Goal: Task Accomplishment & Management: Complete application form

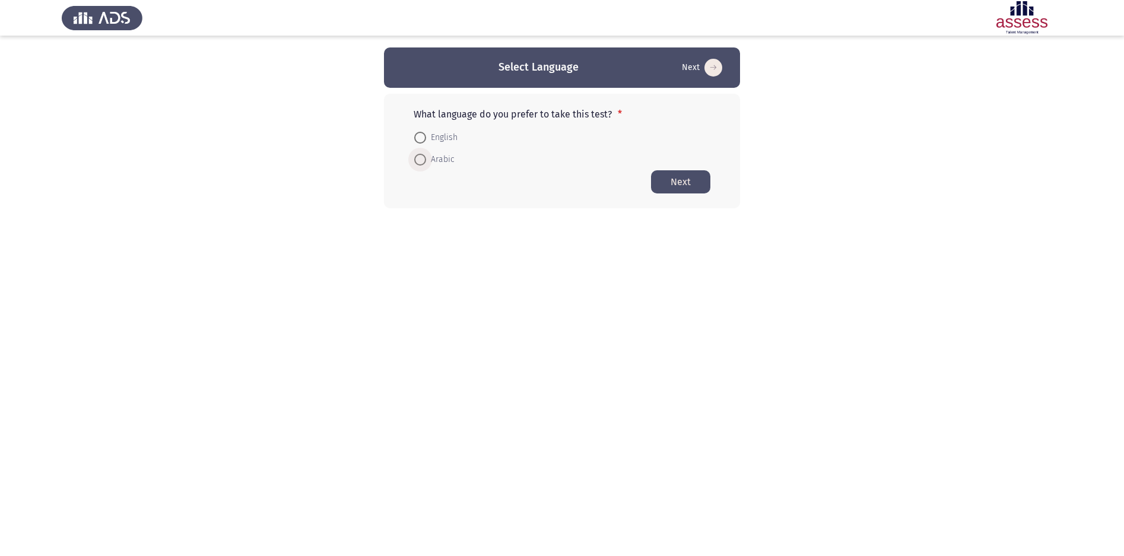
click at [421, 162] on span at bounding box center [420, 160] width 12 height 12
click at [421, 162] on input "Arabic" at bounding box center [420, 160] width 12 height 12
radio input "true"
click at [687, 179] on button "Next" at bounding box center [680, 181] width 59 height 23
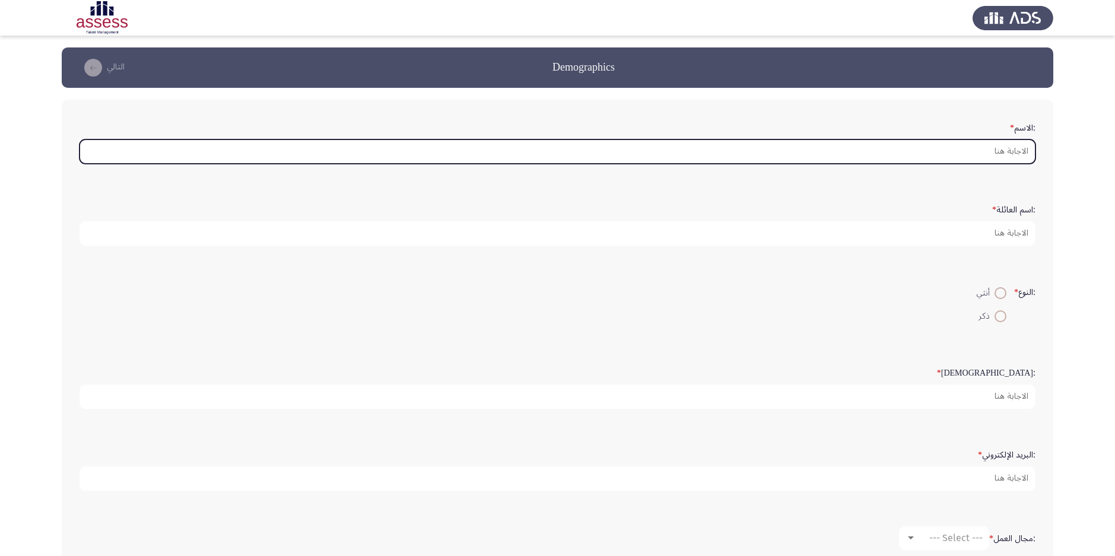
click at [974, 144] on input ":الاسم *" at bounding box center [558, 151] width 956 height 24
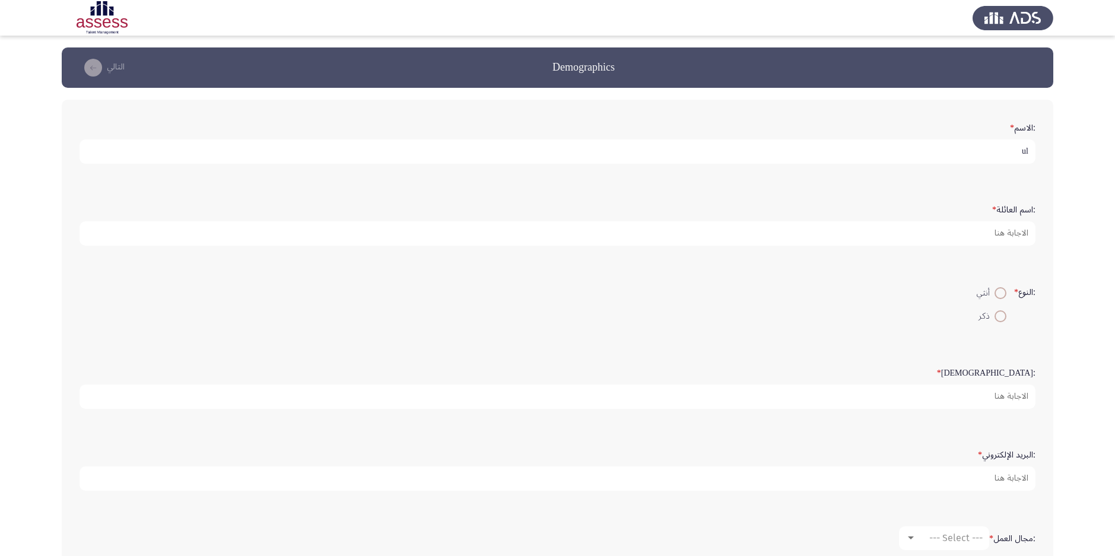
type input "u"
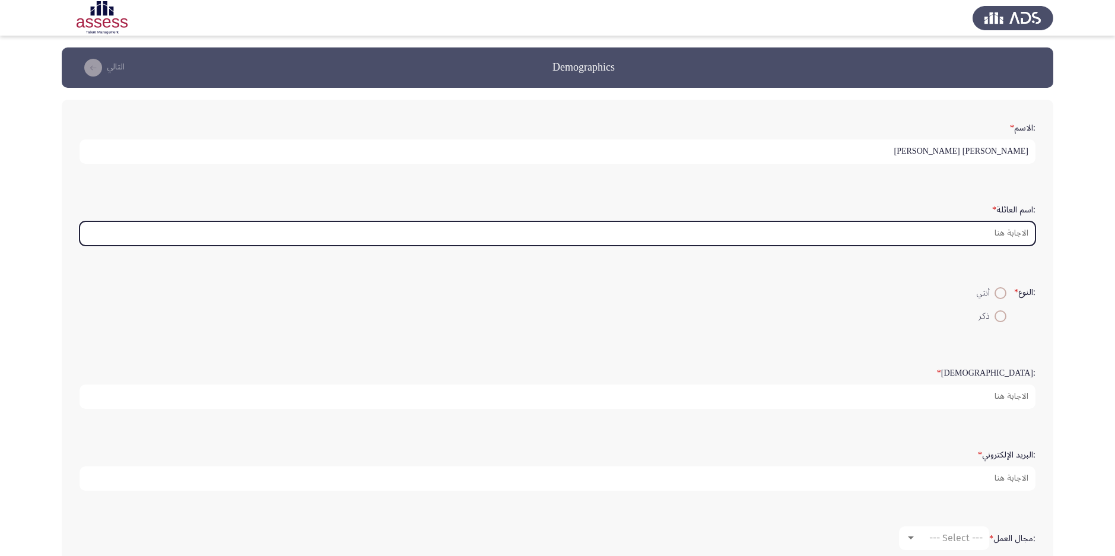
click at [1006, 234] on input ":اسم العائلة *" at bounding box center [558, 233] width 956 height 24
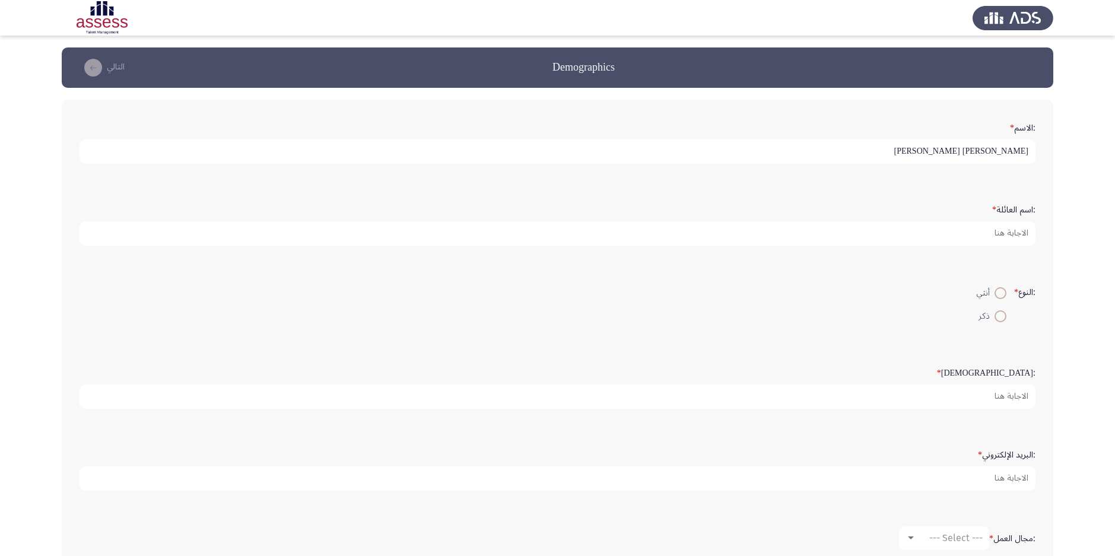
click at [941, 154] on input "[PERSON_NAME] [PERSON_NAME]" at bounding box center [558, 151] width 956 height 24
type input "[PERSON_NAME] وفائي [PERSON_NAME]"
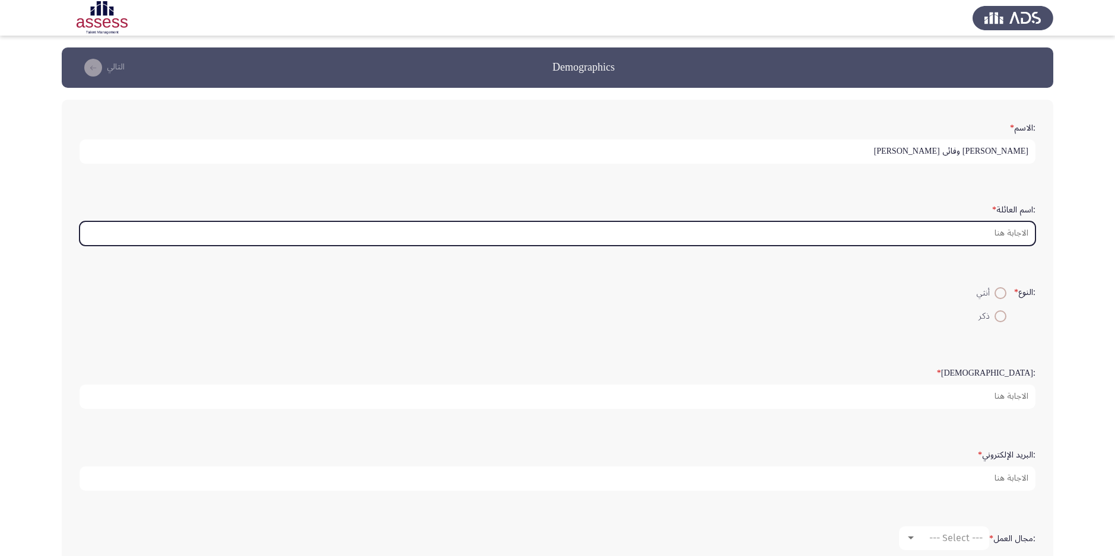
click at [962, 239] on input ":اسم العائلة *" at bounding box center [558, 233] width 956 height 24
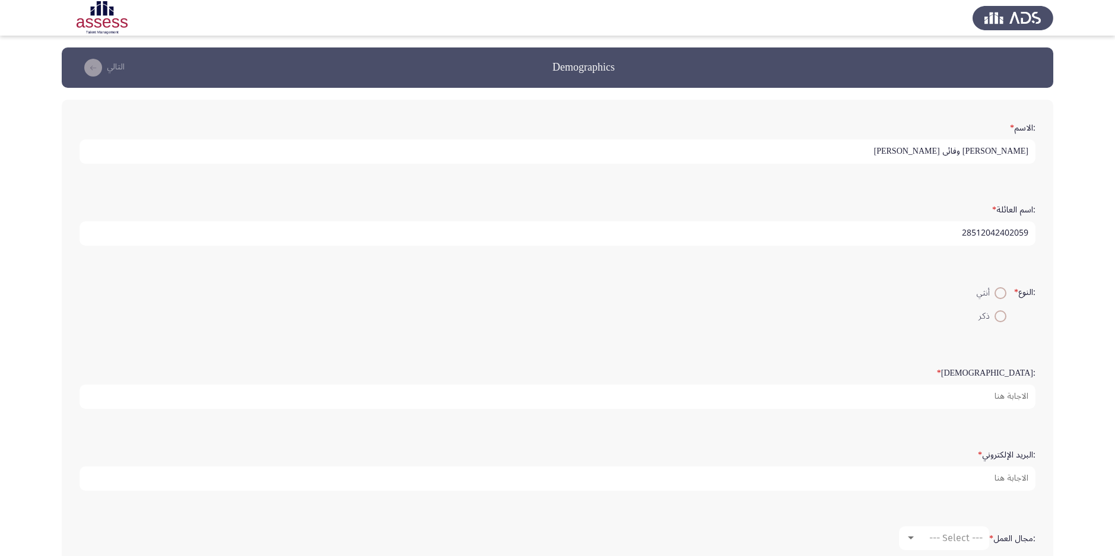
type input "28512042402059"
click at [1000, 293] on span at bounding box center [1001, 293] width 12 height 12
click at [1000, 293] on input "أنثي" at bounding box center [1001, 293] width 12 height 12
radio input "true"
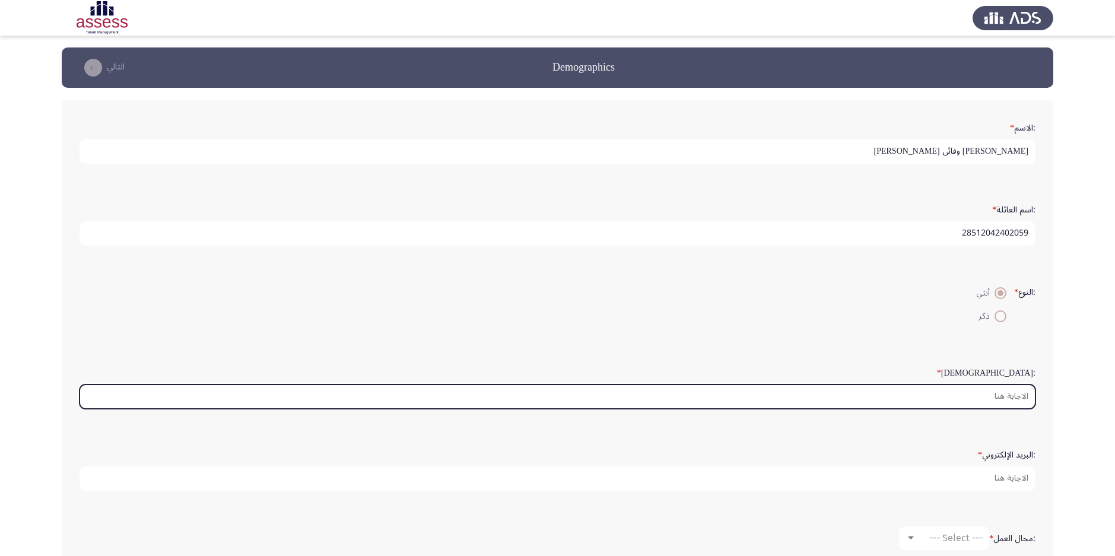
click at [975, 399] on input ":السن *" at bounding box center [558, 397] width 956 height 24
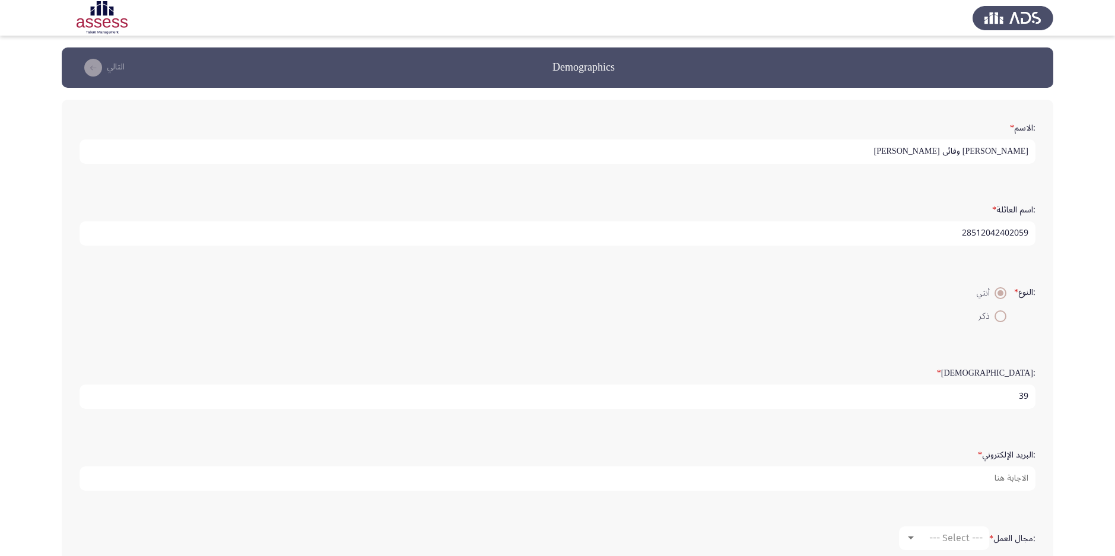
type input "39"
click at [999, 312] on span at bounding box center [1001, 316] width 12 height 12
click at [999, 312] on input "ذكر" at bounding box center [1001, 316] width 12 height 12
radio input "true"
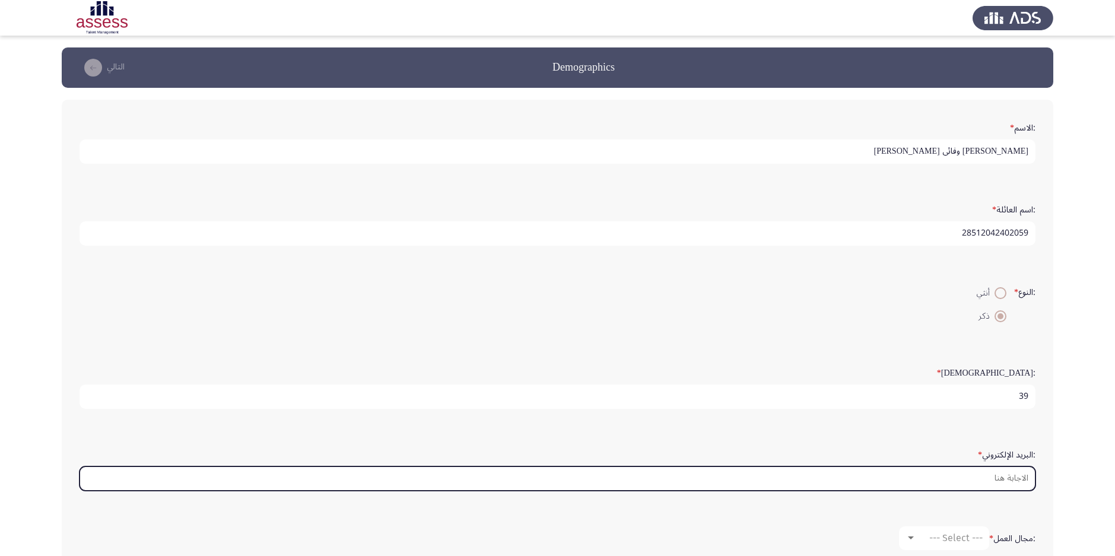
click at [993, 476] on input ":البريد الإلكتروني *" at bounding box center [558, 479] width 956 height 24
click at [959, 477] on input ":البريد الإلكتروني *" at bounding box center [558, 479] width 956 height 24
click at [993, 481] on input "amrmakady85"[DOMAIN_NAME]" at bounding box center [558, 479] width 956 height 24
type input "[DOMAIN_NAME]"
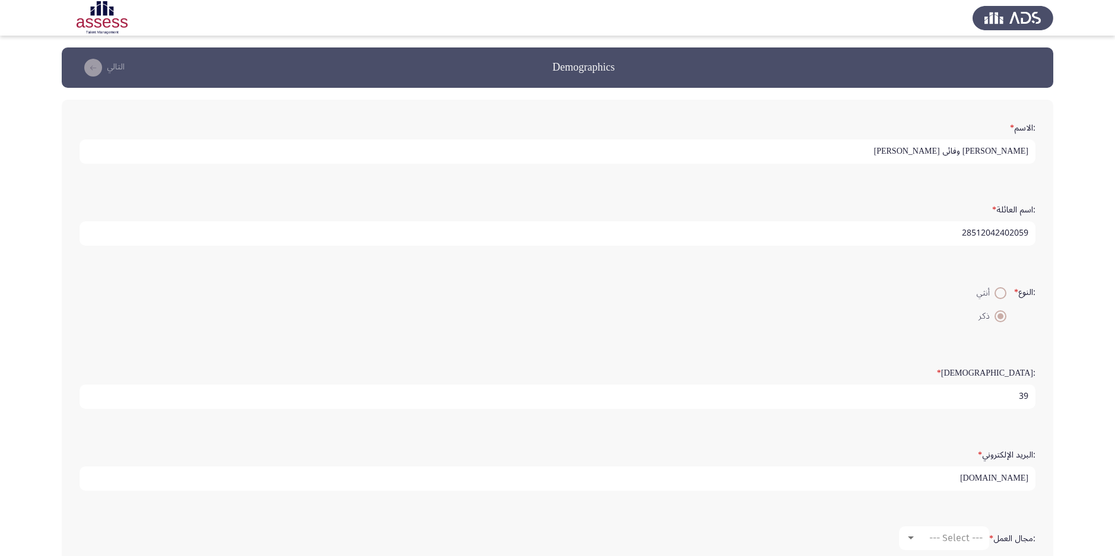
click at [344, 517] on div ":مجال العمل * --- Select ---" at bounding box center [558, 538] width 968 height 59
click at [671, 398] on input "39" at bounding box center [558, 397] width 956 height 24
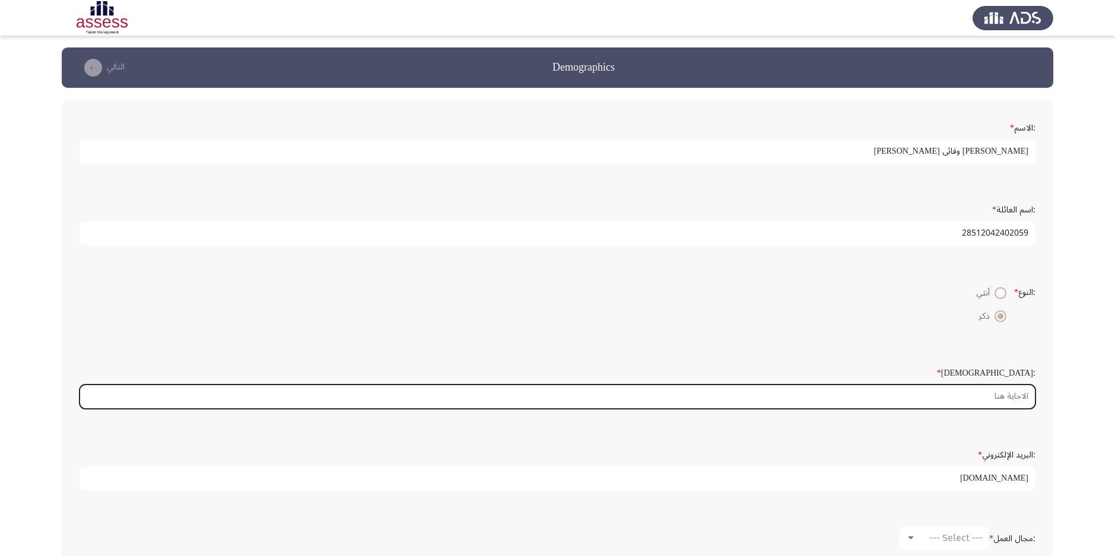
click at [671, 398] on input ":السن *" at bounding box center [558, 397] width 956 height 24
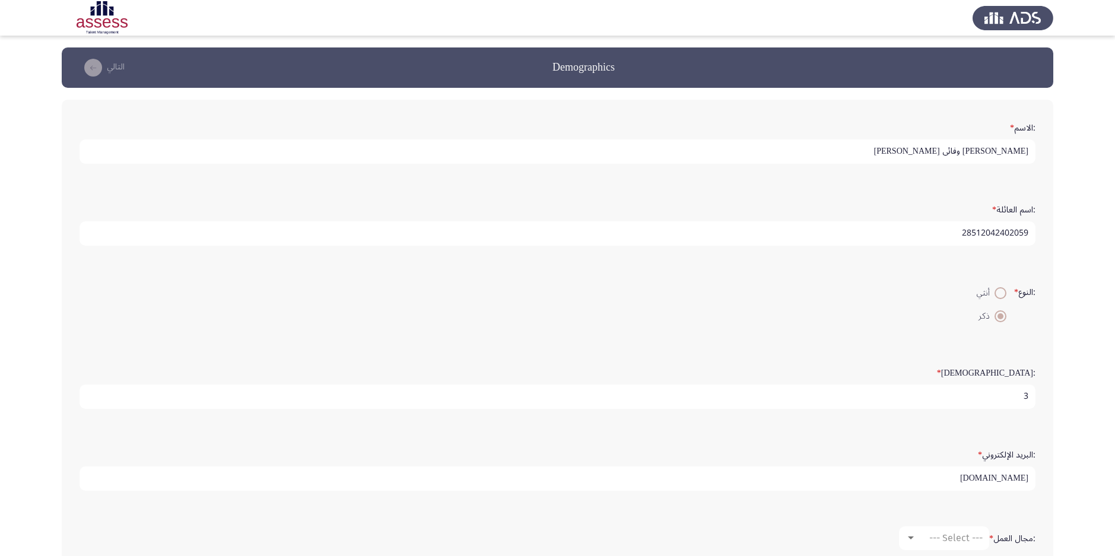
type input "39"
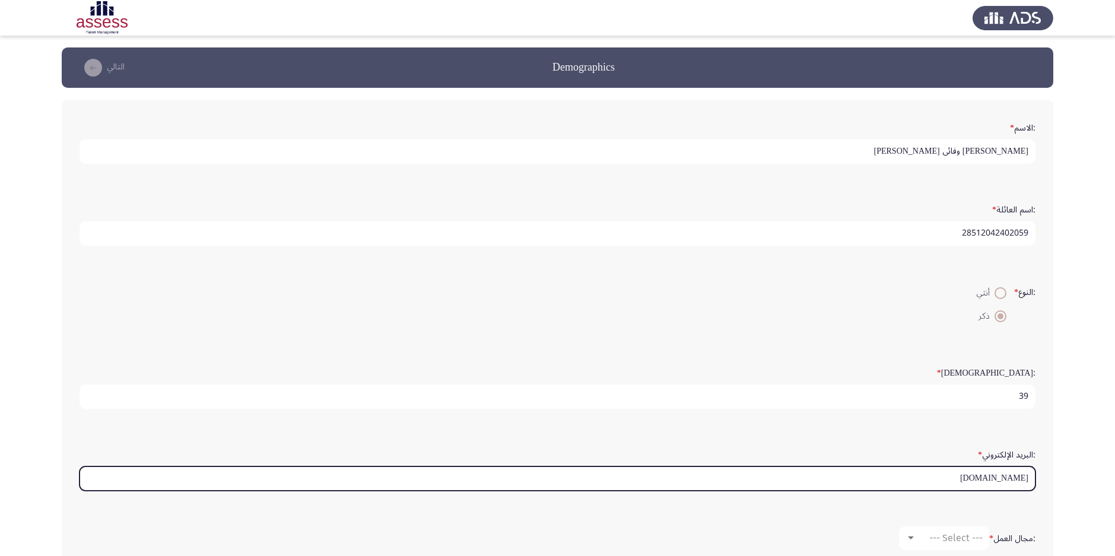
click at [994, 479] on input "[DOMAIN_NAME]" at bounding box center [558, 479] width 956 height 24
type input "[DOMAIN_NAME]"
click at [857, 481] on input "[DOMAIN_NAME]" at bounding box center [558, 479] width 956 height 24
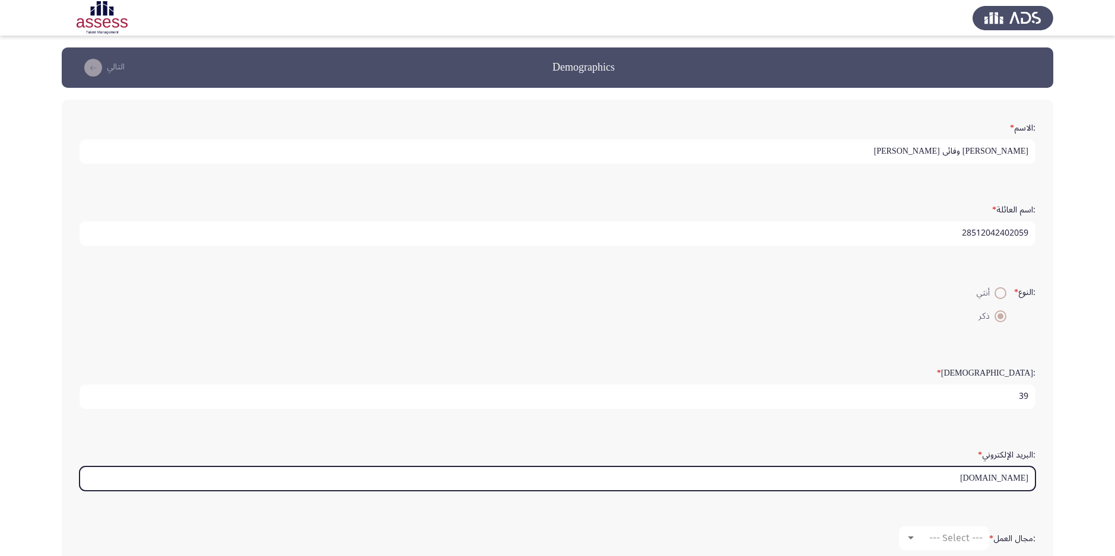
click at [857, 481] on input "[DOMAIN_NAME]" at bounding box center [558, 479] width 956 height 24
click at [953, 474] on input ":البريد الإلكتروني *" at bounding box center [558, 479] width 956 height 24
click at [952, 477] on input ":البريد الإلكتروني *" at bounding box center [558, 479] width 956 height 24
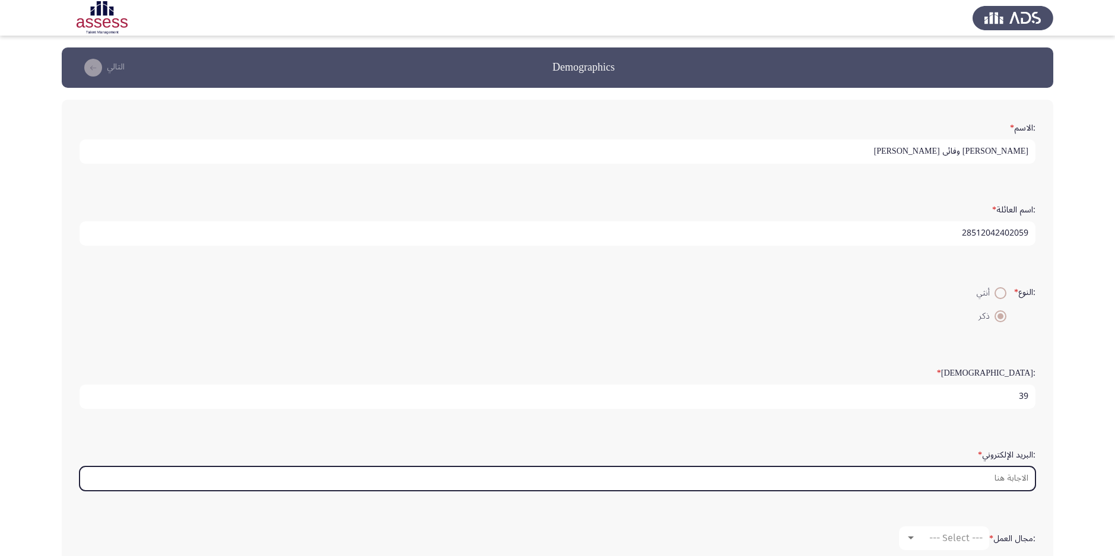
click at [952, 477] on input ":البريد الإلكتروني *" at bounding box center [558, 479] width 956 height 24
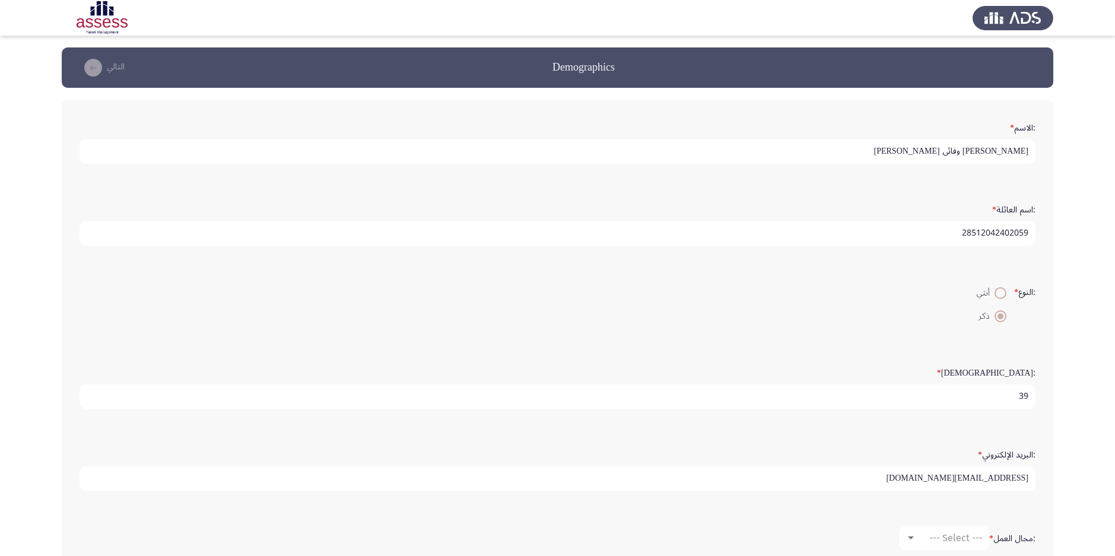
click at [985, 477] on input "[EMAIL_ADDRESS][DOMAIN_NAME]" at bounding box center [558, 479] width 956 height 24
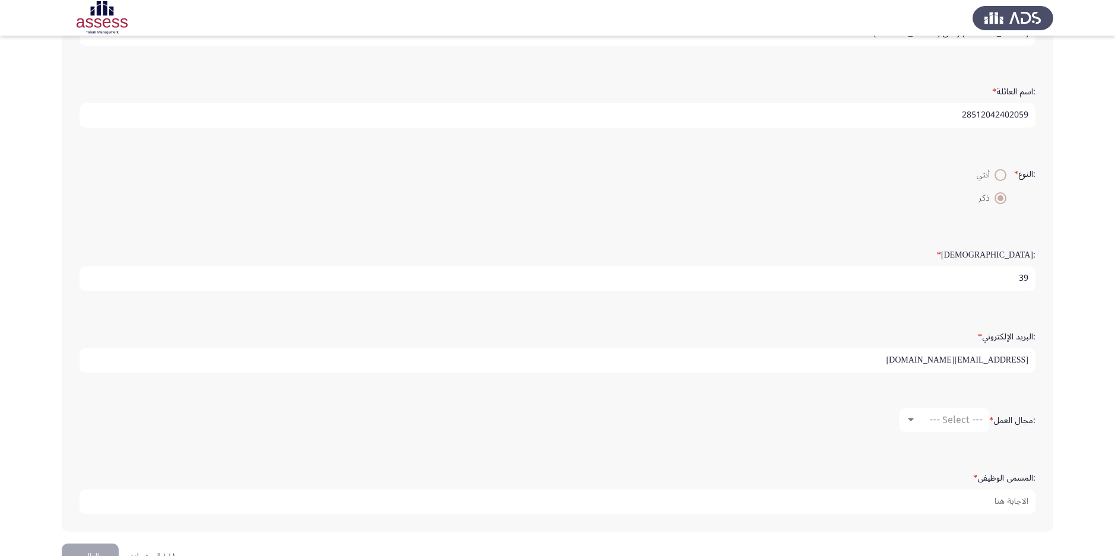
scroll to position [119, 0]
type input "[EMAIL_ADDRESS][DOMAIN_NAME]"
click at [913, 416] on div at bounding box center [911, 419] width 11 height 9
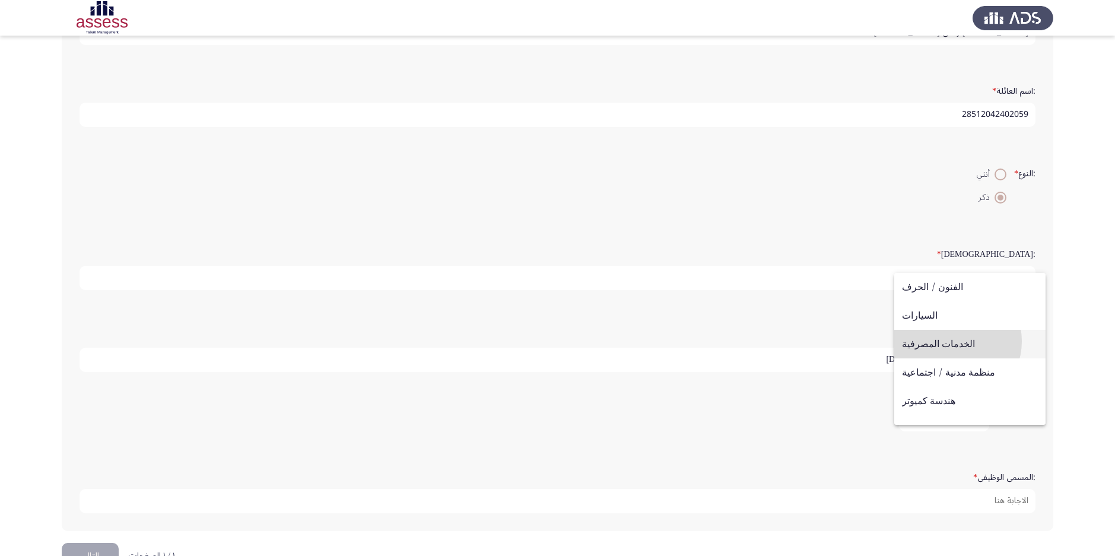
click at [950, 341] on span "الخدمات المصرفية" at bounding box center [970, 344] width 136 height 28
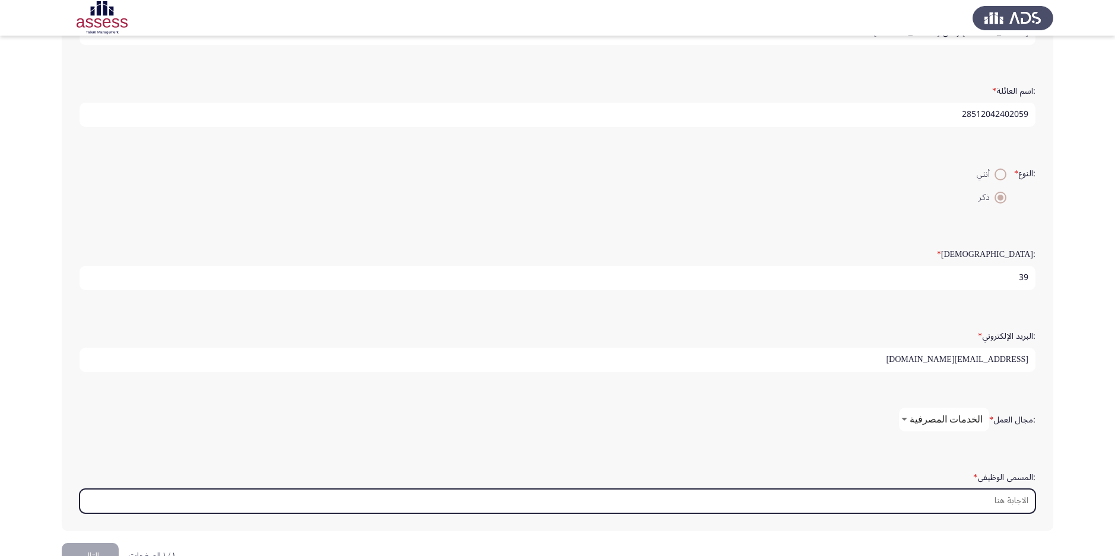
click at [991, 499] on input ":المسمى الوظيفى *" at bounding box center [558, 501] width 956 height 24
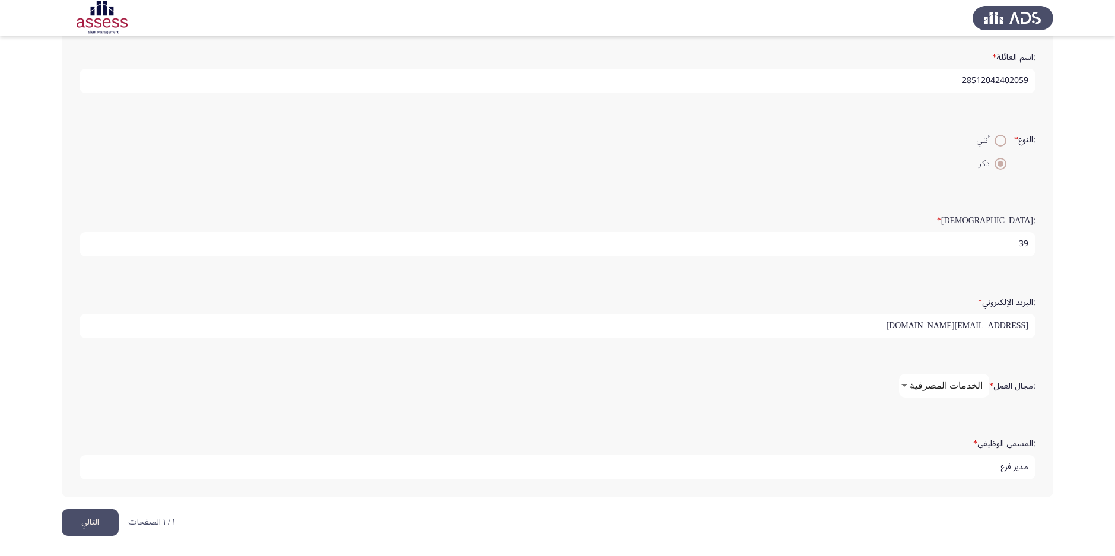
scroll to position [153, 0]
type input "مدير فرع"
click at [105, 522] on button "التالي" at bounding box center [90, 522] width 57 height 27
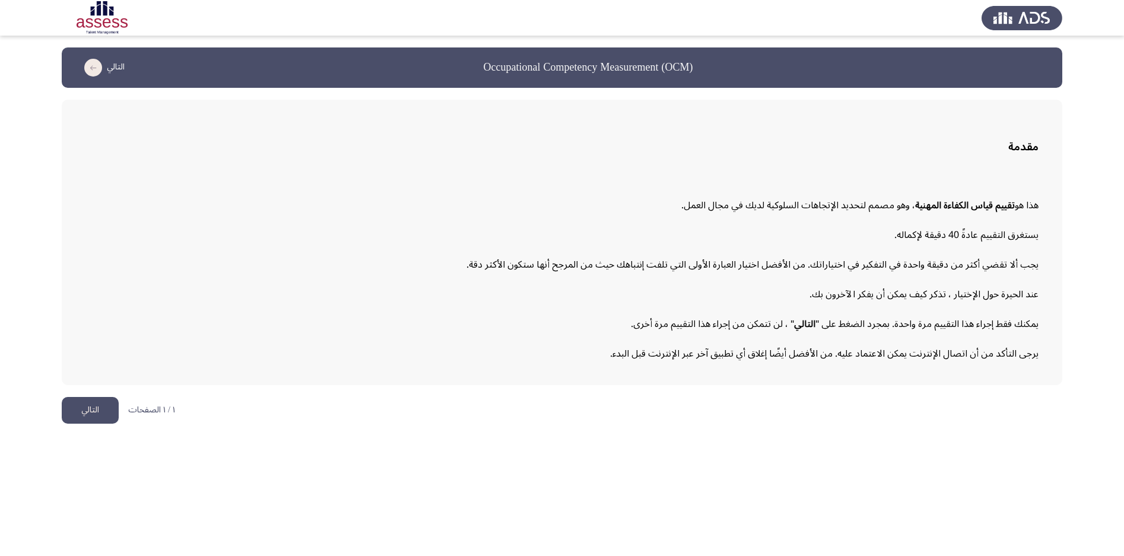
click at [658, 277] on div "يستغرق التقييم عادةً 40 دقيقة [DEMOGRAPHIC_DATA]. يجب ألا تقضي أكثر من دقيقة وا…" at bounding box center [561, 294] width 953 height 139
click at [94, 416] on button "التالي" at bounding box center [90, 410] width 57 height 27
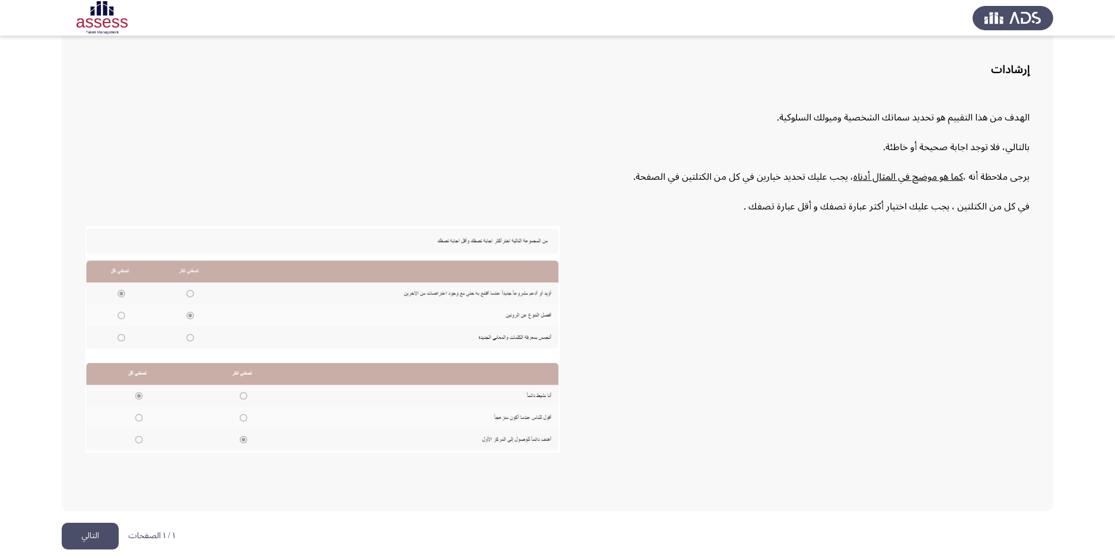
scroll to position [83, 0]
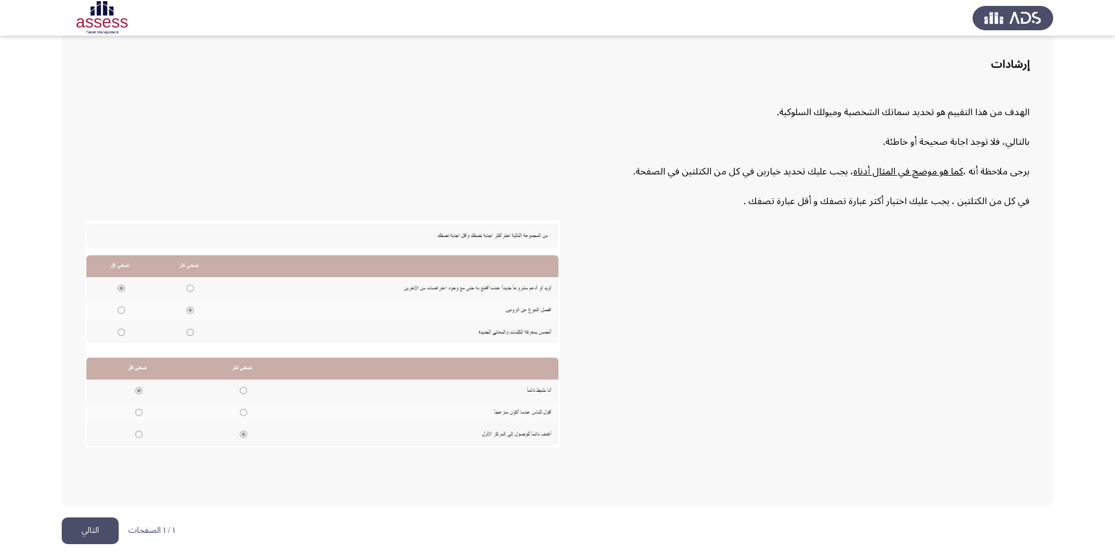
click at [91, 529] on button "التالي" at bounding box center [90, 531] width 57 height 27
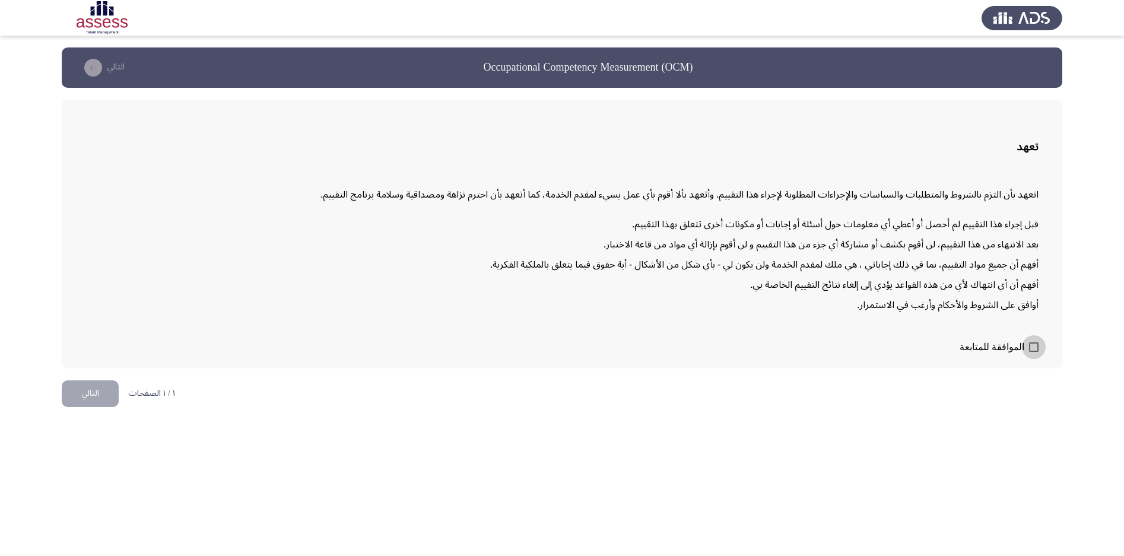
click at [1035, 345] on span at bounding box center [1033, 347] width 9 height 9
click at [1034, 352] on input "الموافقة للمتابعة" at bounding box center [1033, 352] width 1 height 1
checkbox input "true"
click at [85, 390] on button "التالي" at bounding box center [90, 394] width 57 height 27
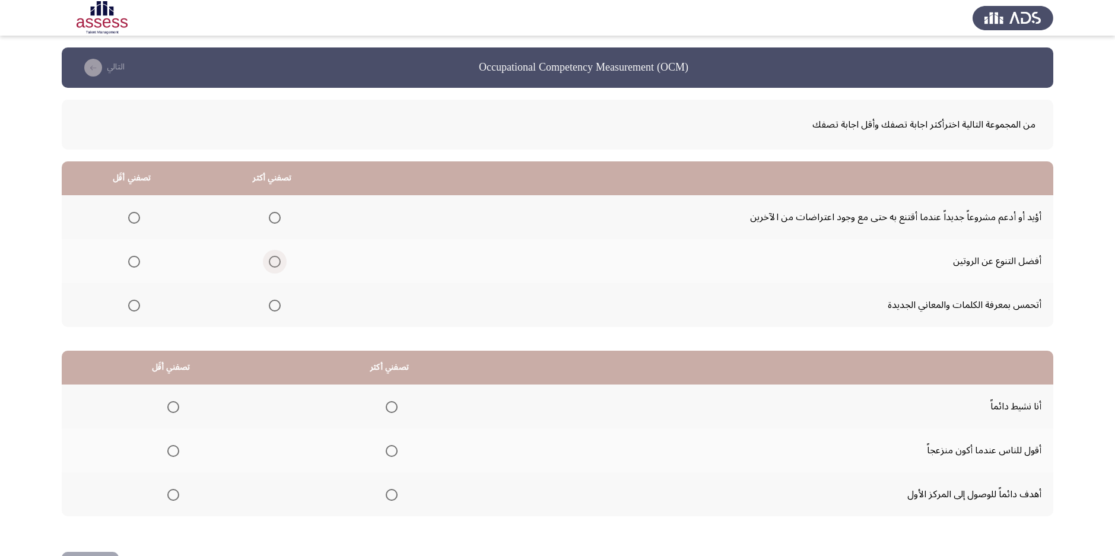
click at [275, 262] on span "Select an option" at bounding box center [275, 262] width 0 height 0
click at [276, 262] on input "Select an option" at bounding box center [275, 262] width 12 height 12
click at [275, 218] on span "Select an option" at bounding box center [275, 218] width 0 height 0
click at [276, 217] on input "Select an option" at bounding box center [275, 218] width 12 height 12
click at [280, 258] on span "Select an option" at bounding box center [275, 262] width 12 height 12
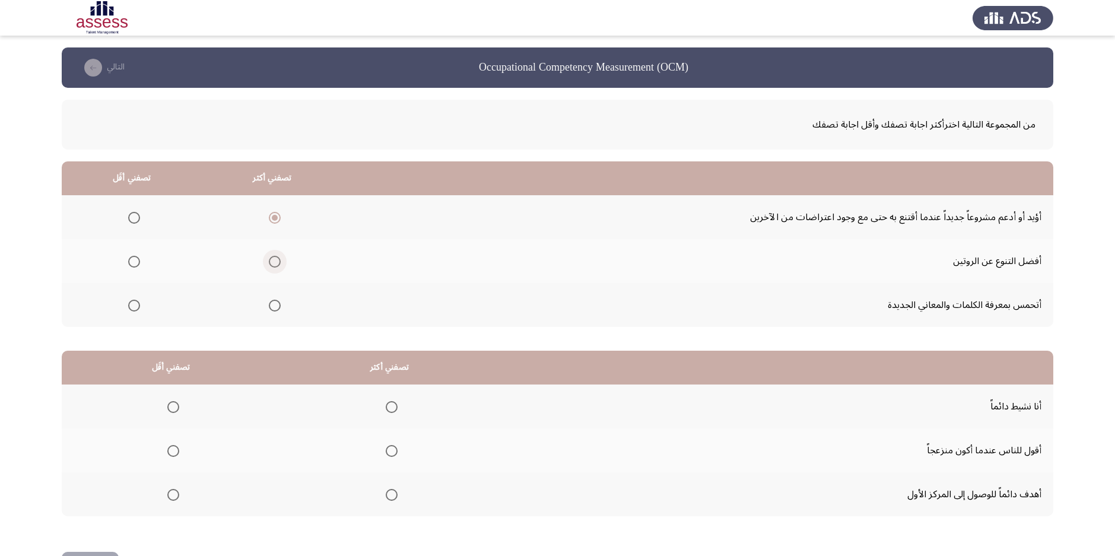
click at [280, 258] on input "Select an option" at bounding box center [275, 262] width 12 height 12
click at [139, 217] on span "Select an option" at bounding box center [134, 218] width 12 height 12
click at [139, 217] on input "Select an option" at bounding box center [134, 218] width 12 height 12
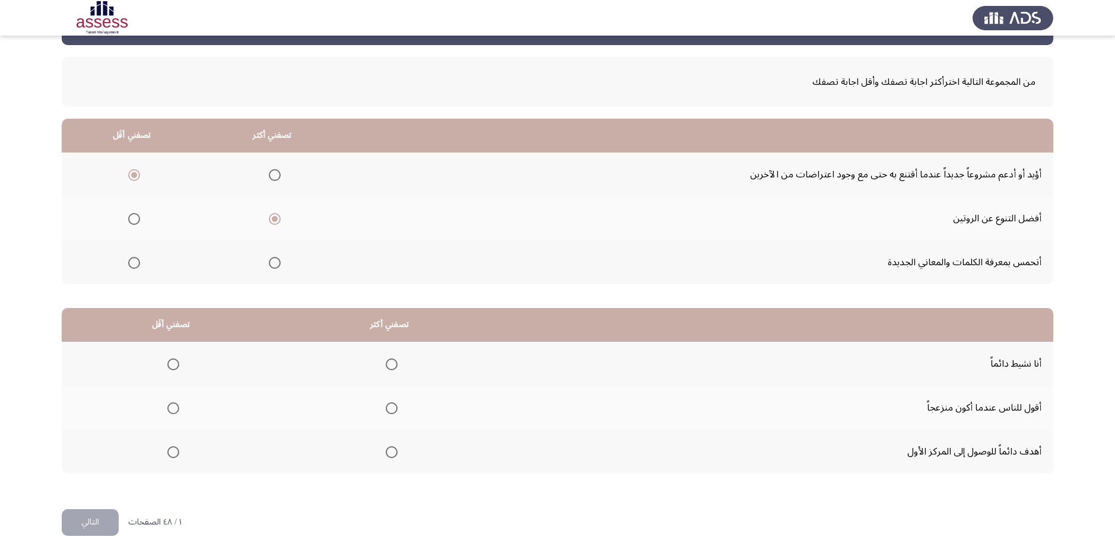
scroll to position [43, 0]
click at [391, 455] on span "Select an option" at bounding box center [392, 452] width 12 height 12
click at [391, 455] on input "Select an option" at bounding box center [392, 452] width 12 height 12
click at [176, 410] on span "Select an option" at bounding box center [173, 408] width 12 height 12
click at [176, 410] on input "Select an option" at bounding box center [173, 408] width 12 height 12
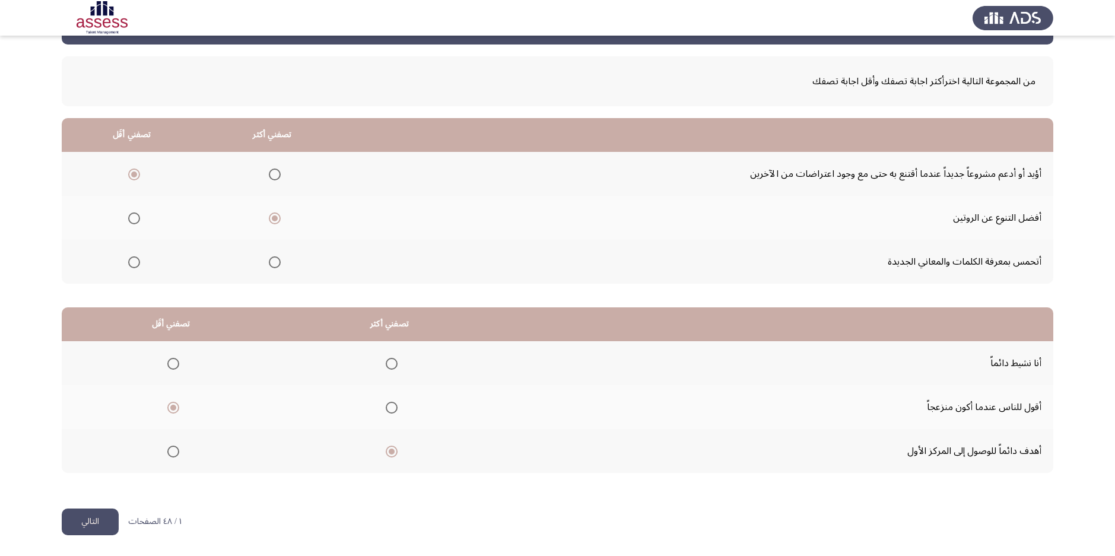
click at [93, 523] on button "التالي" at bounding box center [90, 522] width 57 height 27
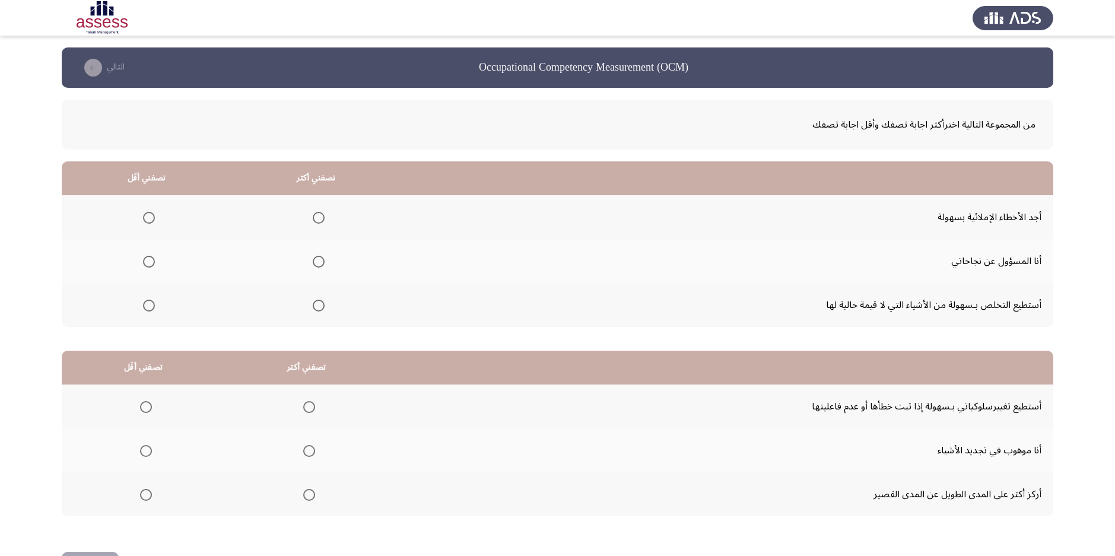
click at [315, 257] on span "Select an option" at bounding box center [319, 262] width 12 height 12
click at [315, 257] on input "Select an option" at bounding box center [319, 262] width 12 height 12
click at [145, 306] on span "Select an option" at bounding box center [149, 306] width 12 height 12
click at [145, 306] on input "Select an option" at bounding box center [149, 306] width 12 height 12
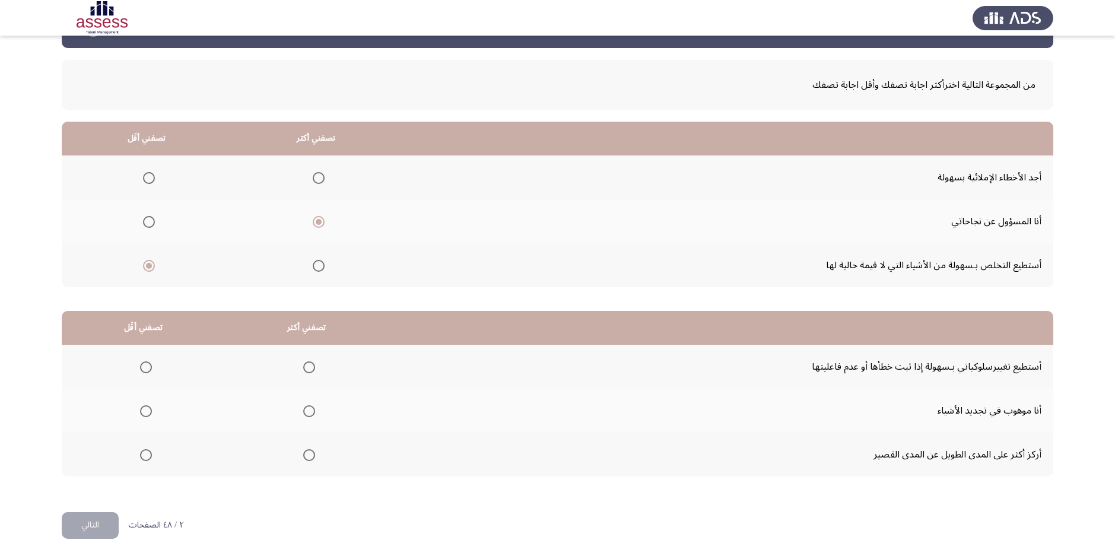
scroll to position [43, 0]
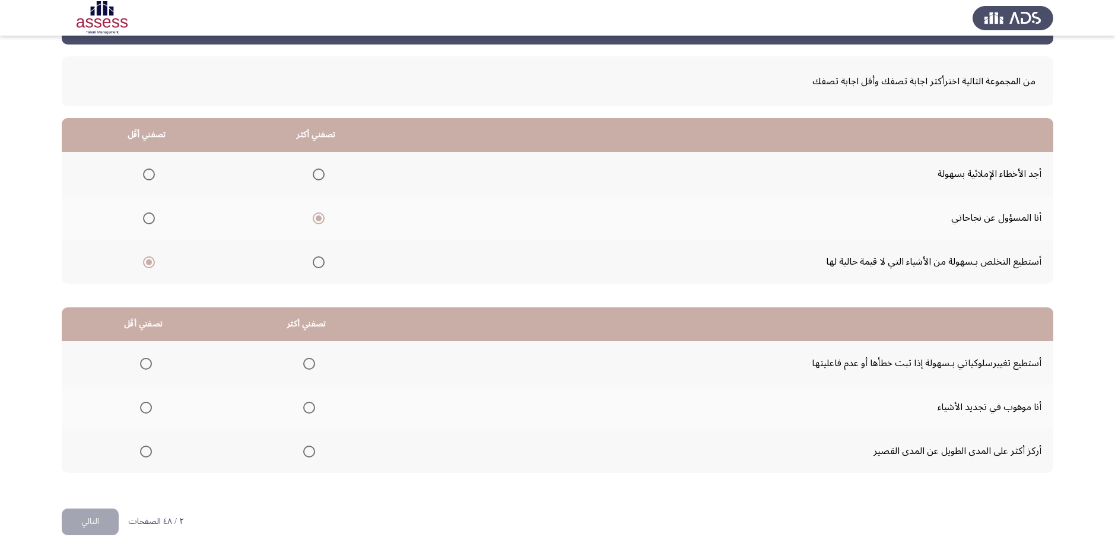
click at [305, 366] on span "Select an option" at bounding box center [309, 364] width 12 height 12
click at [305, 366] on input "Select an option" at bounding box center [309, 364] width 12 height 12
click at [150, 405] on span "Select an option" at bounding box center [146, 408] width 12 height 12
click at [150, 405] on input "Select an option" at bounding box center [146, 408] width 12 height 12
click at [97, 513] on button "التالي" at bounding box center [90, 522] width 57 height 27
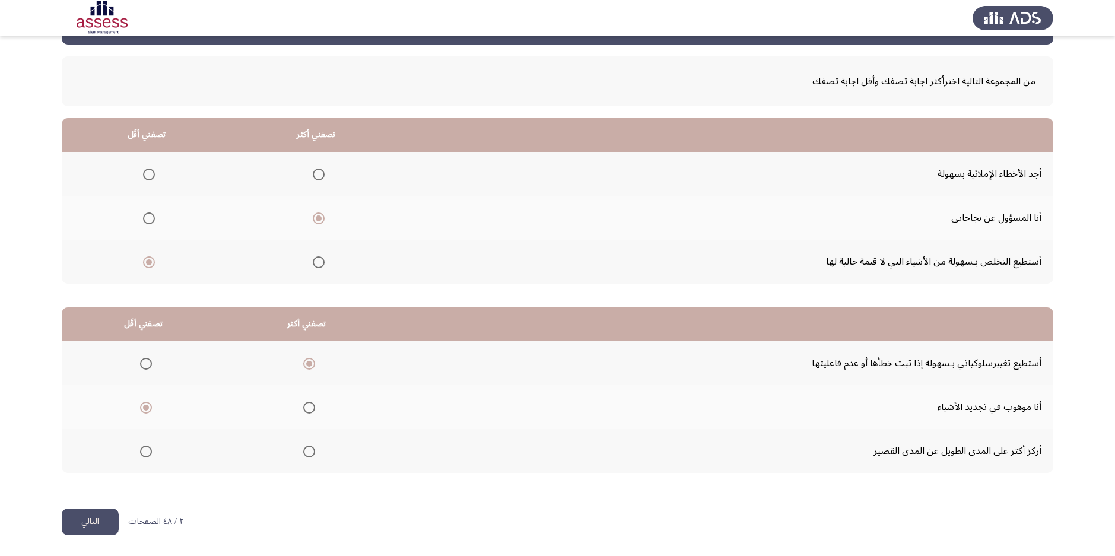
scroll to position [0, 0]
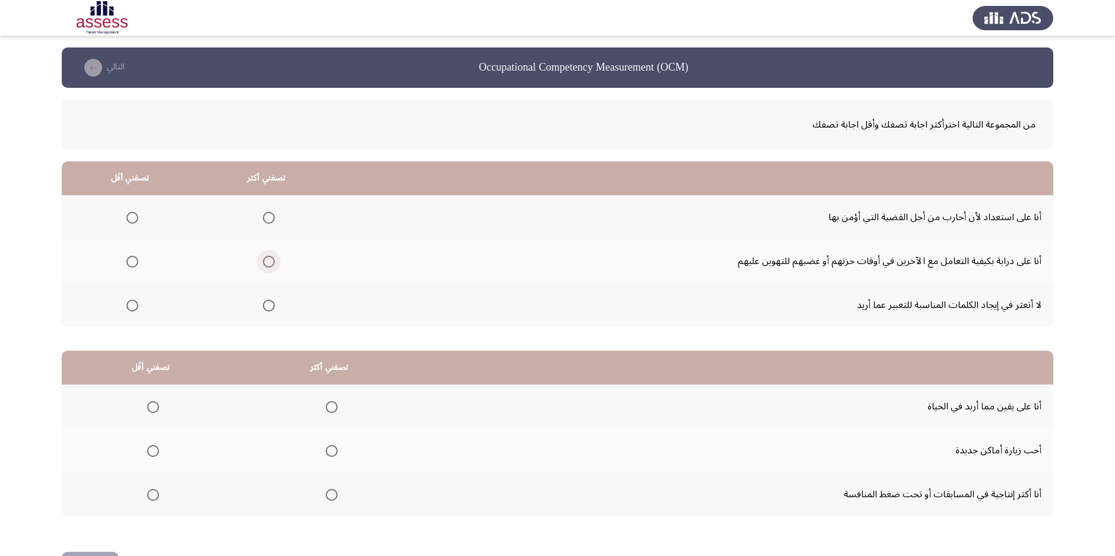
click at [265, 257] on span "Select an option" at bounding box center [269, 262] width 12 height 12
click at [265, 257] on input "Select an option" at bounding box center [269, 262] width 12 height 12
click at [132, 308] on span "Select an option" at bounding box center [132, 306] width 12 height 12
click at [132, 308] on input "Select an option" at bounding box center [132, 306] width 12 height 12
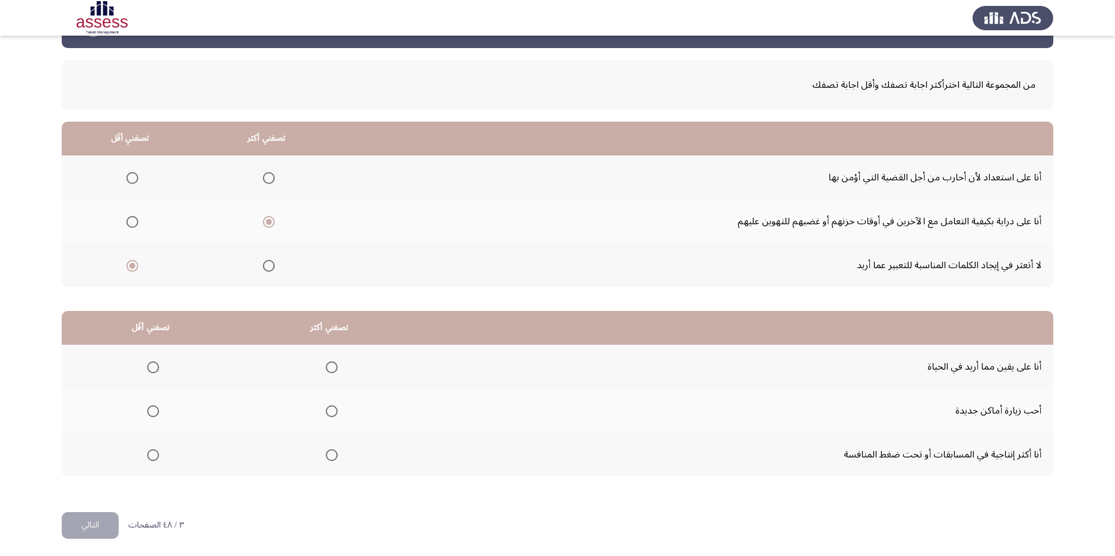
scroll to position [43, 0]
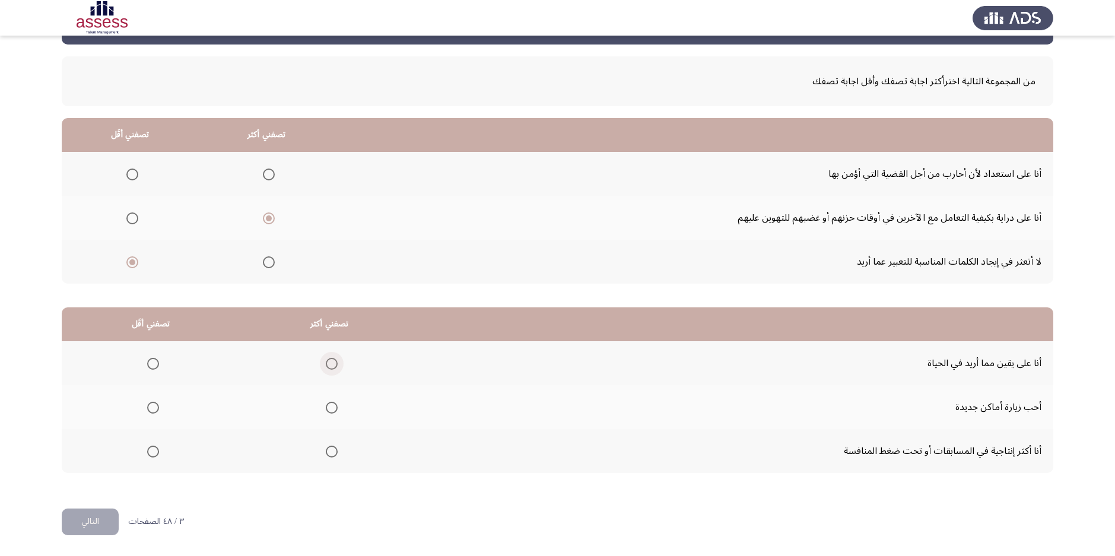
click at [330, 369] on span "Select an option" at bounding box center [332, 364] width 12 height 12
click at [330, 369] on input "Select an option" at bounding box center [332, 364] width 12 height 12
click at [151, 408] on span "Select an option" at bounding box center [153, 408] width 12 height 12
click at [151, 408] on input "Select an option" at bounding box center [153, 408] width 12 height 12
click at [103, 524] on button "التالي" at bounding box center [90, 522] width 57 height 27
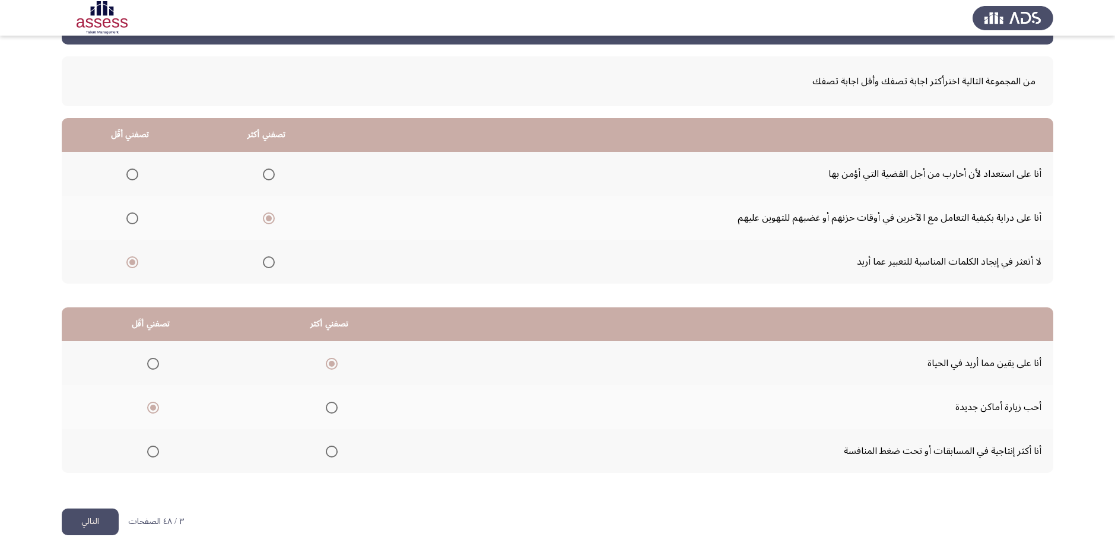
scroll to position [0, 0]
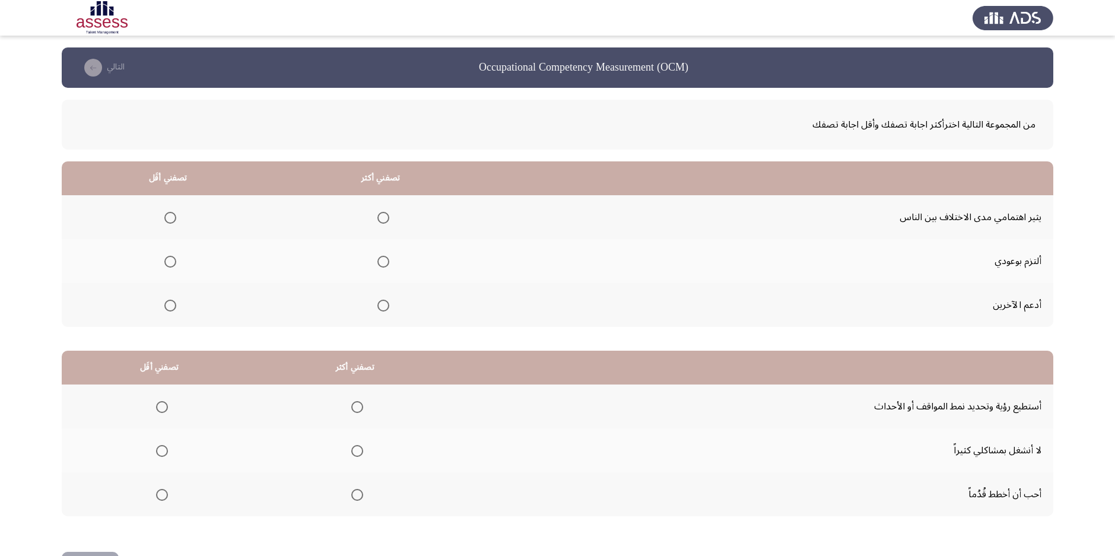
click at [386, 306] on span "Select an option" at bounding box center [384, 306] width 12 height 12
click at [386, 306] on input "Select an option" at bounding box center [384, 306] width 12 height 12
click at [172, 212] on span "Select an option" at bounding box center [170, 218] width 12 height 12
click at [172, 212] on input "Select an option" at bounding box center [170, 218] width 12 height 12
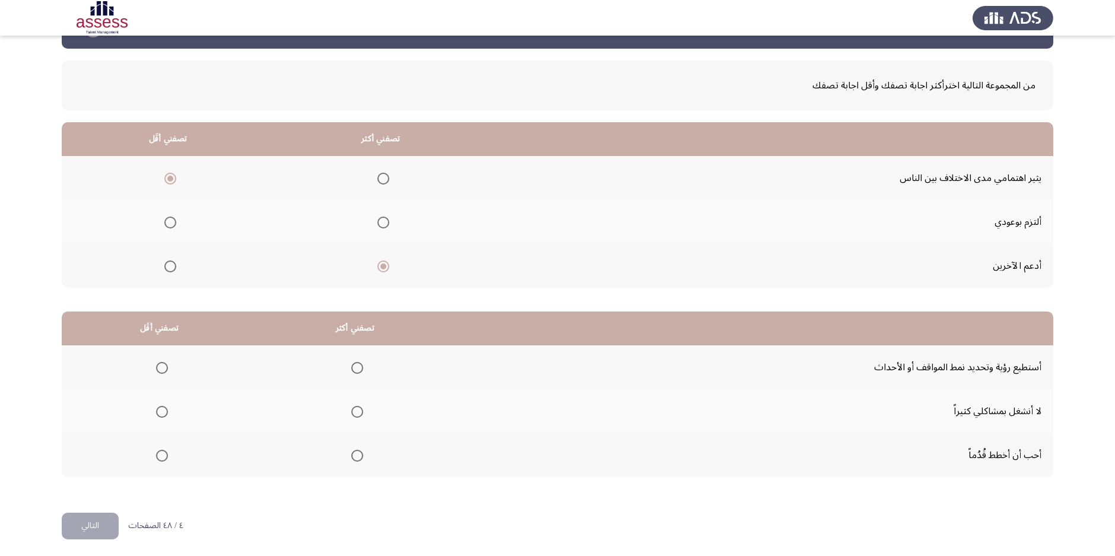
scroll to position [43, 0]
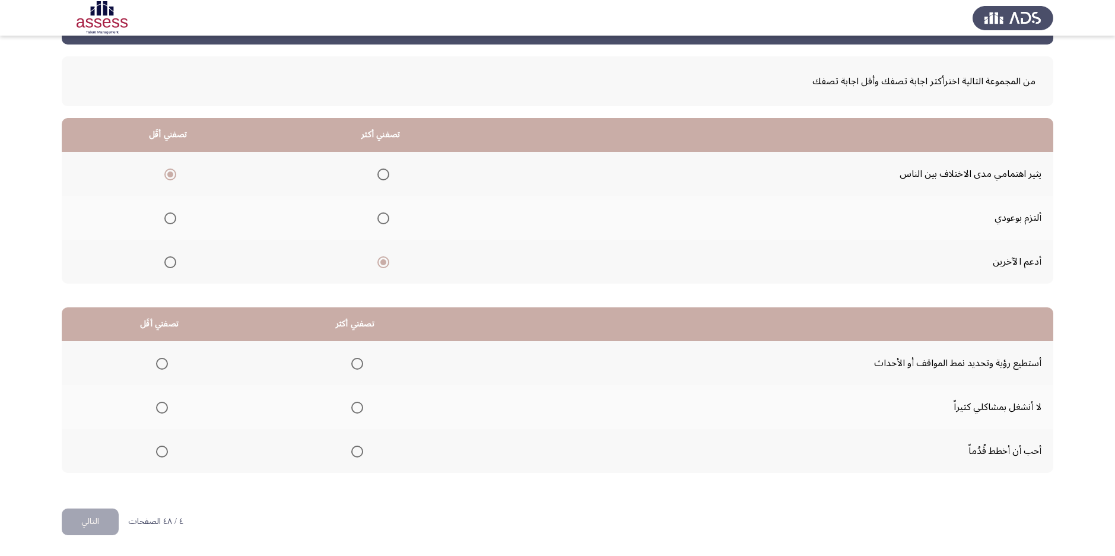
click at [157, 402] on span "Select an option" at bounding box center [162, 408] width 12 height 12
click at [157, 402] on input "Select an option" at bounding box center [162, 408] width 12 height 12
click at [354, 453] on span "Select an option" at bounding box center [357, 452] width 12 height 12
click at [354, 453] on input "Select an option" at bounding box center [357, 452] width 12 height 12
click at [110, 527] on button "التالي" at bounding box center [90, 522] width 57 height 27
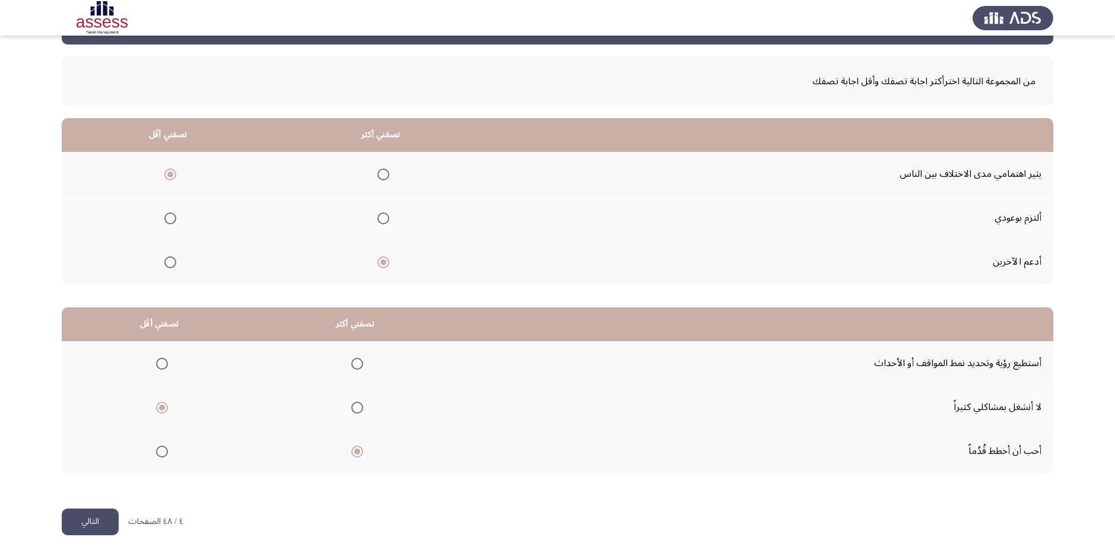
scroll to position [0, 0]
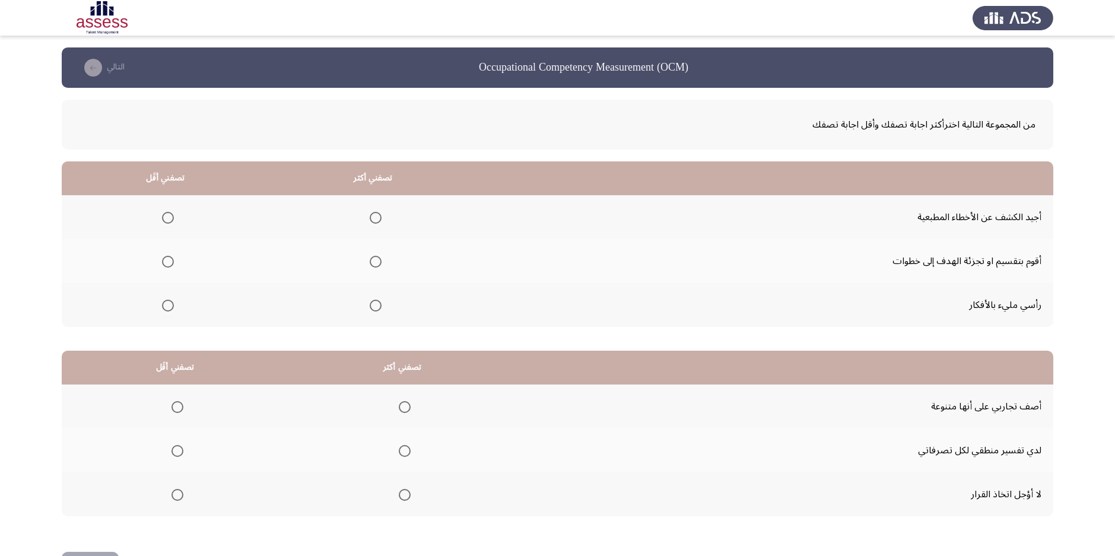
click at [376, 305] on span "Select an option" at bounding box center [376, 306] width 12 height 12
click at [376, 305] on input "Select an option" at bounding box center [376, 306] width 12 height 12
drag, startPoint x: 173, startPoint y: 212, endPoint x: 167, endPoint y: 214, distance: 6.4
click at [167, 214] on th at bounding box center [166, 217] width 208 height 44
click at [169, 214] on span "Select an option" at bounding box center [168, 218] width 12 height 12
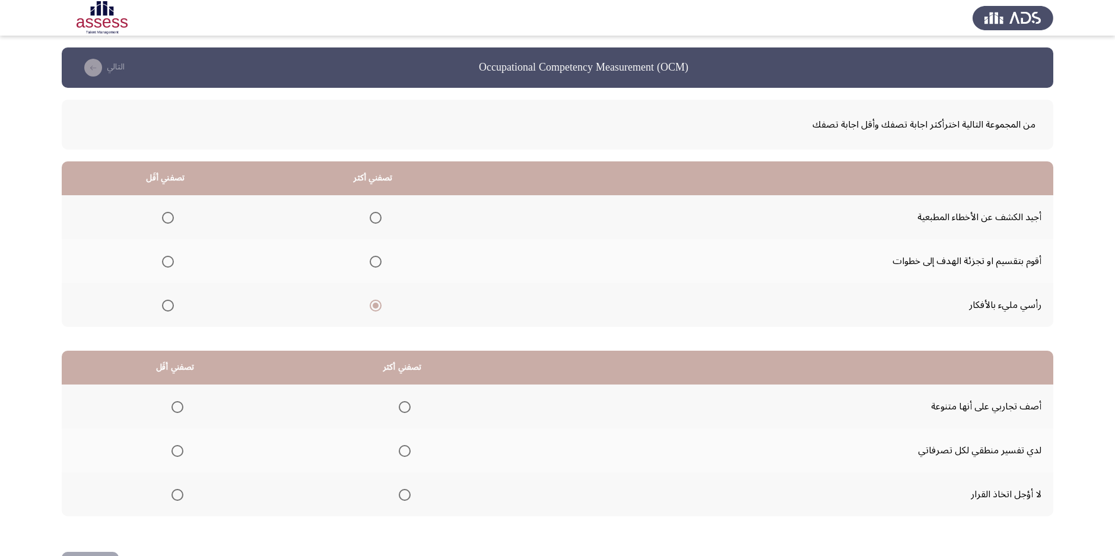
click at [169, 214] on input "Select an option" at bounding box center [168, 218] width 12 height 12
click at [175, 496] on span "Select an option" at bounding box center [178, 495] width 12 height 12
click at [175, 496] on input "Select an option" at bounding box center [178, 495] width 12 height 12
click at [402, 406] on span "Select an option" at bounding box center [405, 407] width 12 height 12
click at [402, 406] on input "Select an option" at bounding box center [405, 407] width 12 height 12
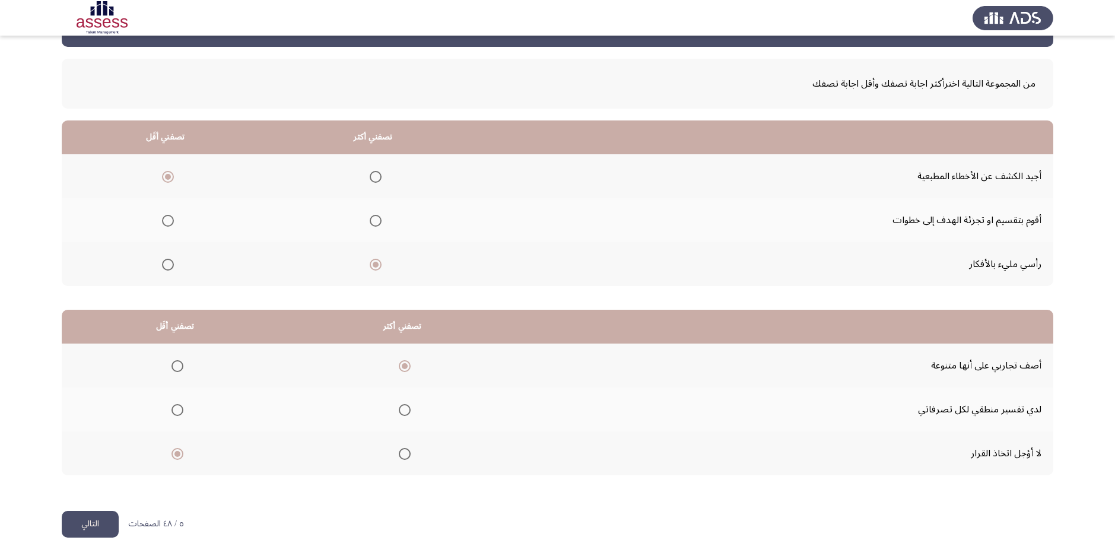
scroll to position [43, 0]
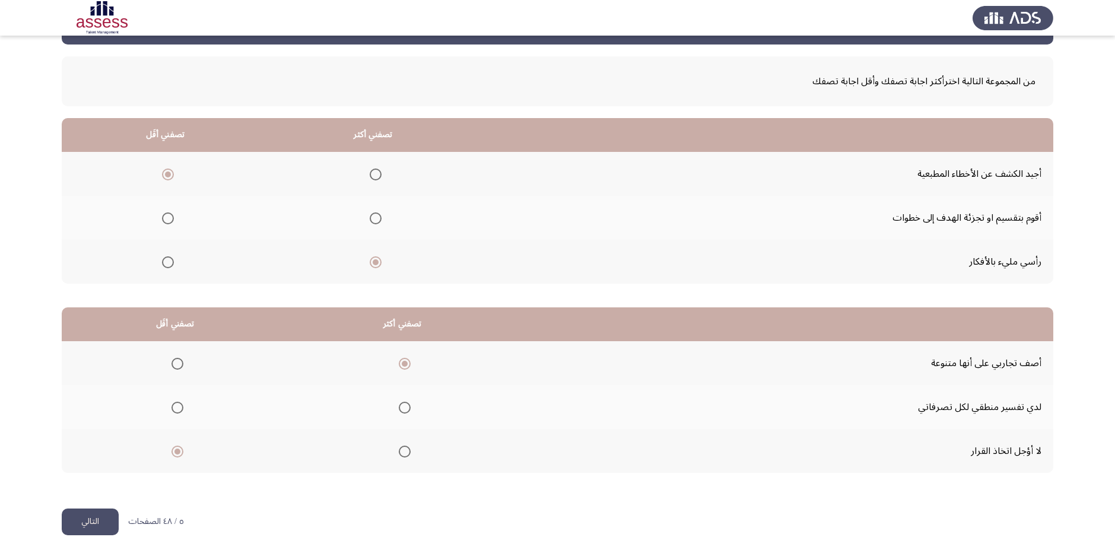
click at [96, 512] on button "التالي" at bounding box center [90, 522] width 57 height 27
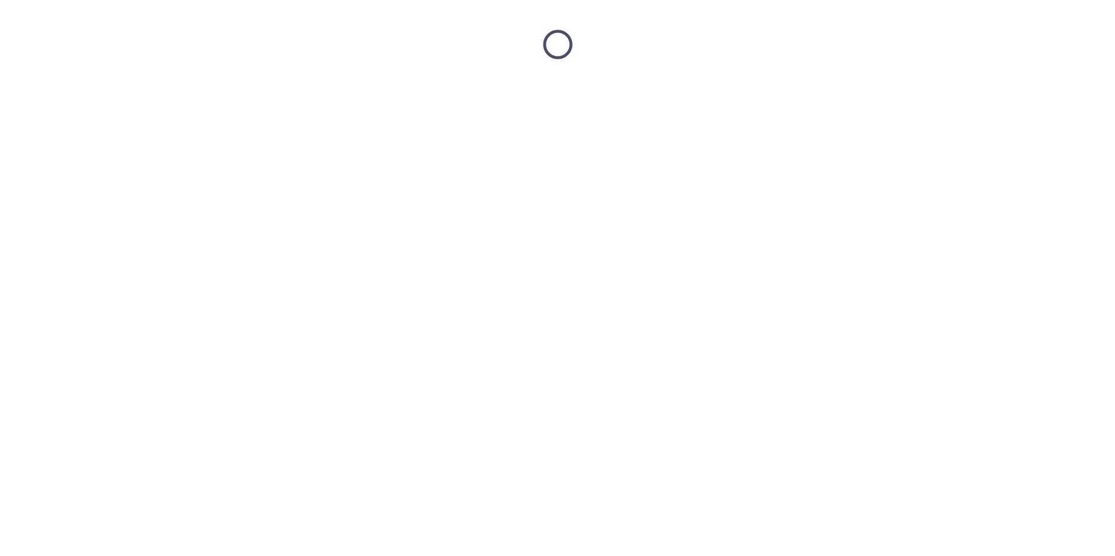
scroll to position [0, 0]
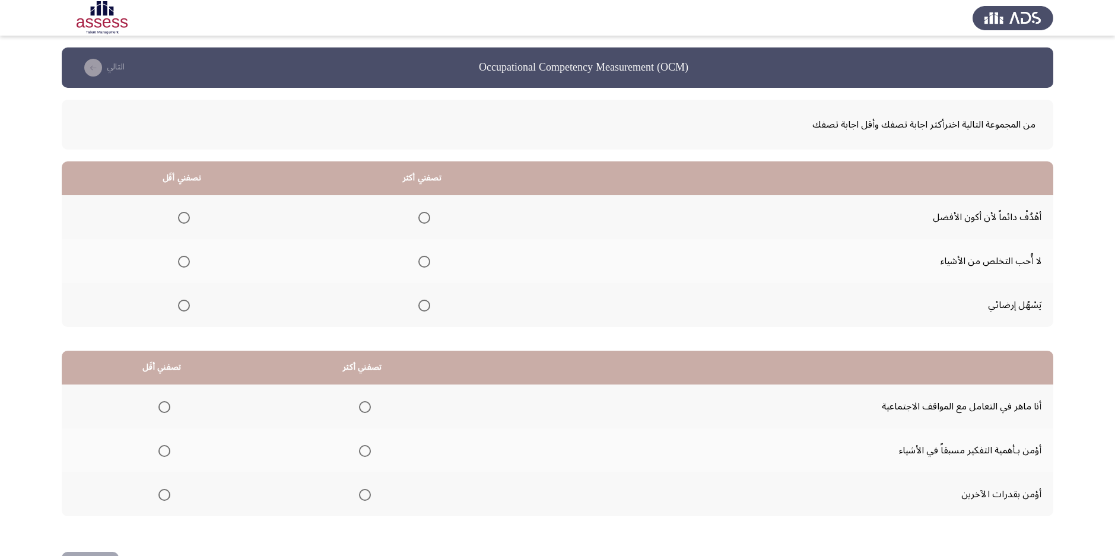
drag, startPoint x: 96, startPoint y: 512, endPoint x: 317, endPoint y: 487, distance: 222.7
click at [312, 487] on html "Occupational Competency Measurement (OCM) التالي من المجموعة التالية اخترأكثر ا…" at bounding box center [557, 300] width 1115 height 600
click at [417, 214] on label "Select an option" at bounding box center [422, 218] width 17 height 12
click at [418, 214] on input "Select an option" at bounding box center [424, 218] width 12 height 12
click at [422, 213] on span "Select an option" at bounding box center [424, 218] width 12 height 12
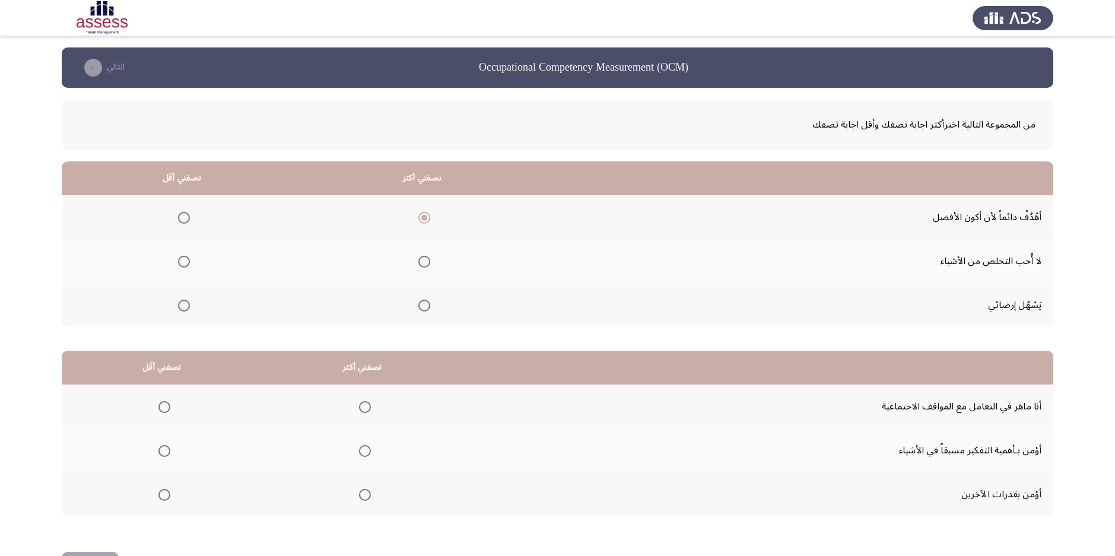
click at [422, 213] on input "Select an option" at bounding box center [424, 218] width 12 height 12
click at [185, 259] on span "Select an option" at bounding box center [184, 262] width 12 height 12
click at [185, 259] on input "Select an option" at bounding box center [184, 262] width 12 height 12
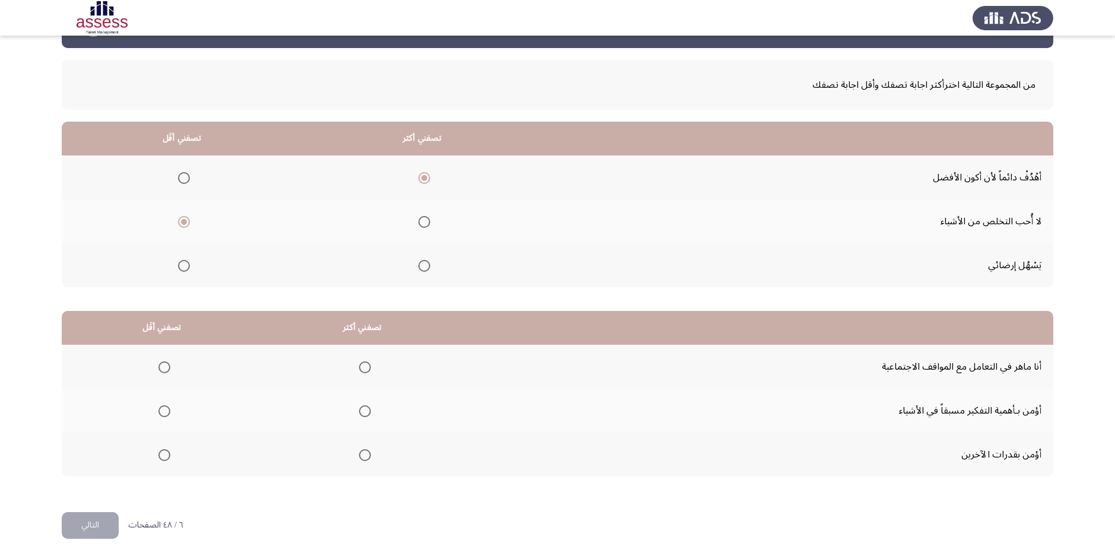
scroll to position [43, 0]
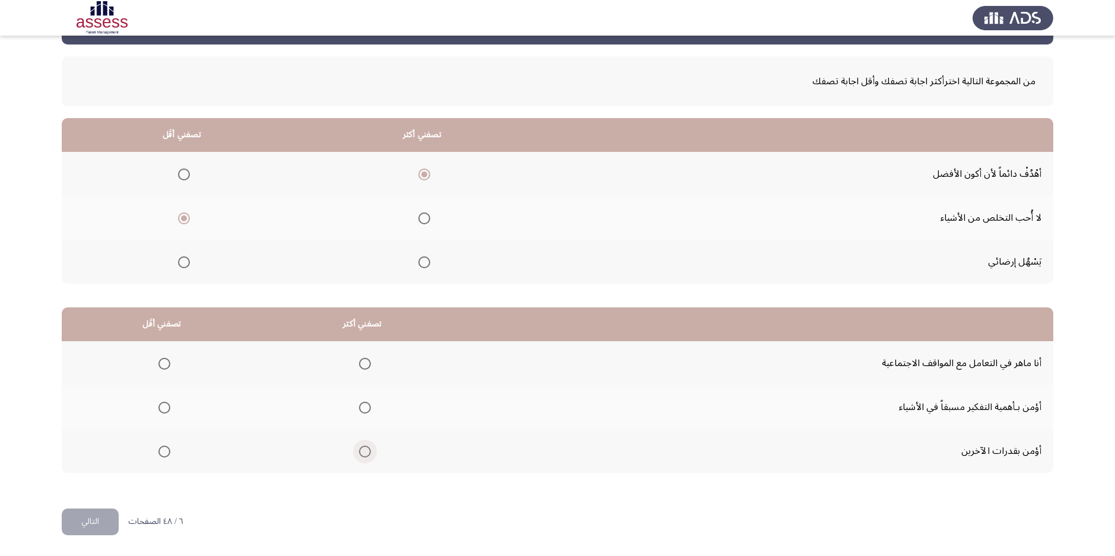
click at [360, 451] on span "Select an option" at bounding box center [365, 452] width 12 height 12
click at [360, 451] on input "Select an option" at bounding box center [365, 452] width 12 height 12
click at [164, 366] on span "Select an option" at bounding box center [164, 364] width 12 height 12
click at [164, 366] on input "Select an option" at bounding box center [164, 364] width 12 height 12
click at [103, 515] on button "التالي" at bounding box center [90, 522] width 57 height 27
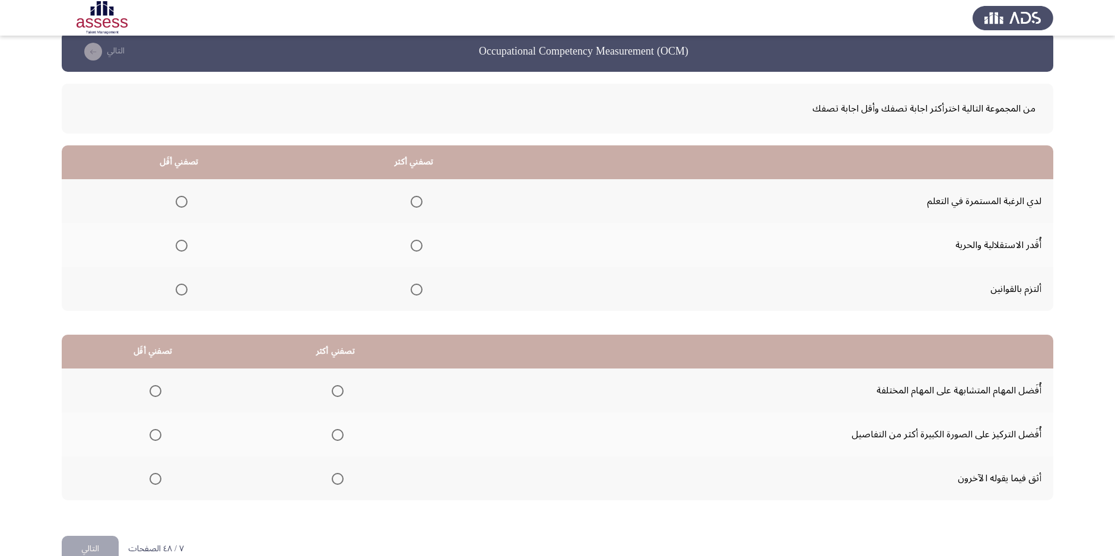
scroll to position [24, 0]
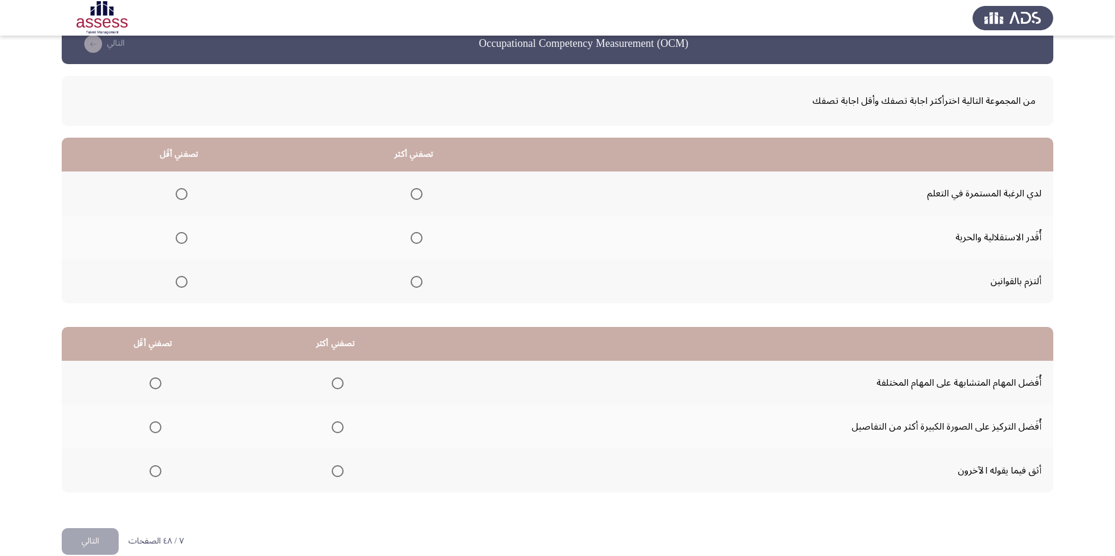
click at [426, 193] on th at bounding box center [414, 194] width 235 height 44
click at [423, 193] on span "Select an option" at bounding box center [417, 194] width 12 height 12
click at [423, 193] on input "Select an option" at bounding box center [417, 194] width 12 height 12
click at [182, 236] on span "Select an option" at bounding box center [182, 238] width 12 height 12
click at [182, 236] on input "Select an option" at bounding box center [182, 238] width 12 height 12
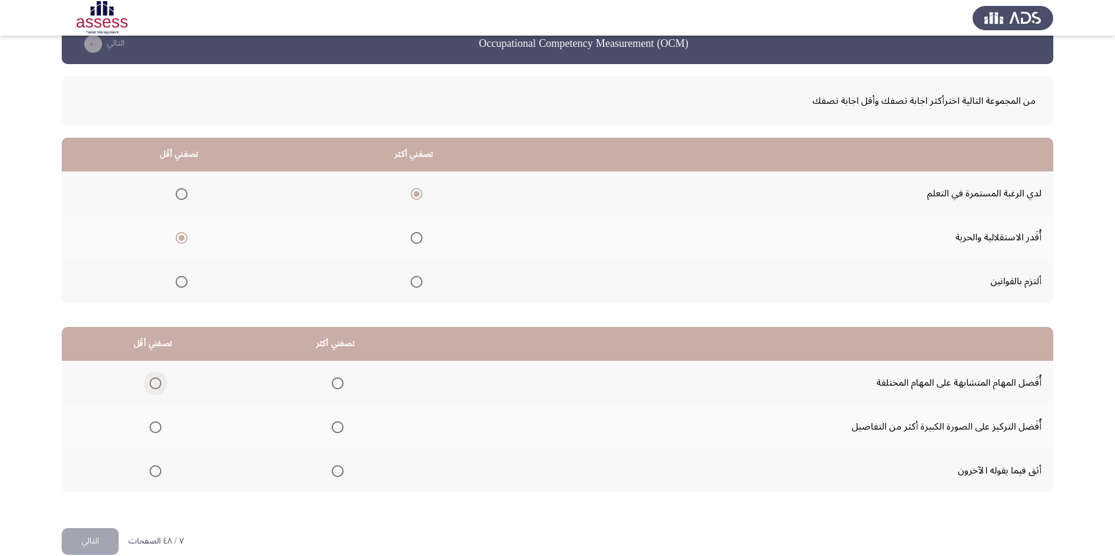
click at [157, 382] on span "Select an option" at bounding box center [156, 384] width 12 height 12
click at [157, 382] on input "Select an option" at bounding box center [156, 384] width 12 height 12
click at [340, 433] on span "Select an option" at bounding box center [338, 427] width 12 height 12
click at [340, 433] on input "Select an option" at bounding box center [338, 427] width 12 height 12
click at [331, 473] on label "Select an option" at bounding box center [335, 471] width 17 height 12
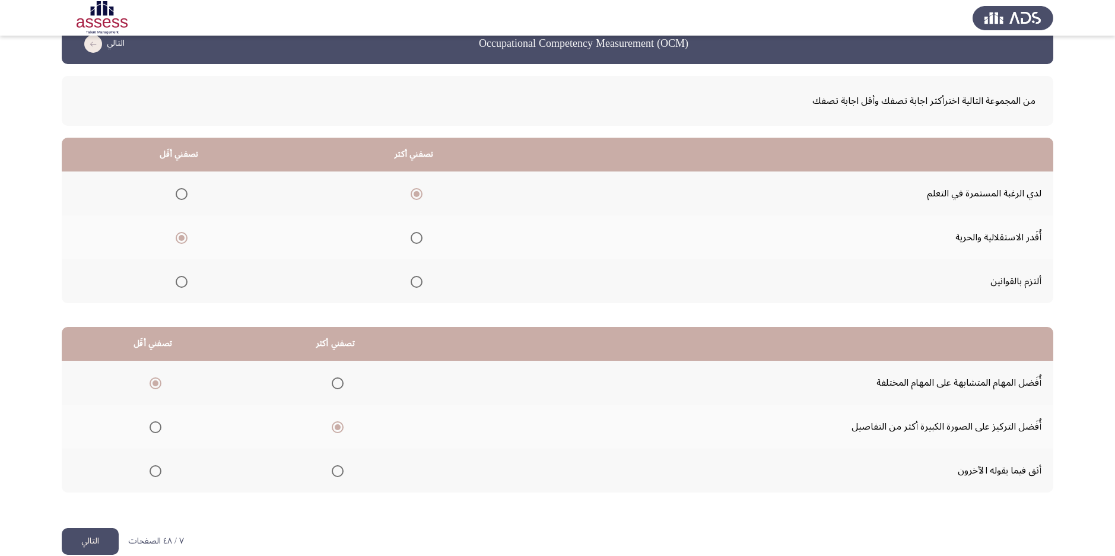
click at [332, 473] on input "Select an option" at bounding box center [338, 471] width 12 height 12
click at [103, 535] on button "التالي" at bounding box center [90, 541] width 57 height 27
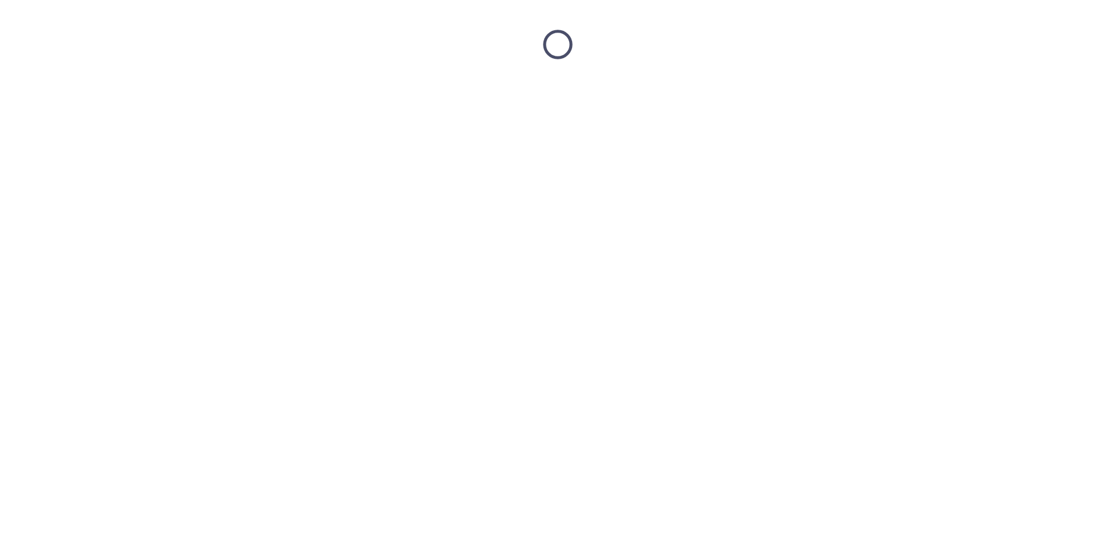
scroll to position [0, 0]
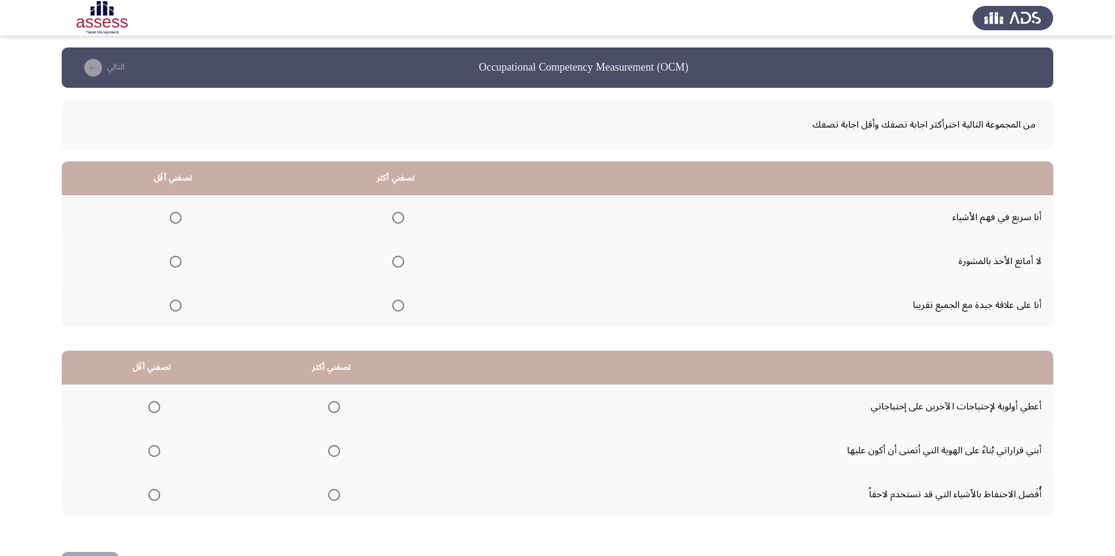
click at [171, 217] on span "Select an option" at bounding box center [176, 218] width 12 height 12
click at [171, 217] on input "Select an option" at bounding box center [176, 218] width 12 height 12
click at [398, 266] on span "Select an option" at bounding box center [398, 262] width 12 height 12
click at [398, 266] on input "Select an option" at bounding box center [398, 262] width 12 height 12
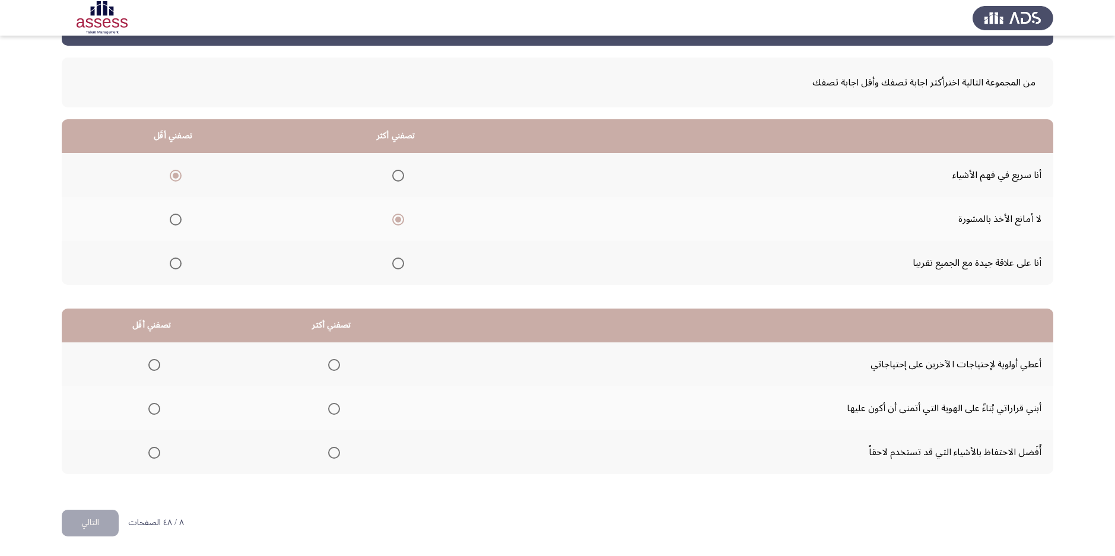
scroll to position [43, 0]
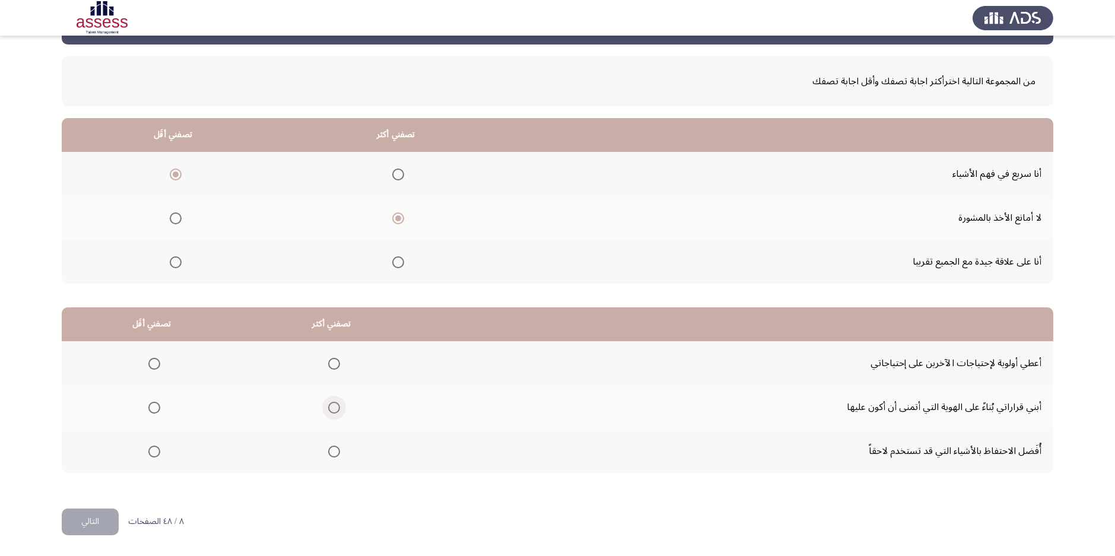
click at [338, 405] on span "Select an option" at bounding box center [334, 408] width 12 height 12
click at [338, 405] on input "Select an option" at bounding box center [334, 408] width 12 height 12
click at [160, 456] on span "Select an option" at bounding box center [154, 452] width 12 height 12
click at [160, 456] on input "Select an option" at bounding box center [154, 452] width 12 height 12
click at [78, 512] on button "التالي" at bounding box center [90, 522] width 57 height 27
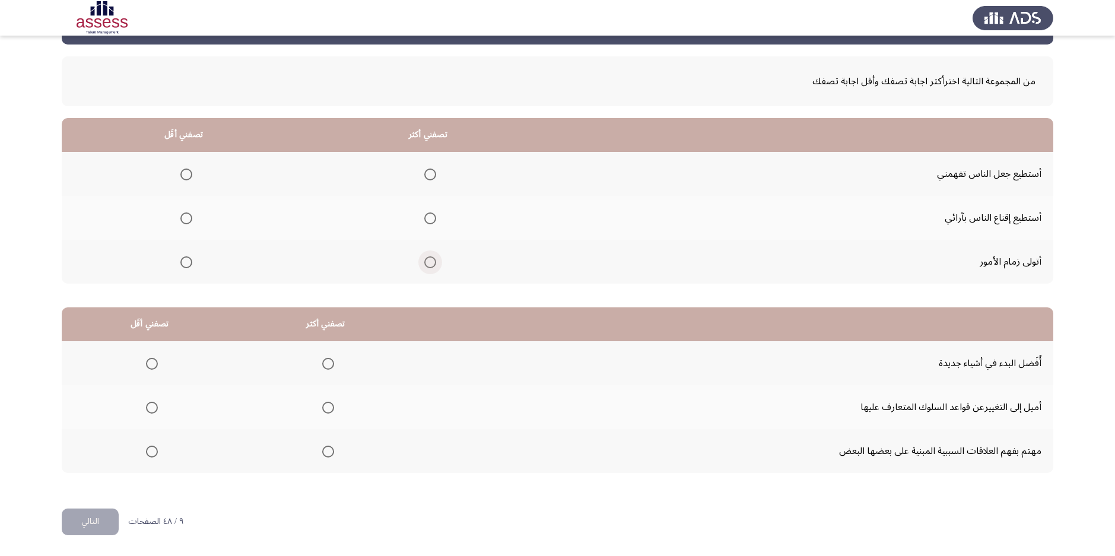
click at [436, 257] on span "Select an option" at bounding box center [430, 262] width 12 height 12
click at [436, 257] on input "Select an option" at bounding box center [430, 262] width 12 height 12
click at [191, 172] on span "Select an option" at bounding box center [186, 175] width 12 height 12
click at [191, 172] on input "Select an option" at bounding box center [186, 175] width 12 height 12
click at [153, 368] on span "Select an option" at bounding box center [152, 364] width 12 height 12
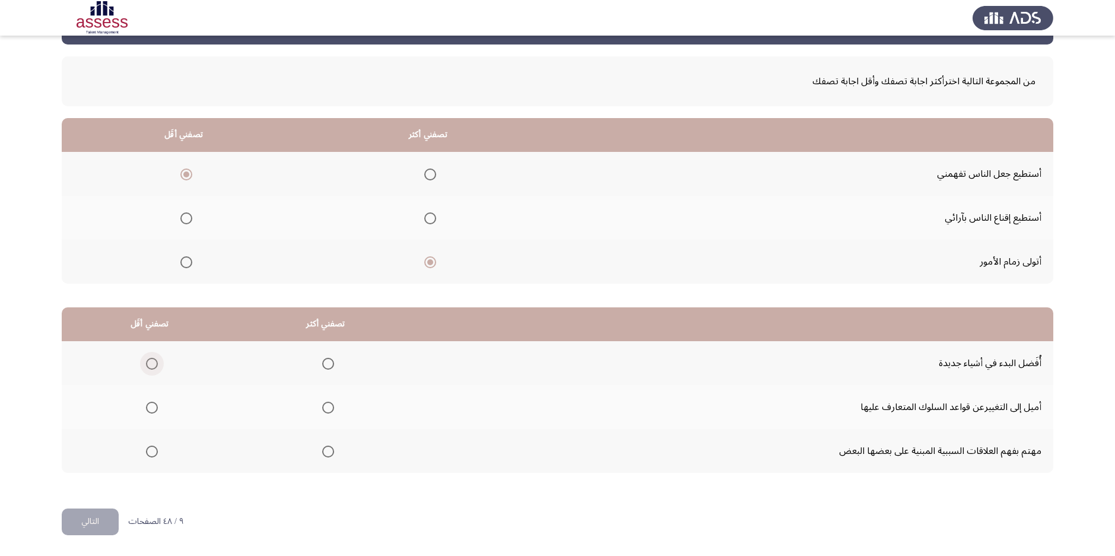
click at [153, 368] on input "Select an option" at bounding box center [152, 364] width 12 height 12
click at [325, 452] on span "Select an option" at bounding box center [328, 452] width 12 height 12
click at [325, 452] on input "Select an option" at bounding box center [328, 452] width 12 height 12
click at [109, 522] on button "التالي" at bounding box center [90, 522] width 57 height 27
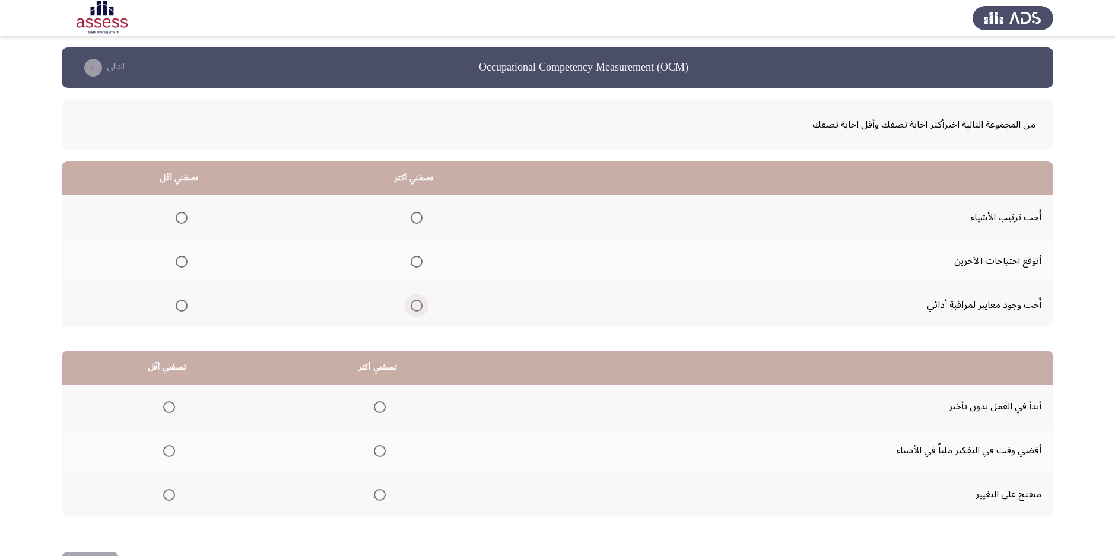
click at [420, 309] on span "Select an option" at bounding box center [417, 306] width 12 height 12
click at [420, 309] on input "Select an option" at bounding box center [417, 306] width 12 height 12
click at [180, 261] on span "Select an option" at bounding box center [182, 262] width 12 height 12
click at [180, 261] on input "Select an option" at bounding box center [182, 262] width 12 height 12
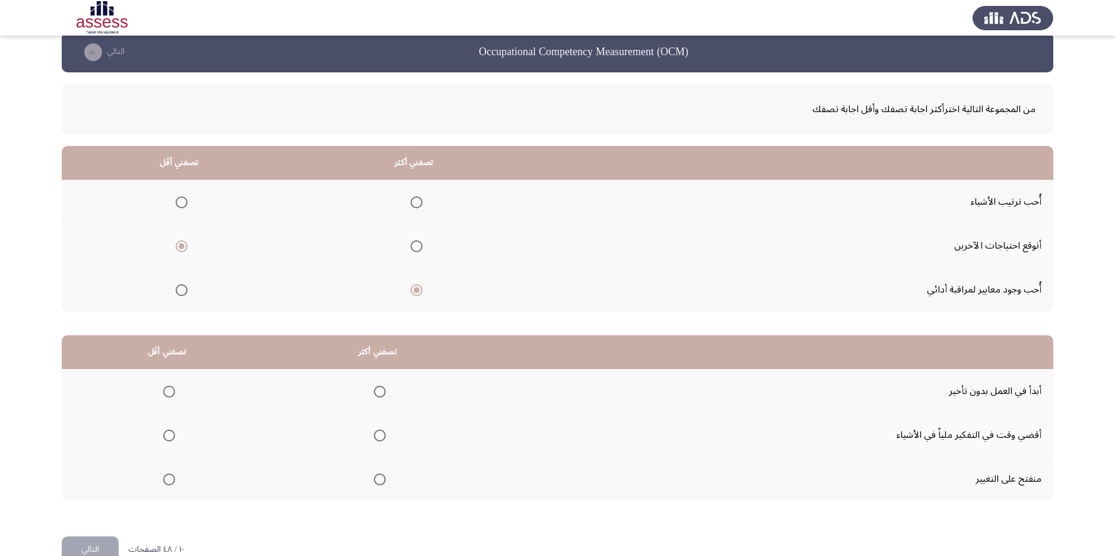
scroll to position [43, 0]
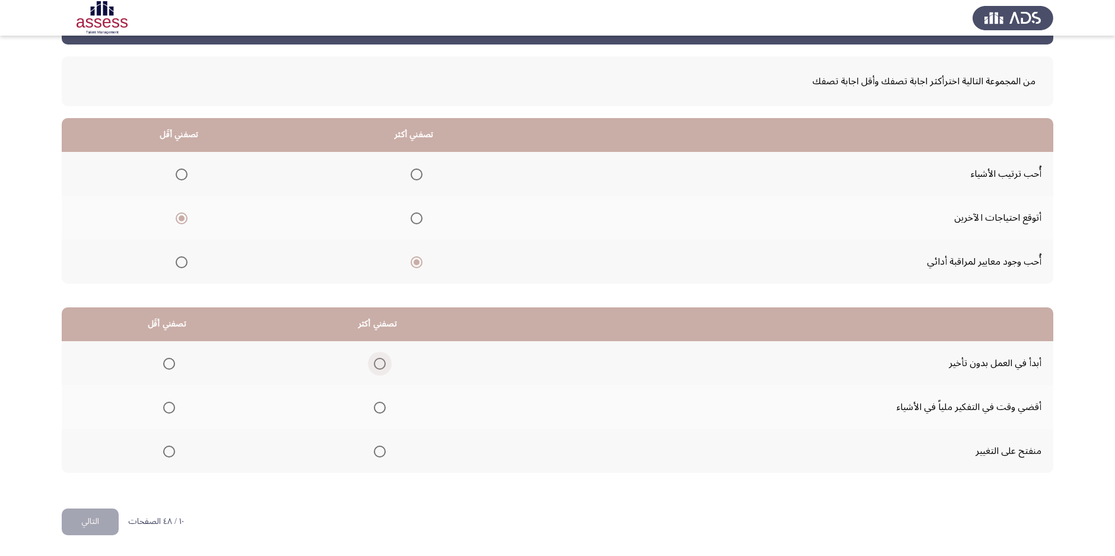
click at [382, 360] on span "Select an option" at bounding box center [380, 364] width 12 height 12
click at [382, 360] on input "Select an option" at bounding box center [380, 364] width 12 height 12
click at [175, 413] on span "Select an option" at bounding box center [169, 408] width 12 height 12
click at [175, 413] on input "Select an option" at bounding box center [169, 408] width 12 height 12
click at [97, 512] on button "التالي" at bounding box center [90, 522] width 57 height 27
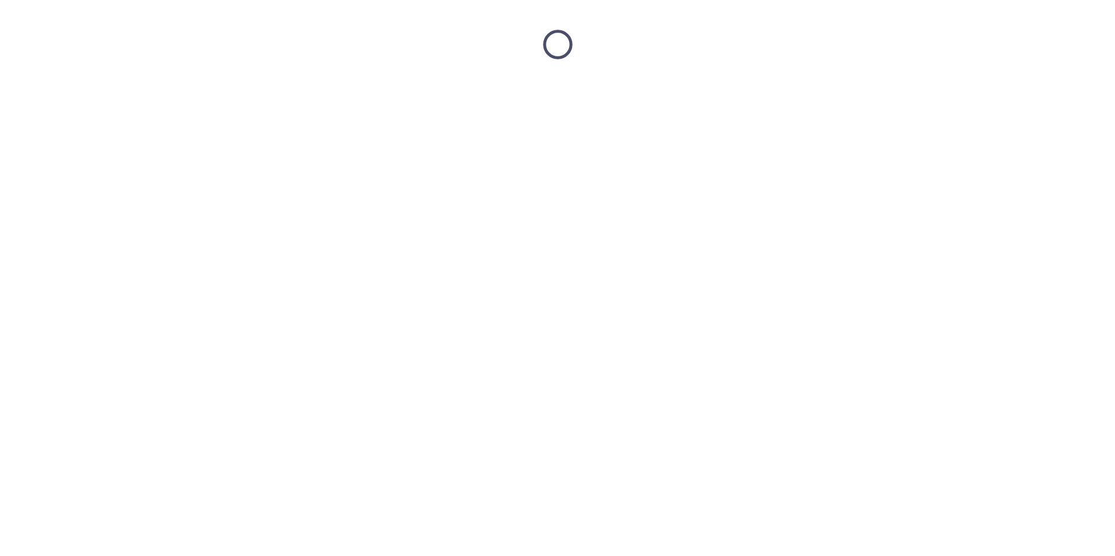
scroll to position [0, 0]
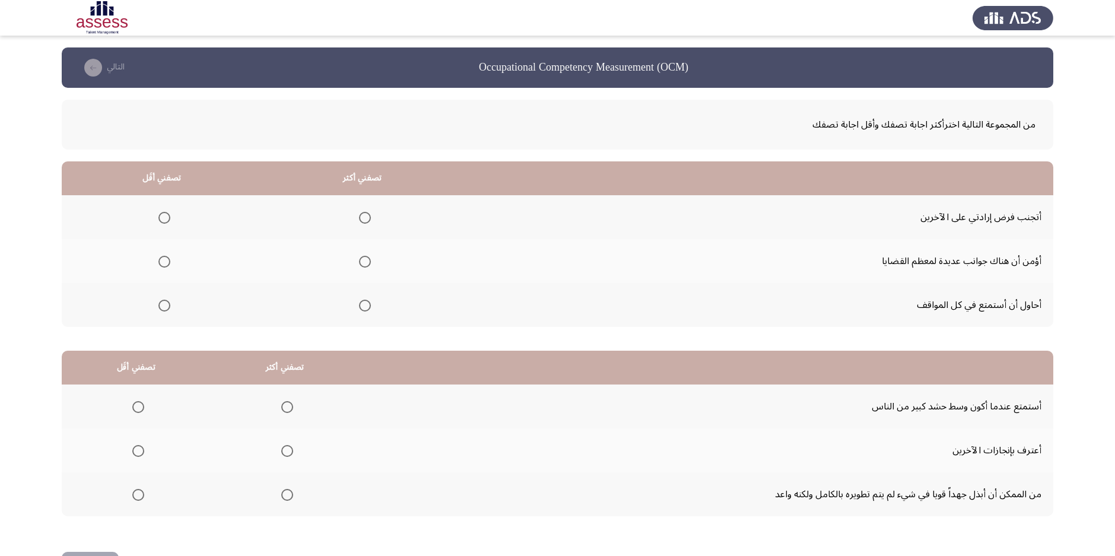
click at [164, 210] on mat-radio-group "Select an option" at bounding box center [162, 217] width 17 height 20
click at [164, 212] on span "Select an option" at bounding box center [164, 218] width 12 height 12
click at [164, 212] on input "Select an option" at bounding box center [164, 218] width 12 height 12
click at [360, 302] on span "Select an option" at bounding box center [365, 306] width 12 height 12
click at [360, 302] on input "Select an option" at bounding box center [365, 306] width 12 height 12
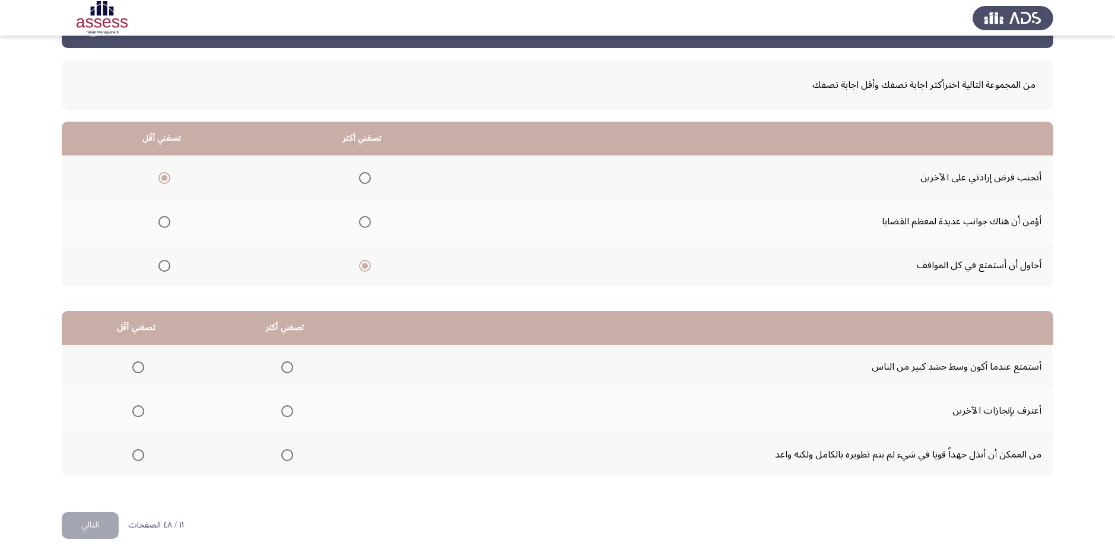
scroll to position [43, 0]
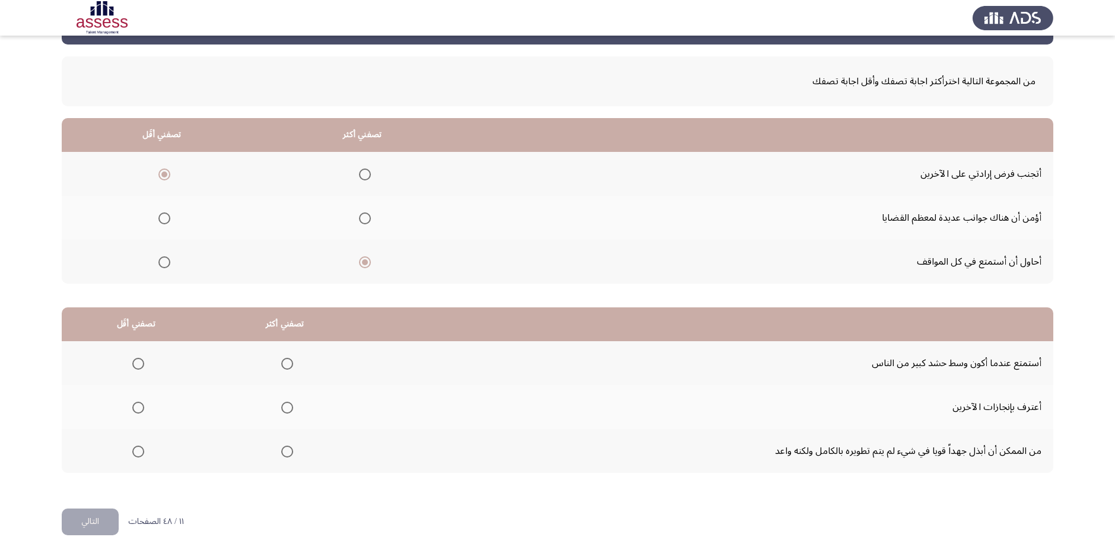
click at [289, 454] on span "Select an option" at bounding box center [287, 452] width 12 height 12
click at [289, 454] on input "Select an option" at bounding box center [287, 452] width 12 height 12
click at [290, 412] on mat-radio-group "Select an option" at bounding box center [285, 407] width 17 height 20
click at [290, 412] on span "Select an option" at bounding box center [287, 408] width 12 height 12
click at [290, 412] on input "Select an option" at bounding box center [287, 408] width 12 height 12
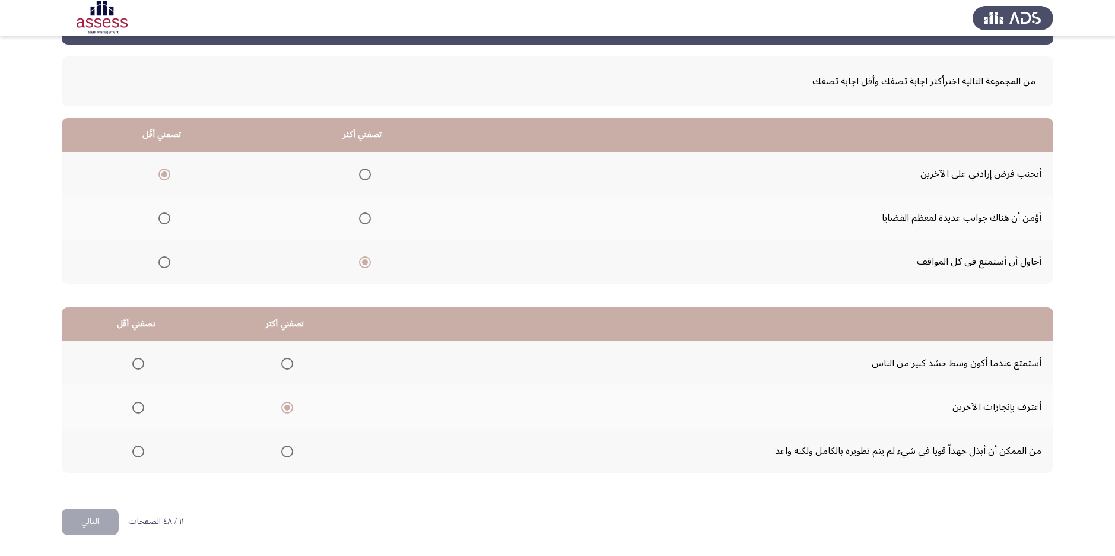
click at [142, 360] on span "Select an option" at bounding box center [138, 364] width 12 height 12
click at [142, 360] on input "Select an option" at bounding box center [138, 364] width 12 height 12
click at [138, 455] on span "Select an option" at bounding box center [138, 452] width 12 height 12
click at [138, 455] on input "Select an option" at bounding box center [138, 452] width 12 height 12
click at [118, 517] on button "التالي" at bounding box center [90, 522] width 57 height 27
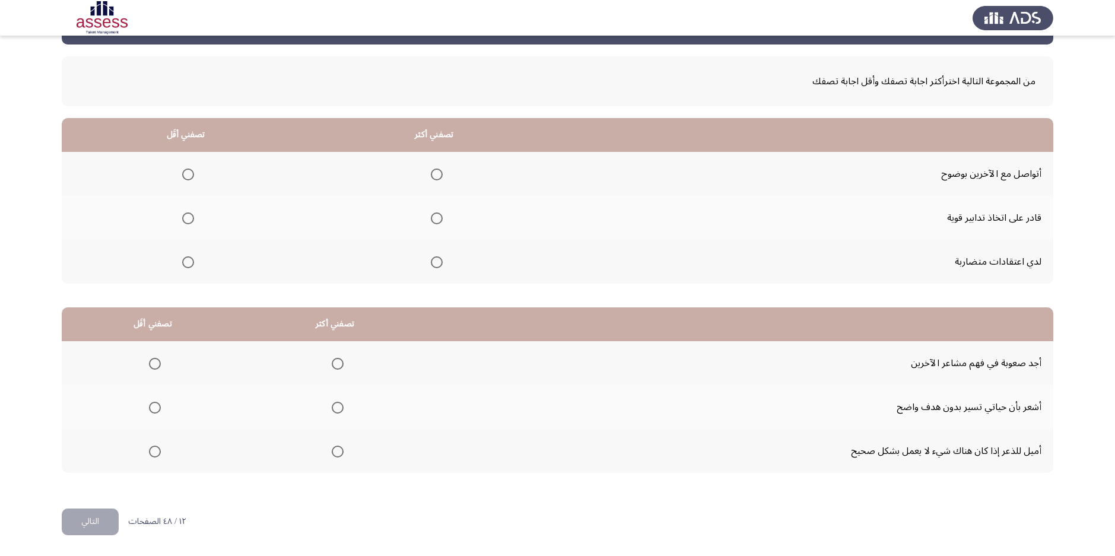
click at [176, 263] on th at bounding box center [186, 262] width 248 height 44
click at [183, 263] on span "Select an option" at bounding box center [188, 262] width 12 height 12
click at [183, 263] on input "Select an option" at bounding box center [188, 262] width 12 height 12
click at [435, 172] on span "Select an option" at bounding box center [437, 175] width 12 height 12
click at [435, 172] on input "Select an option" at bounding box center [437, 175] width 12 height 12
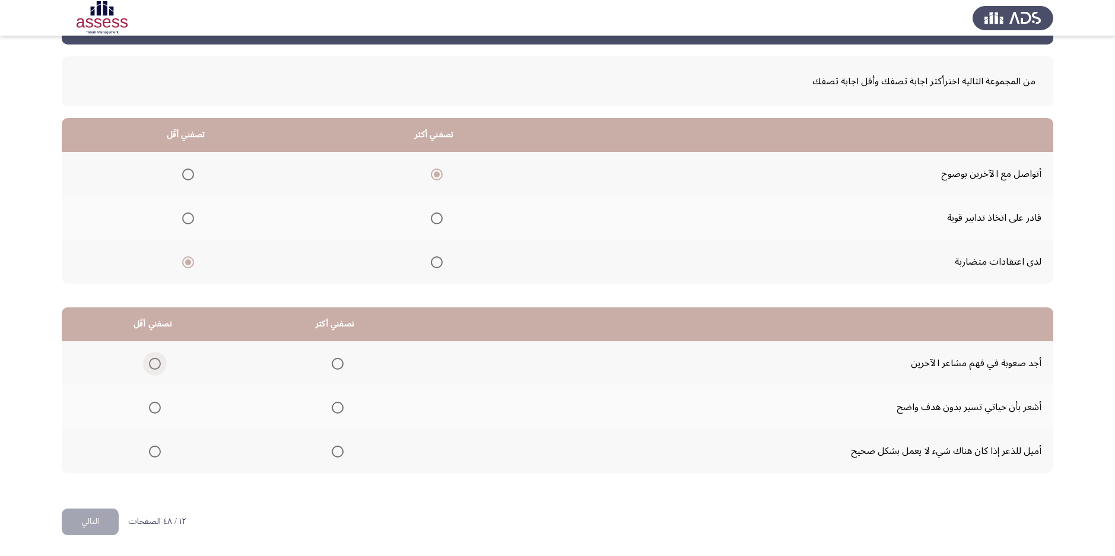
click at [156, 362] on span "Select an option" at bounding box center [155, 364] width 12 height 12
click at [156, 362] on input "Select an option" at bounding box center [155, 364] width 12 height 12
click at [335, 446] on span "Select an option" at bounding box center [338, 452] width 12 height 12
click at [335, 446] on input "Select an option" at bounding box center [338, 452] width 12 height 12
click at [158, 449] on span "Select an option" at bounding box center [155, 452] width 12 height 12
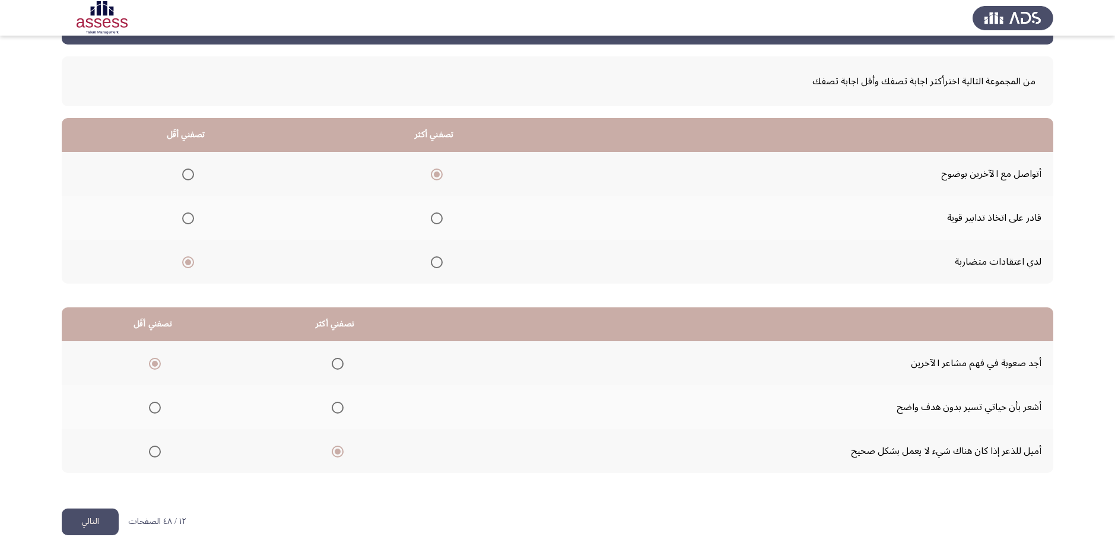
click at [158, 449] on input "Select an option" at bounding box center [155, 452] width 12 height 12
click at [339, 448] on span "Select an option" at bounding box center [338, 452] width 12 height 12
click at [339, 448] on input "Select an option" at bounding box center [338, 452] width 12 height 12
click at [151, 362] on span "Select an option" at bounding box center [155, 364] width 12 height 12
click at [151, 362] on input "Select an option" at bounding box center [155, 364] width 12 height 12
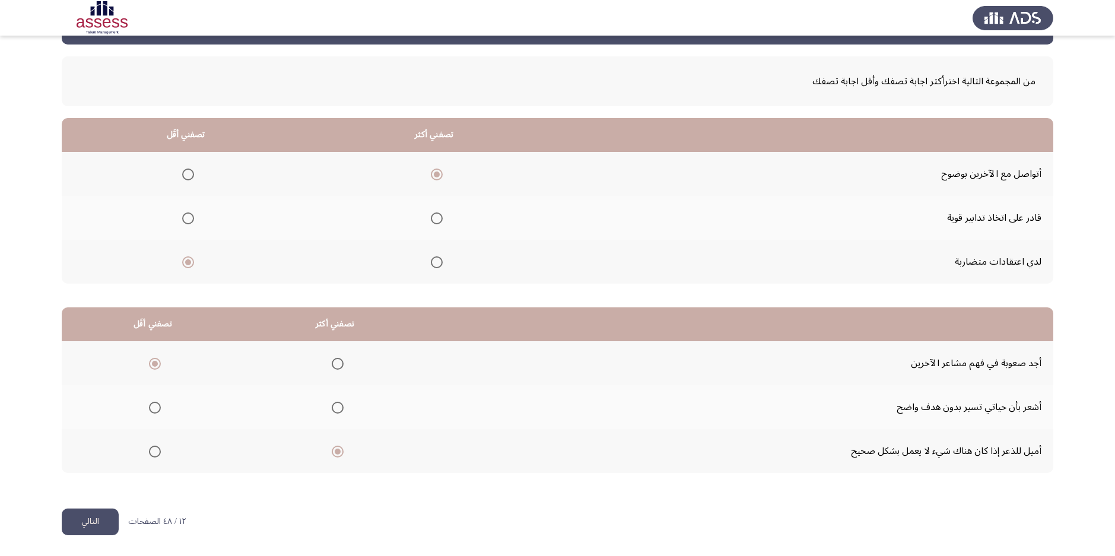
click at [155, 403] on span "Select an option" at bounding box center [155, 408] width 12 height 12
click at [155, 403] on input "Select an option" at bounding box center [155, 408] width 12 height 12
click at [85, 515] on button "التالي" at bounding box center [90, 522] width 57 height 27
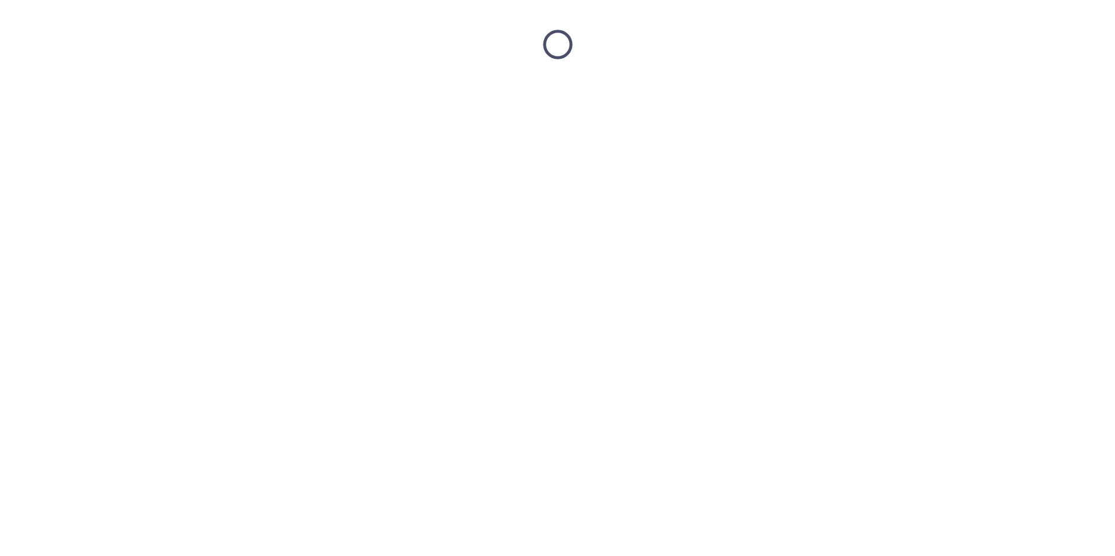
scroll to position [0, 0]
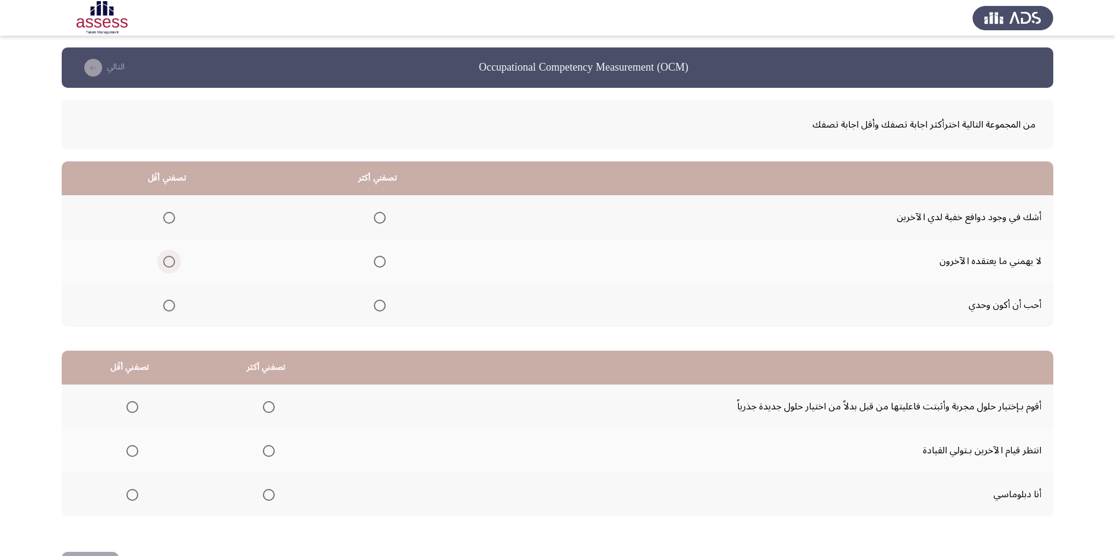
click at [172, 258] on span "Select an option" at bounding box center [169, 262] width 12 height 12
click at [172, 258] on input "Select an option" at bounding box center [169, 262] width 12 height 12
click at [374, 215] on label "Select an option" at bounding box center [377, 218] width 17 height 12
click at [374, 215] on input "Select an option" at bounding box center [380, 218] width 12 height 12
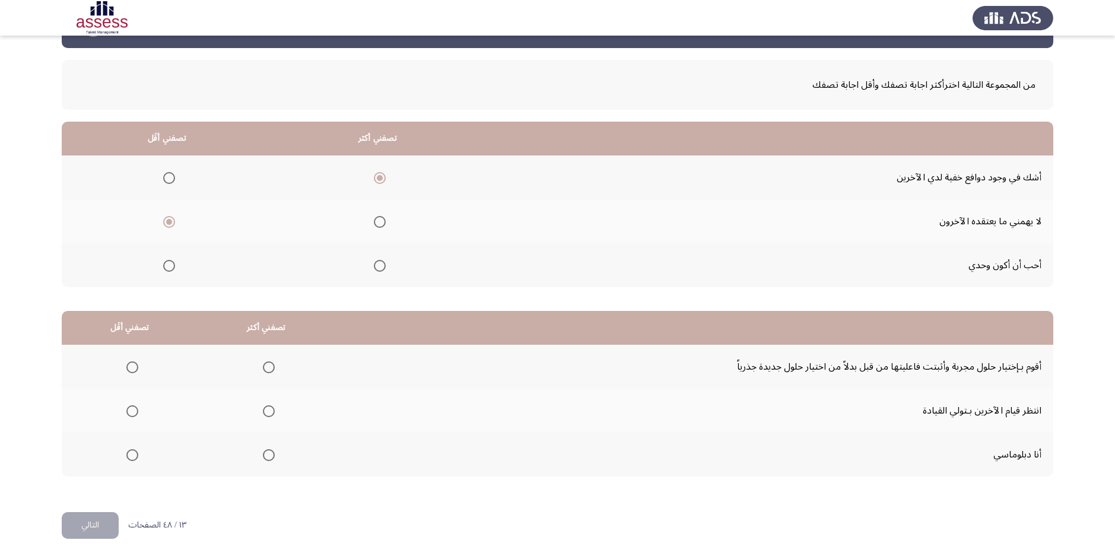
scroll to position [43, 0]
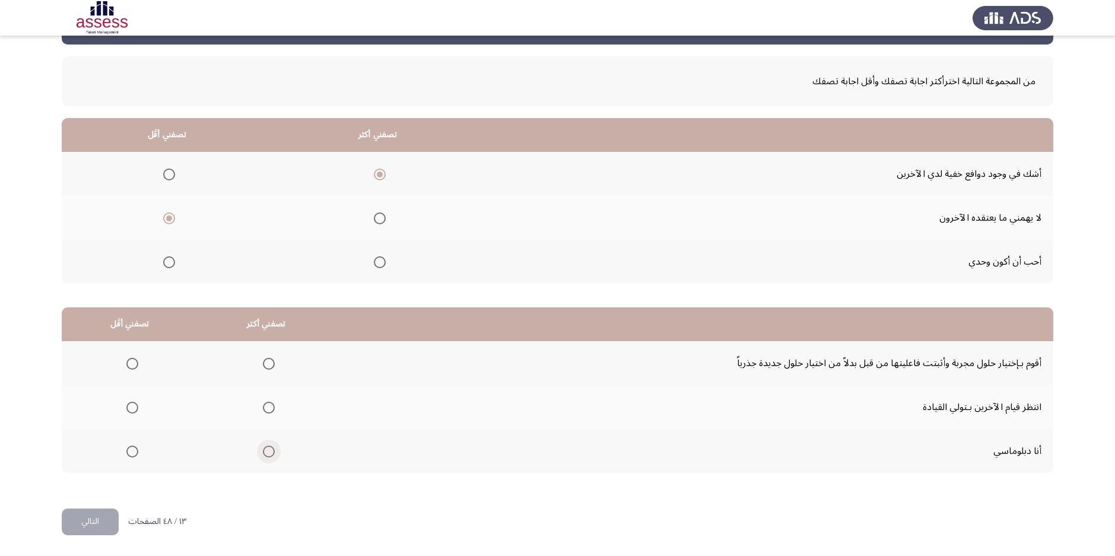
click at [267, 450] on span "Select an option" at bounding box center [269, 452] width 12 height 12
click at [267, 450] on input "Select an option" at bounding box center [269, 452] width 12 height 12
click at [135, 365] on span "Select an option" at bounding box center [132, 364] width 12 height 12
click at [135, 365] on input "Select an option" at bounding box center [132, 364] width 12 height 12
click at [103, 519] on button "التالي" at bounding box center [90, 522] width 57 height 27
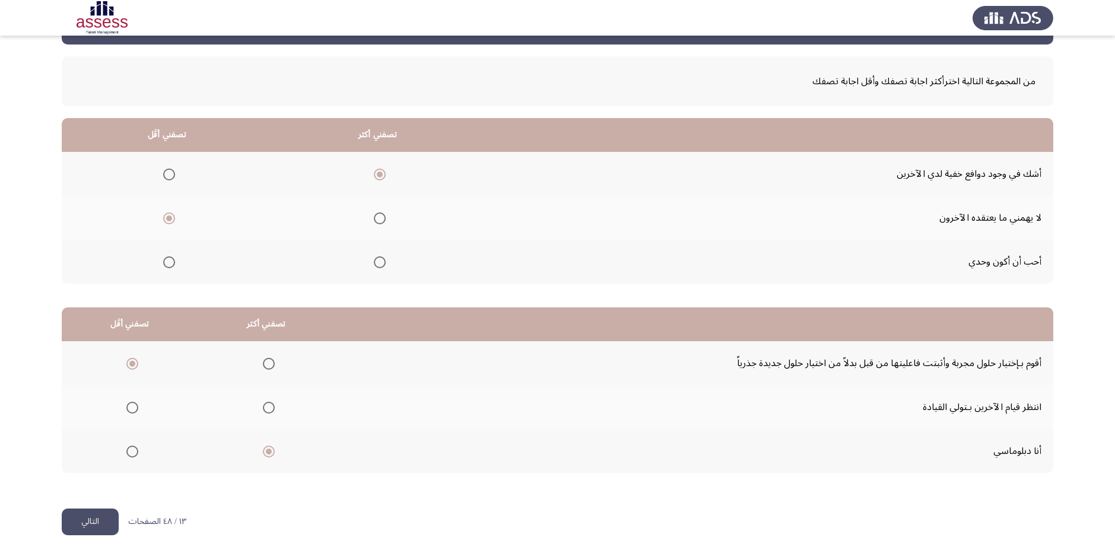
scroll to position [0, 0]
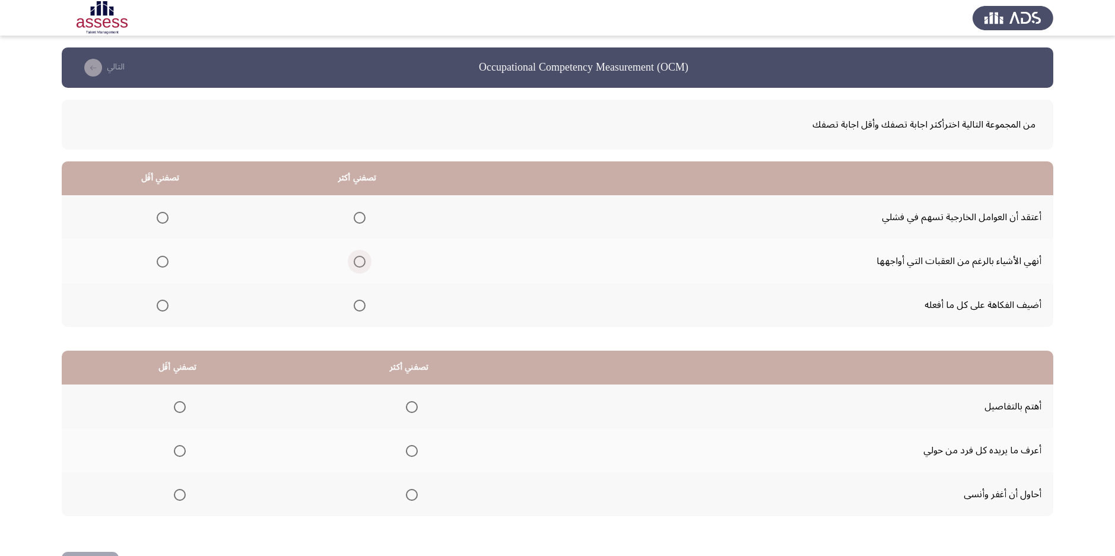
click at [364, 258] on span "Select an option" at bounding box center [360, 262] width 12 height 12
click at [364, 258] on input "Select an option" at bounding box center [360, 262] width 12 height 12
click at [165, 216] on span "Select an option" at bounding box center [163, 218] width 12 height 12
click at [165, 216] on input "Select an option" at bounding box center [163, 218] width 12 height 12
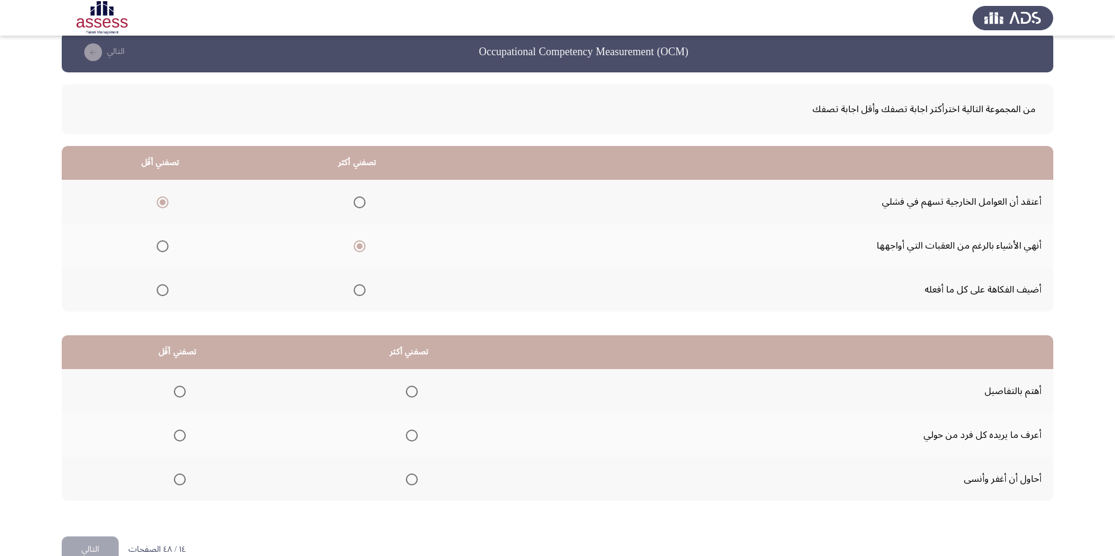
scroll to position [43, 0]
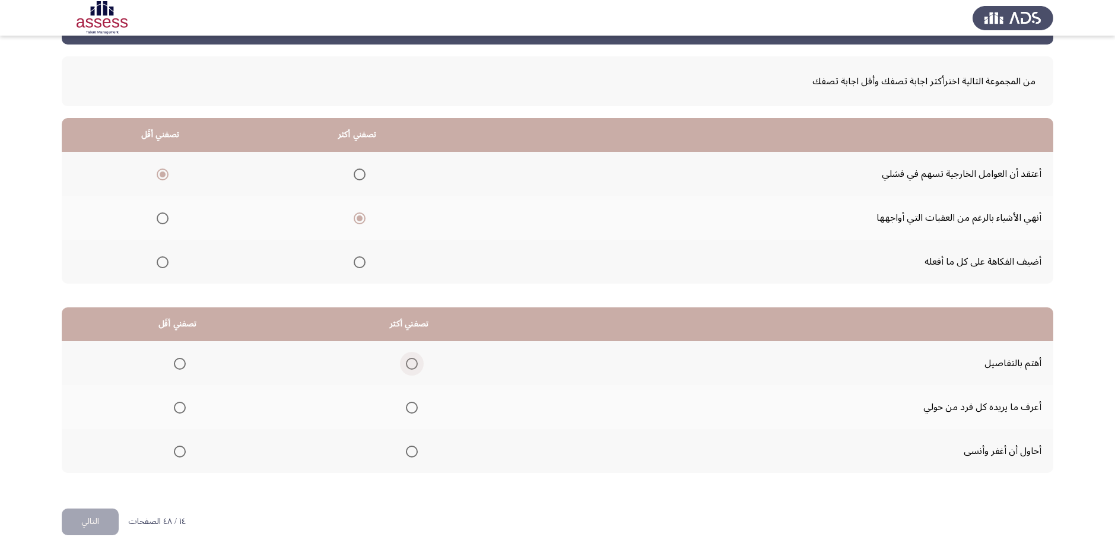
click at [418, 364] on span "Select an option" at bounding box center [412, 364] width 12 height 12
click at [418, 364] on input "Select an option" at bounding box center [412, 364] width 12 height 12
click at [183, 409] on span "Select an option" at bounding box center [180, 408] width 12 height 12
click at [183, 409] on input "Select an option" at bounding box center [180, 408] width 12 height 12
click at [100, 518] on button "التالي" at bounding box center [90, 522] width 57 height 27
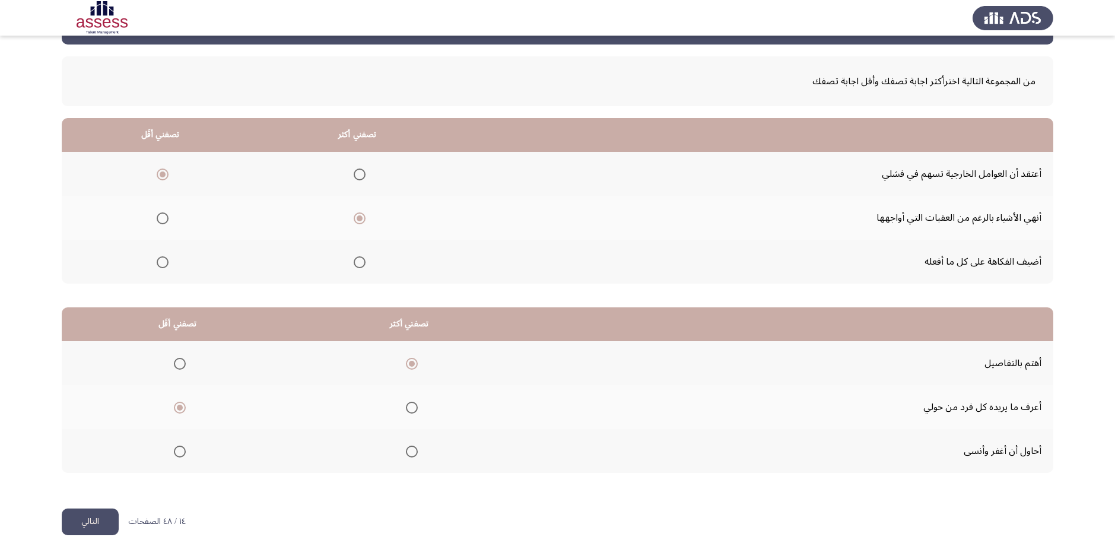
scroll to position [0, 0]
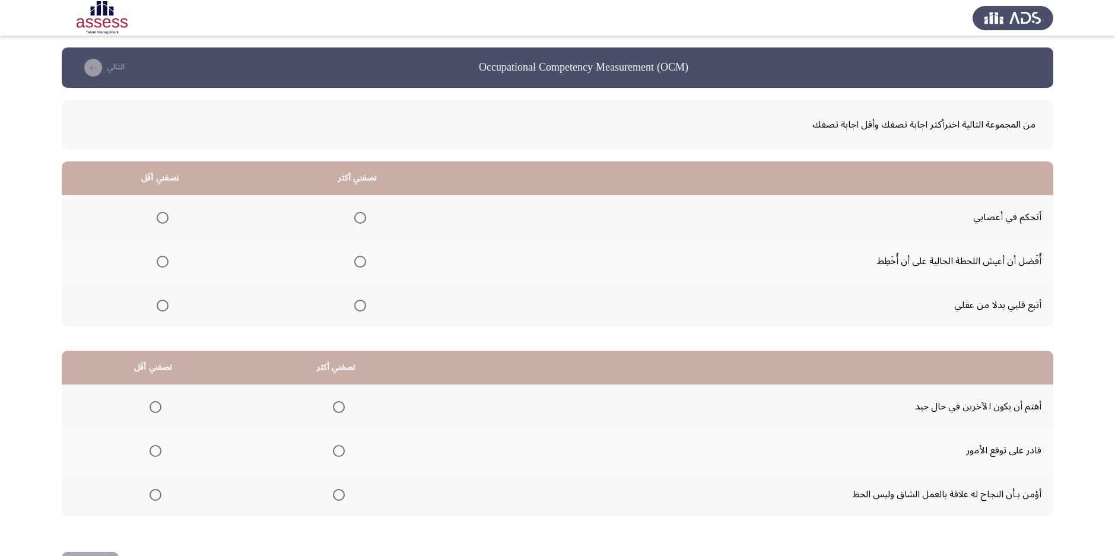
click at [356, 213] on span "Select an option" at bounding box center [360, 218] width 12 height 12
click at [356, 213] on input "Select an option" at bounding box center [360, 218] width 12 height 12
click at [158, 261] on span "Select an option" at bounding box center [163, 262] width 12 height 12
click at [158, 261] on input "Select an option" at bounding box center [163, 262] width 12 height 12
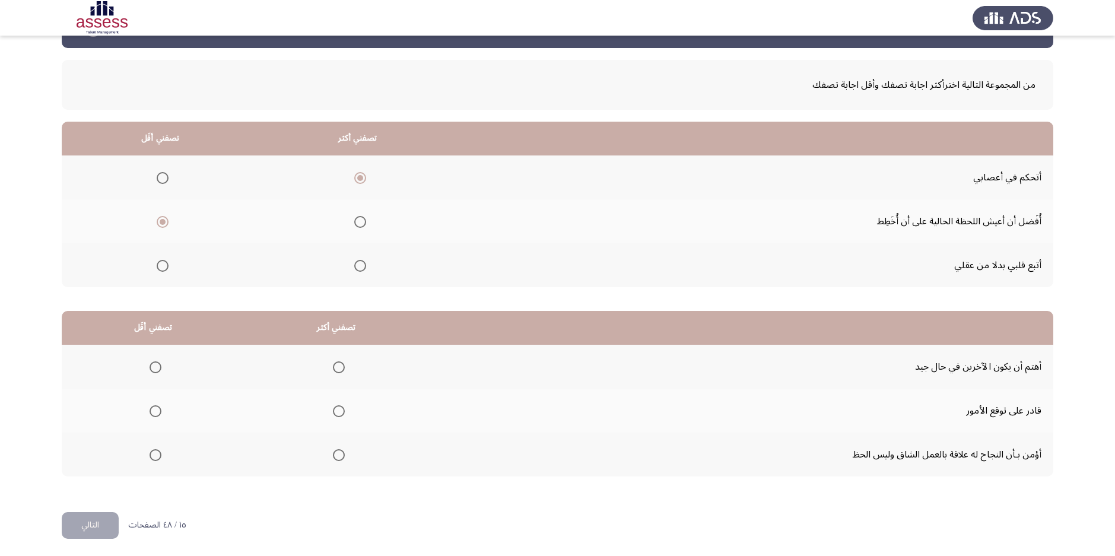
scroll to position [43, 0]
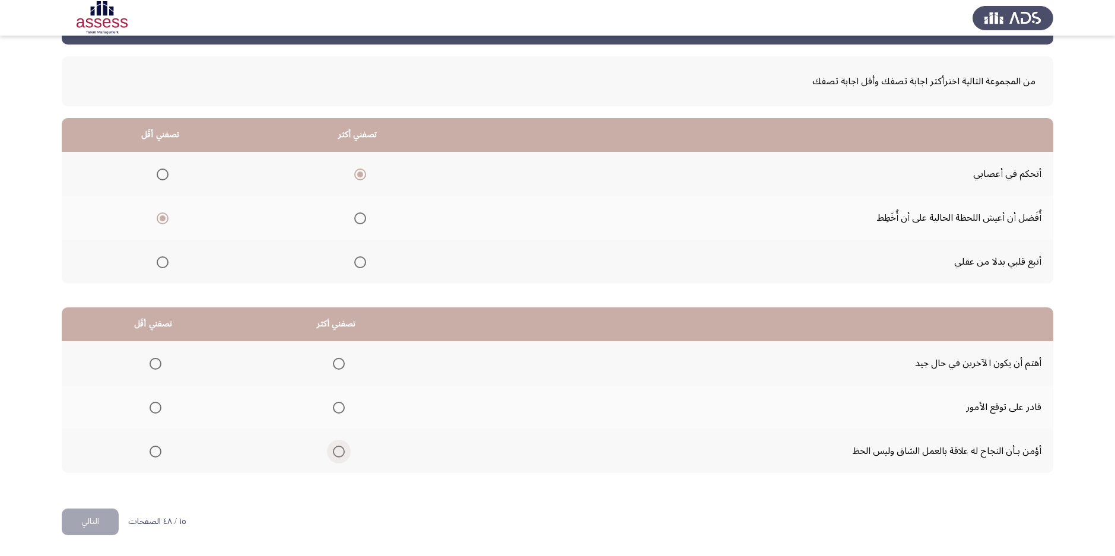
click at [341, 446] on span "Select an option" at bounding box center [339, 452] width 12 height 12
click at [341, 446] on input "Select an option" at bounding box center [339, 452] width 12 height 12
click at [150, 411] on span "Select an option" at bounding box center [156, 408] width 12 height 12
click at [150, 411] on input "Select an option" at bounding box center [156, 408] width 12 height 12
click at [99, 535] on html "Occupational Competency Measurement (OCM) التالي من المجموعة التالية اخترأكثر ا…" at bounding box center [557, 257] width 1115 height 600
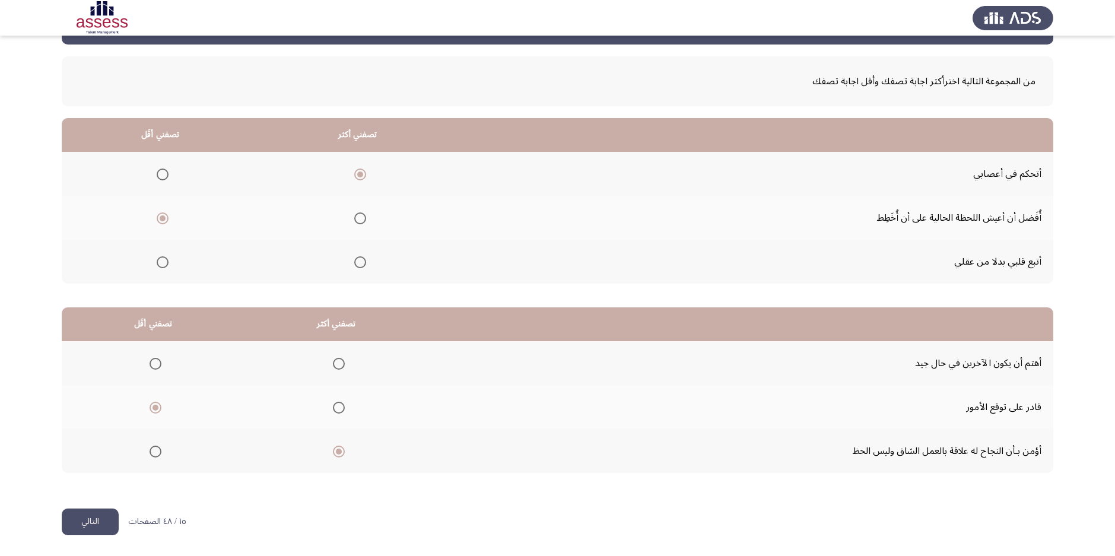
click at [103, 522] on button "التالي" at bounding box center [90, 522] width 57 height 27
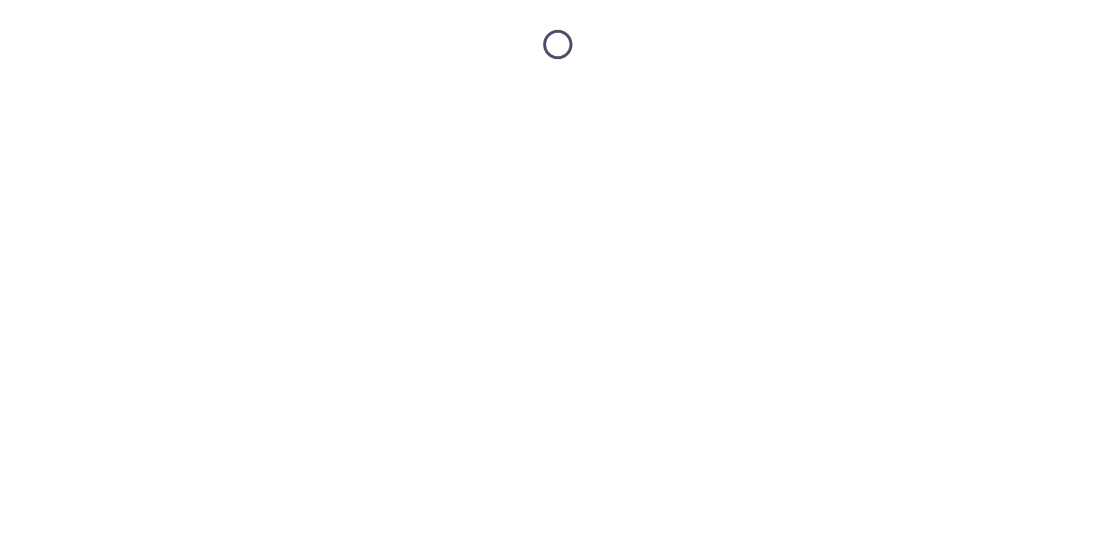
scroll to position [0, 0]
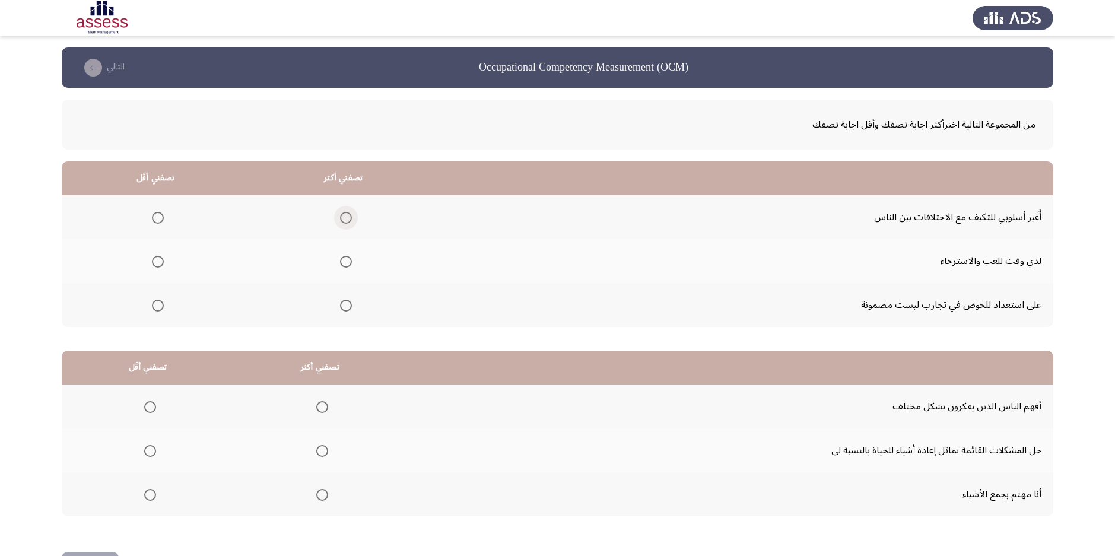
click at [351, 221] on span "Select an option" at bounding box center [346, 218] width 12 height 12
click at [351, 221] on input "Select an option" at bounding box center [346, 218] width 12 height 12
click at [160, 265] on span "Select an option" at bounding box center [158, 262] width 12 height 12
click at [160, 265] on input "Select an option" at bounding box center [158, 262] width 12 height 12
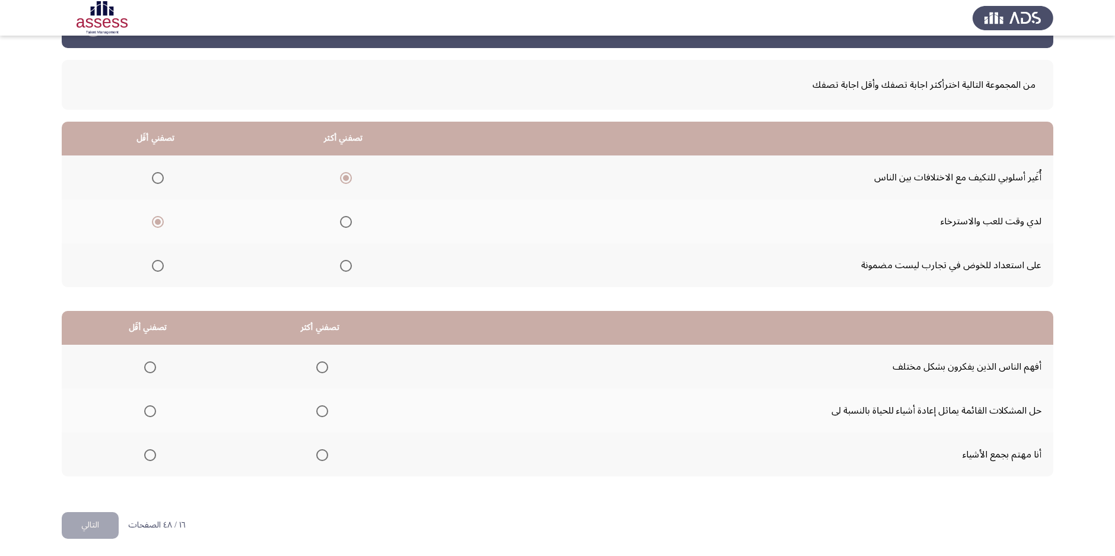
scroll to position [43, 0]
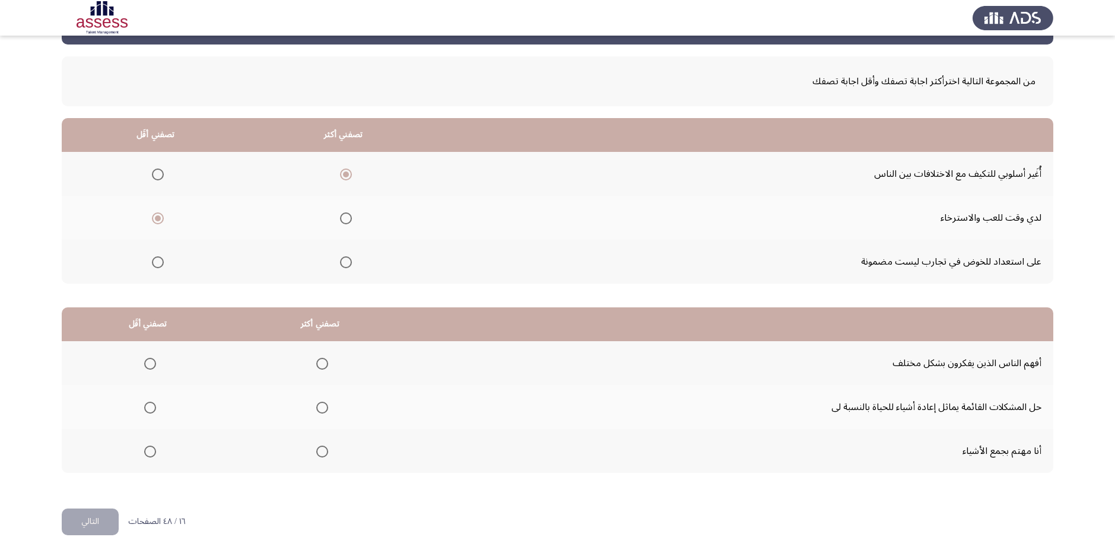
click at [324, 367] on span "Select an option" at bounding box center [322, 364] width 12 height 12
click at [324, 367] on input "Select an option" at bounding box center [322, 364] width 12 height 12
click at [147, 405] on span "Select an option" at bounding box center [150, 408] width 12 height 12
click at [147, 405] on input "Select an option" at bounding box center [150, 408] width 12 height 12
click at [154, 447] on span "Select an option" at bounding box center [150, 452] width 12 height 12
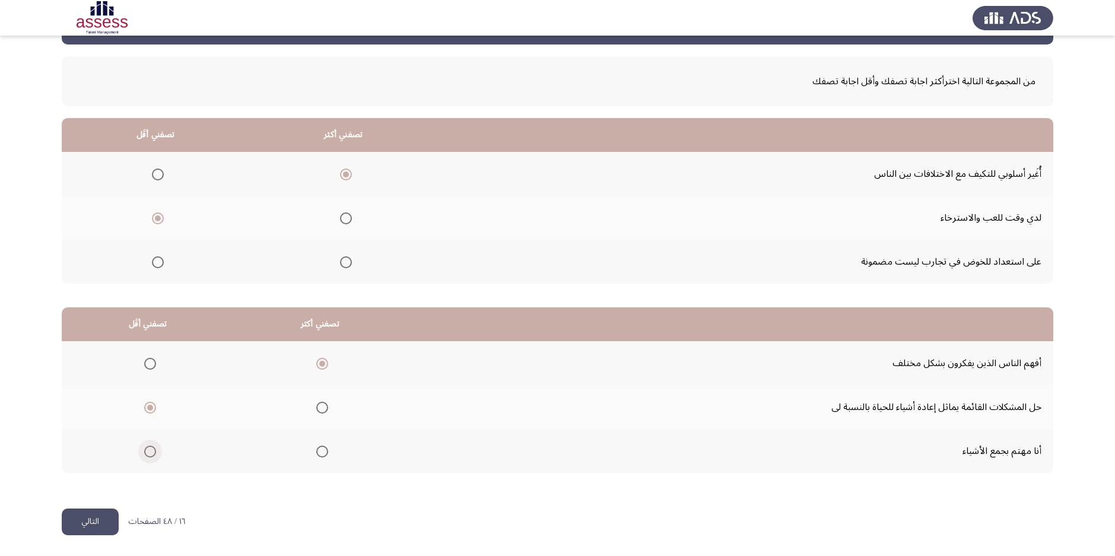
click at [154, 447] on input "Select an option" at bounding box center [150, 452] width 12 height 12
click at [100, 517] on button "التالي" at bounding box center [90, 522] width 57 height 27
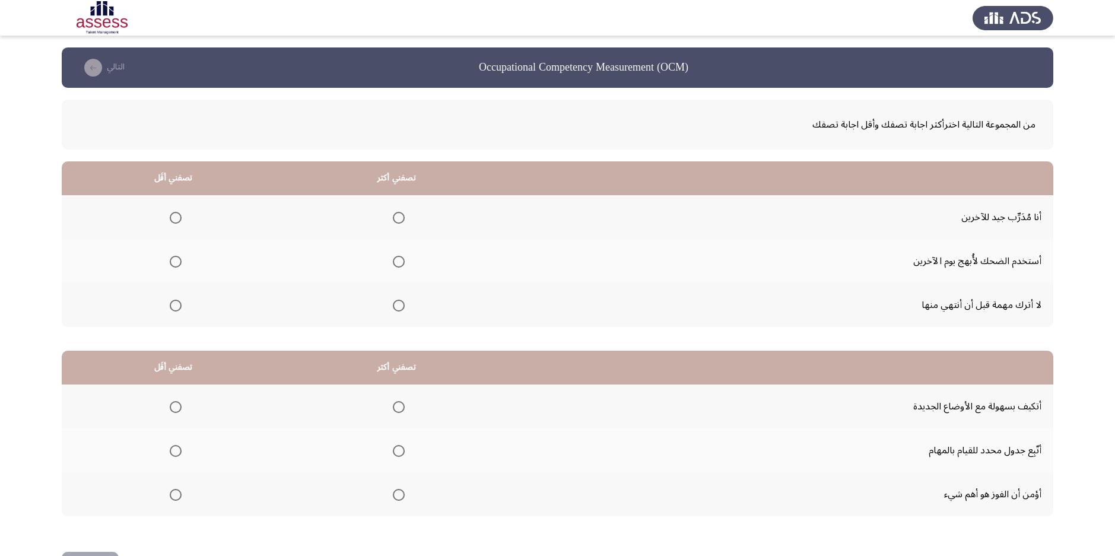
click at [397, 214] on span "Select an option" at bounding box center [399, 218] width 12 height 12
click at [397, 214] on input "Select an option" at bounding box center [399, 218] width 12 height 12
click at [172, 309] on span "Select an option" at bounding box center [176, 306] width 12 height 12
click at [172, 309] on input "Select an option" at bounding box center [176, 306] width 12 height 12
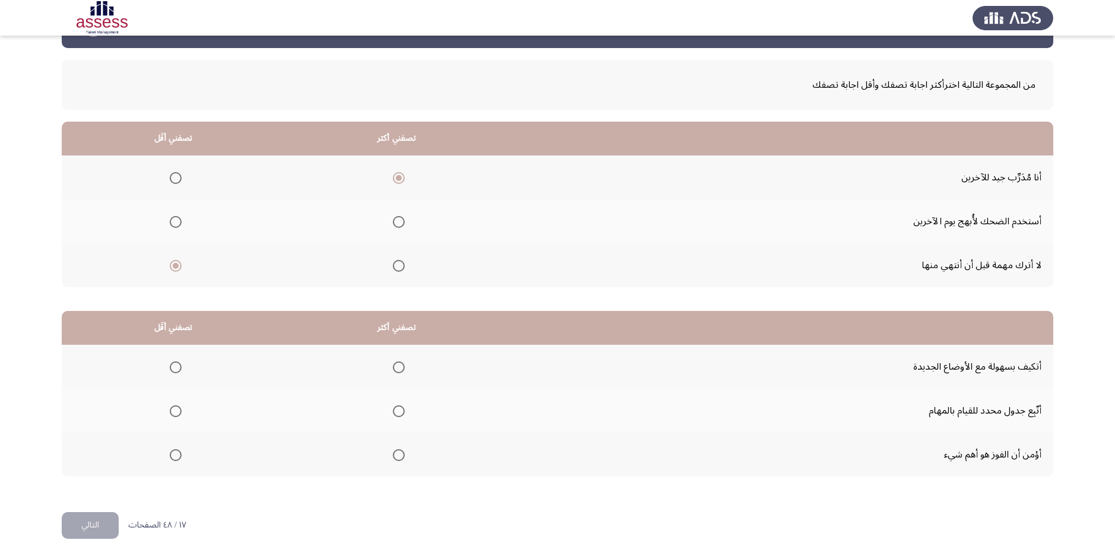
scroll to position [43, 0]
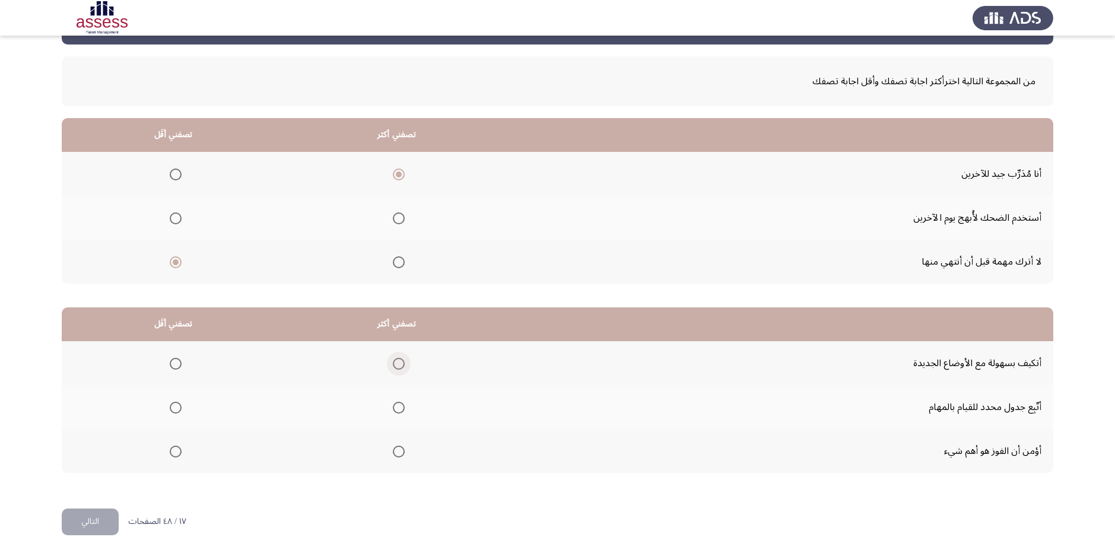
click at [399, 363] on span "Select an option" at bounding box center [399, 364] width 12 height 12
click at [399, 363] on input "Select an option" at bounding box center [399, 364] width 12 height 12
click at [175, 451] on span "Select an option" at bounding box center [176, 452] width 12 height 12
click at [175, 451] on input "Select an option" at bounding box center [176, 452] width 12 height 12
click at [94, 522] on button "التالي" at bounding box center [90, 522] width 57 height 27
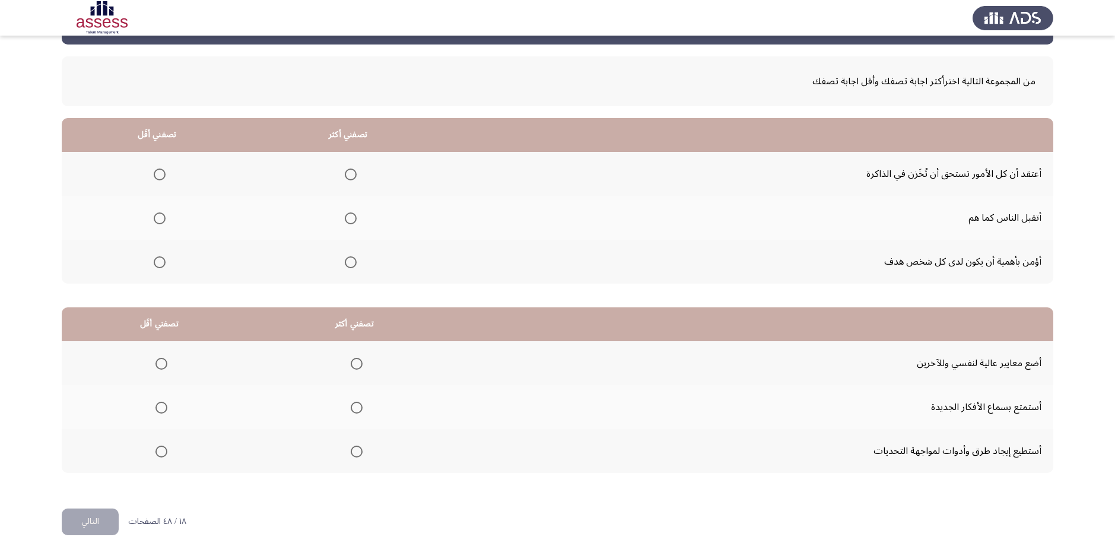
click at [354, 256] on mat-radio-button "Select an option" at bounding box center [348, 262] width 17 height 12
click at [350, 263] on span "Select an option" at bounding box center [351, 262] width 12 height 12
click at [350, 263] on input "Select an option" at bounding box center [351, 262] width 12 height 12
click at [160, 169] on span "Select an option" at bounding box center [160, 175] width 12 height 12
click at [160, 169] on input "Select an option" at bounding box center [160, 175] width 12 height 12
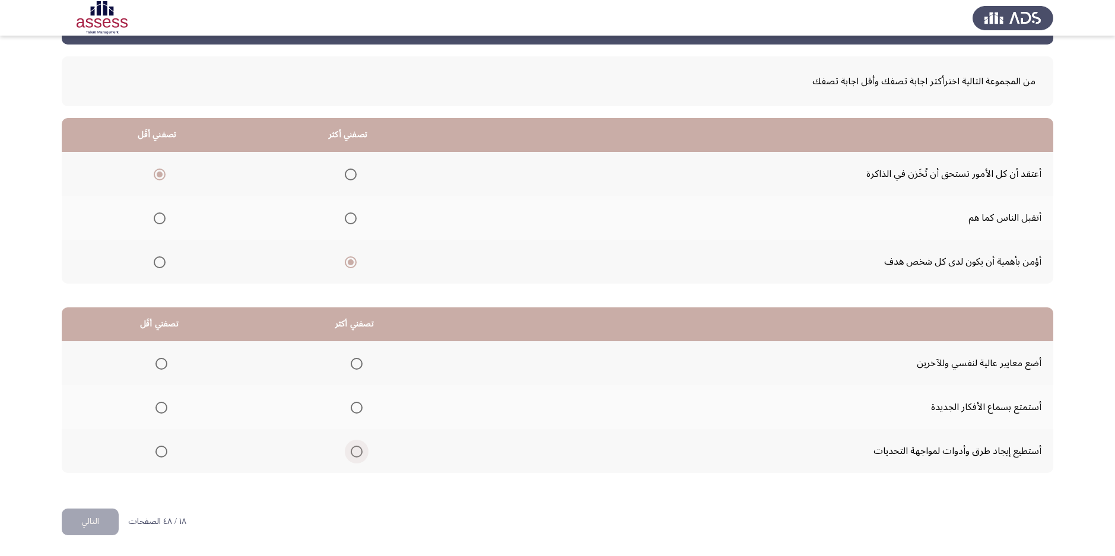
click at [360, 448] on span "Select an option" at bounding box center [357, 452] width 12 height 12
click at [360, 448] on input "Select an option" at bounding box center [357, 452] width 12 height 12
click at [156, 370] on mat-radio-group "Select an option" at bounding box center [159, 363] width 17 height 20
click at [161, 369] on span "Select an option" at bounding box center [162, 364] width 12 height 12
click at [161, 369] on input "Select an option" at bounding box center [162, 364] width 12 height 12
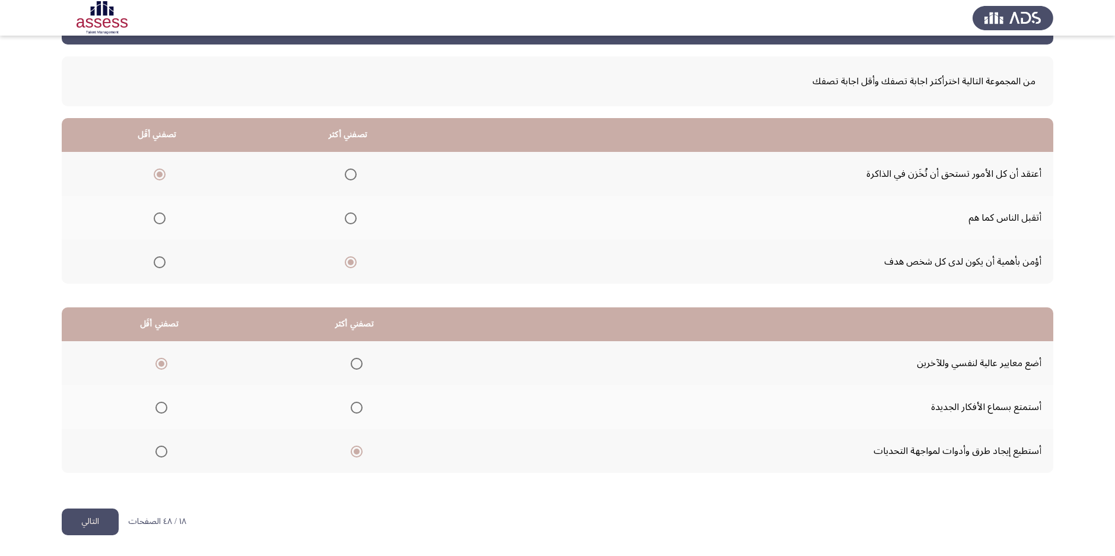
click at [94, 511] on button "التالي" at bounding box center [90, 522] width 57 height 27
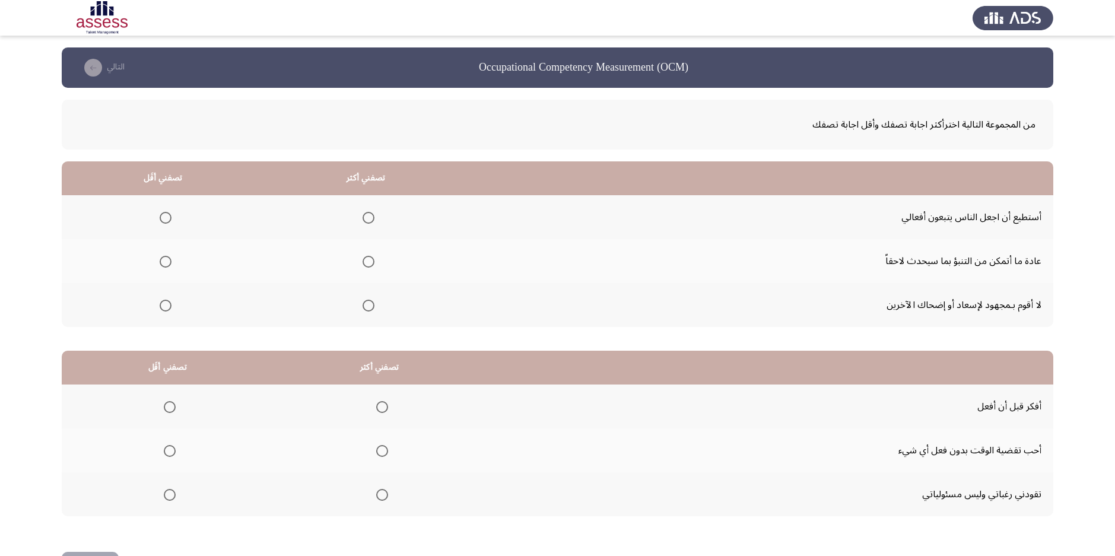
click at [368, 213] on span "Select an option" at bounding box center [369, 218] width 12 height 12
click at [368, 213] on input "Select an option" at bounding box center [369, 218] width 12 height 12
click at [168, 266] on span "Select an option" at bounding box center [166, 262] width 12 height 12
click at [168, 266] on input "Select an option" at bounding box center [166, 262] width 12 height 12
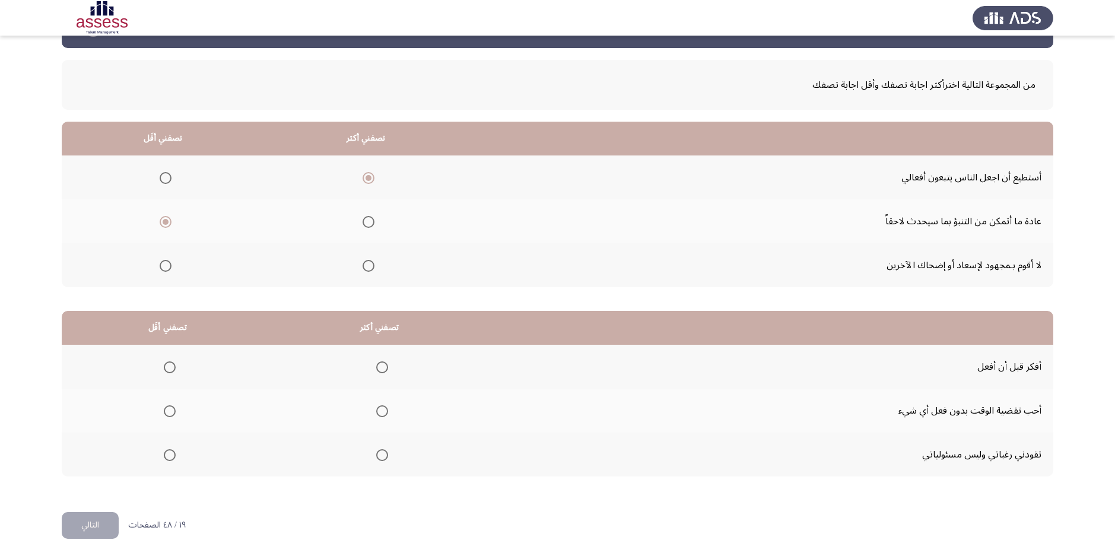
scroll to position [43, 0]
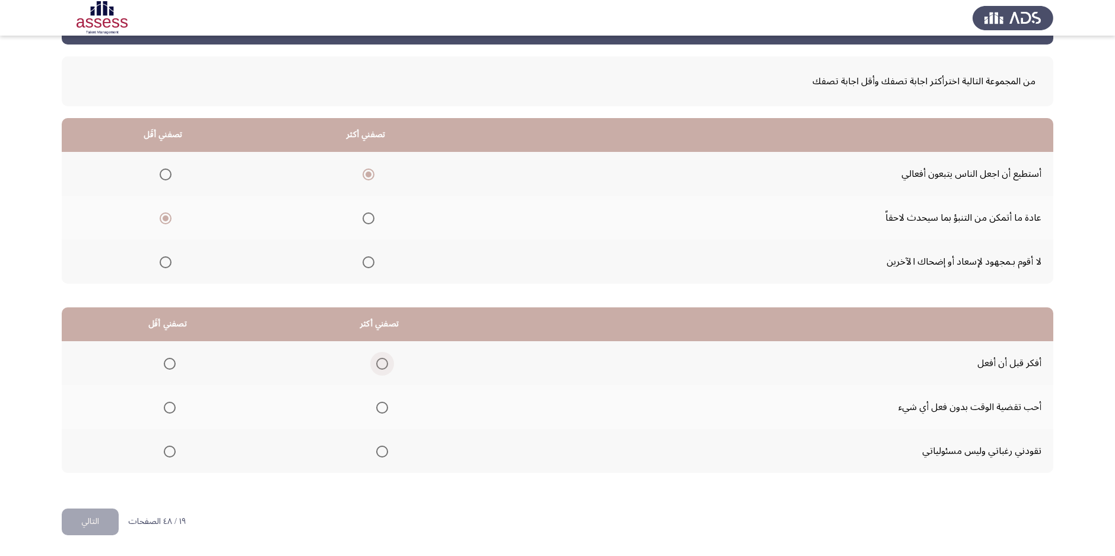
click at [382, 364] on span "Select an option" at bounding box center [382, 364] width 0 height 0
click at [381, 364] on input "Select an option" at bounding box center [382, 364] width 12 height 12
click at [165, 412] on span "Select an option" at bounding box center [170, 408] width 12 height 12
click at [165, 412] on input "Select an option" at bounding box center [170, 408] width 12 height 12
click at [96, 517] on button "التالي" at bounding box center [90, 522] width 57 height 27
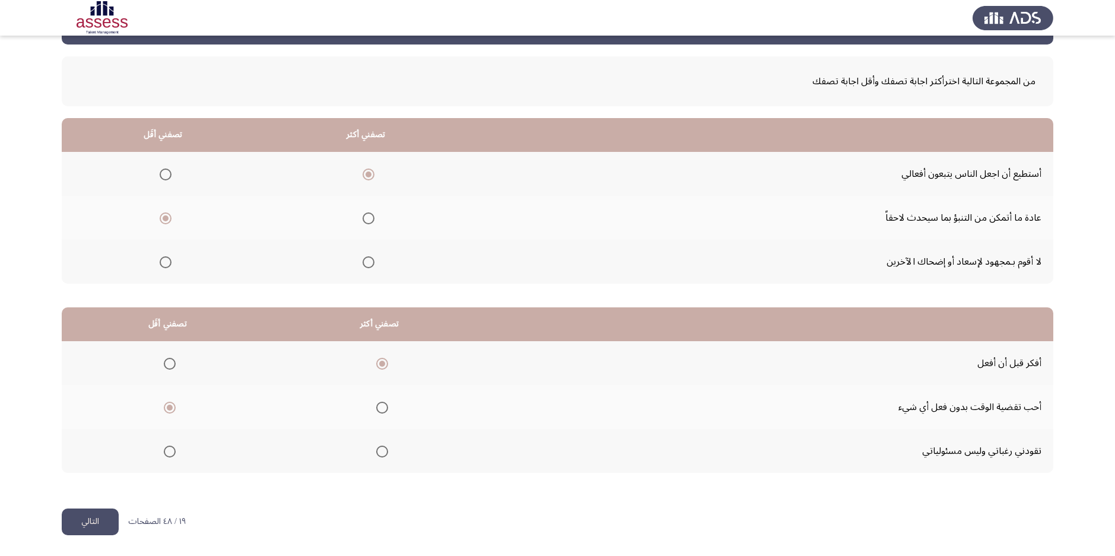
scroll to position [0, 0]
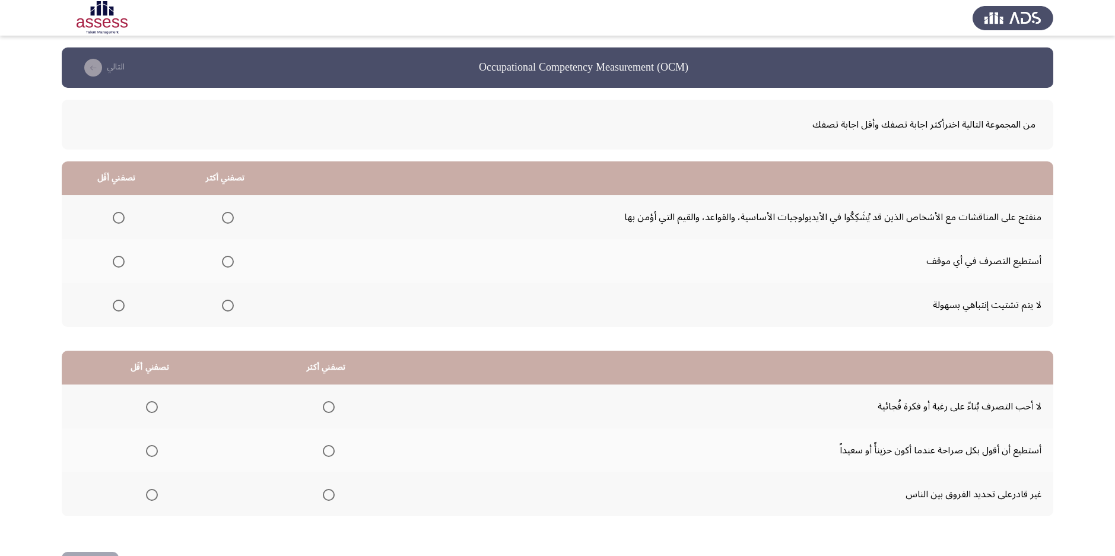
click at [227, 217] on span "Select an option" at bounding box center [228, 218] width 12 height 12
click at [227, 217] on input "Select an option" at bounding box center [228, 218] width 12 height 12
click at [119, 307] on span "Select an option" at bounding box center [119, 306] width 12 height 12
click at [119, 307] on input "Select an option" at bounding box center [119, 306] width 12 height 12
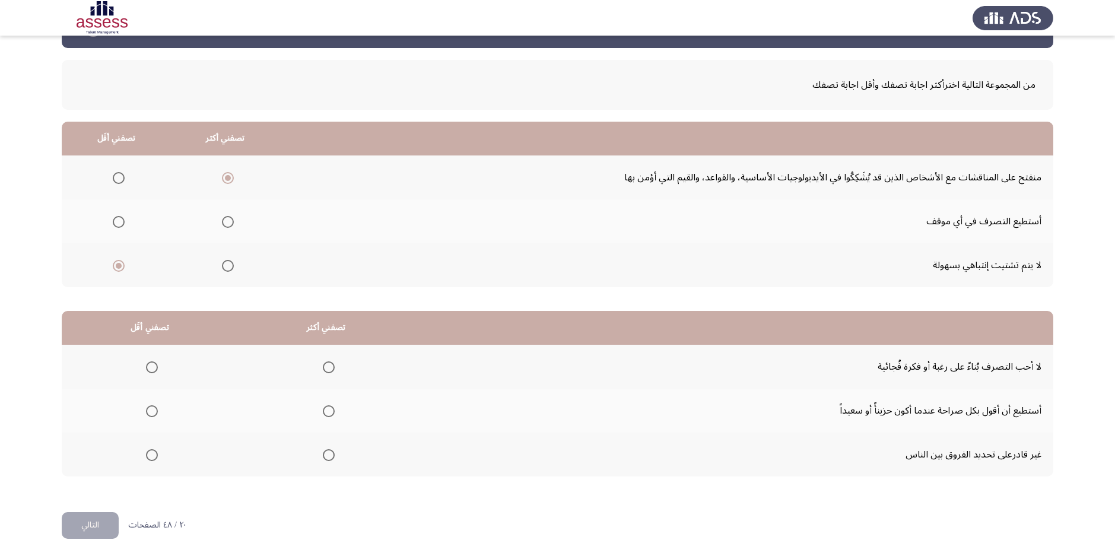
scroll to position [43, 0]
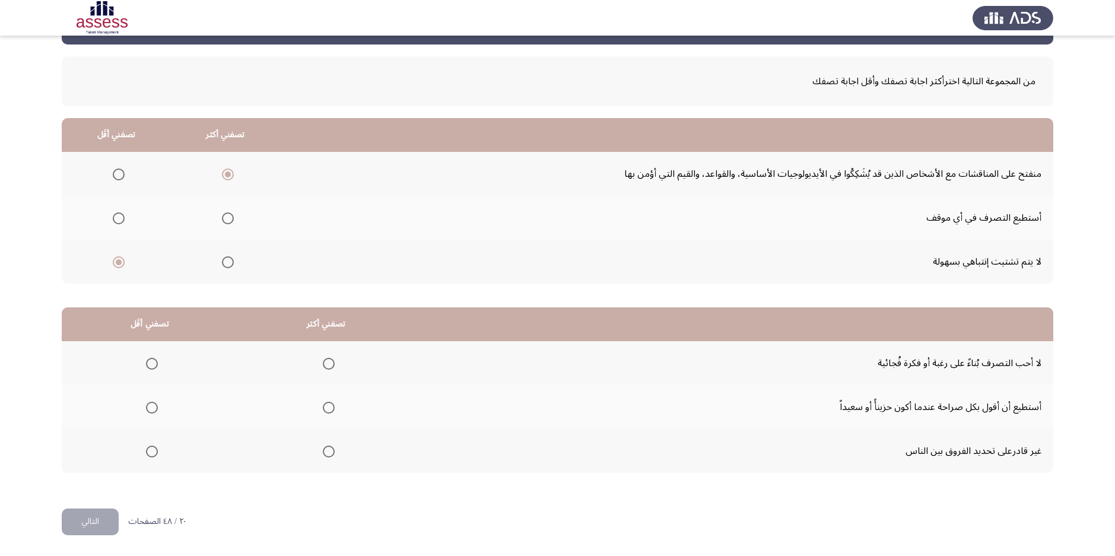
click at [326, 410] on span "Select an option" at bounding box center [329, 408] width 12 height 12
click at [326, 410] on input "Select an option" at bounding box center [329, 408] width 12 height 12
click at [146, 366] on span "Select an option" at bounding box center [152, 364] width 12 height 12
click at [146, 366] on input "Select an option" at bounding box center [152, 364] width 12 height 12
click at [103, 524] on button "التالي" at bounding box center [90, 522] width 57 height 27
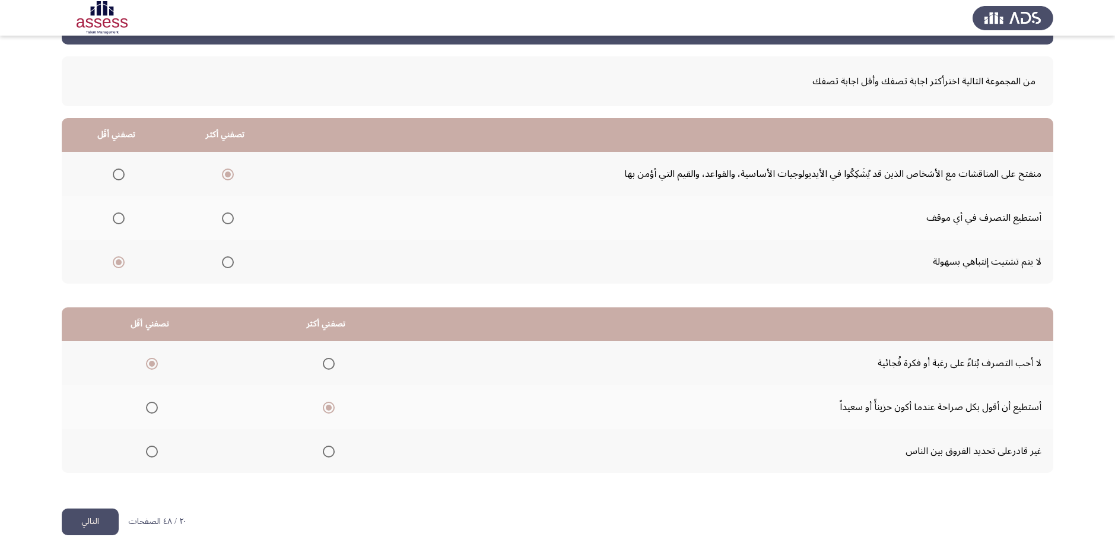
scroll to position [0, 0]
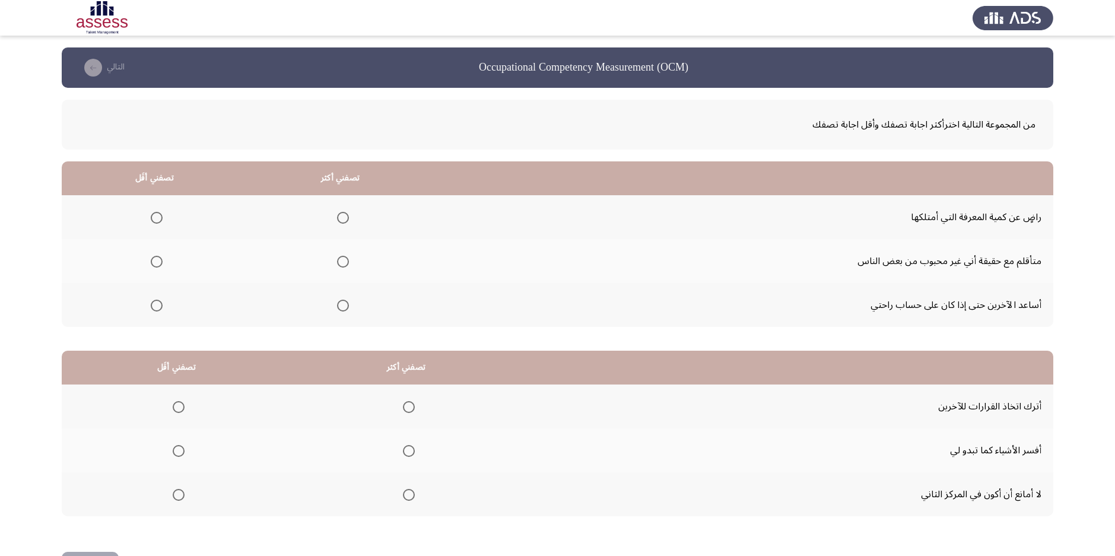
click at [347, 222] on span "Select an option" at bounding box center [343, 218] width 12 height 12
click at [347, 222] on input "Select an option" at bounding box center [343, 218] width 12 height 12
click at [156, 265] on mat-radio-group "Select an option" at bounding box center [154, 261] width 17 height 20
click at [156, 265] on span "Select an option" at bounding box center [157, 262] width 12 height 12
click at [156, 265] on input "Select an option" at bounding box center [157, 262] width 12 height 12
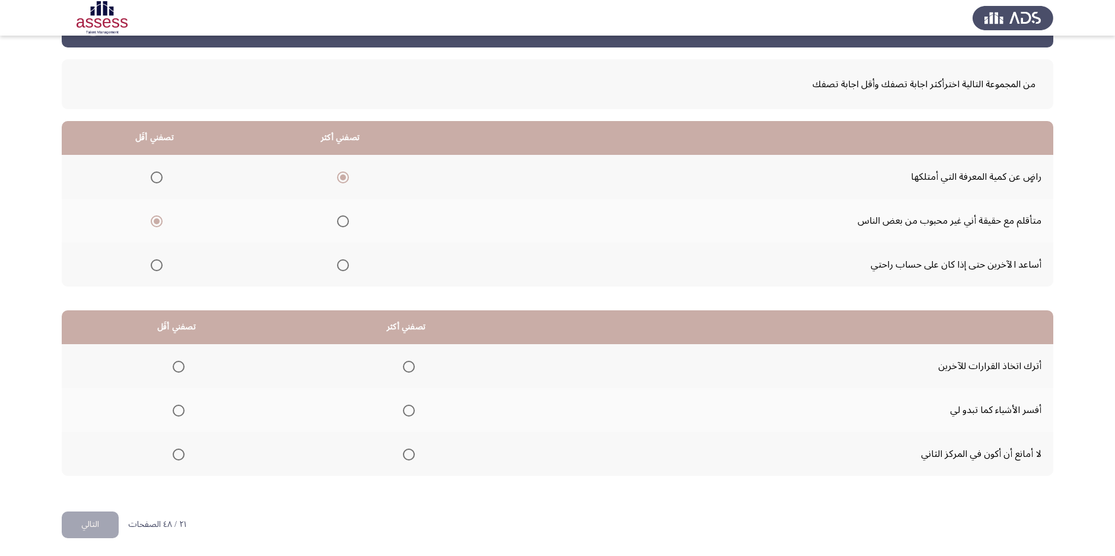
scroll to position [43, 0]
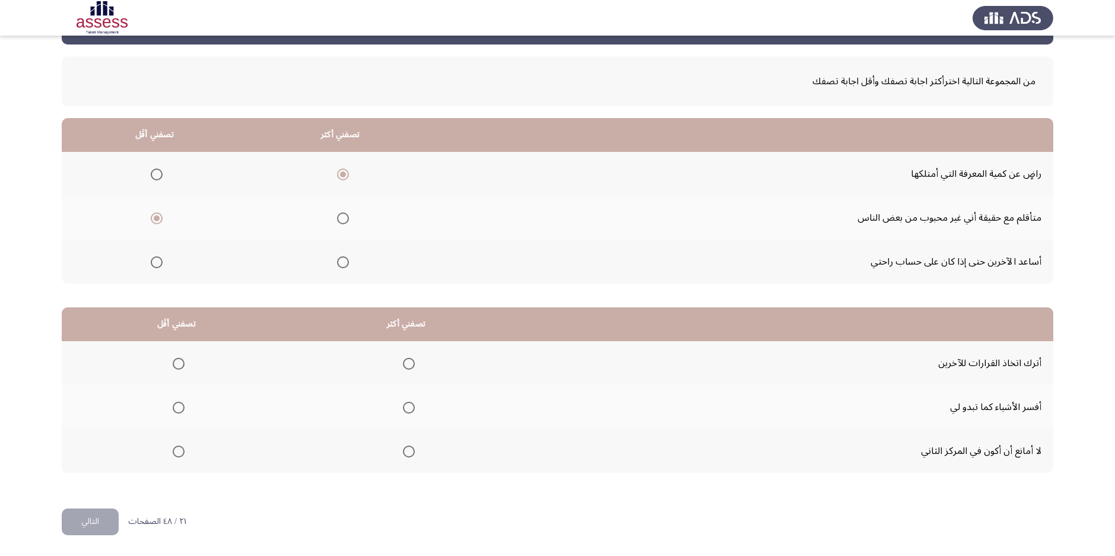
click at [177, 366] on span "Select an option" at bounding box center [179, 364] width 12 height 12
click at [177, 366] on input "Select an option" at bounding box center [179, 364] width 12 height 12
click at [414, 452] on span "Select an option" at bounding box center [409, 452] width 12 height 12
click at [414, 452] on input "Select an option" at bounding box center [409, 452] width 12 height 12
click at [65, 523] on button "التالي" at bounding box center [90, 522] width 57 height 27
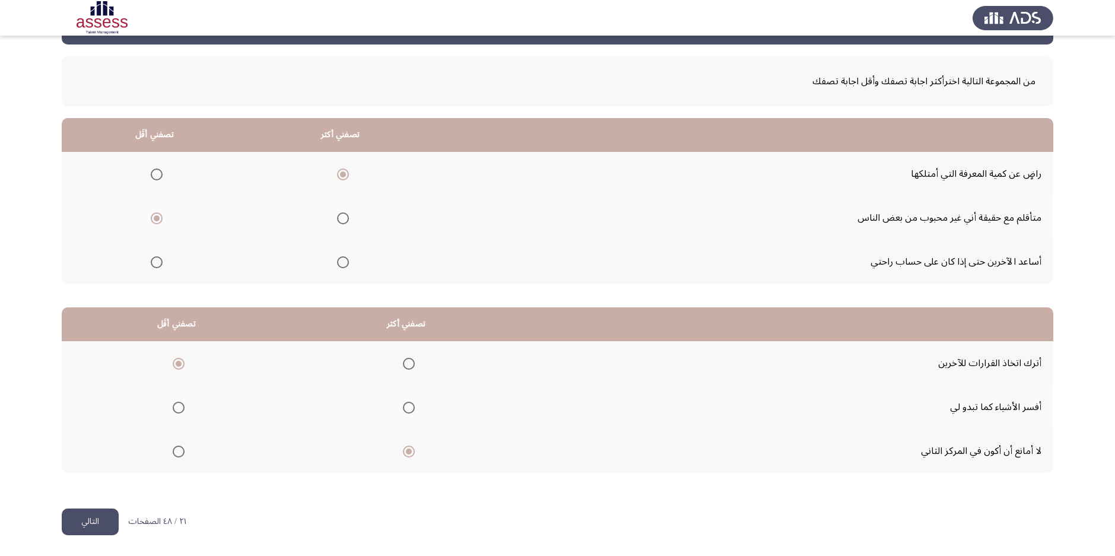
scroll to position [0, 0]
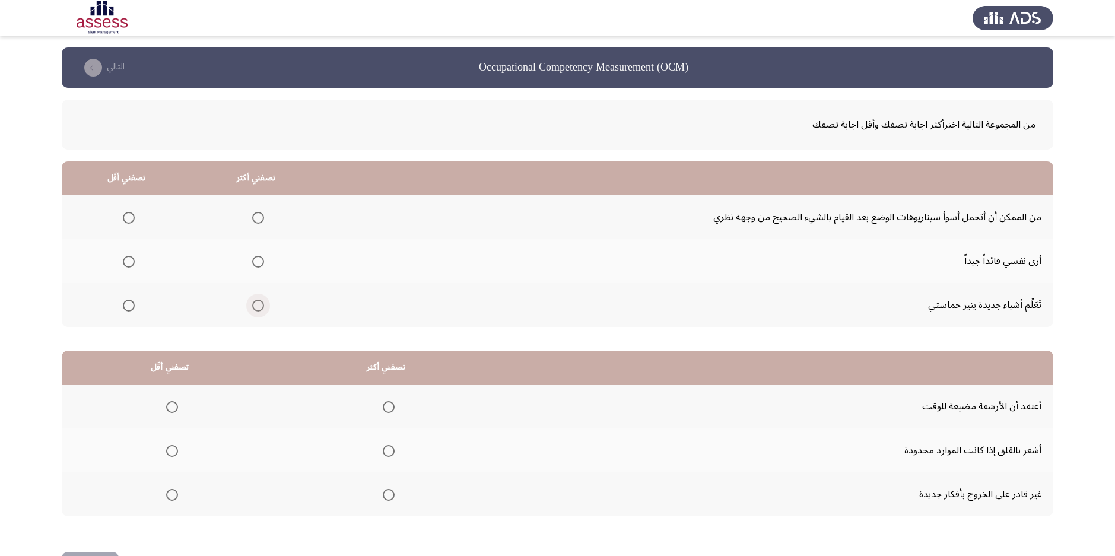
click at [258, 308] on span "Select an option" at bounding box center [258, 306] width 12 height 12
click at [258, 308] on input "Select an option" at bounding box center [258, 306] width 12 height 12
click at [255, 262] on span "Select an option" at bounding box center [258, 262] width 12 height 12
click at [255, 262] on input "Select an option" at bounding box center [258, 262] width 12 height 12
click at [126, 218] on span "Select an option" at bounding box center [129, 218] width 12 height 12
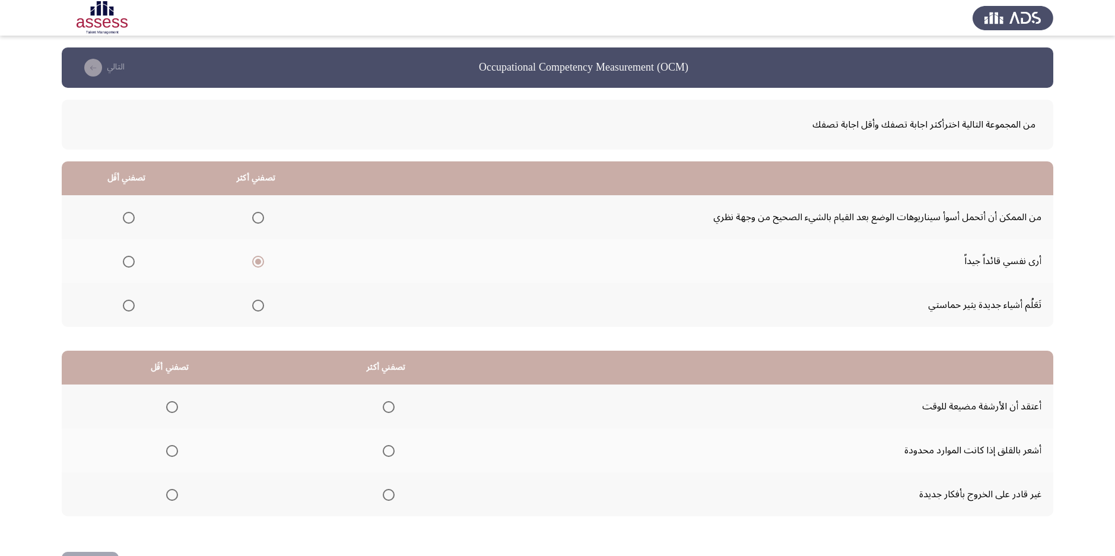
click at [126, 218] on input "Select an option" at bounding box center [129, 218] width 12 height 12
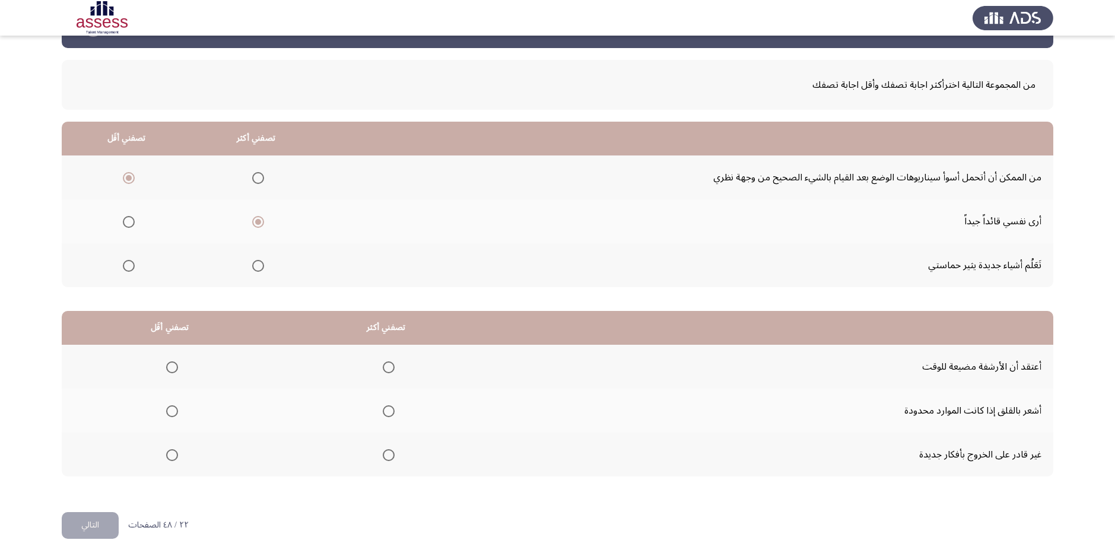
scroll to position [43, 0]
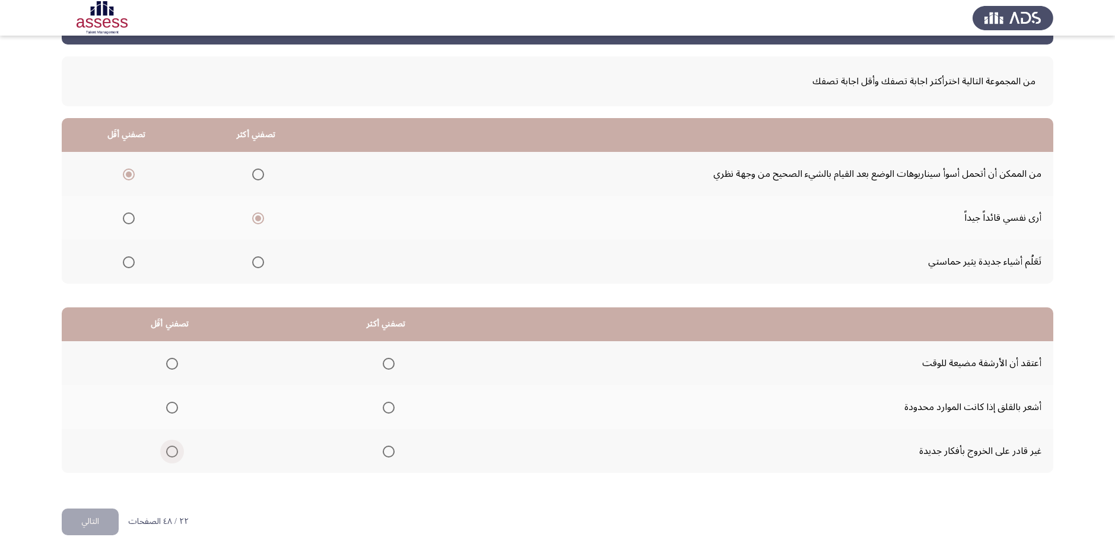
click at [171, 456] on span "Select an option" at bounding box center [172, 452] width 12 height 12
click at [171, 456] on input "Select an option" at bounding box center [172, 452] width 12 height 12
click at [391, 415] on mat-radio-group "Select an option" at bounding box center [386, 407] width 17 height 20
click at [390, 410] on span "Select an option" at bounding box center [389, 408] width 12 height 12
click at [390, 410] on input "Select an option" at bounding box center [389, 408] width 12 height 12
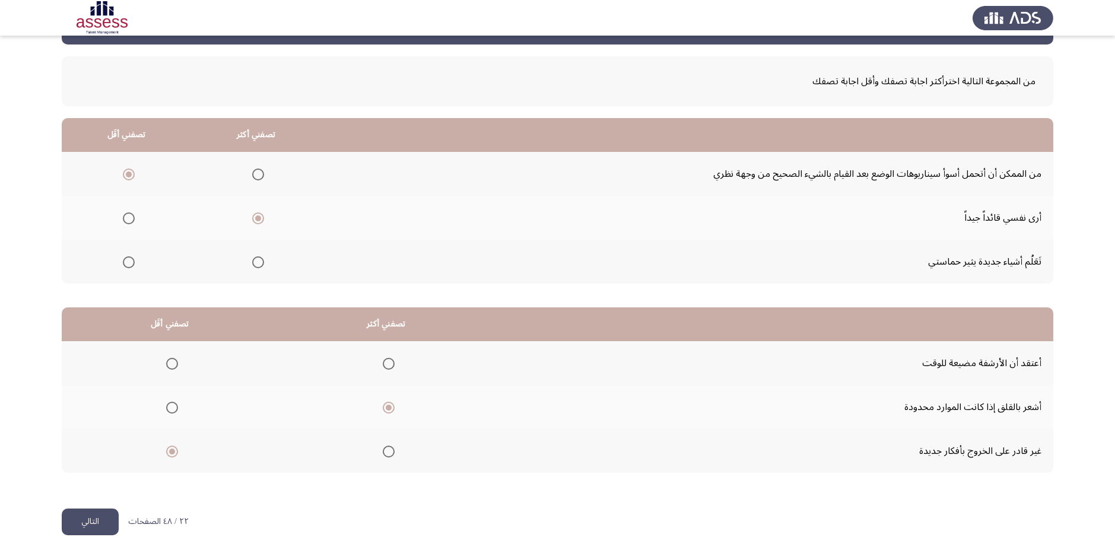
click at [101, 520] on button "التالي" at bounding box center [90, 522] width 57 height 27
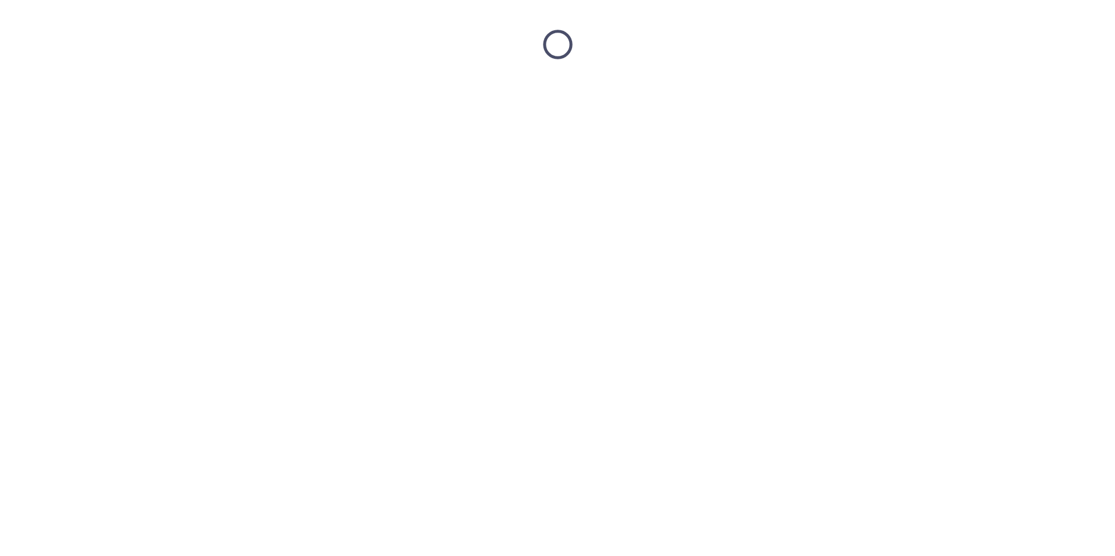
scroll to position [0, 0]
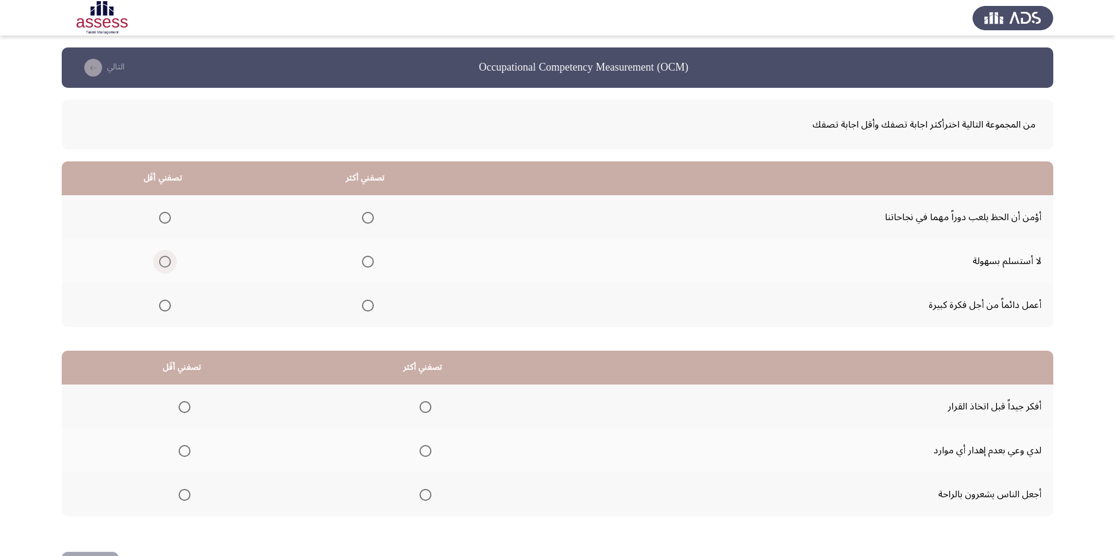
click at [169, 261] on span "Select an option" at bounding box center [165, 262] width 12 height 12
click at [169, 261] on input "Select an option" at bounding box center [165, 262] width 12 height 12
click at [367, 303] on span "Select an option" at bounding box center [368, 306] width 12 height 12
click at [367, 303] on input "Select an option" at bounding box center [368, 306] width 12 height 12
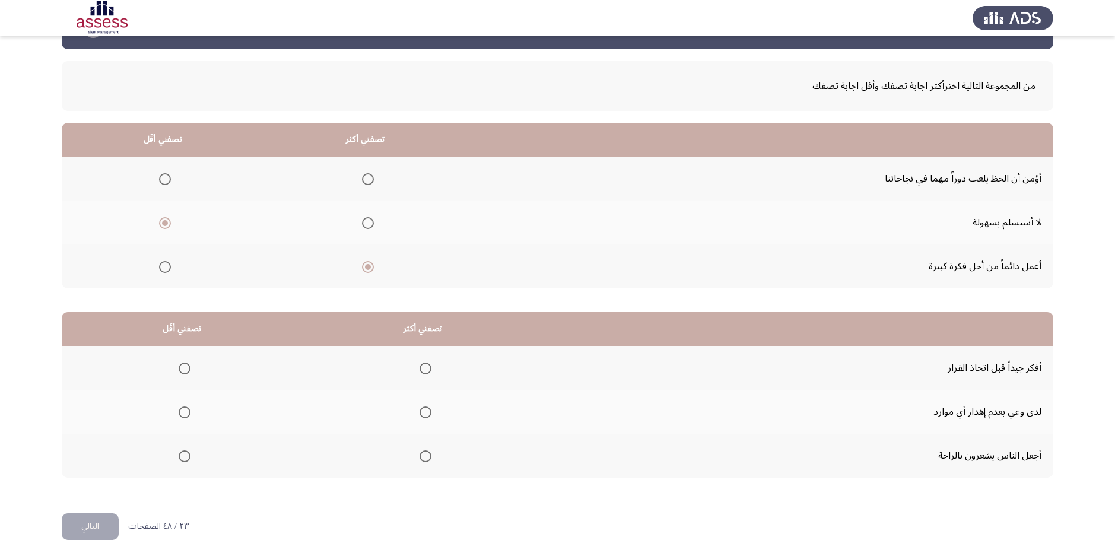
scroll to position [43, 0]
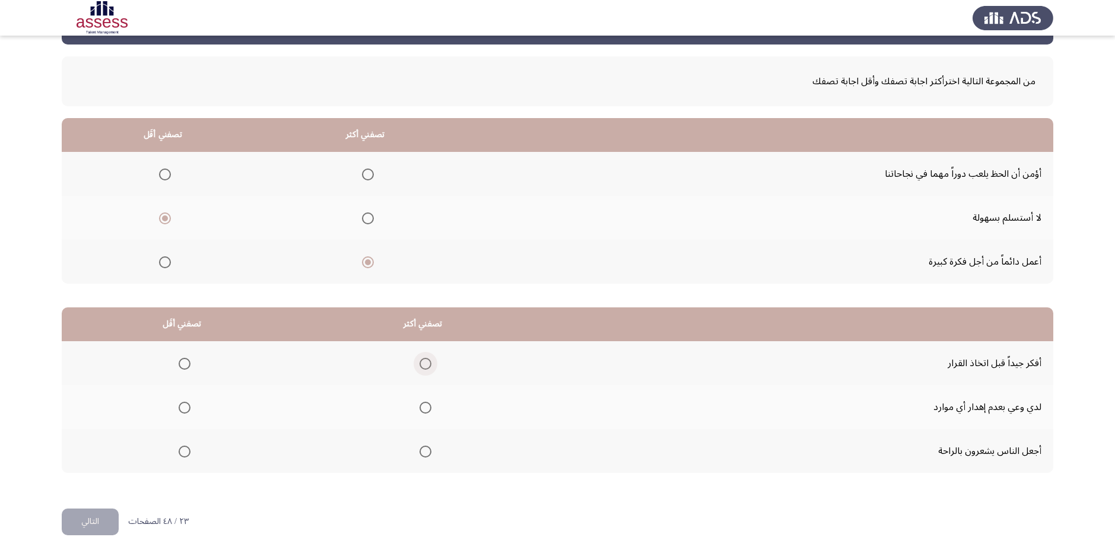
click at [416, 358] on label "Select an option" at bounding box center [423, 364] width 17 height 12
click at [420, 358] on input "Select an option" at bounding box center [426, 364] width 12 height 12
click at [183, 451] on span "Select an option" at bounding box center [185, 452] width 12 height 12
click at [183, 451] on input "Select an option" at bounding box center [185, 452] width 12 height 12
click at [100, 519] on button "التالي" at bounding box center [90, 522] width 57 height 27
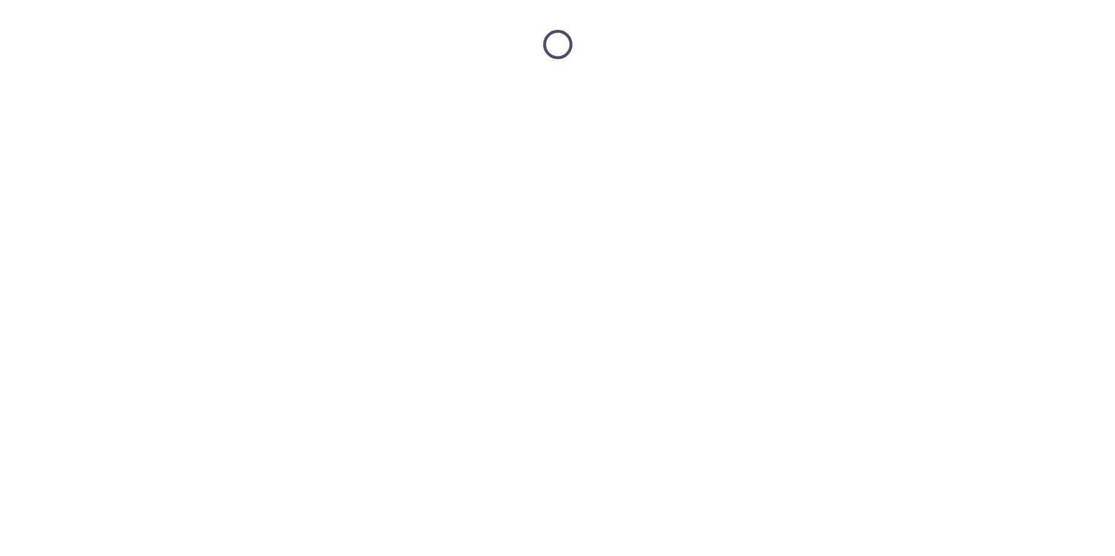
scroll to position [0, 0]
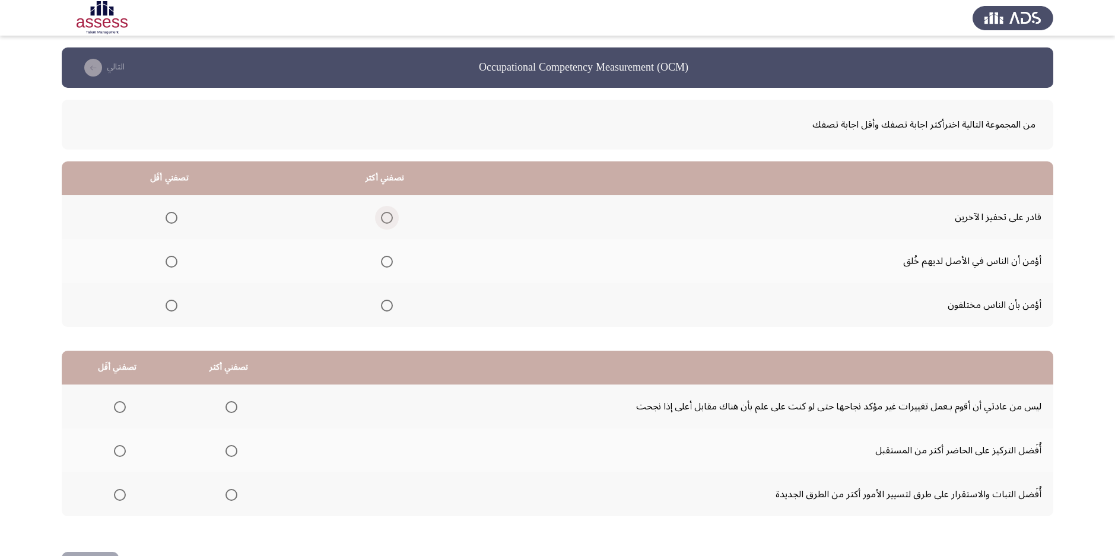
click at [388, 214] on span "Select an option" at bounding box center [387, 218] width 12 height 12
click at [388, 214] on input "Select an option" at bounding box center [387, 218] width 12 height 12
click at [182, 261] on th at bounding box center [169, 261] width 215 height 44
click at [157, 259] on th at bounding box center [169, 261] width 215 height 44
click at [173, 259] on span "Select an option" at bounding box center [172, 262] width 12 height 12
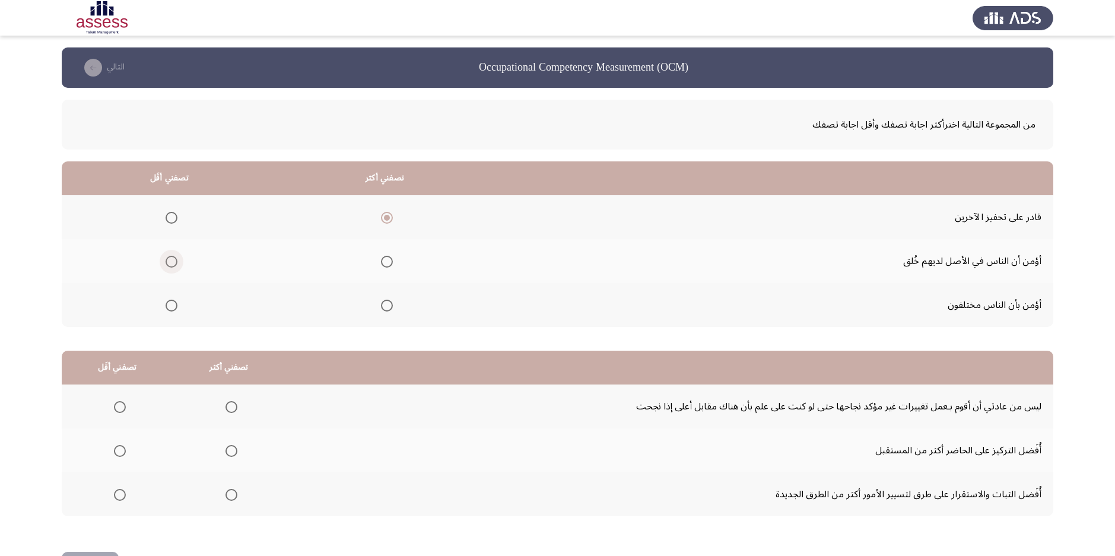
click at [173, 259] on input "Select an option" at bounding box center [172, 262] width 12 height 12
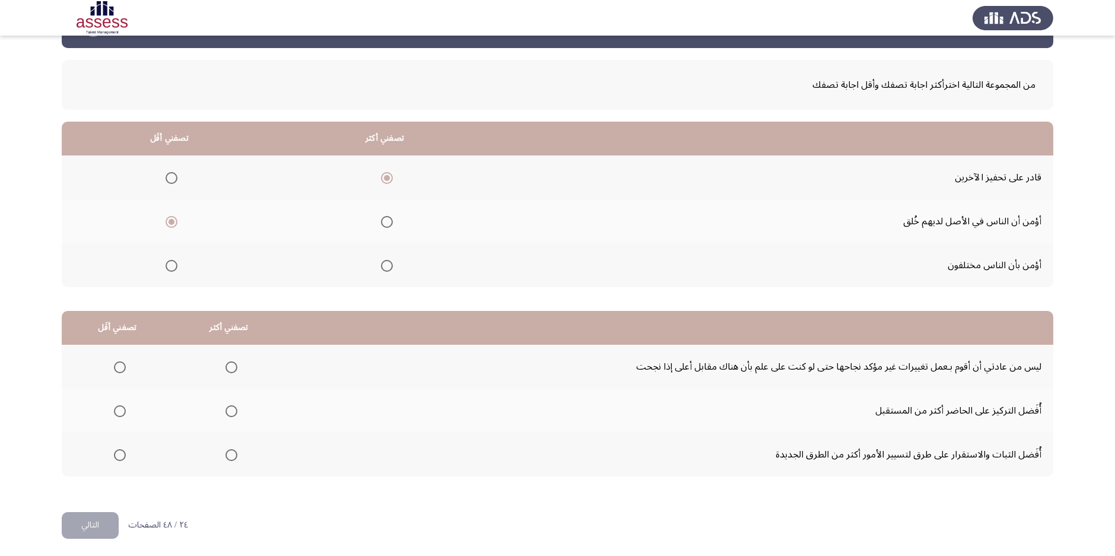
scroll to position [43, 0]
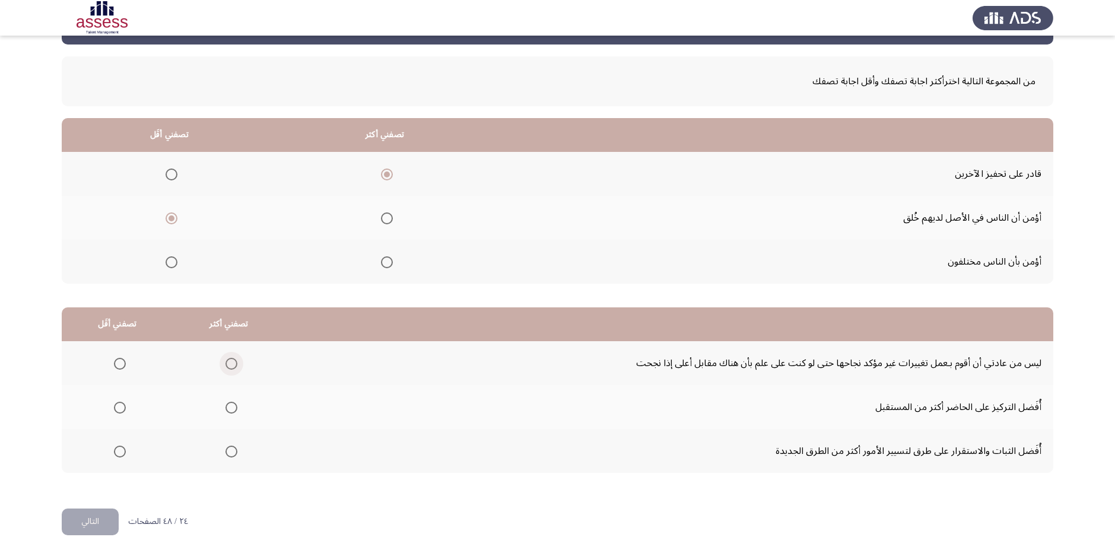
click at [229, 367] on span "Select an option" at bounding box center [232, 364] width 12 height 12
click at [229, 367] on input "Select an option" at bounding box center [232, 364] width 12 height 12
click at [124, 410] on span "Select an option" at bounding box center [120, 408] width 12 height 12
click at [124, 410] on input "Select an option" at bounding box center [120, 408] width 12 height 12
click at [95, 519] on button "التالي" at bounding box center [90, 522] width 57 height 27
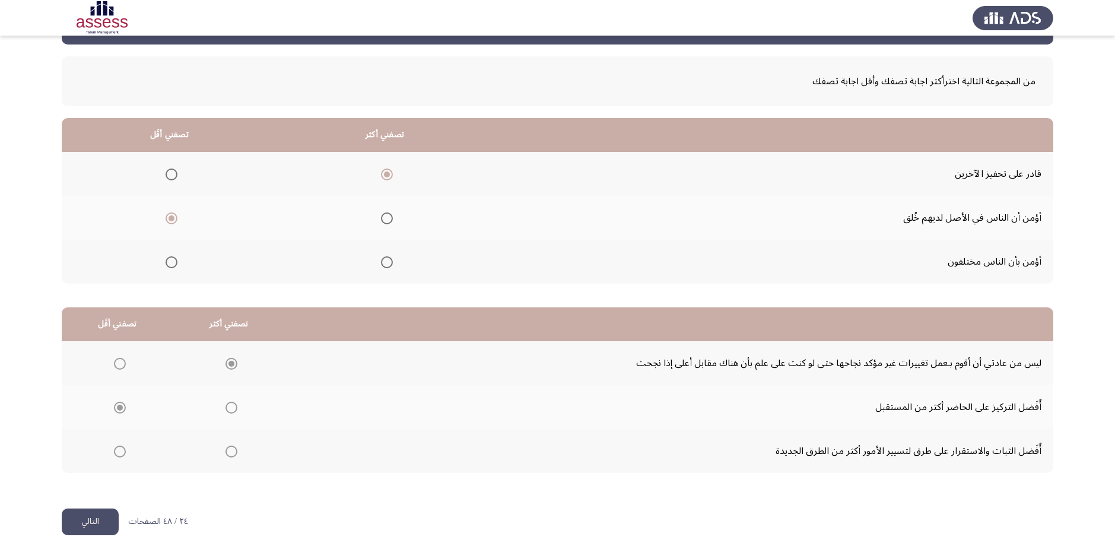
scroll to position [0, 0]
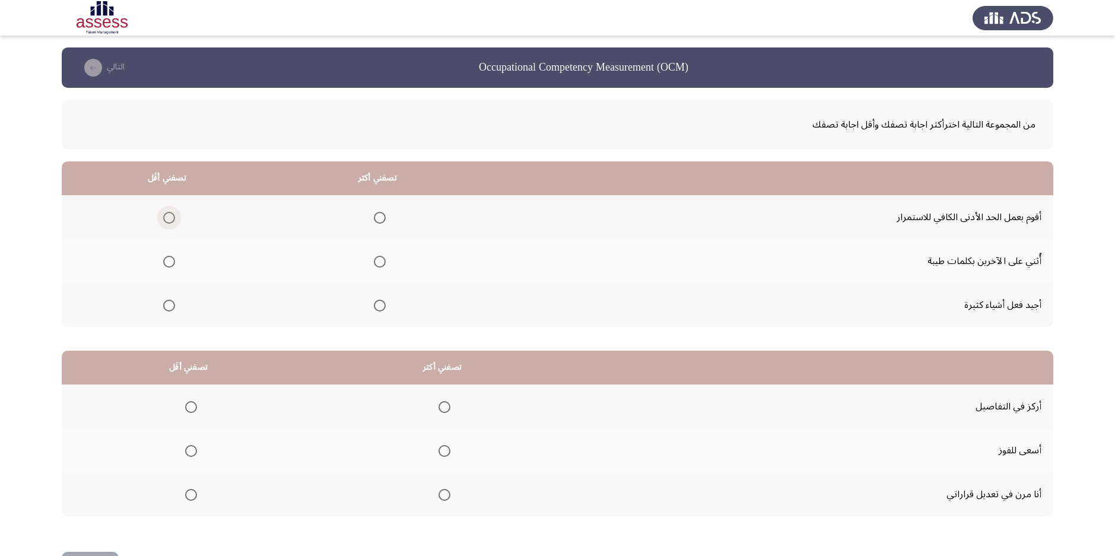
click at [166, 221] on span "Select an option" at bounding box center [169, 218] width 12 height 12
click at [166, 221] on input "Select an option" at bounding box center [169, 218] width 12 height 12
click at [378, 312] on mat-radio-group "Select an option" at bounding box center [377, 305] width 17 height 20
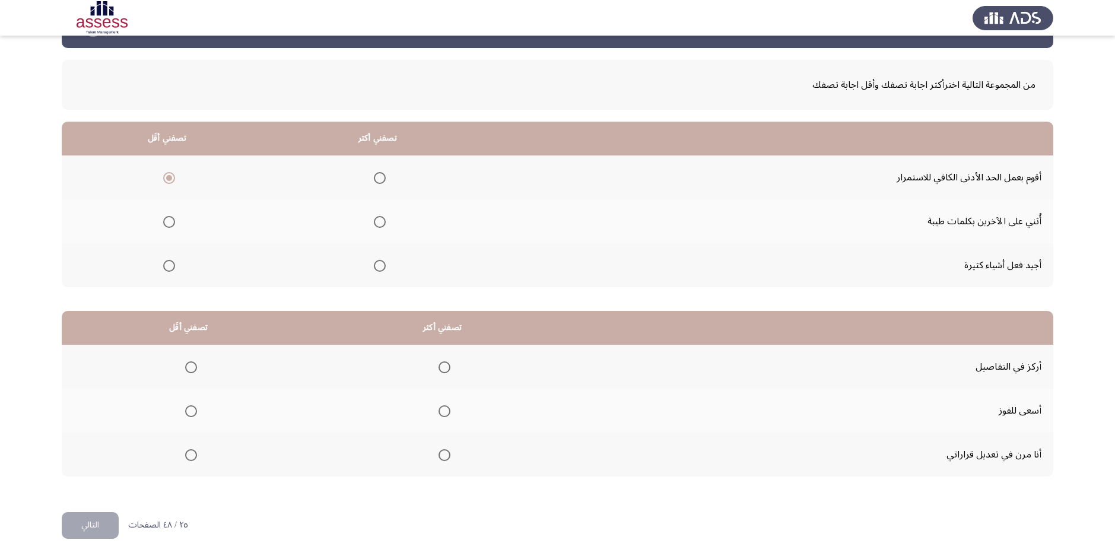
scroll to position [43, 0]
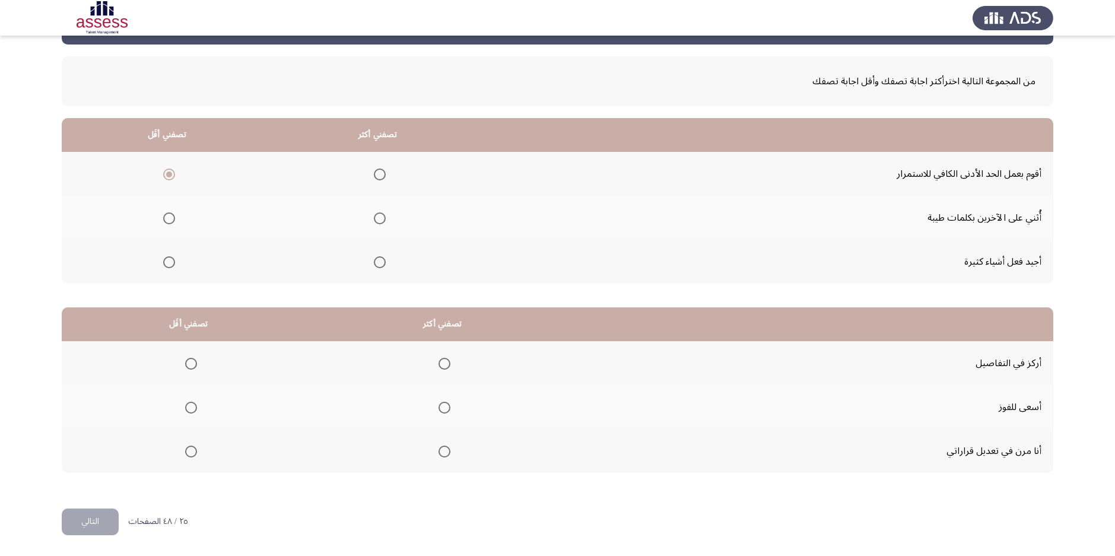
click at [442, 410] on span "Select an option" at bounding box center [445, 408] width 12 height 12
click at [442, 410] on input "Select an option" at bounding box center [445, 408] width 12 height 12
click at [191, 362] on span "Select an option" at bounding box center [191, 364] width 12 height 12
click at [191, 362] on input "Select an option" at bounding box center [191, 364] width 12 height 12
click at [196, 452] on span "Select an option" at bounding box center [191, 452] width 12 height 12
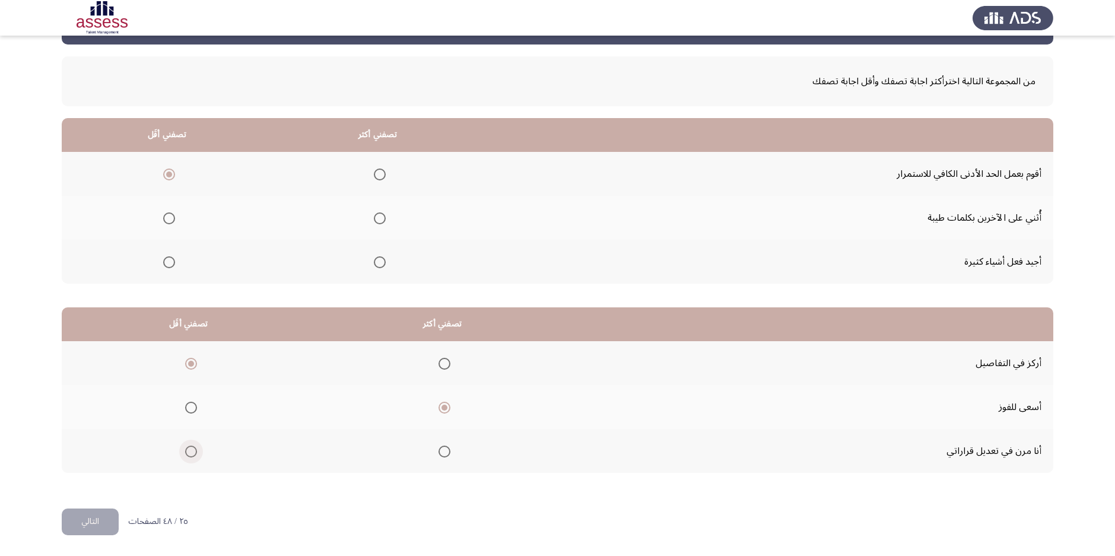
click at [196, 452] on input "Select an option" at bounding box center [191, 452] width 12 height 12
click at [184, 363] on label "Select an option" at bounding box center [188, 364] width 17 height 12
click at [185, 363] on input "Select an option" at bounding box center [191, 364] width 12 height 12
click at [109, 521] on button "التالي" at bounding box center [90, 522] width 57 height 27
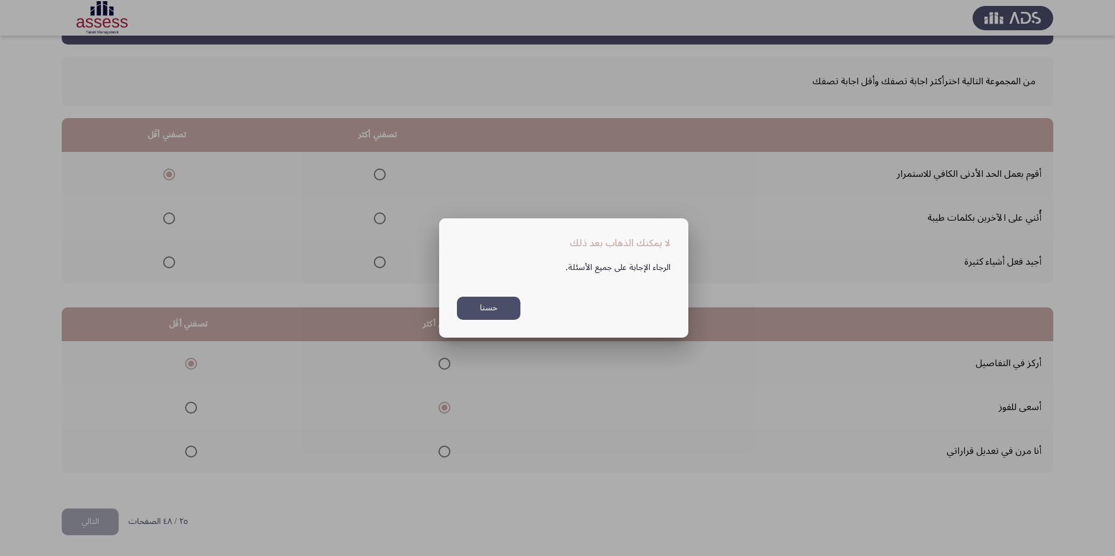
click at [470, 316] on button "حسنا" at bounding box center [489, 308] width 64 height 23
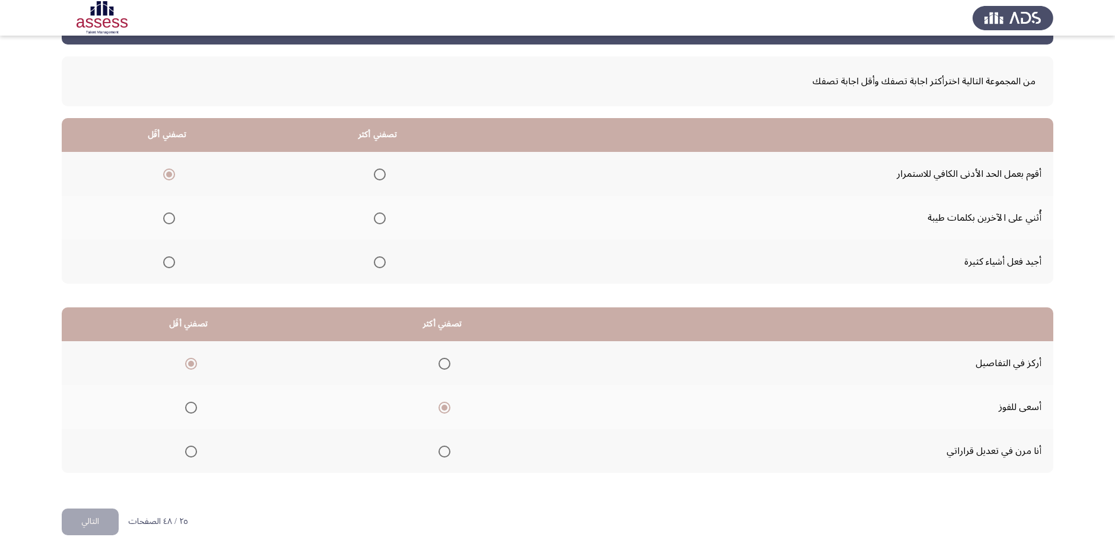
click at [379, 259] on span "Select an option" at bounding box center [380, 262] width 12 height 12
click at [379, 259] on input "Select an option" at bounding box center [380, 262] width 12 height 12
click at [100, 513] on button "التالي" at bounding box center [90, 522] width 57 height 27
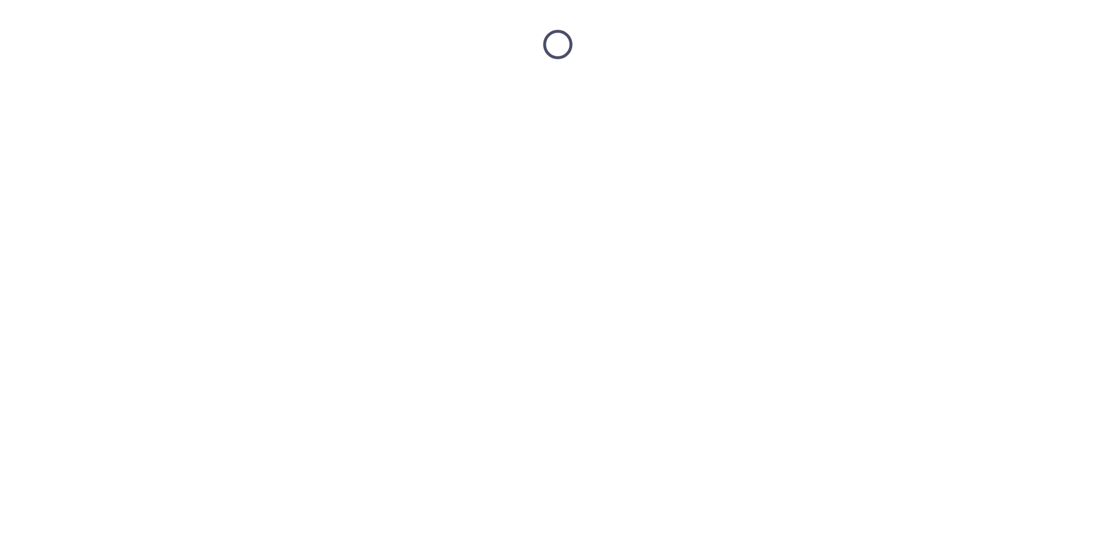
scroll to position [0, 0]
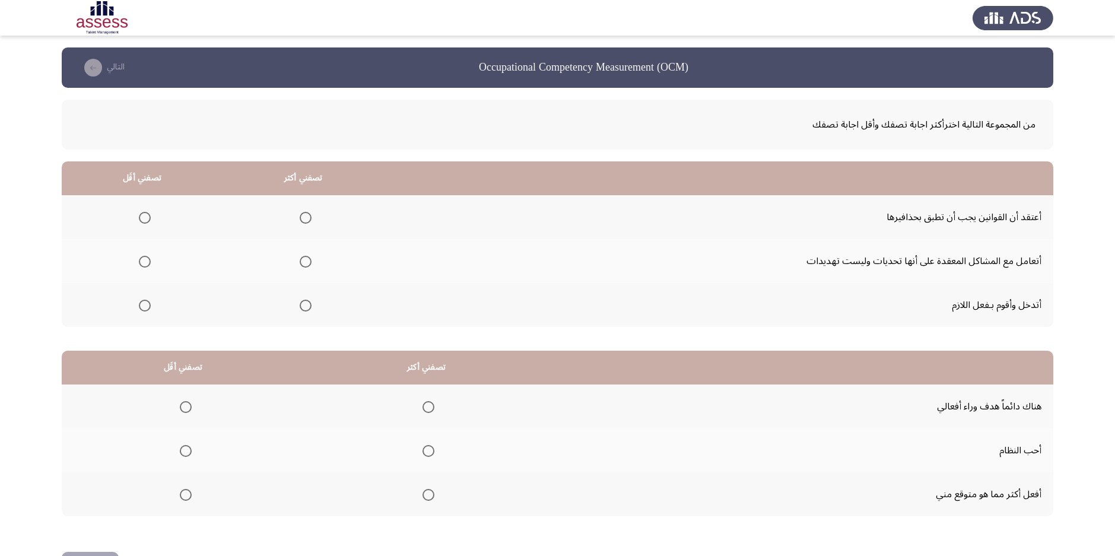
click at [303, 217] on span "Select an option" at bounding box center [306, 218] width 12 height 12
click at [303, 217] on input "Select an option" at bounding box center [306, 218] width 12 height 12
click at [142, 305] on span "Select an option" at bounding box center [145, 306] width 12 height 12
click at [142, 305] on input "Select an option" at bounding box center [145, 306] width 12 height 12
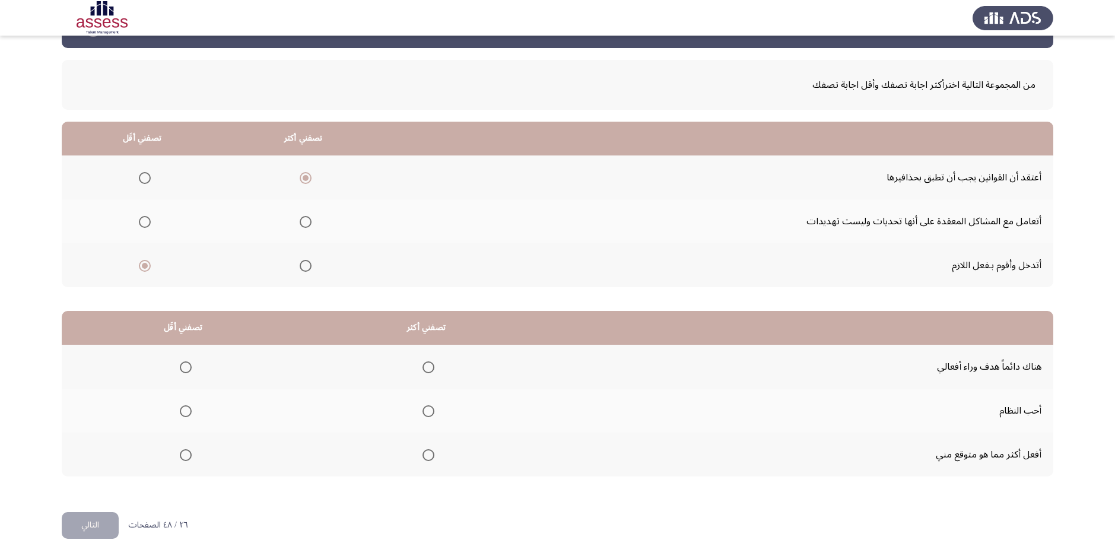
scroll to position [43, 0]
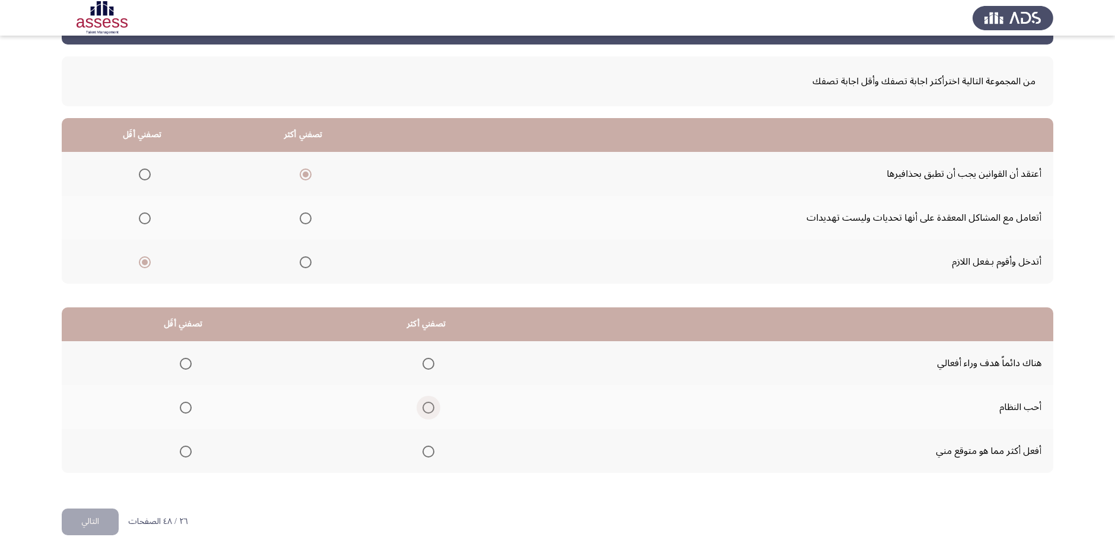
click at [432, 411] on span "Select an option" at bounding box center [429, 408] width 12 height 12
click at [432, 411] on input "Select an option" at bounding box center [429, 408] width 12 height 12
click at [188, 366] on span "Select an option" at bounding box center [186, 364] width 12 height 12
click at [188, 366] on input "Select an option" at bounding box center [186, 364] width 12 height 12
click at [101, 522] on button "التالي" at bounding box center [90, 522] width 57 height 27
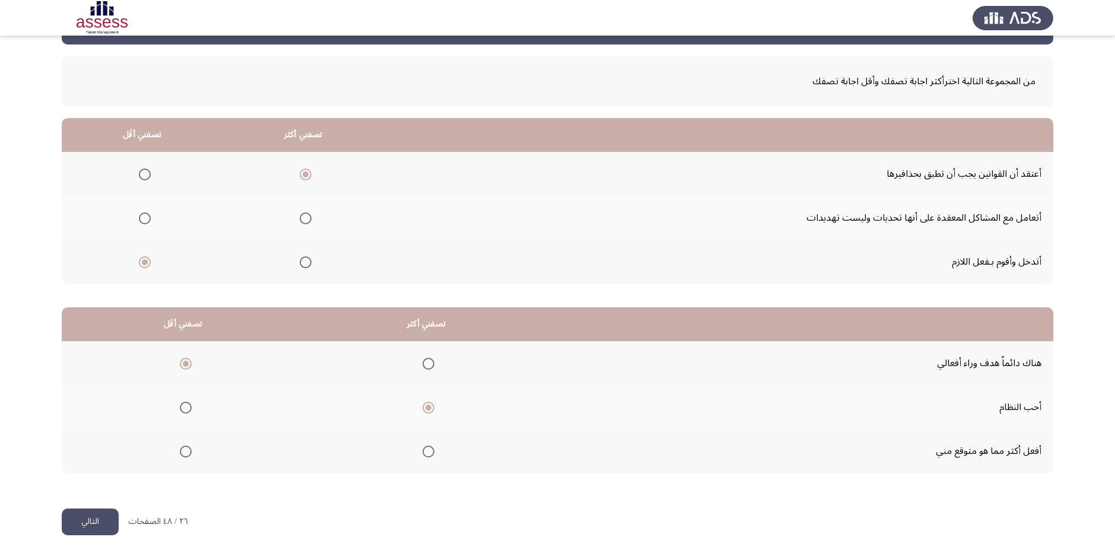
scroll to position [0, 0]
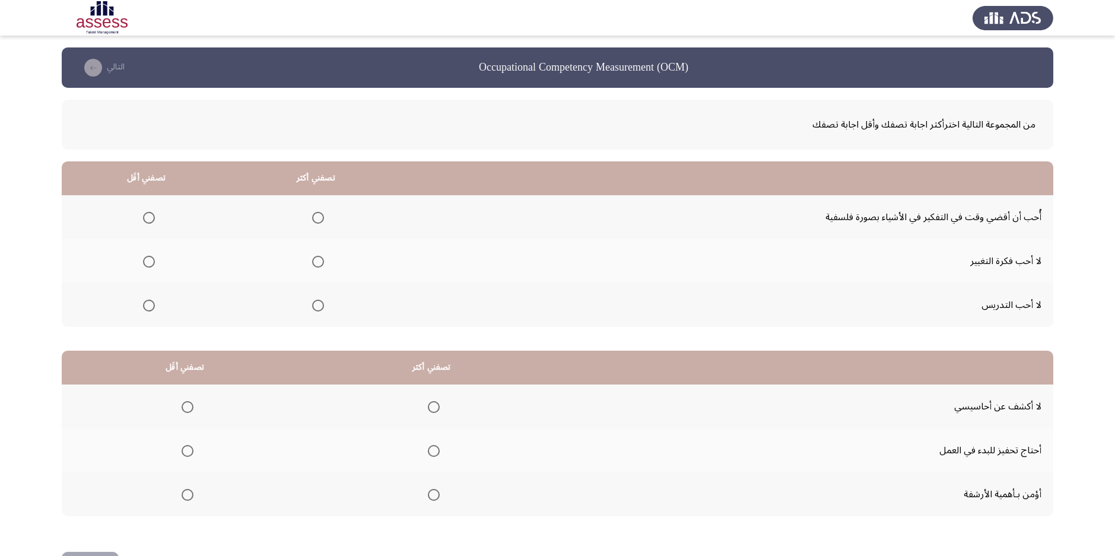
click at [320, 263] on span "Select an option" at bounding box center [318, 262] width 12 height 12
click at [320, 263] on input "Select an option" at bounding box center [318, 262] width 12 height 12
click at [149, 216] on span "Select an option" at bounding box center [149, 218] width 12 height 12
click at [149, 216] on input "Select an option" at bounding box center [149, 218] width 12 height 12
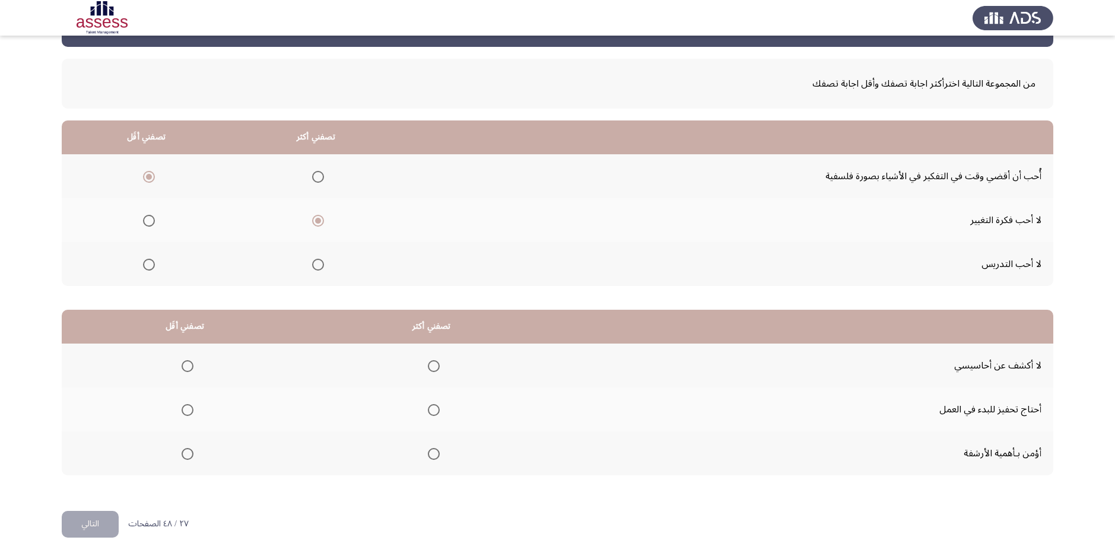
scroll to position [43, 0]
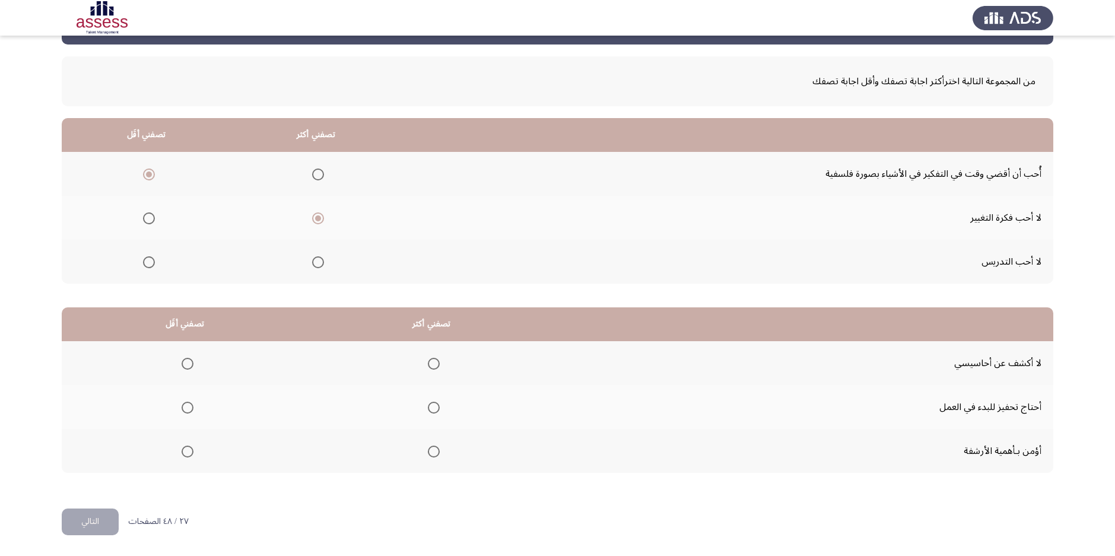
click at [148, 263] on span "Select an option" at bounding box center [149, 262] width 12 height 12
click at [148, 263] on input "Select an option" at bounding box center [149, 262] width 12 height 12
click at [191, 404] on span "Select an option" at bounding box center [188, 408] width 12 height 12
click at [191, 404] on input "Select an option" at bounding box center [188, 408] width 12 height 12
click at [433, 449] on span "Select an option" at bounding box center [434, 452] width 12 height 12
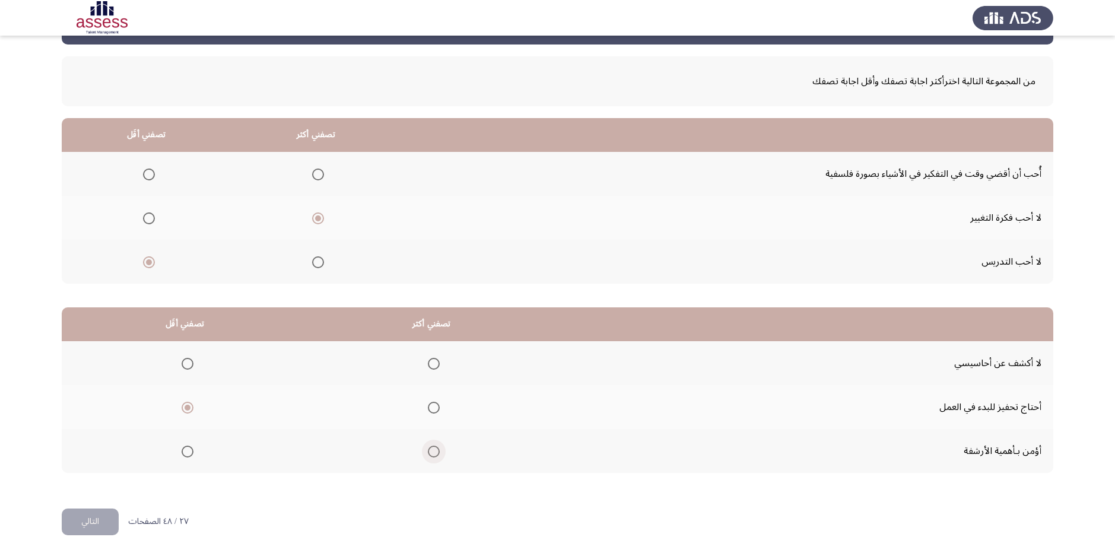
click at [433, 449] on input "Select an option" at bounding box center [434, 452] width 12 height 12
click at [83, 522] on button "التالي" at bounding box center [90, 522] width 57 height 27
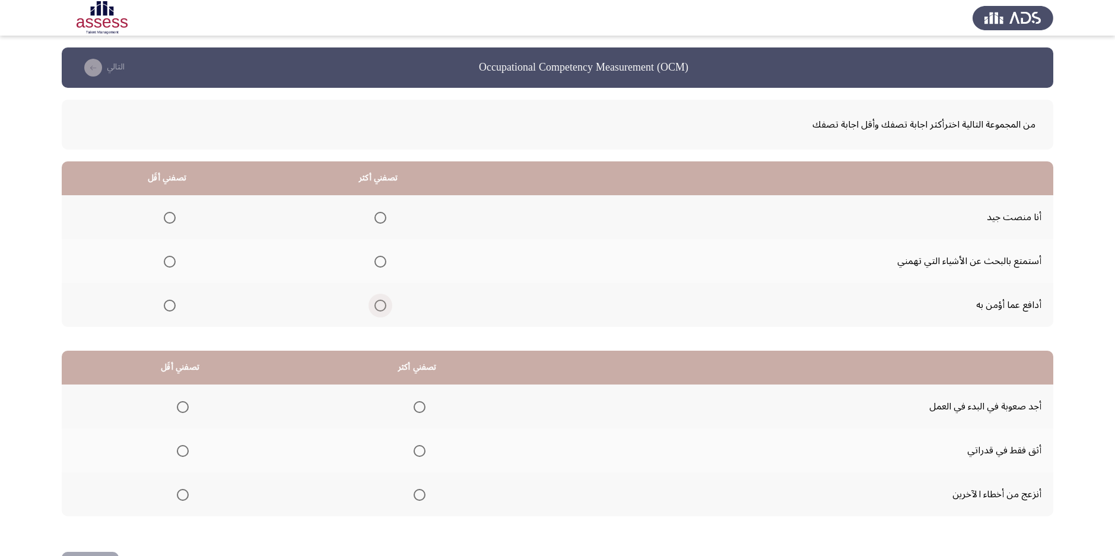
click at [383, 305] on span "Select an option" at bounding box center [381, 306] width 12 height 12
click at [383, 305] on input "Select an option" at bounding box center [381, 306] width 12 height 12
click at [173, 263] on span "Select an option" at bounding box center [170, 262] width 12 height 12
click at [173, 263] on input "Select an option" at bounding box center [170, 262] width 12 height 12
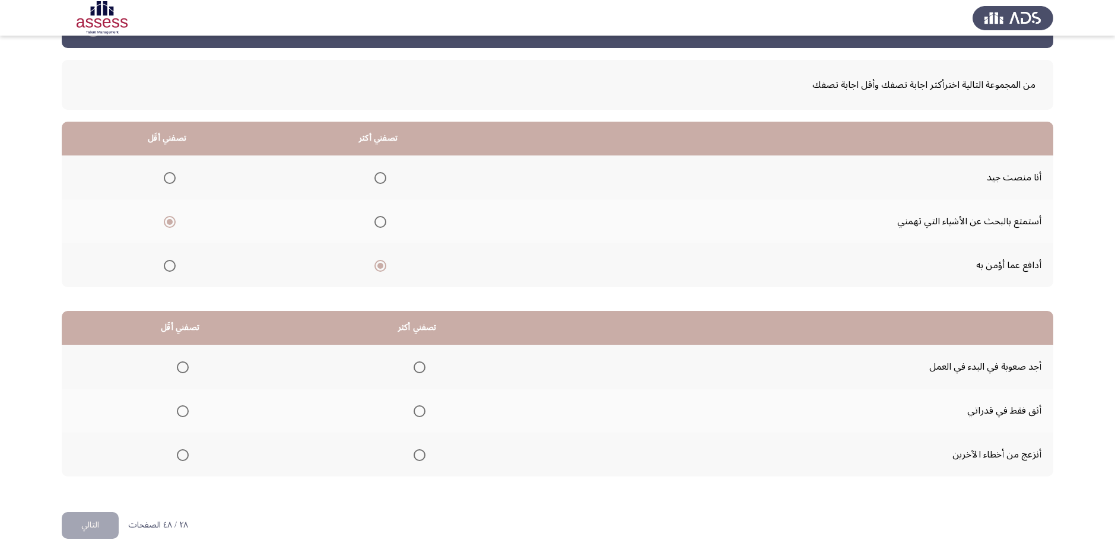
scroll to position [43, 0]
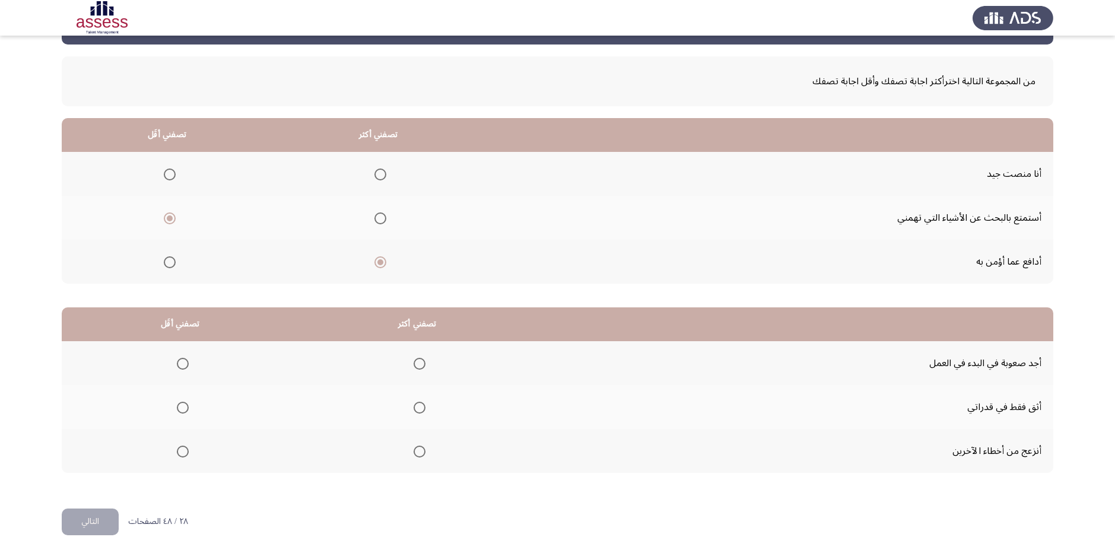
click at [180, 369] on span "Select an option" at bounding box center [183, 364] width 12 height 12
click at [180, 369] on input "Select an option" at bounding box center [183, 364] width 12 height 12
click at [414, 407] on span "Select an option" at bounding box center [420, 408] width 12 height 12
click at [414, 407] on input "Select an option" at bounding box center [420, 408] width 12 height 12
click at [422, 454] on span "Select an option" at bounding box center [420, 452] width 12 height 12
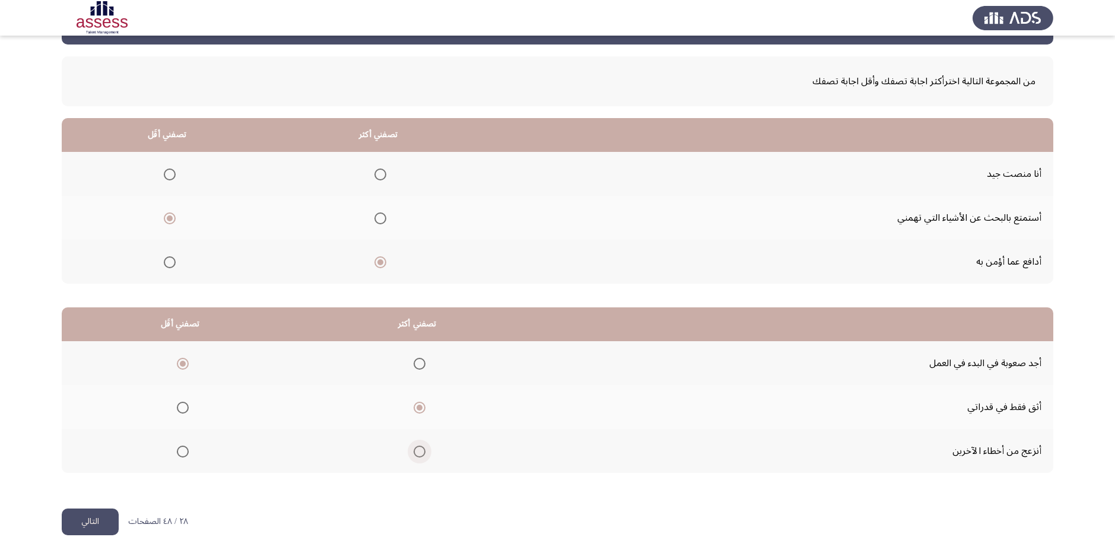
click at [422, 454] on input "Select an option" at bounding box center [420, 452] width 12 height 12
click at [100, 516] on button "التالي" at bounding box center [90, 522] width 57 height 27
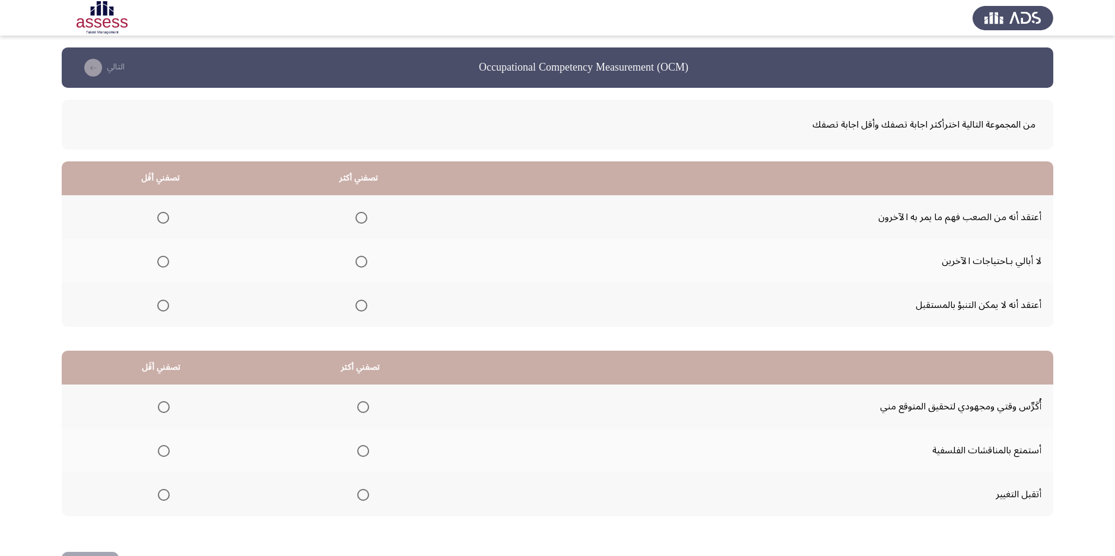
click at [173, 265] on th at bounding box center [161, 261] width 198 height 44
click at [142, 252] on th at bounding box center [161, 261] width 198 height 44
click at [173, 262] on th at bounding box center [161, 261] width 198 height 44
click at [157, 256] on mat-radio-button "Select an option" at bounding box center [161, 261] width 17 height 12
click at [161, 262] on span "Select an option" at bounding box center [163, 262] width 12 height 12
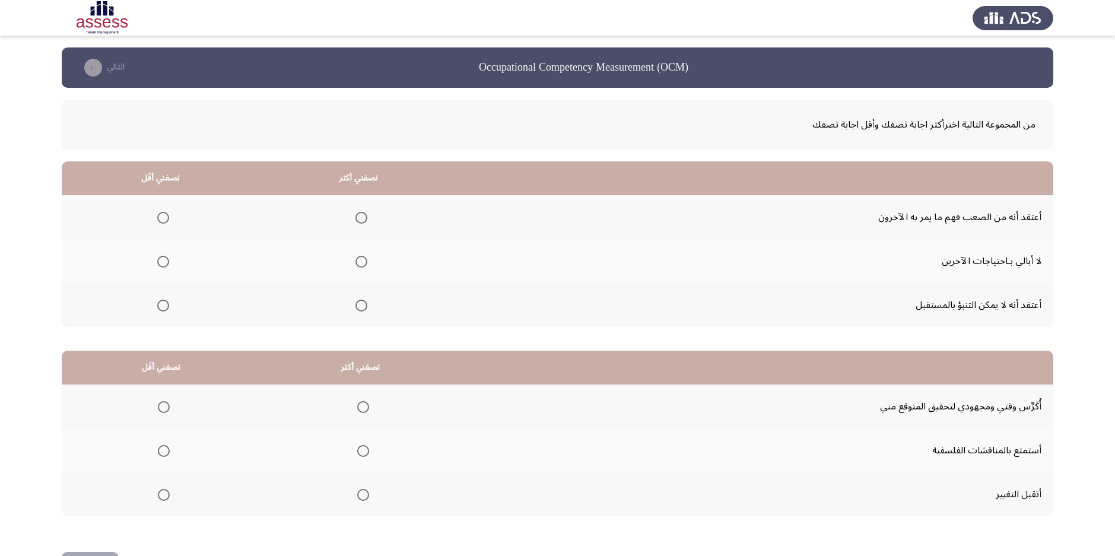
click at [161, 262] on input "Select an option" at bounding box center [163, 262] width 12 height 12
click at [362, 223] on span "Select an option" at bounding box center [362, 218] width 12 height 12
click at [362, 223] on input "Select an option" at bounding box center [362, 218] width 12 height 12
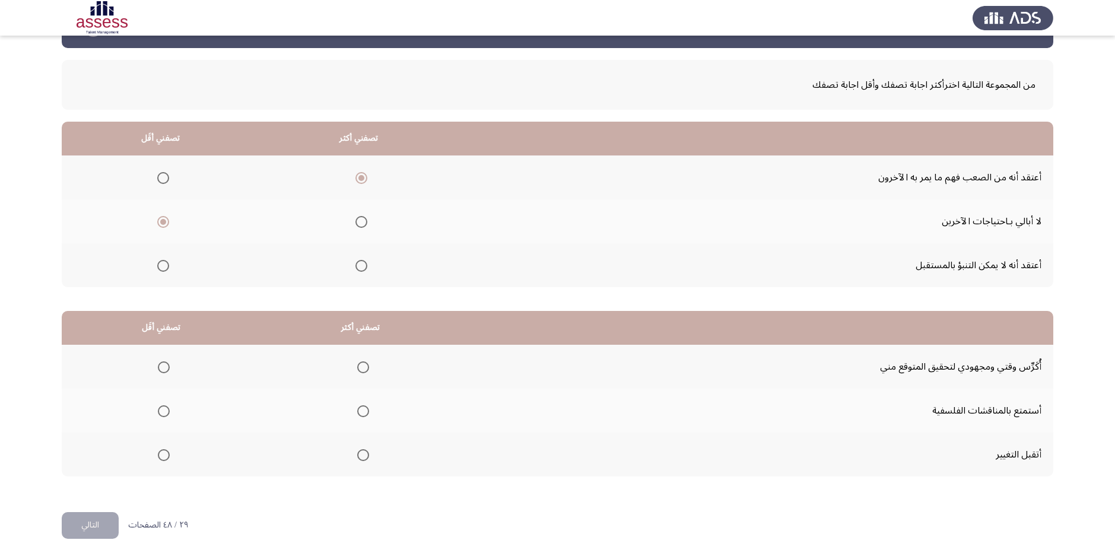
scroll to position [43, 0]
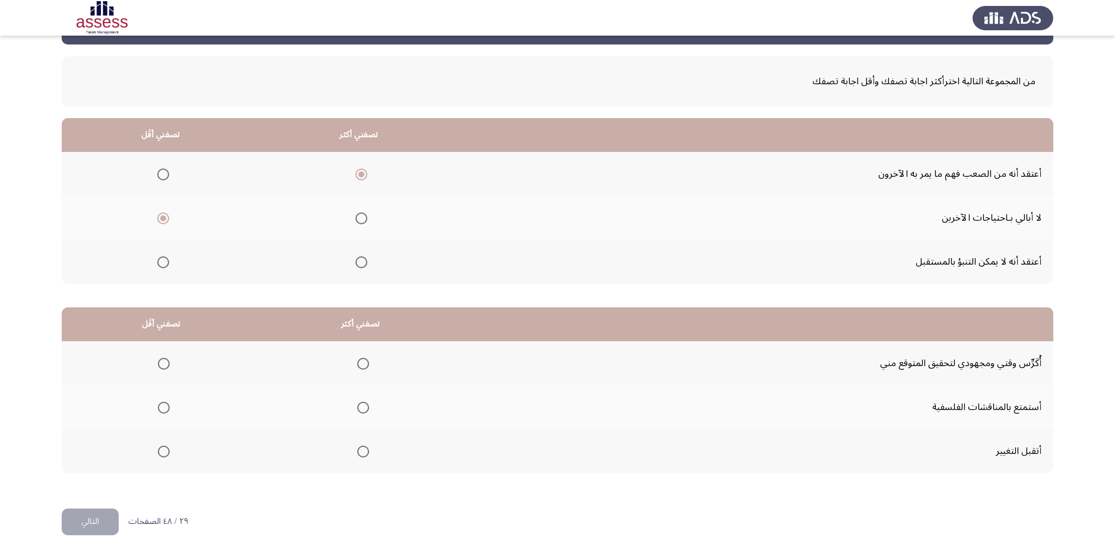
click at [364, 355] on mat-radio-group "Select an option" at bounding box center [361, 363] width 17 height 20
click at [163, 446] on span "Select an option" at bounding box center [164, 452] width 12 height 12
click at [163, 446] on input "Select an option" at bounding box center [164, 452] width 12 height 12
click at [97, 511] on button "التالي" at bounding box center [90, 522] width 57 height 27
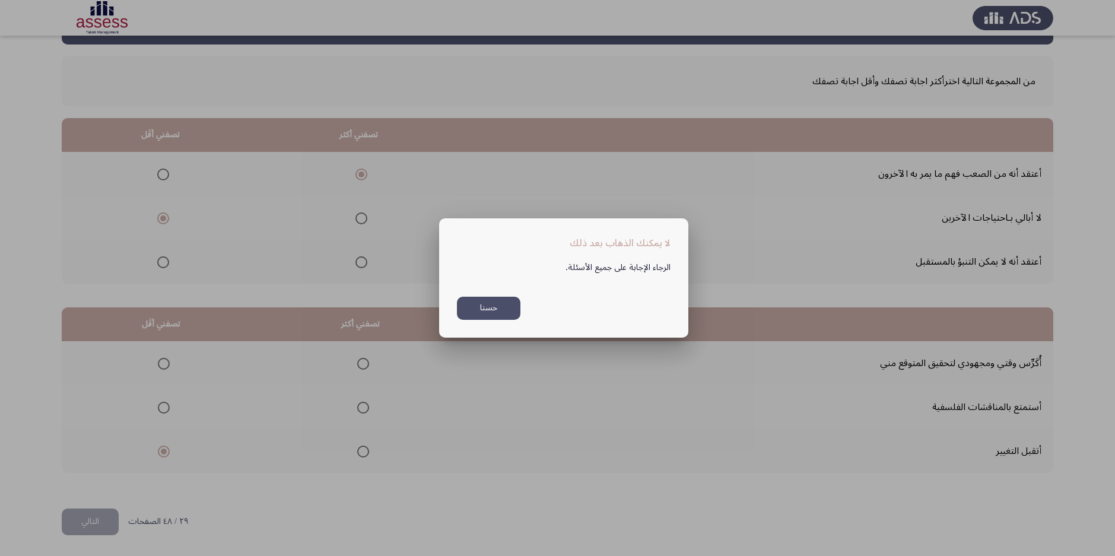
click at [502, 306] on button "حسنا" at bounding box center [489, 308] width 64 height 23
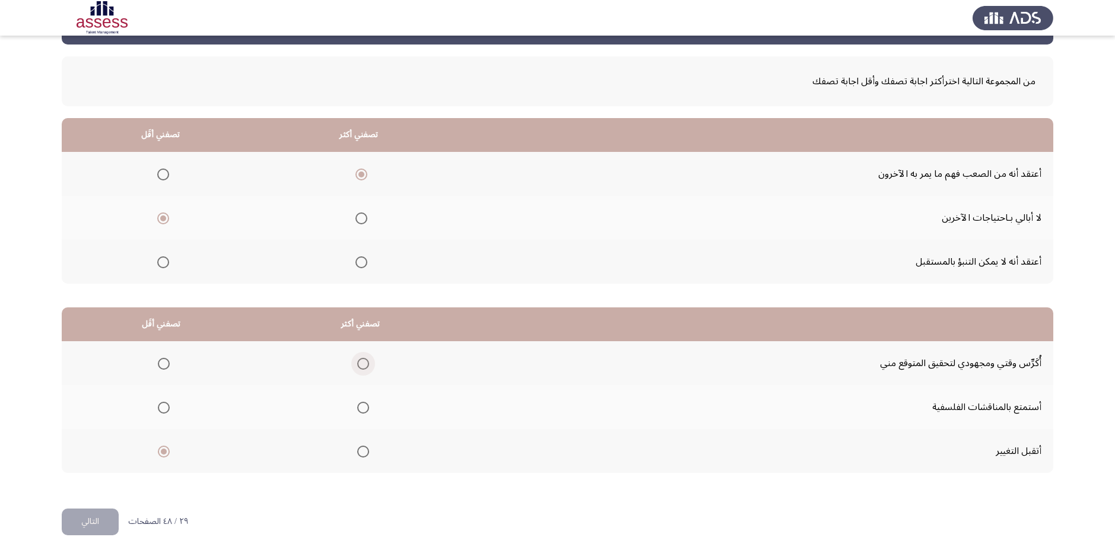
click at [364, 359] on span "Select an option" at bounding box center [363, 364] width 12 height 12
click at [364, 359] on input "Select an option" at bounding box center [363, 364] width 12 height 12
click at [97, 524] on button "التالي" at bounding box center [90, 522] width 57 height 27
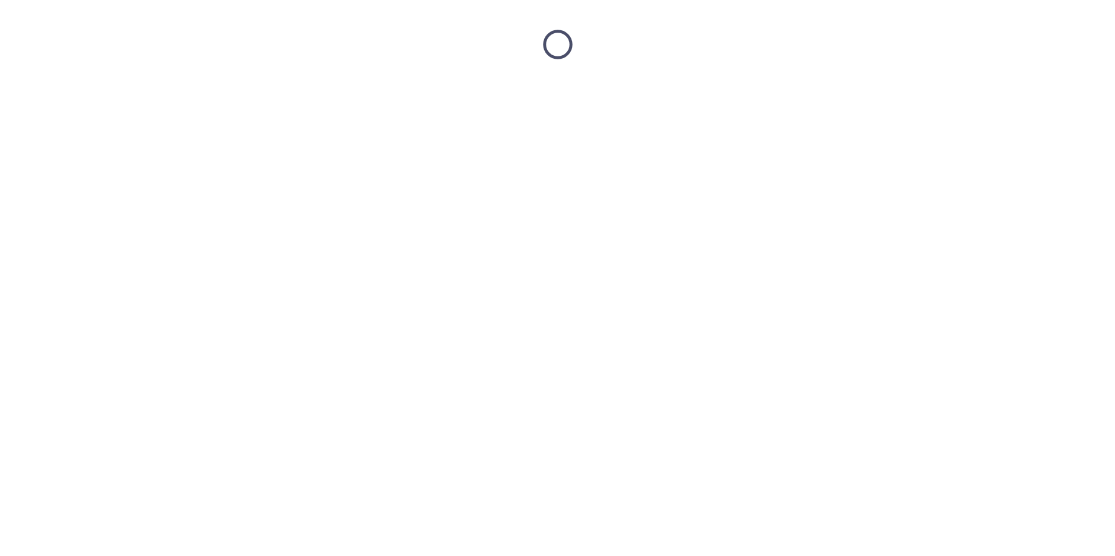
scroll to position [0, 0]
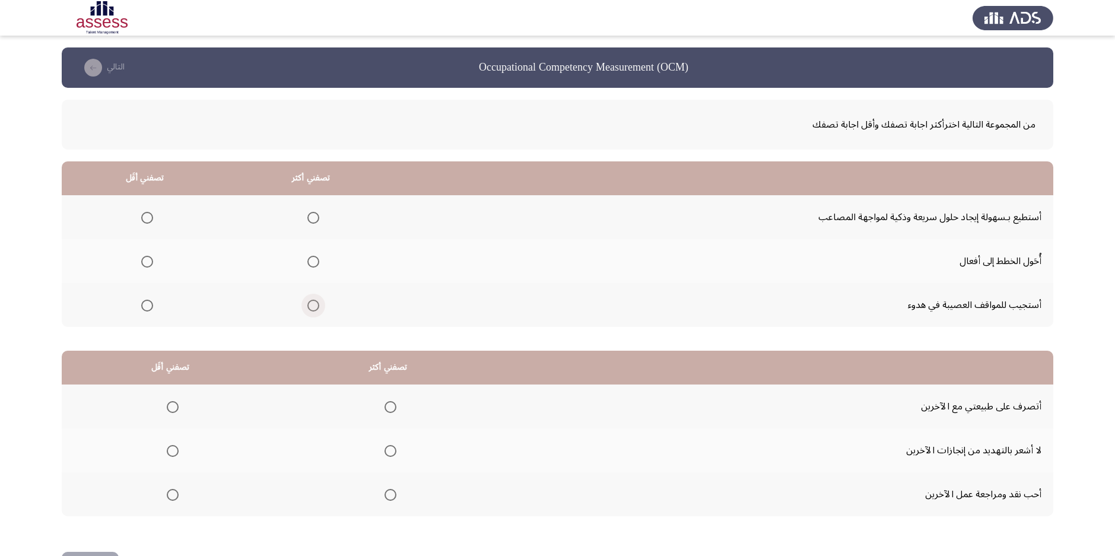
click at [316, 305] on span "Select an option" at bounding box center [313, 306] width 12 height 12
click at [316, 305] on input "Select an option" at bounding box center [313, 306] width 12 height 12
click at [139, 215] on label "Select an option" at bounding box center [145, 218] width 17 height 12
click at [141, 215] on input "Select an option" at bounding box center [147, 218] width 12 height 12
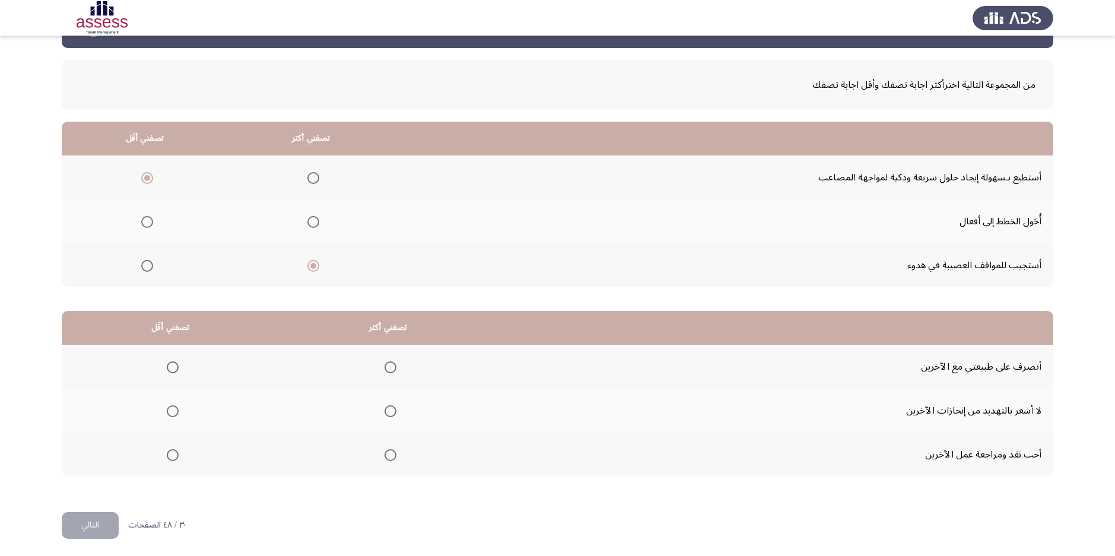
scroll to position [43, 0]
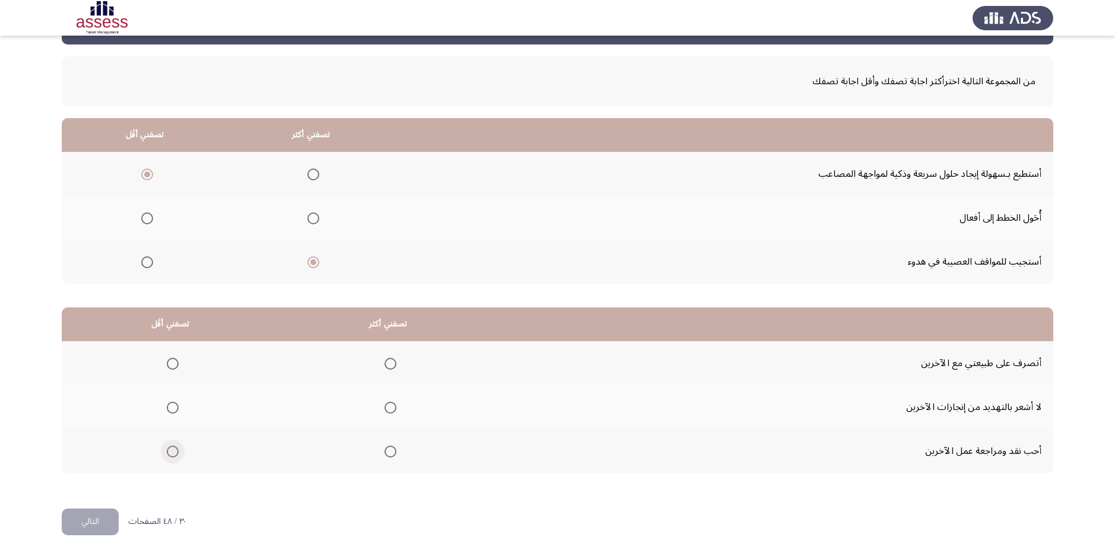
click at [172, 449] on span "Select an option" at bounding box center [173, 452] width 12 height 12
click at [172, 449] on input "Select an option" at bounding box center [173, 452] width 12 height 12
click at [175, 360] on span "Select an option" at bounding box center [173, 364] width 12 height 12
click at [175, 360] on input "Select an option" at bounding box center [173, 364] width 12 height 12
click at [392, 405] on span "Select an option" at bounding box center [391, 408] width 12 height 12
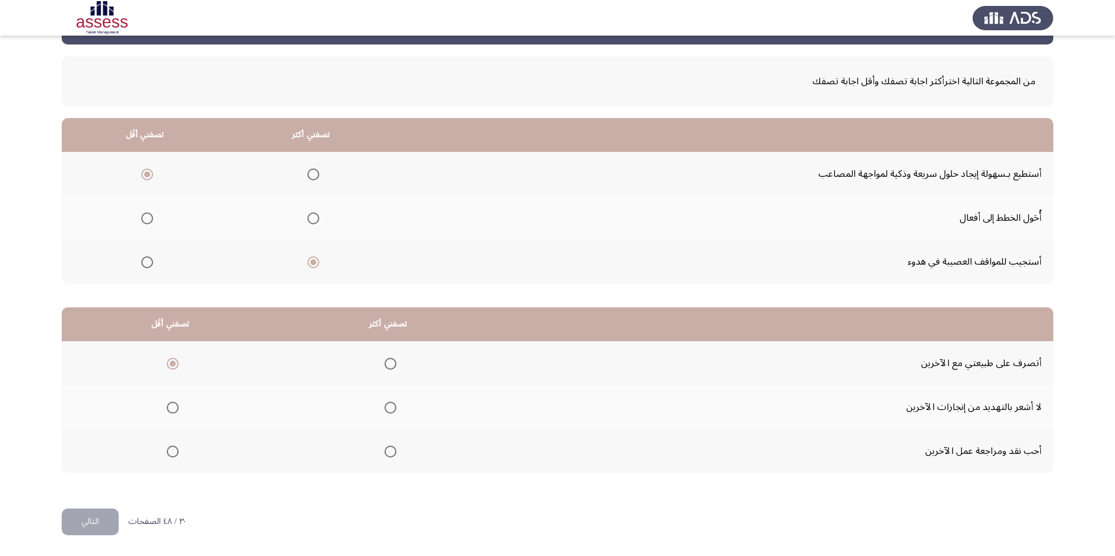
click at [392, 405] on input "Select an option" at bounding box center [391, 408] width 12 height 12
click at [103, 513] on button "التالي" at bounding box center [90, 522] width 57 height 27
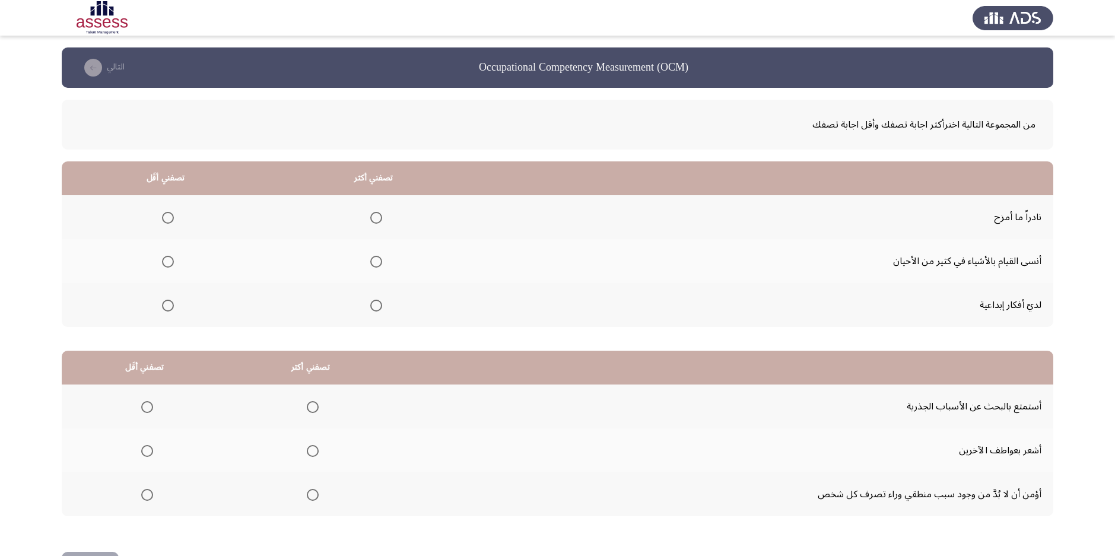
click at [370, 296] on mat-radio-group "Select an option" at bounding box center [374, 305] width 17 height 20
click at [374, 304] on span "Select an option" at bounding box center [376, 306] width 12 height 12
click at [374, 304] on input "Select an option" at bounding box center [376, 306] width 12 height 12
click at [172, 261] on span "Select an option" at bounding box center [168, 262] width 12 height 12
click at [172, 261] on input "Select an option" at bounding box center [168, 262] width 12 height 12
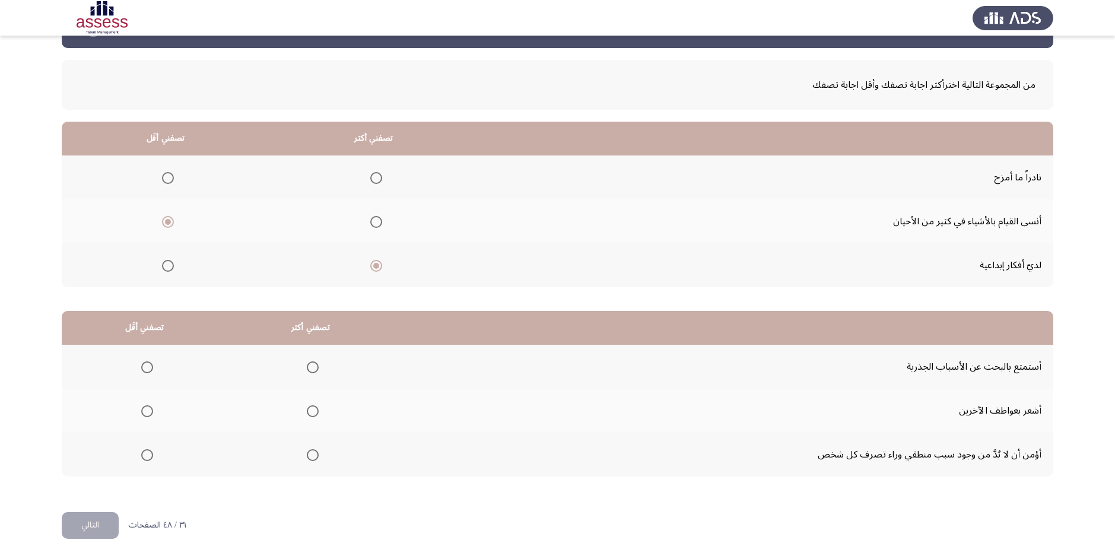
scroll to position [43, 0]
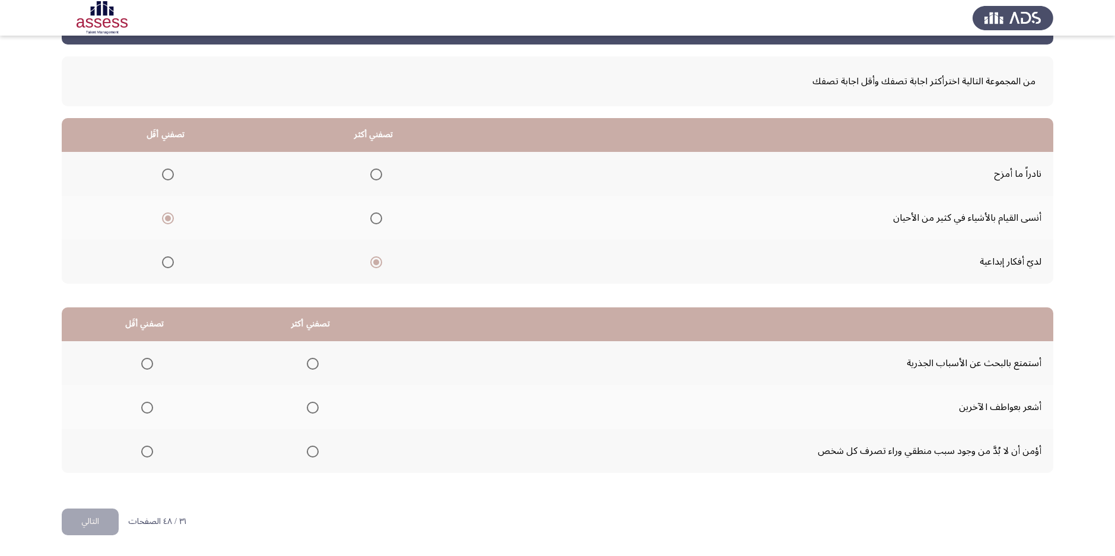
click at [312, 449] on span "Select an option" at bounding box center [313, 452] width 12 height 12
click at [312, 449] on input "Select an option" at bounding box center [313, 452] width 12 height 12
click at [153, 407] on span "Select an option" at bounding box center [147, 408] width 12 height 12
click at [153, 407] on input "Select an option" at bounding box center [147, 408] width 12 height 12
click at [78, 515] on button "التالي" at bounding box center [90, 522] width 57 height 27
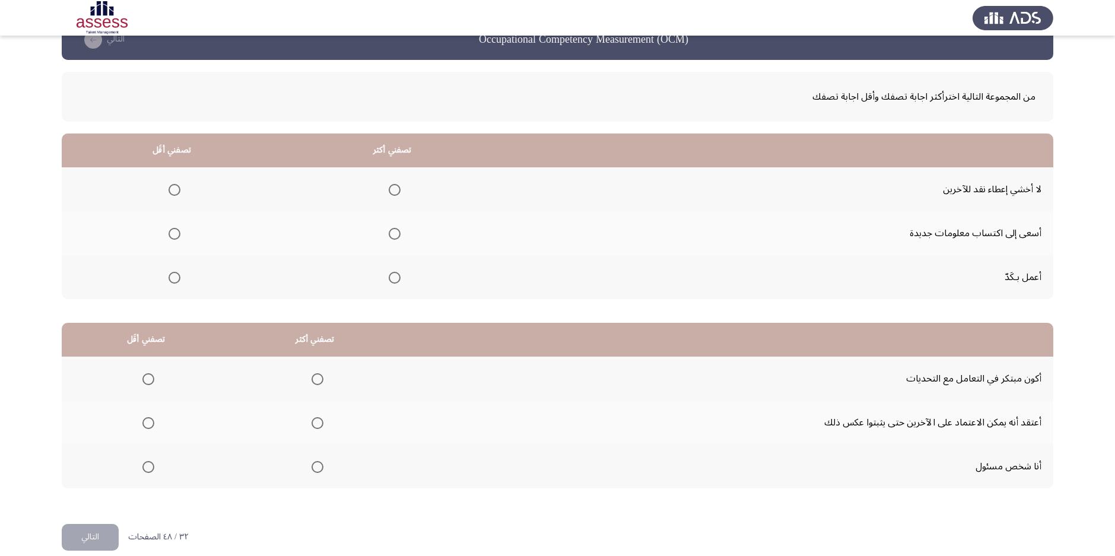
scroll to position [0, 0]
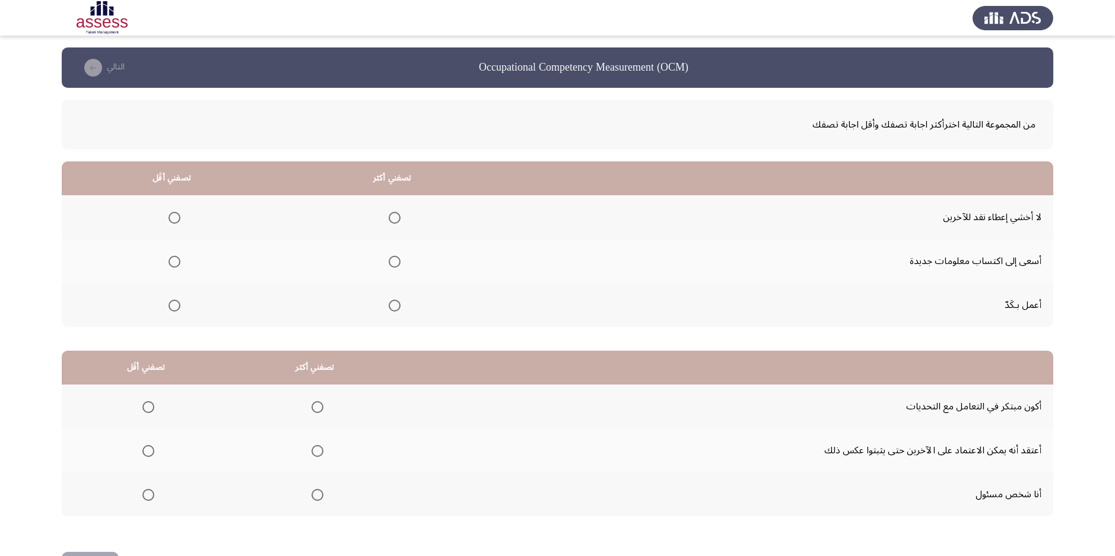
click at [397, 307] on span "Select an option" at bounding box center [395, 306] width 12 height 12
click at [397, 307] on input "Select an option" at bounding box center [395, 306] width 12 height 12
click at [176, 216] on span "Select an option" at bounding box center [175, 218] width 12 height 12
click at [176, 216] on input "Select an option" at bounding box center [175, 218] width 12 height 12
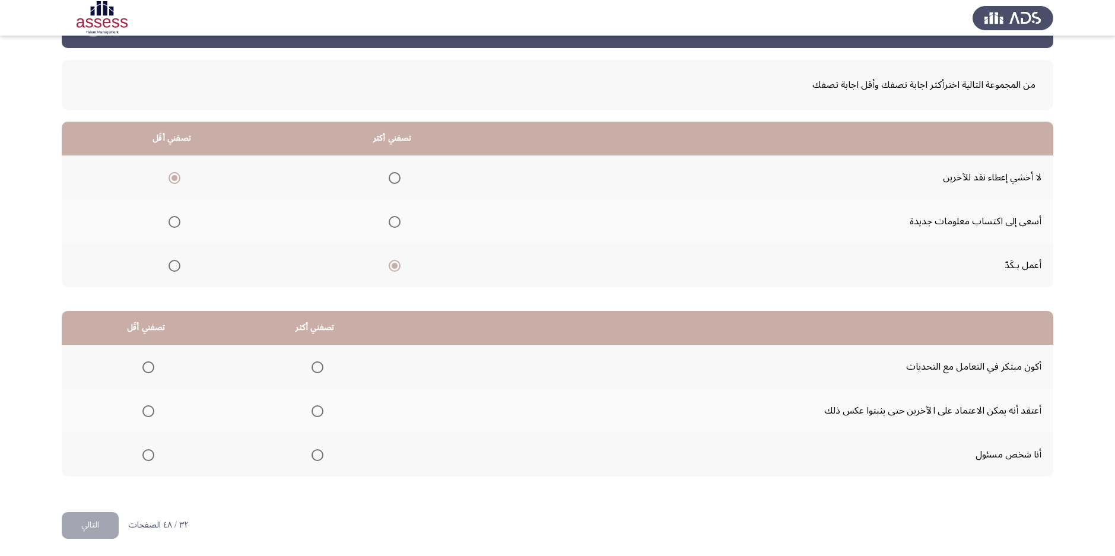
scroll to position [43, 0]
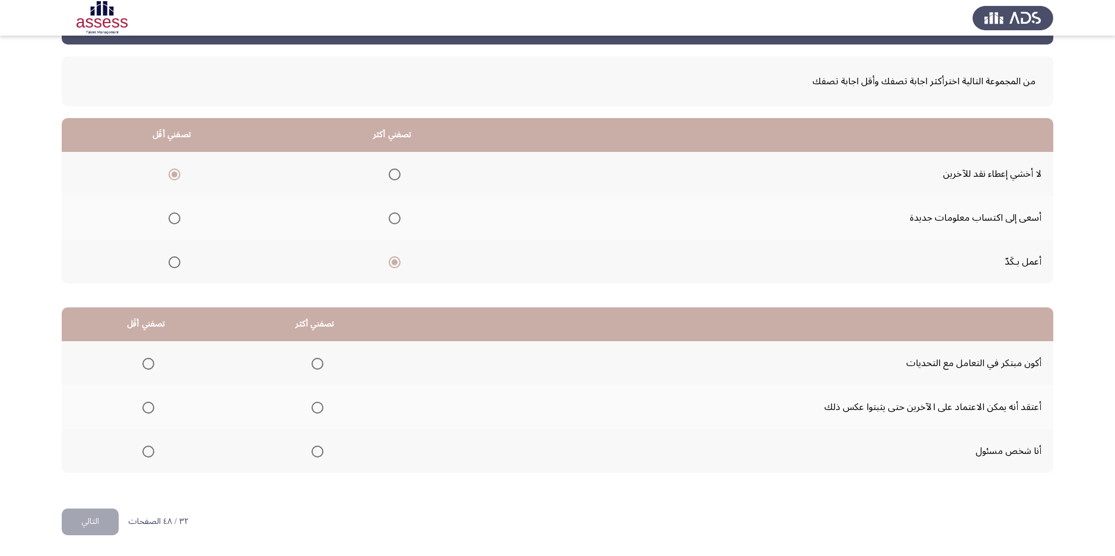
click at [316, 450] on span "Select an option" at bounding box center [318, 452] width 12 height 12
click at [316, 450] on input "Select an option" at bounding box center [318, 452] width 12 height 12
click at [146, 405] on span "Select an option" at bounding box center [148, 408] width 12 height 12
click at [146, 405] on input "Select an option" at bounding box center [148, 408] width 12 height 12
click at [102, 518] on button "التالي" at bounding box center [90, 522] width 57 height 27
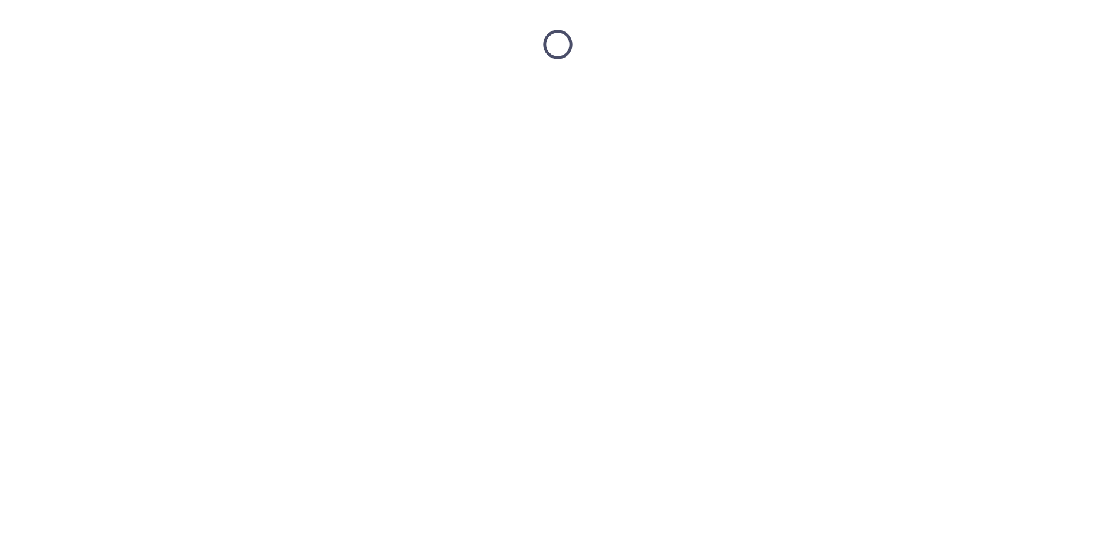
scroll to position [0, 0]
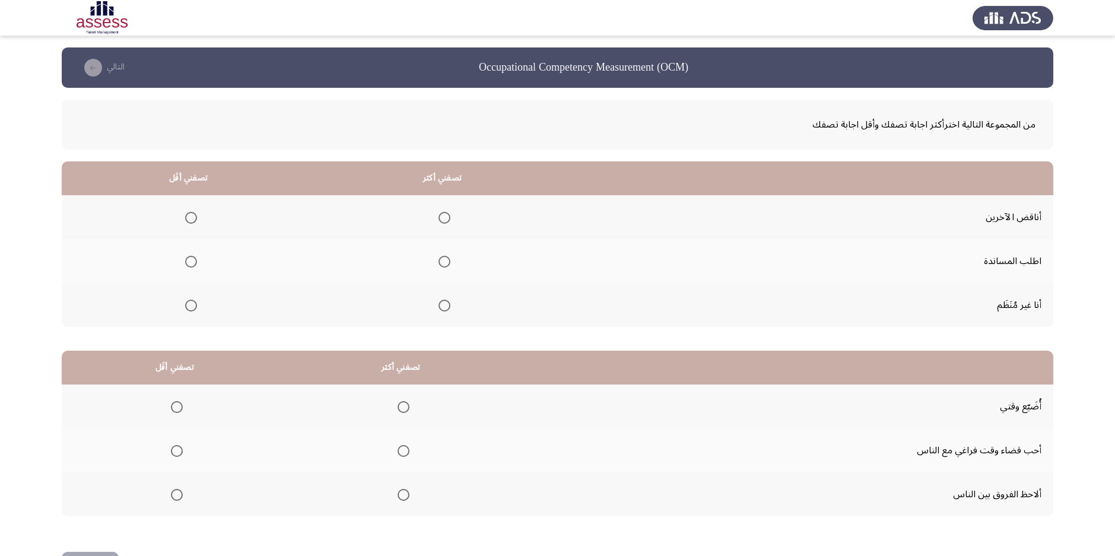
click at [439, 262] on span "Select an option" at bounding box center [445, 262] width 12 height 12
click at [439, 262] on input "Select an option" at bounding box center [445, 262] width 12 height 12
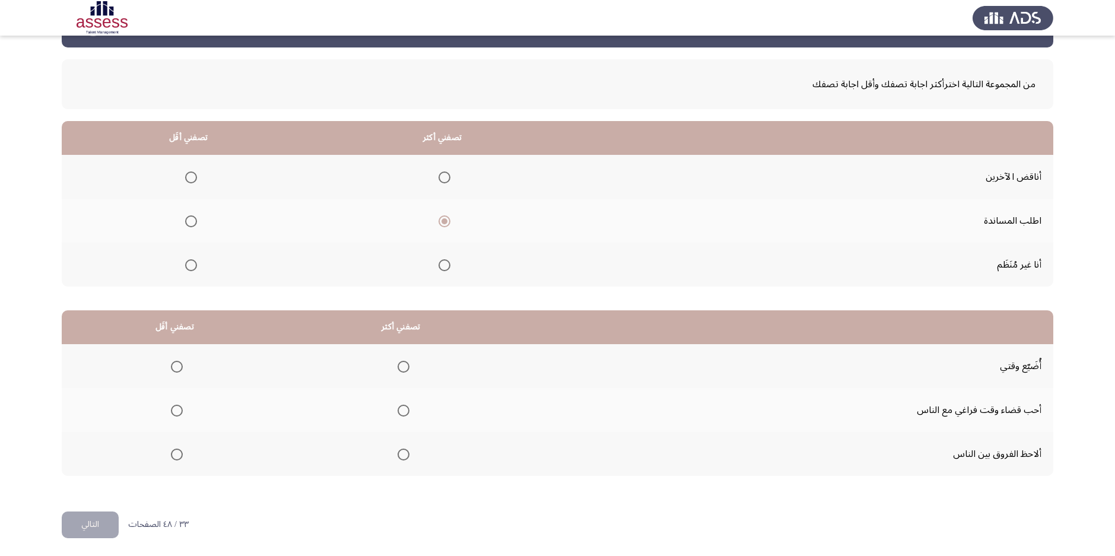
scroll to position [43, 0]
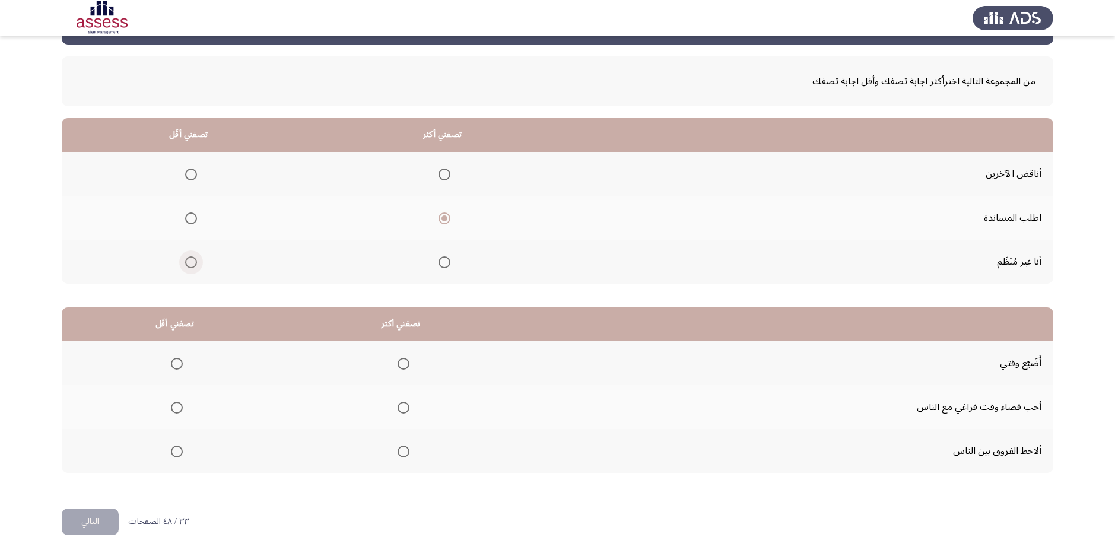
drag, startPoint x: 192, startPoint y: 262, endPoint x: 186, endPoint y: 262, distance: 6.0
click at [186, 262] on span "Select an option" at bounding box center [191, 262] width 12 height 12
click at [186, 262] on input "Select an option" at bounding box center [191, 262] width 12 height 12
click at [173, 362] on span "Select an option" at bounding box center [177, 364] width 12 height 12
click at [173, 362] on input "Select an option" at bounding box center [177, 364] width 12 height 12
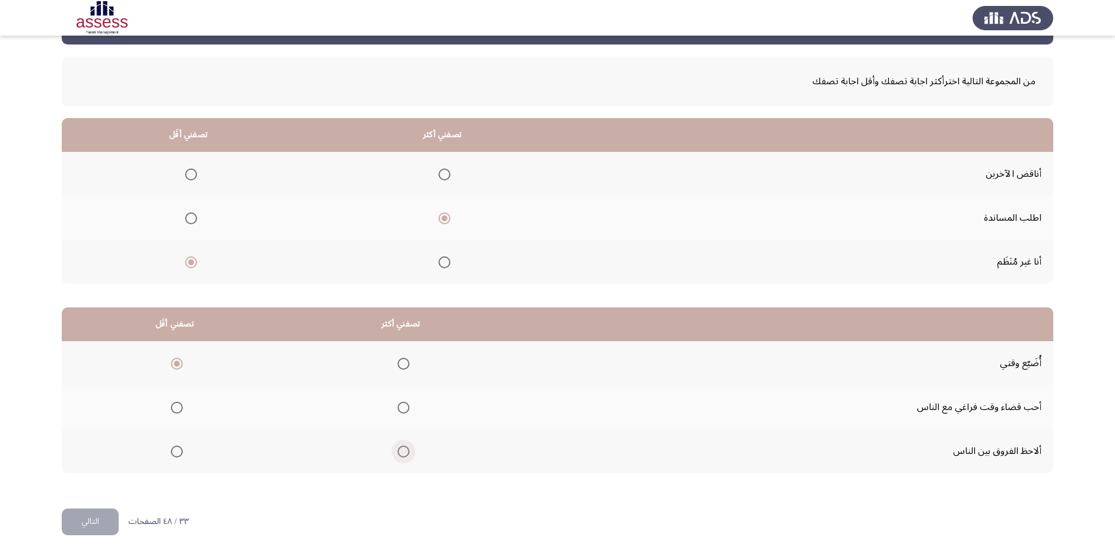
click at [404, 451] on span "Select an option" at bounding box center [404, 452] width 12 height 12
click at [404, 451] on input "Select an option" at bounding box center [404, 452] width 12 height 12
click at [118, 522] on div "٣٣ / ٤٨ الصفحات التالي" at bounding box center [125, 522] width 127 height 27
click at [112, 519] on button "التالي" at bounding box center [90, 522] width 57 height 27
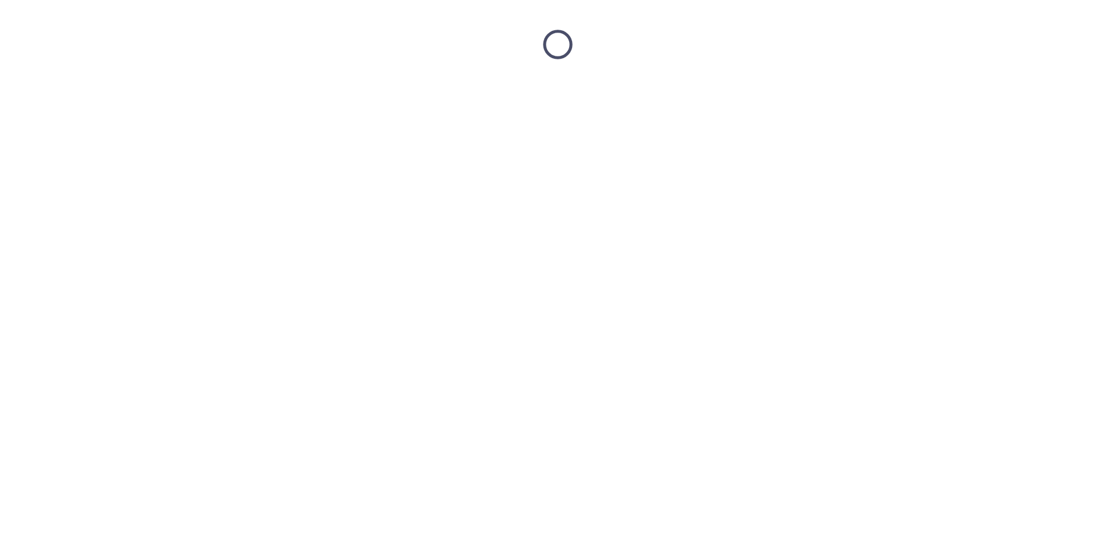
scroll to position [0, 0]
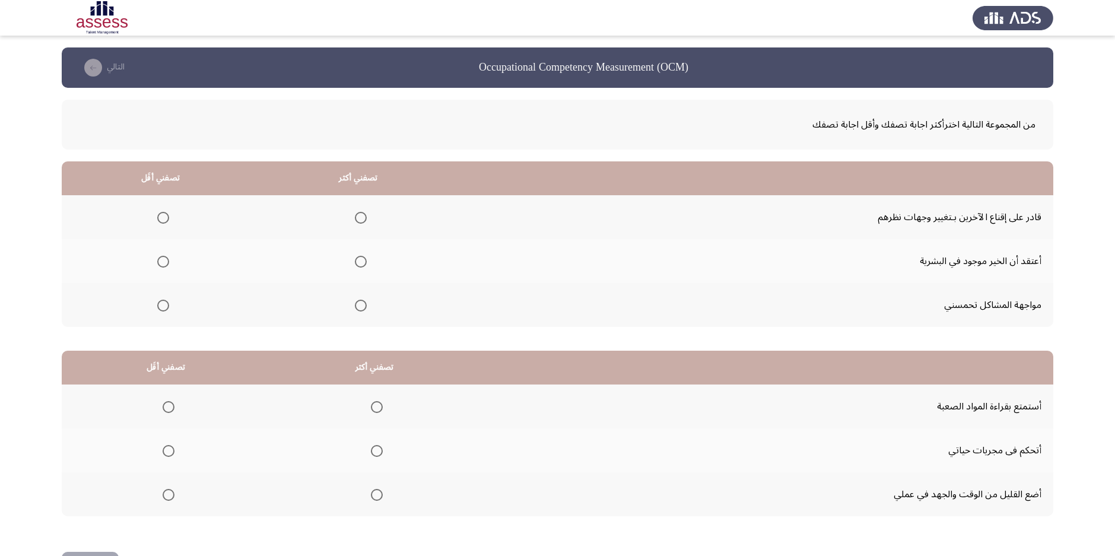
click at [363, 259] on span "Select an option" at bounding box center [361, 262] width 12 height 12
click at [363, 259] on input "Select an option" at bounding box center [361, 262] width 12 height 12
click at [362, 307] on span "Select an option" at bounding box center [361, 306] width 12 height 12
click at [362, 307] on input "Select an option" at bounding box center [361, 306] width 12 height 12
click at [164, 258] on span "Select an option" at bounding box center [163, 262] width 12 height 12
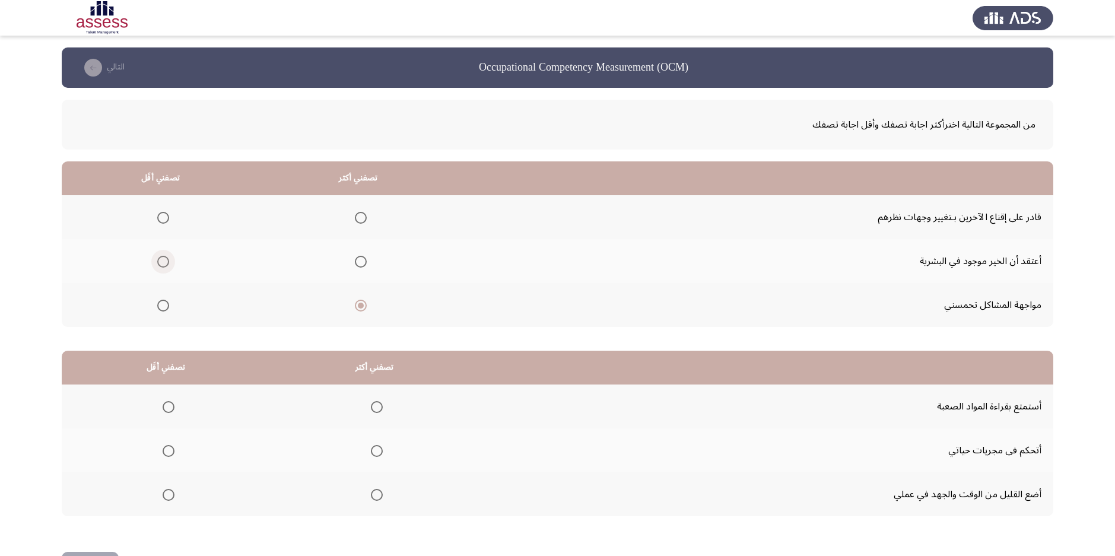
click at [164, 258] on input "Select an option" at bounding box center [163, 262] width 12 height 12
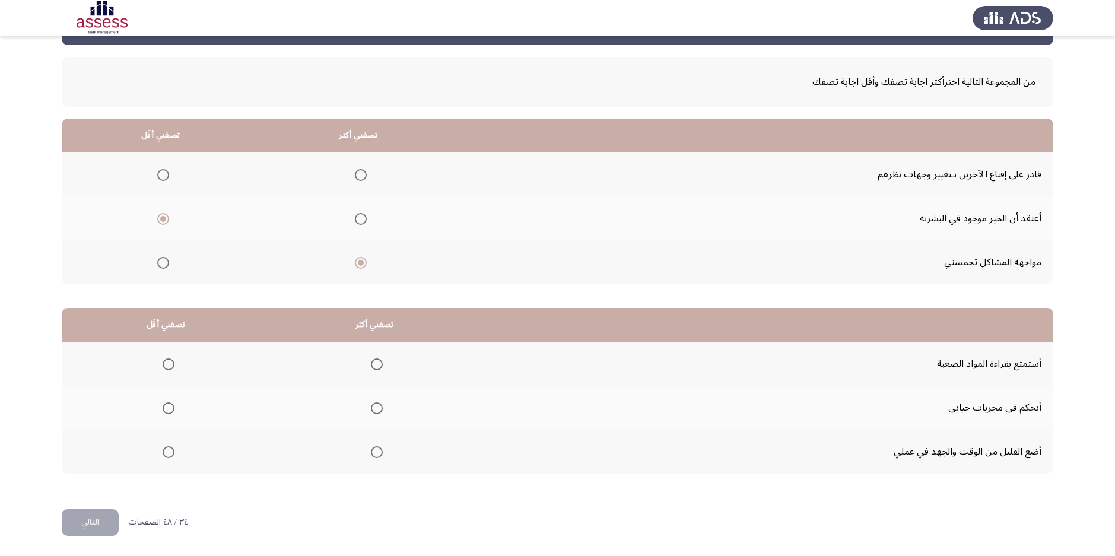
scroll to position [43, 0]
click at [380, 405] on span "Select an option" at bounding box center [377, 408] width 12 height 12
click at [380, 405] on input "Select an option" at bounding box center [377, 408] width 12 height 12
click at [160, 451] on label "Select an option" at bounding box center [166, 452] width 17 height 12
click at [163, 451] on input "Select an option" at bounding box center [169, 452] width 12 height 12
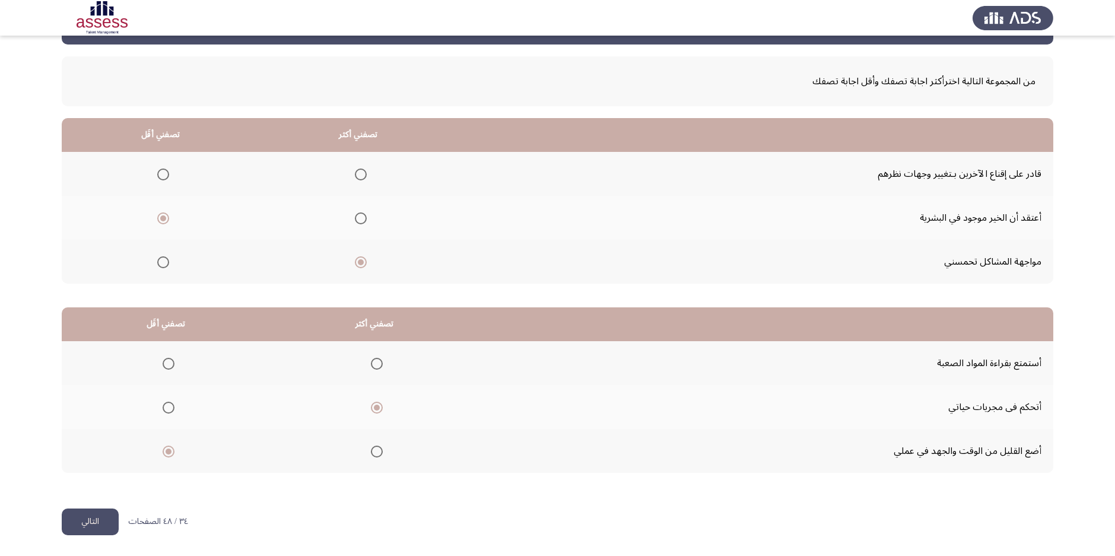
click at [77, 525] on button "التالي" at bounding box center [90, 522] width 57 height 27
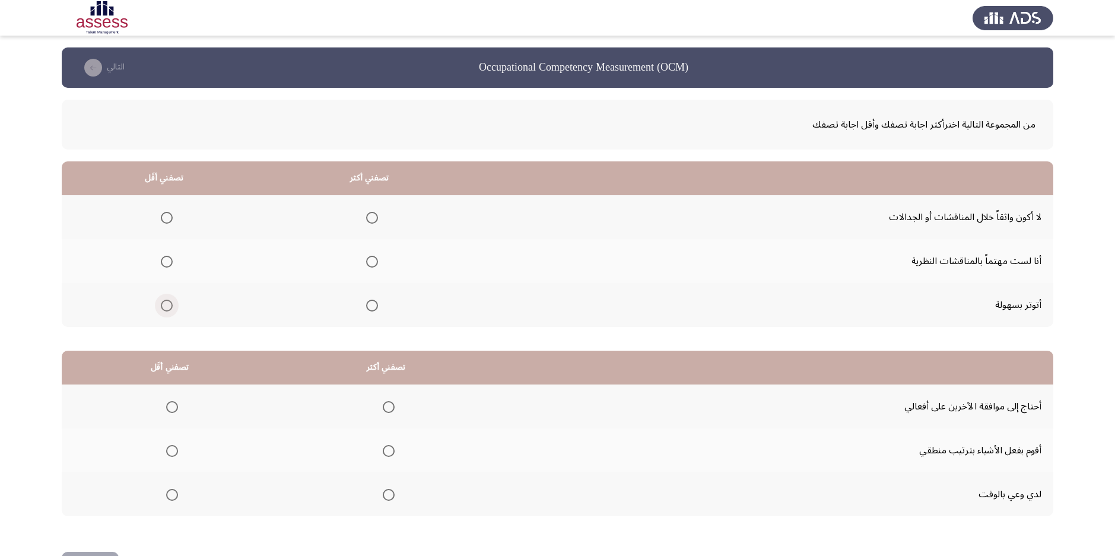
click at [170, 304] on span "Select an option" at bounding box center [167, 306] width 12 height 12
click at [170, 304] on input "Select an option" at bounding box center [167, 306] width 12 height 12
click at [370, 259] on span "Select an option" at bounding box center [372, 262] width 12 height 12
click at [370, 259] on input "Select an option" at bounding box center [372, 262] width 12 height 12
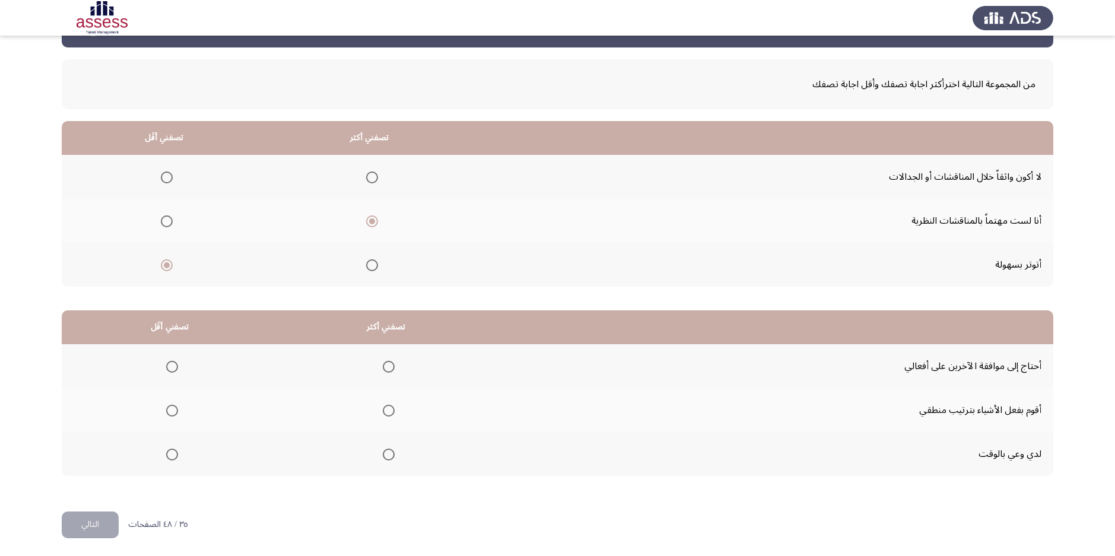
scroll to position [43, 0]
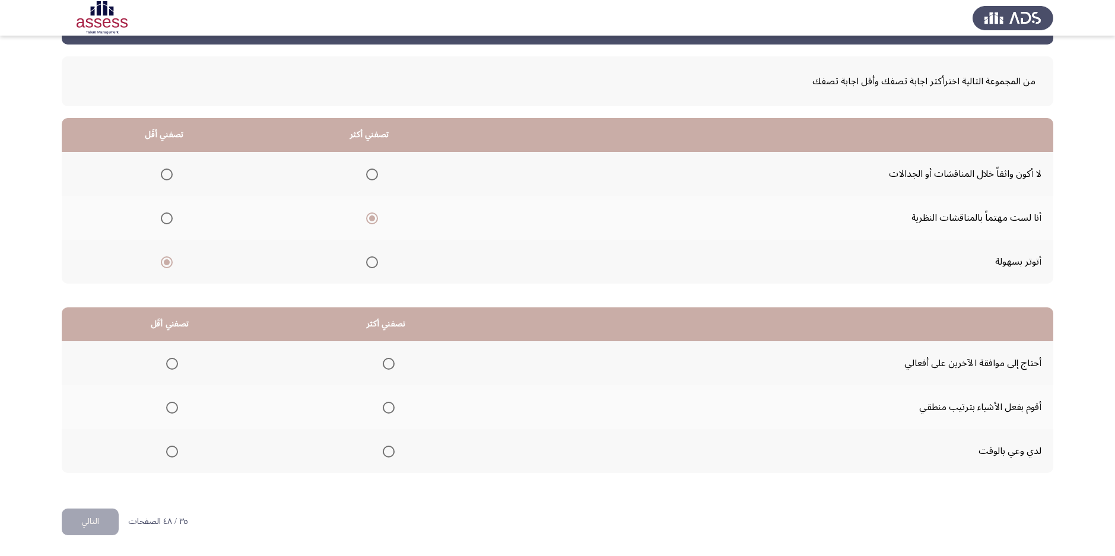
click at [388, 407] on span "Select an option" at bounding box center [389, 408] width 12 height 12
click at [388, 407] on input "Select an option" at bounding box center [389, 408] width 12 height 12
click at [173, 362] on span "Select an option" at bounding box center [172, 364] width 12 height 12
click at [173, 362] on input "Select an option" at bounding box center [172, 364] width 12 height 12
click at [81, 514] on button "التالي" at bounding box center [90, 522] width 57 height 27
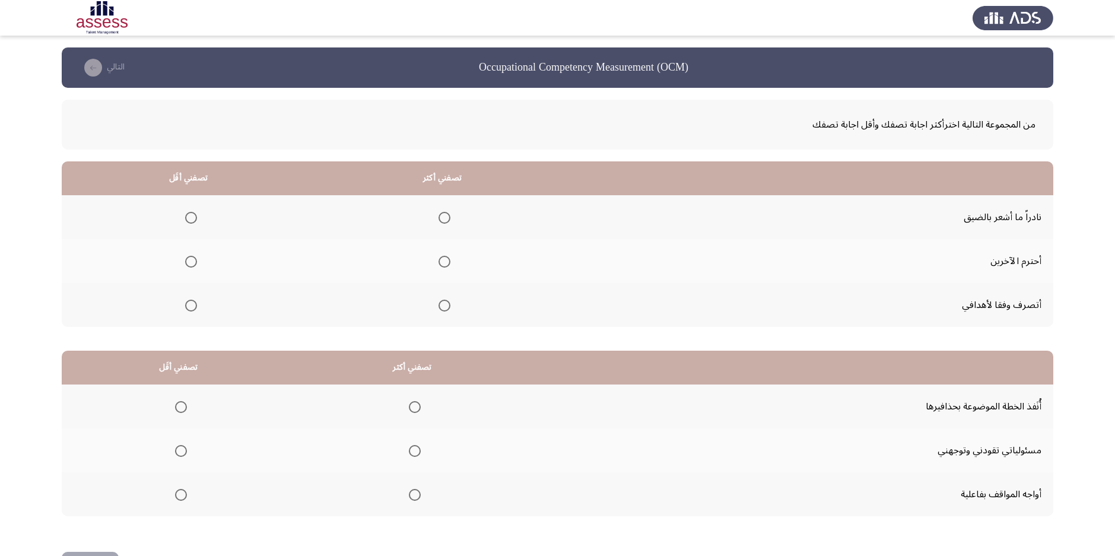
scroll to position [24, 0]
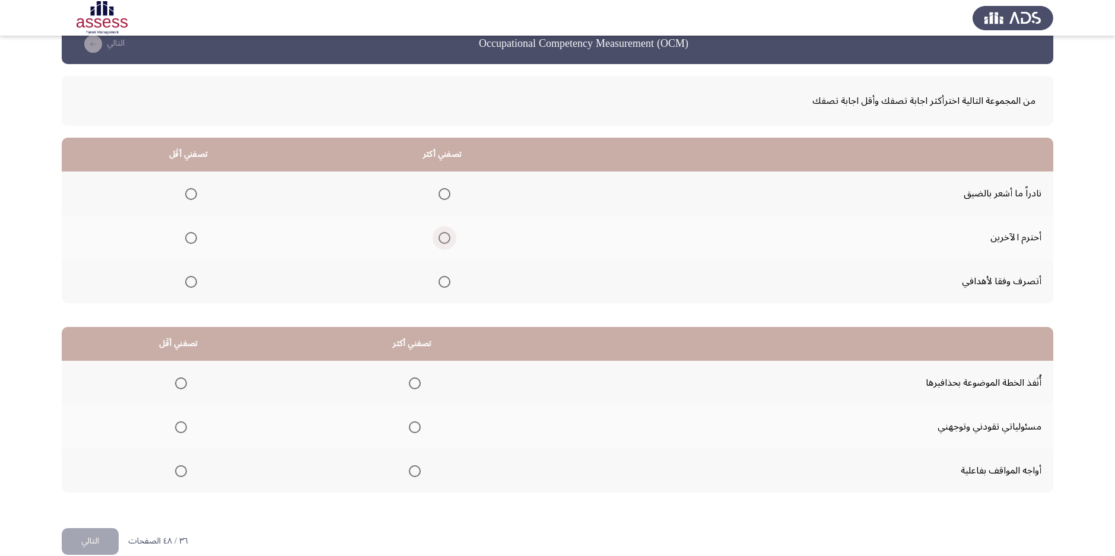
click at [449, 239] on span "Select an option" at bounding box center [445, 238] width 12 height 12
click at [449, 239] on input "Select an option" at bounding box center [445, 238] width 12 height 12
click at [187, 196] on span "Select an option" at bounding box center [191, 194] width 12 height 12
click at [187, 196] on input "Select an option" at bounding box center [191, 194] width 12 height 12
click at [415, 470] on span "Select an option" at bounding box center [415, 471] width 12 height 12
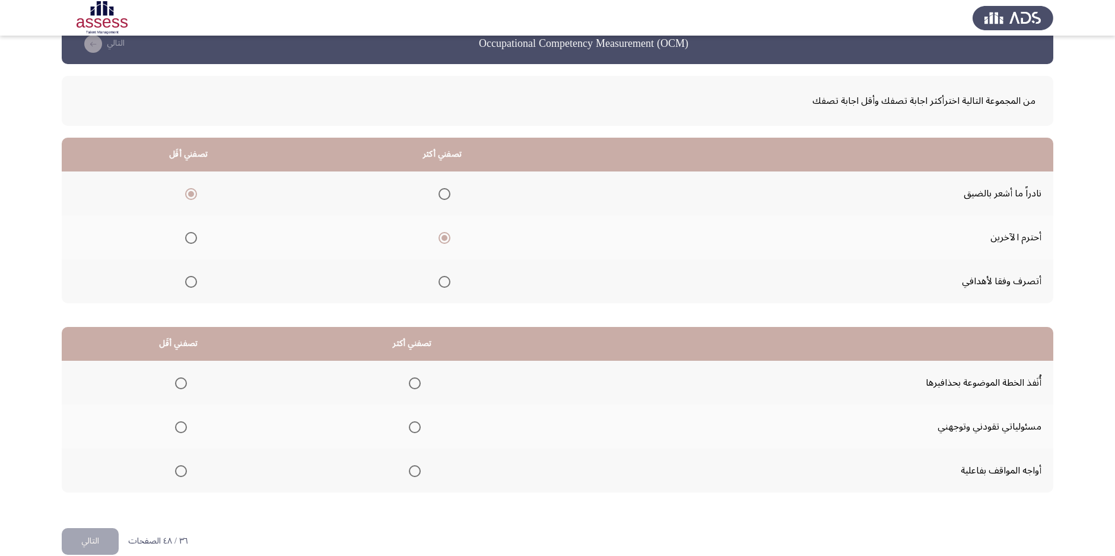
click at [415, 470] on input "Select an option" at bounding box center [415, 471] width 12 height 12
click at [177, 381] on span "Select an option" at bounding box center [181, 384] width 12 height 12
click at [177, 381] on input "Select an option" at bounding box center [181, 384] width 12 height 12
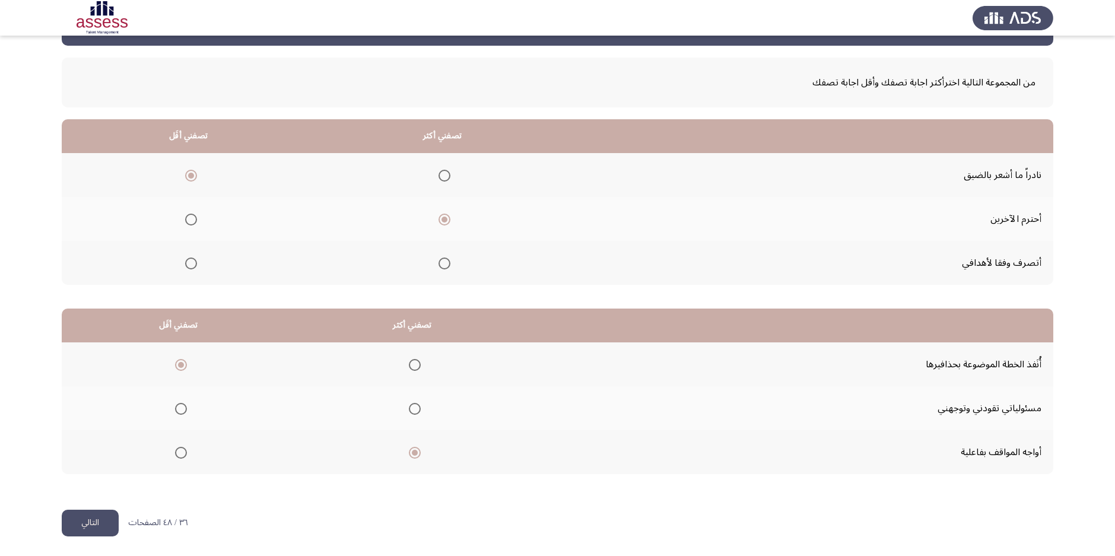
scroll to position [43, 0]
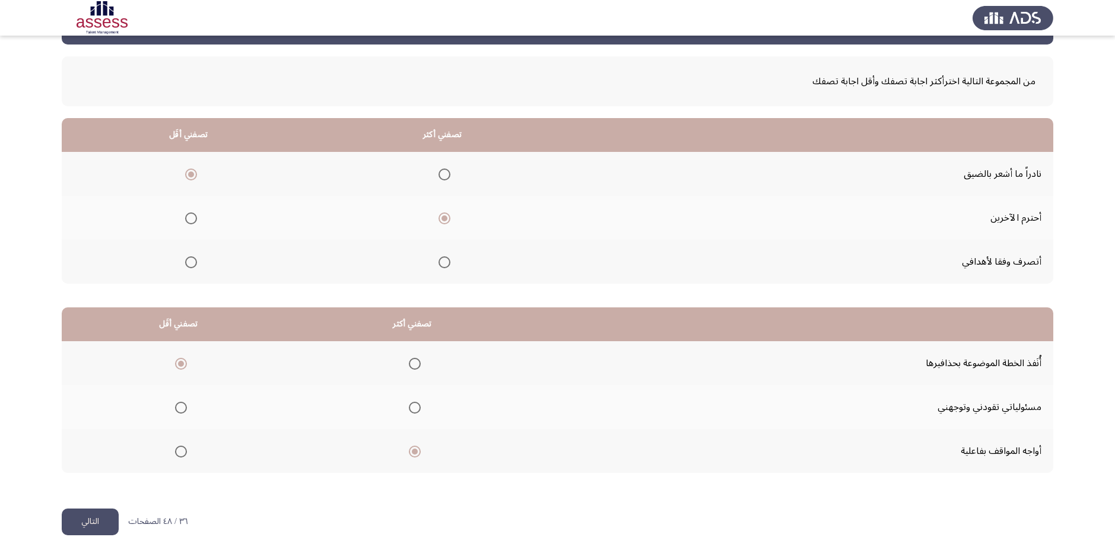
click at [88, 513] on button "التالي" at bounding box center [90, 522] width 57 height 27
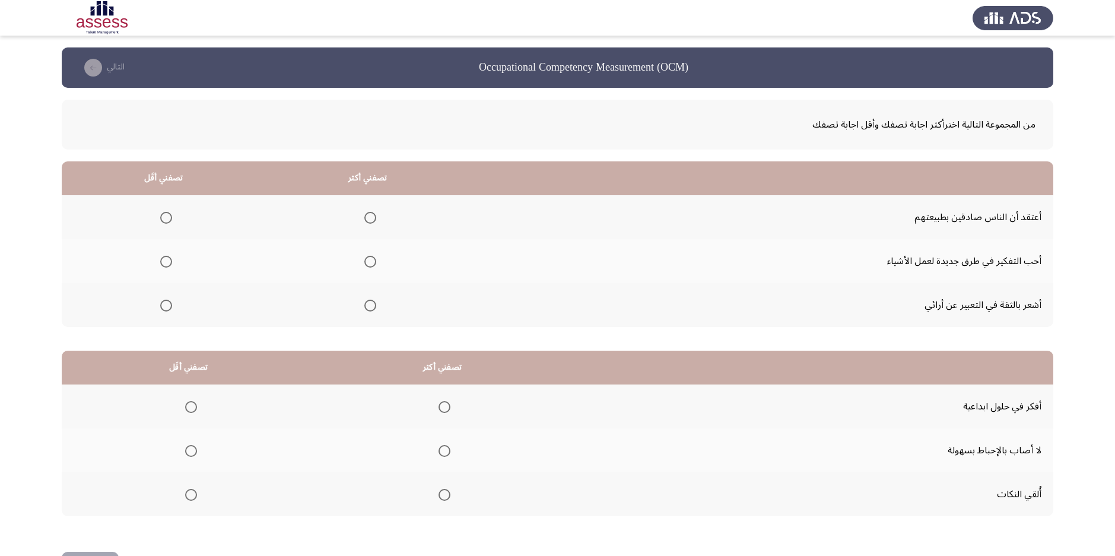
click at [363, 261] on label "Select an option" at bounding box center [368, 262] width 17 height 12
click at [364, 261] on input "Select an option" at bounding box center [370, 262] width 12 height 12
click at [161, 219] on span "Select an option" at bounding box center [166, 218] width 12 height 12
click at [161, 219] on input "Select an option" at bounding box center [166, 218] width 12 height 12
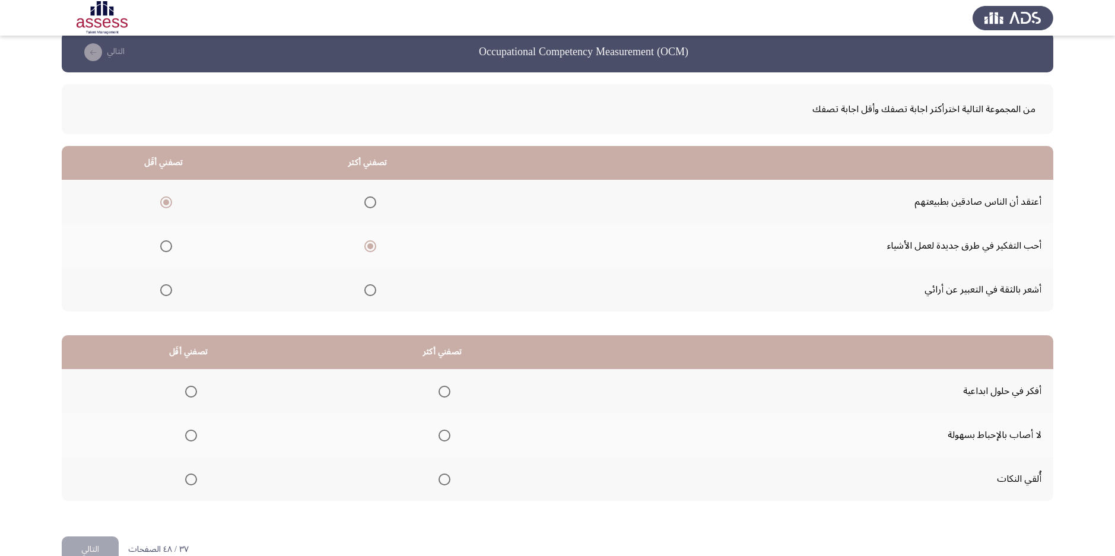
scroll to position [43, 0]
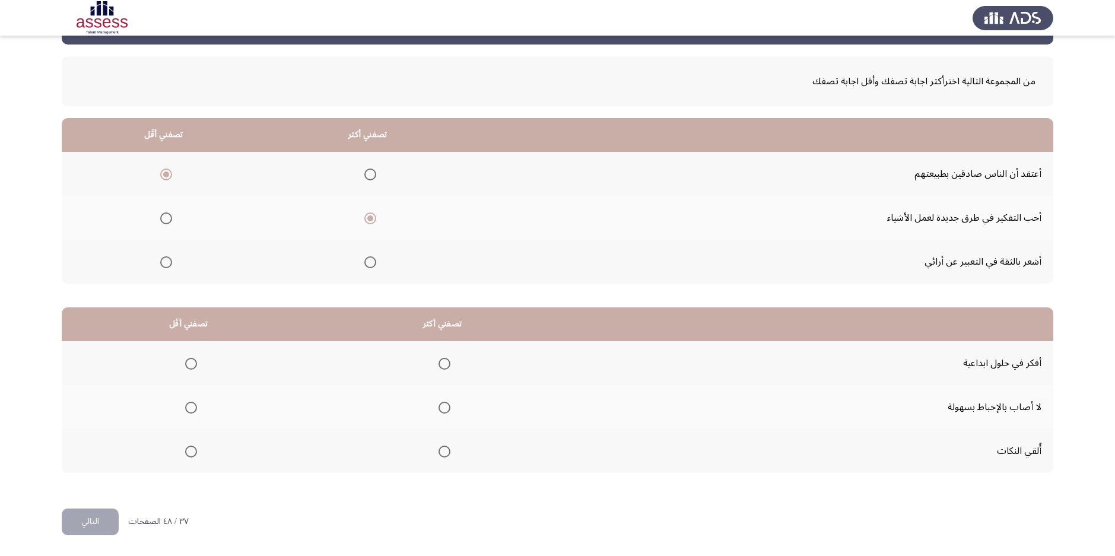
click at [446, 402] on span "Select an option" at bounding box center [445, 408] width 12 height 12
click at [446, 402] on input "Select an option" at bounding box center [445, 408] width 12 height 12
click at [185, 449] on span "Select an option" at bounding box center [191, 452] width 12 height 12
click at [185, 449] on input "Select an option" at bounding box center [191, 452] width 12 height 12
click at [84, 522] on button "التالي" at bounding box center [90, 522] width 57 height 27
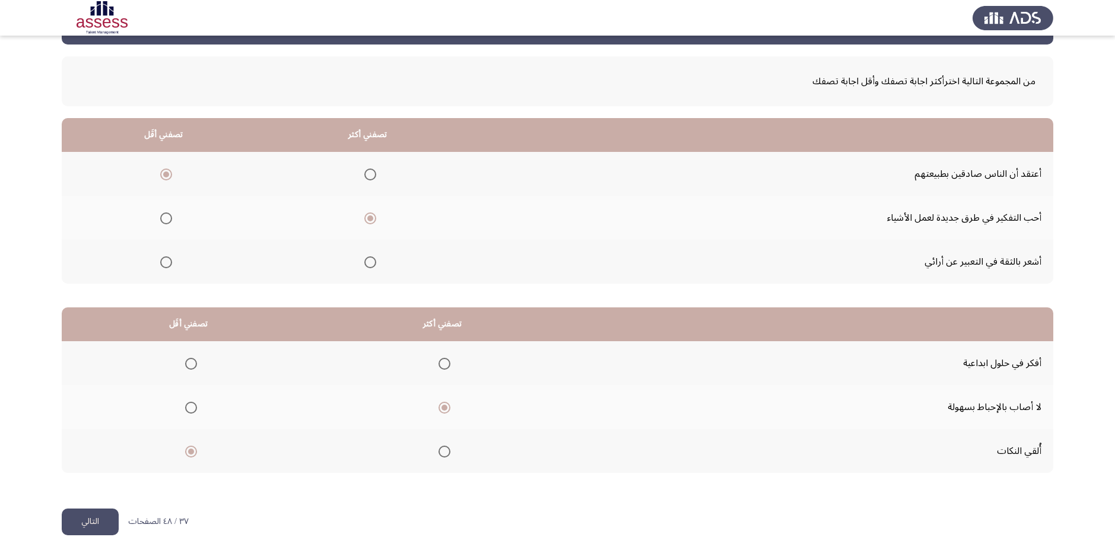
scroll to position [0, 0]
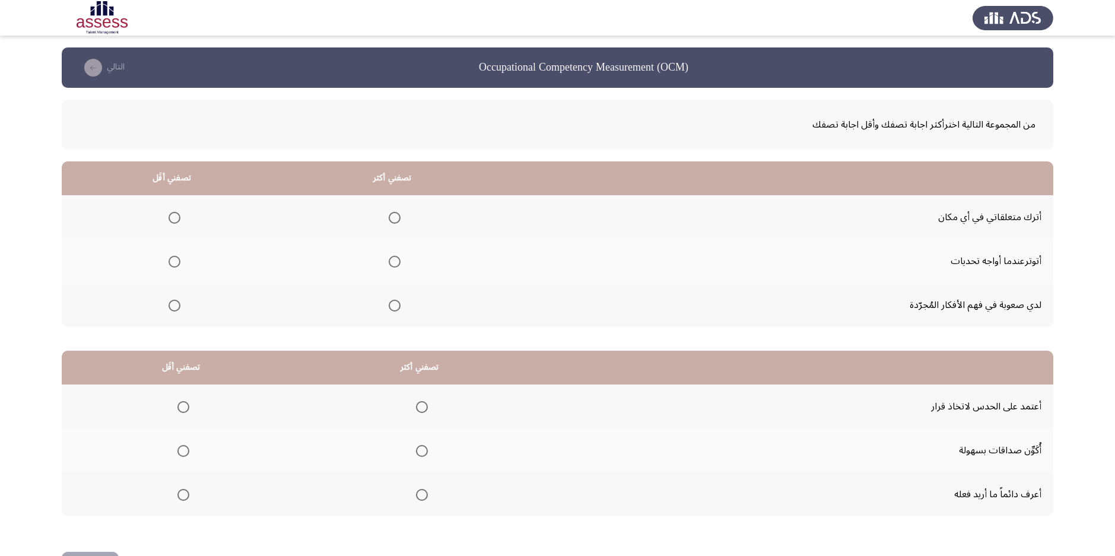
click at [230, 280] on th at bounding box center [172, 261] width 220 height 44
click at [168, 264] on label "Select an option" at bounding box center [172, 262] width 17 height 12
click at [169, 264] on input "Select an option" at bounding box center [175, 262] width 12 height 12
click at [398, 309] on span "Select an option" at bounding box center [395, 306] width 12 height 12
click at [398, 309] on input "Select an option" at bounding box center [395, 306] width 12 height 12
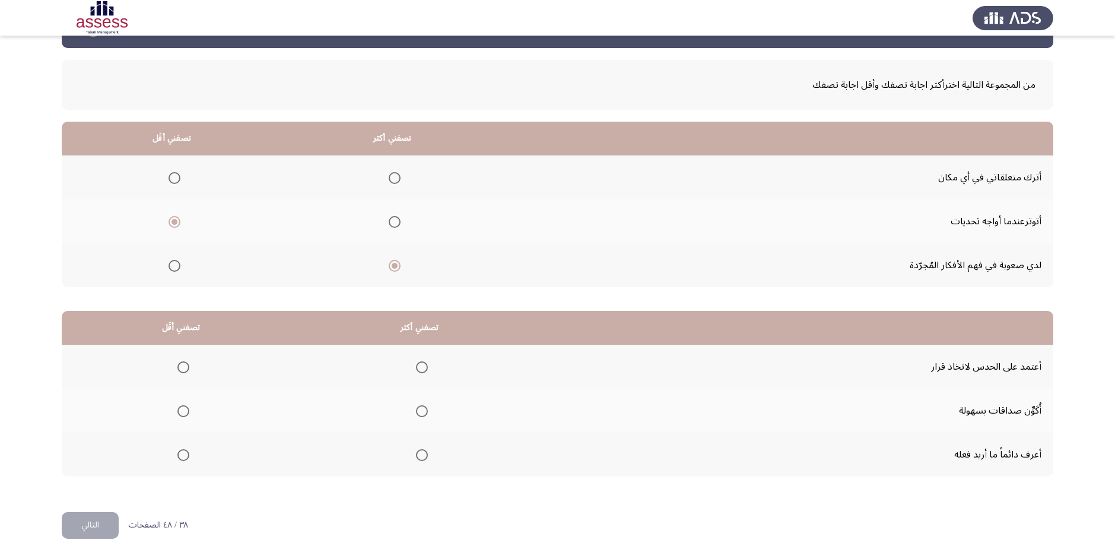
scroll to position [43, 0]
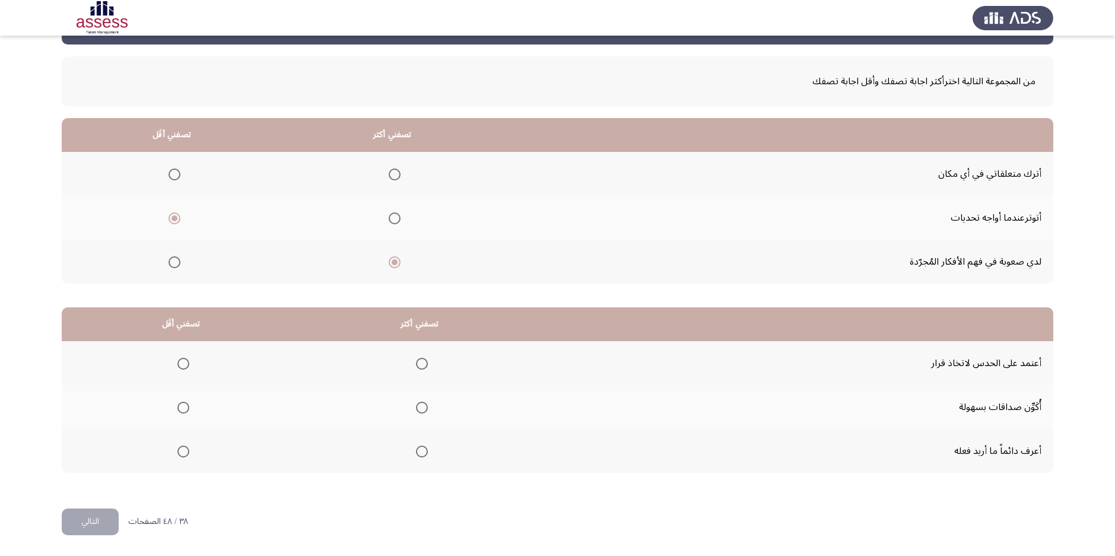
click at [428, 449] on span "Select an option" at bounding box center [422, 452] width 12 height 12
click at [428, 449] on input "Select an option" at bounding box center [422, 452] width 12 height 12
click at [189, 408] on span "Select an option" at bounding box center [183, 408] width 12 height 12
click at [189, 408] on input "Select an option" at bounding box center [183, 408] width 12 height 12
click at [96, 515] on button "التالي" at bounding box center [90, 522] width 57 height 27
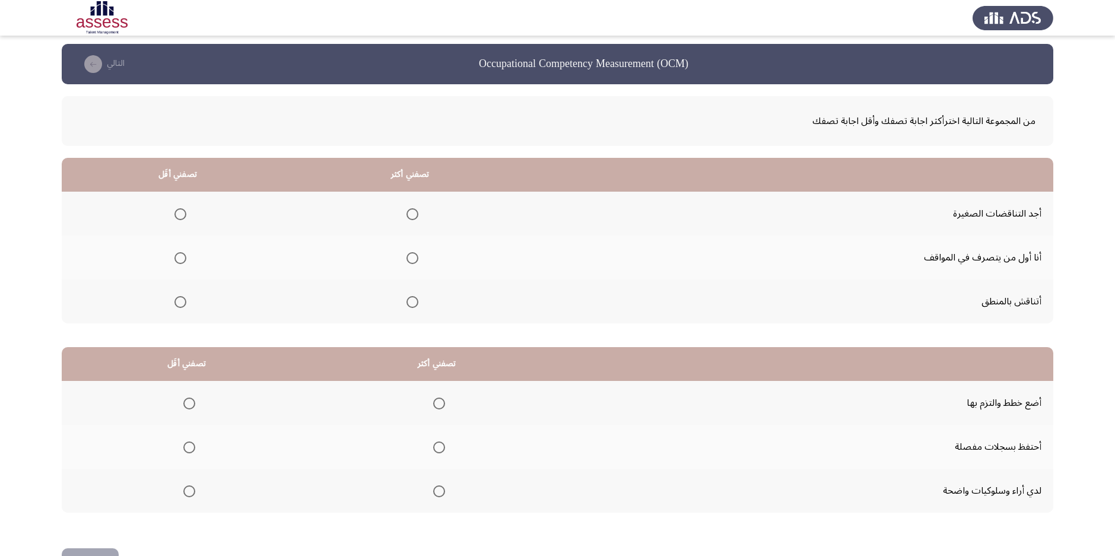
scroll to position [0, 0]
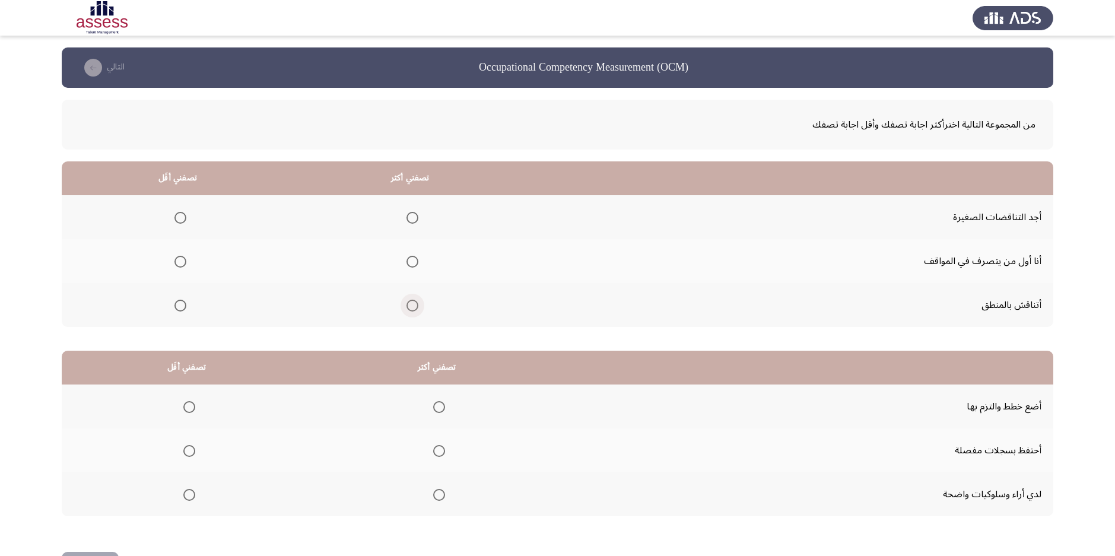
click at [413, 306] on span "Select an option" at bounding box center [413, 306] width 0 height 0
click at [414, 305] on input "Select an option" at bounding box center [413, 306] width 12 height 12
click at [185, 221] on span "Select an option" at bounding box center [181, 218] width 12 height 12
click at [185, 221] on input "Select an option" at bounding box center [181, 218] width 12 height 12
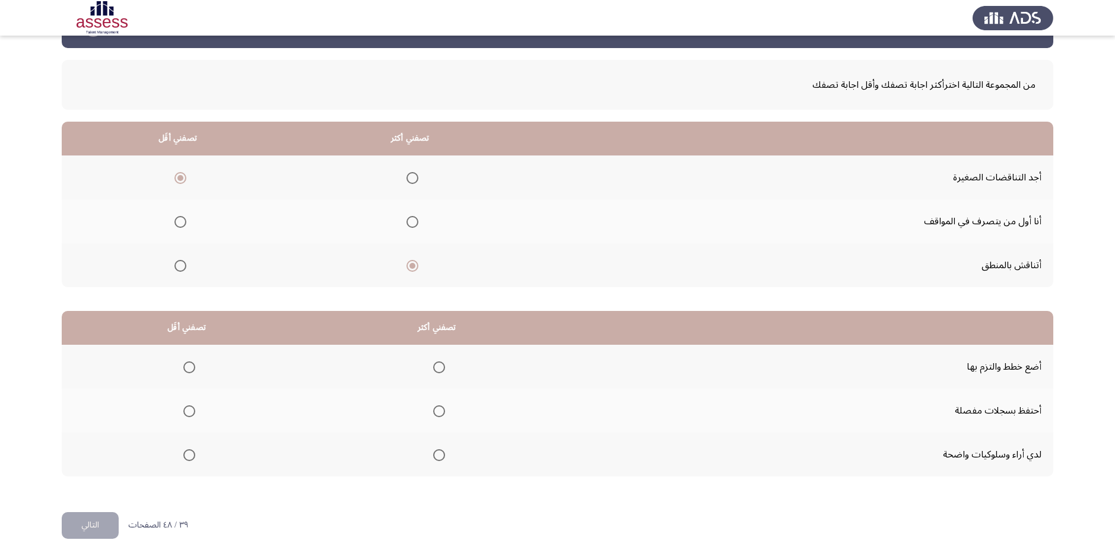
scroll to position [43, 0]
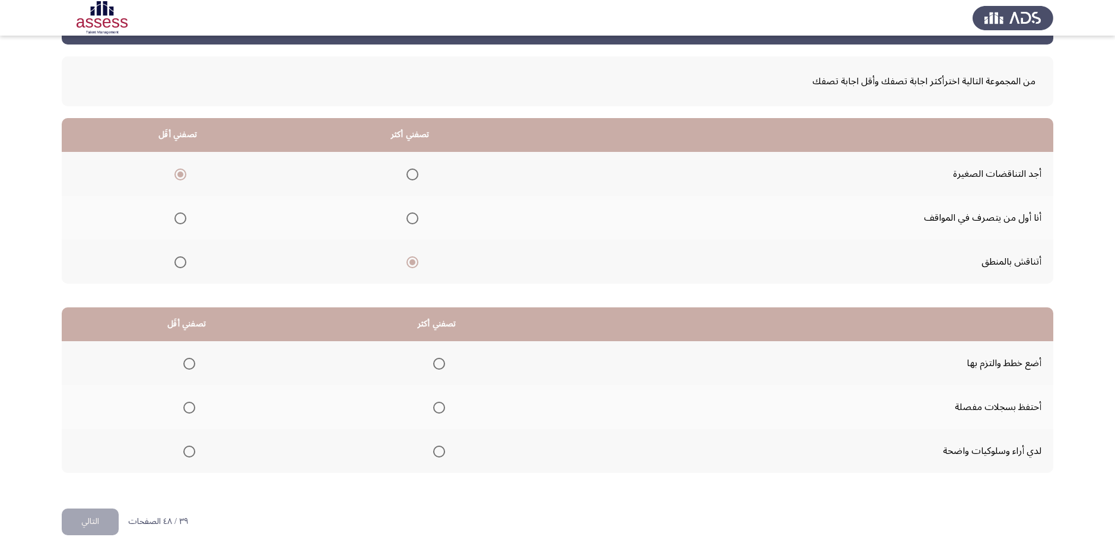
click at [438, 448] on span "Select an option" at bounding box center [439, 452] width 12 height 12
click at [438, 448] on input "Select an option" at bounding box center [439, 452] width 12 height 12
click at [185, 408] on span "Select an option" at bounding box center [189, 408] width 12 height 12
click at [185, 408] on input "Select an option" at bounding box center [189, 408] width 12 height 12
click at [85, 513] on button "التالي" at bounding box center [90, 522] width 57 height 27
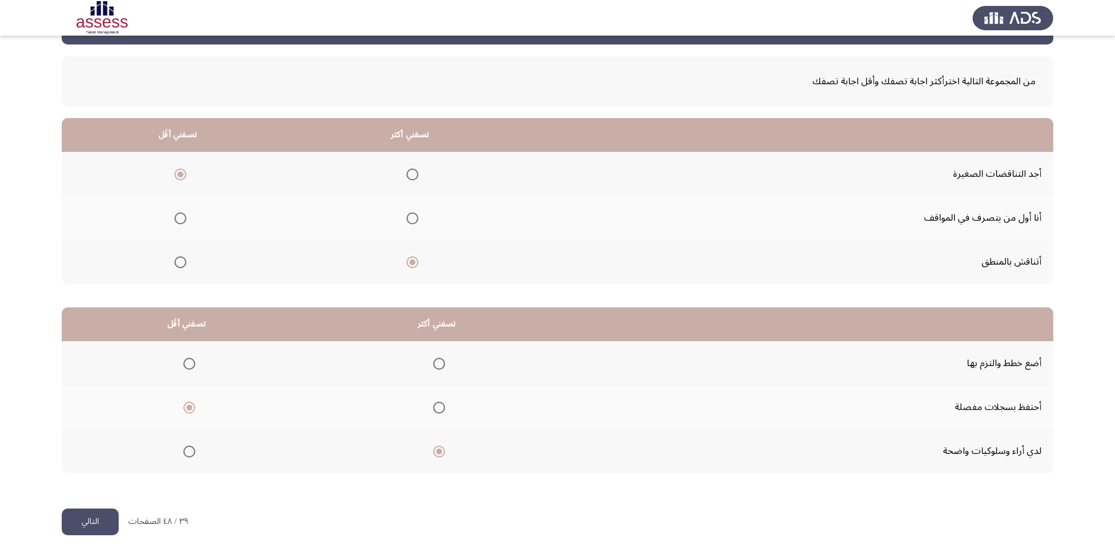
scroll to position [0, 0]
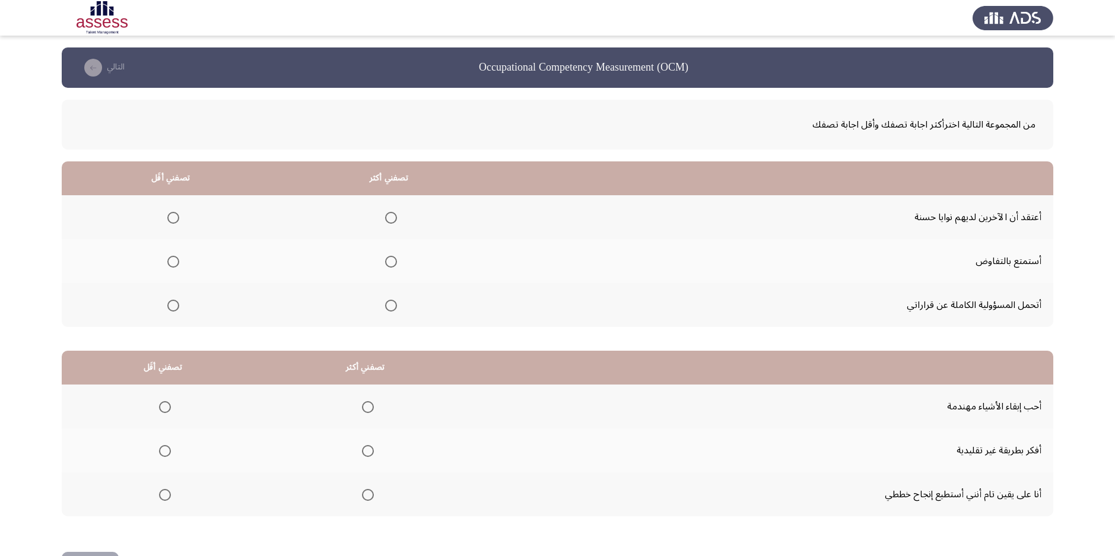
click at [389, 305] on span "Select an option" at bounding box center [391, 306] width 12 height 12
click at [389, 305] on input "Select an option" at bounding box center [391, 306] width 12 height 12
click at [169, 259] on span "Select an option" at bounding box center [173, 262] width 12 height 12
click at [169, 259] on input "Select an option" at bounding box center [173, 262] width 12 height 12
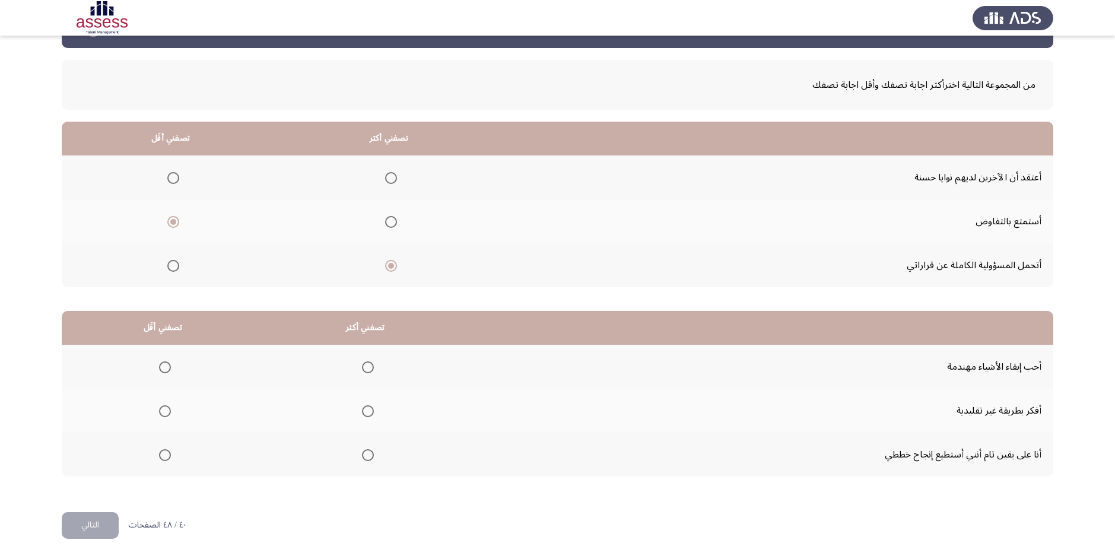
scroll to position [43, 0]
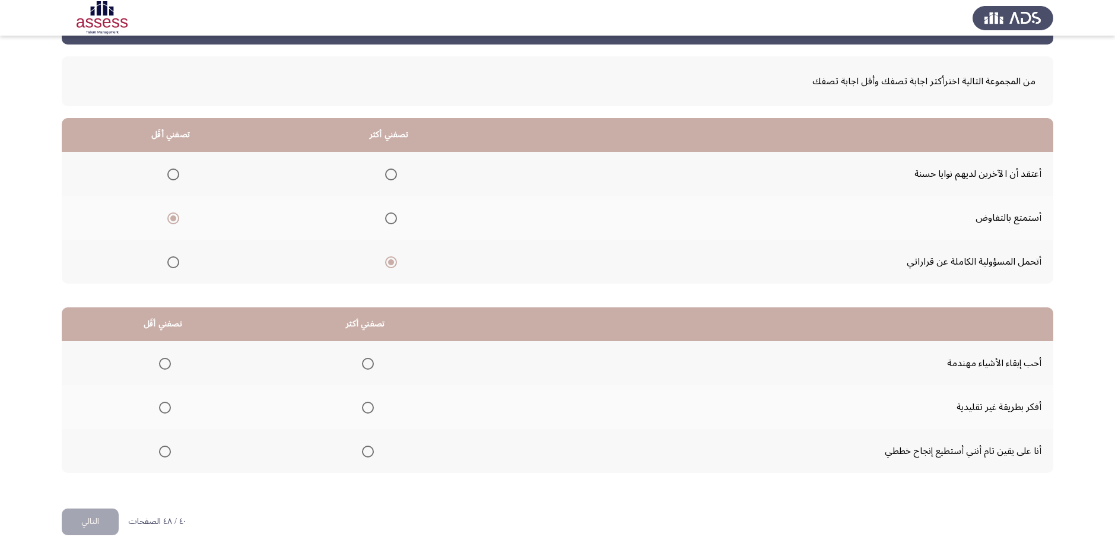
click at [367, 364] on span "Select an option" at bounding box center [368, 364] width 12 height 12
click at [367, 364] on input "Select an option" at bounding box center [368, 364] width 12 height 12
click at [366, 454] on span "Select an option" at bounding box center [368, 452] width 12 height 12
click at [366, 454] on input "Select an option" at bounding box center [368, 452] width 12 height 12
click at [165, 405] on span "Select an option" at bounding box center [165, 408] width 12 height 12
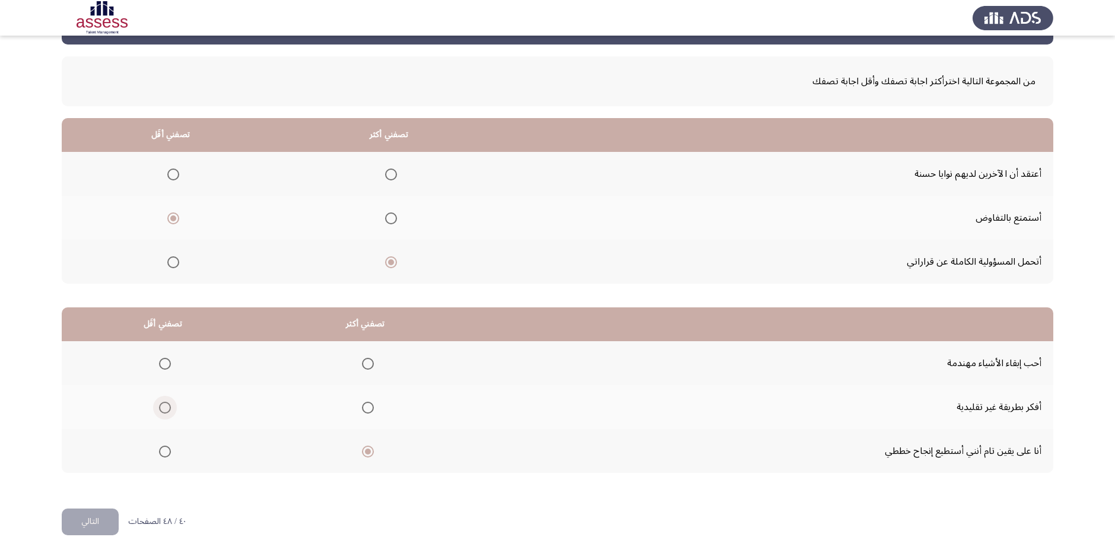
click at [165, 405] on input "Select an option" at bounding box center [165, 408] width 12 height 12
click at [90, 521] on button "التالي" at bounding box center [90, 522] width 57 height 27
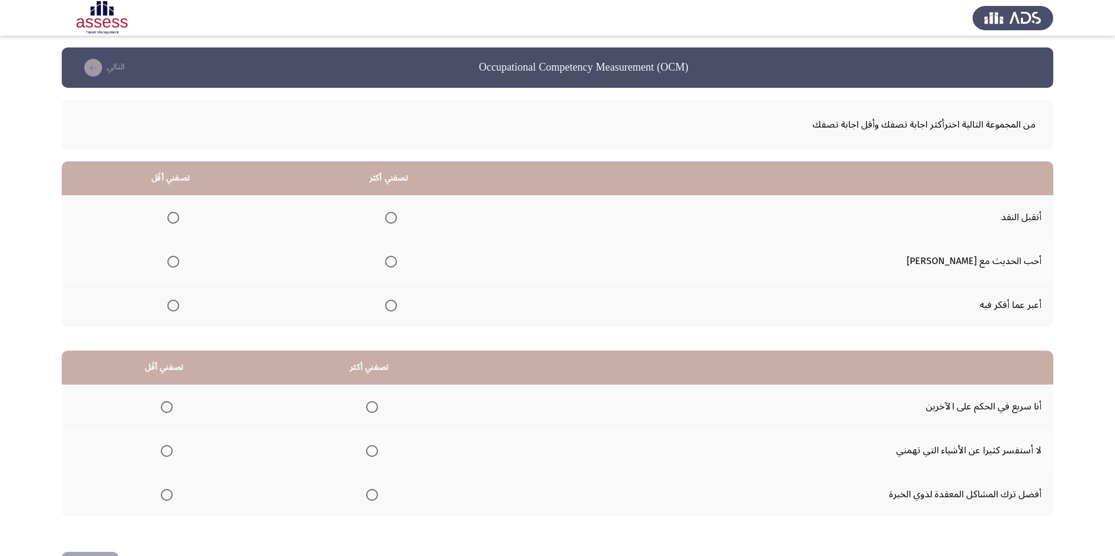
click at [397, 259] on span "Select an option" at bounding box center [391, 262] width 12 height 12
click at [397, 259] on input "Select an option" at bounding box center [391, 262] width 12 height 12
click at [480, 252] on th at bounding box center [389, 261] width 218 height 44
click at [179, 305] on span "Select an option" at bounding box center [173, 306] width 12 height 12
click at [179, 305] on input "Select an option" at bounding box center [173, 306] width 12 height 12
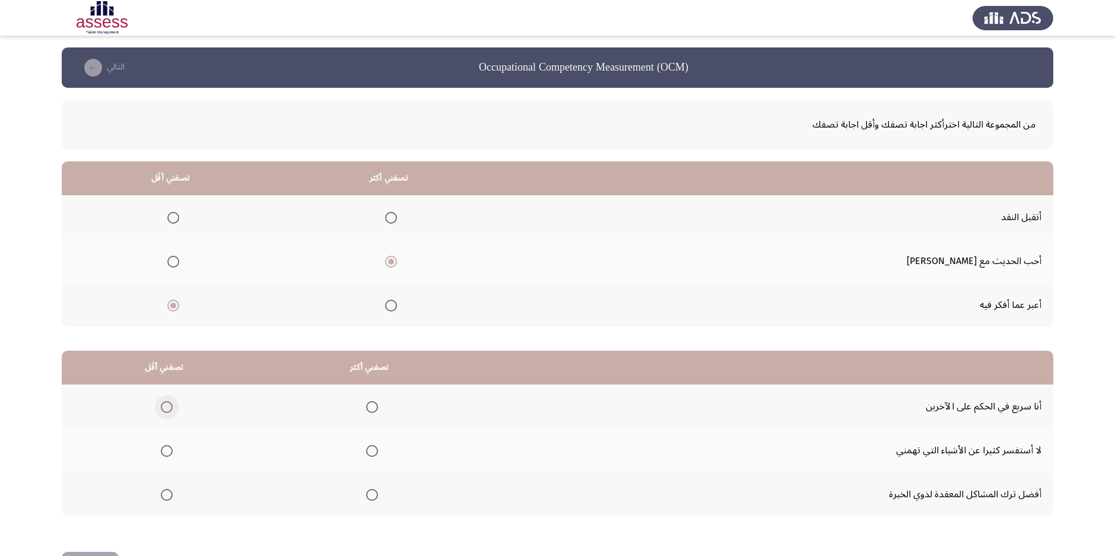
click at [170, 406] on span "Select an option" at bounding box center [167, 407] width 12 height 12
click at [170, 406] on input "Select an option" at bounding box center [167, 407] width 12 height 12
click at [372, 446] on span "Select an option" at bounding box center [372, 451] width 12 height 12
click at [372, 446] on input "Select an option" at bounding box center [372, 451] width 12 height 12
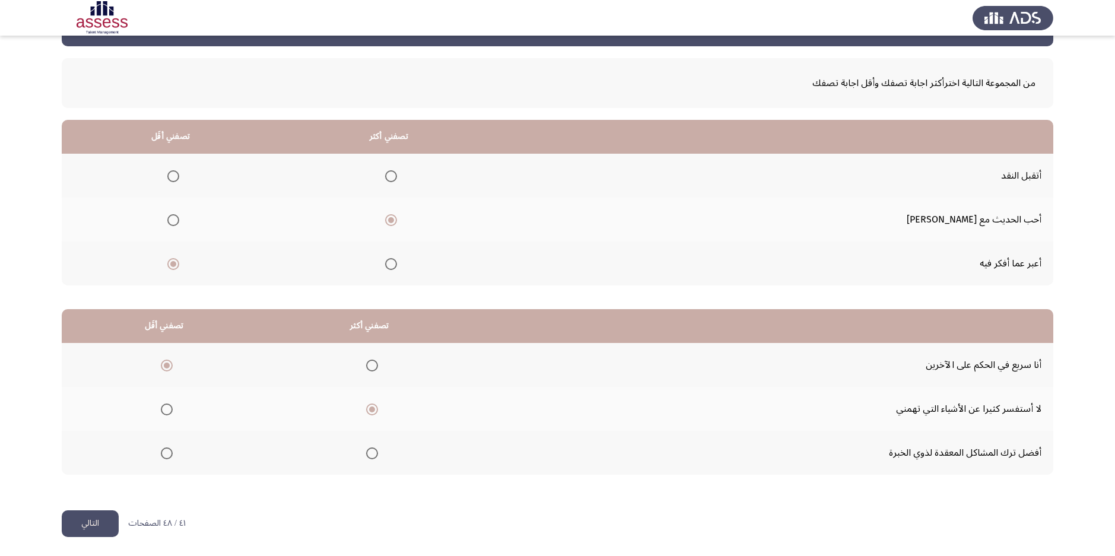
scroll to position [43, 0]
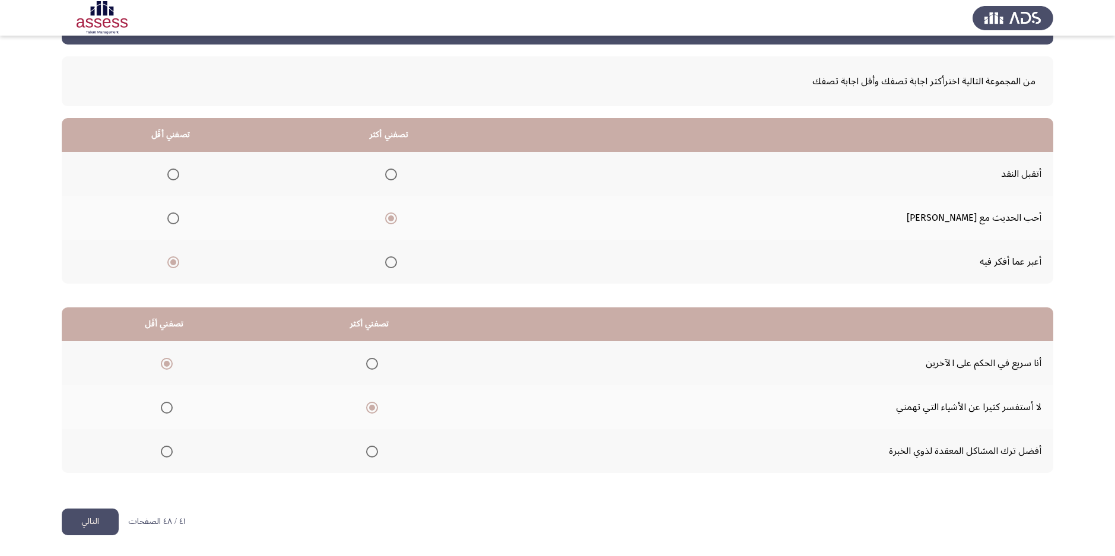
click at [84, 515] on button "التالي" at bounding box center [90, 522] width 57 height 27
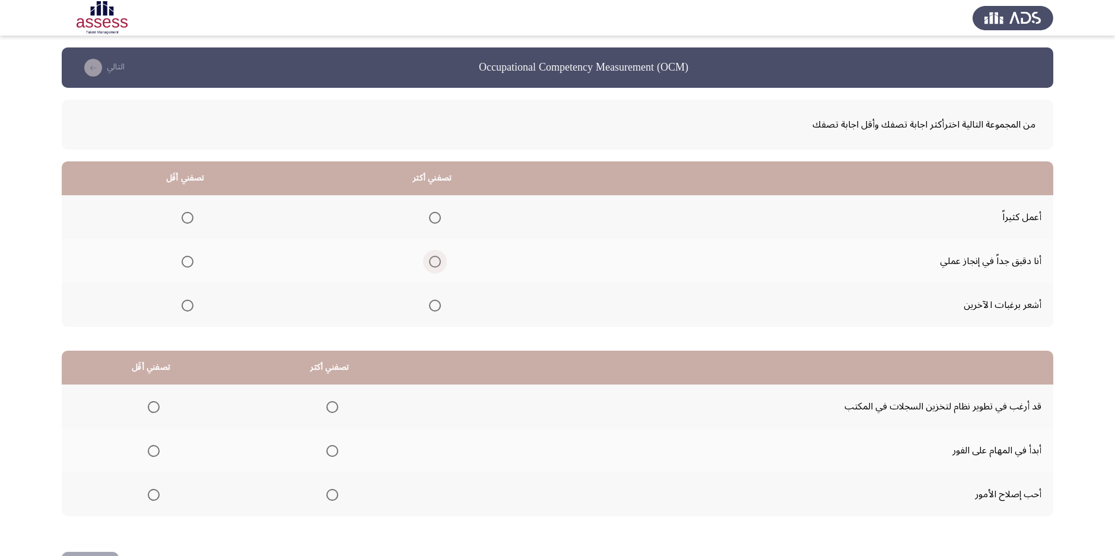
click at [434, 256] on span "Select an option" at bounding box center [435, 262] width 12 height 12
click at [434, 256] on input "Select an option" at bounding box center [435, 262] width 12 height 12
click at [183, 217] on span "Select an option" at bounding box center [188, 218] width 12 height 12
click at [183, 217] on input "Select an option" at bounding box center [188, 218] width 12 height 12
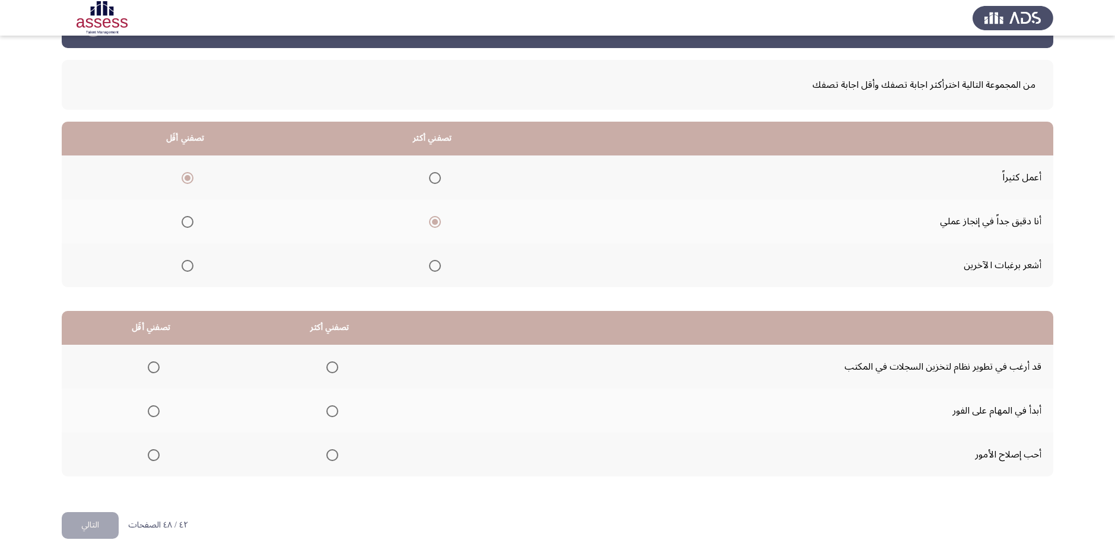
scroll to position [43, 0]
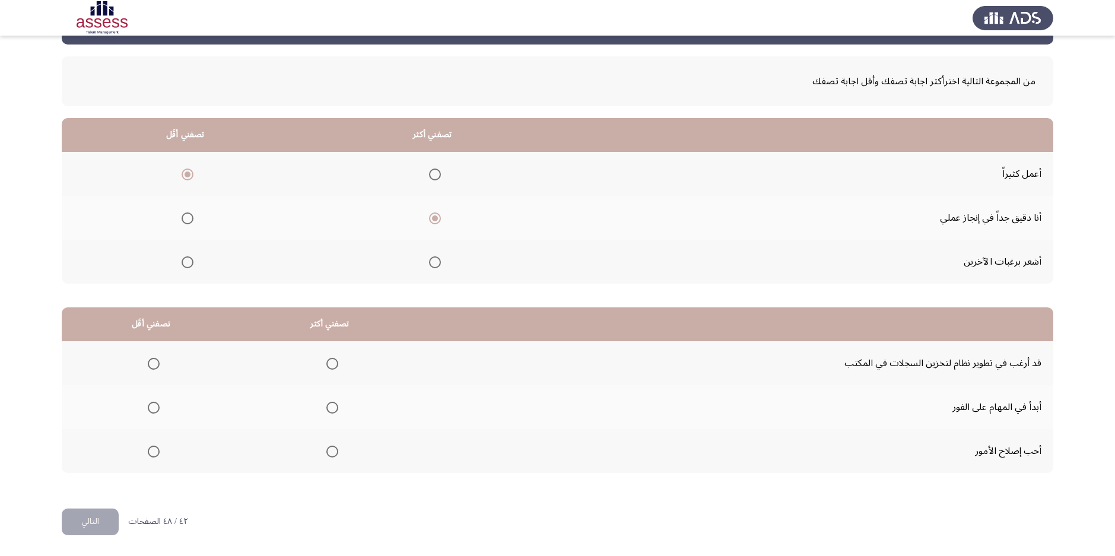
click at [329, 408] on span "Select an option" at bounding box center [332, 408] width 12 height 12
click at [329, 408] on input "Select an option" at bounding box center [332, 408] width 12 height 12
click at [156, 363] on span "Select an option" at bounding box center [154, 364] width 12 height 12
click at [156, 363] on input "Select an option" at bounding box center [154, 364] width 12 height 12
click at [113, 518] on button "التالي" at bounding box center [90, 522] width 57 height 27
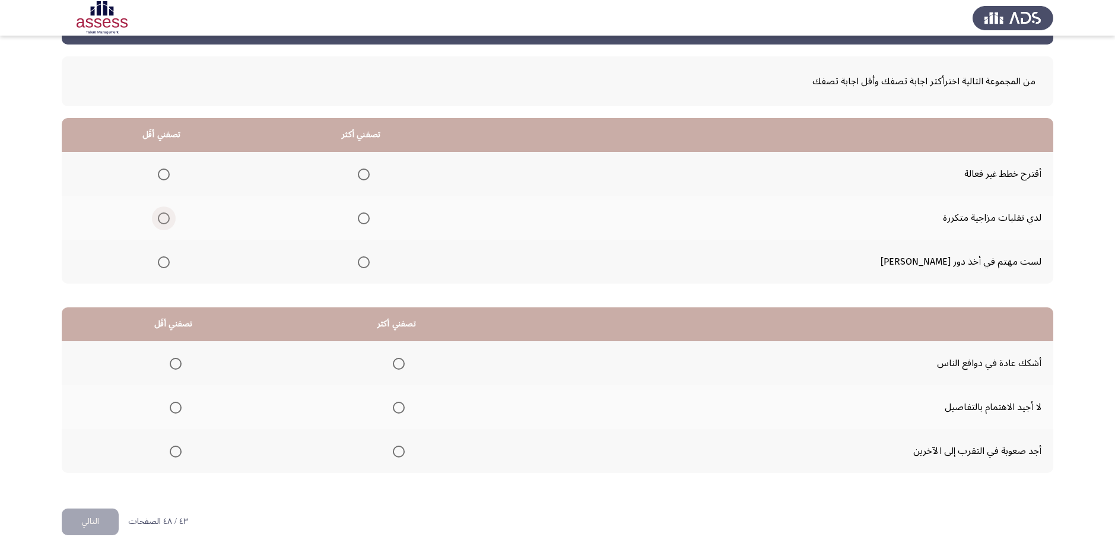
click at [170, 220] on span "Select an option" at bounding box center [164, 219] width 12 height 12
click at [170, 220] on input "Select an option" at bounding box center [164, 219] width 12 height 12
click at [370, 263] on span "Select an option" at bounding box center [364, 262] width 12 height 12
click at [370, 263] on input "Select an option" at bounding box center [364, 262] width 12 height 12
click at [180, 406] on span "Select an option" at bounding box center [176, 408] width 12 height 12
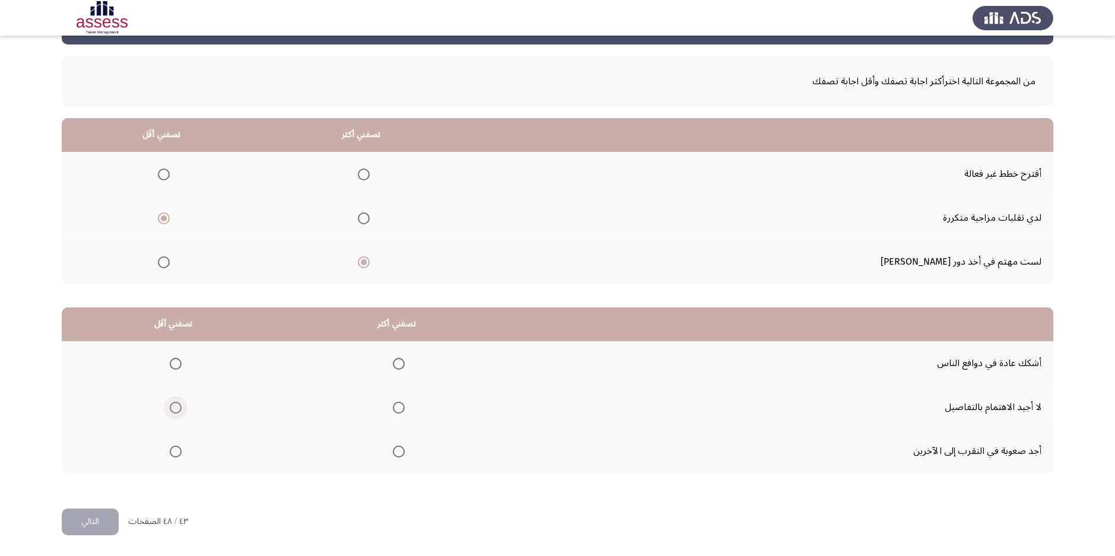
click at [180, 406] on input "Select an option" at bounding box center [176, 408] width 12 height 12
click at [397, 358] on span "Select an option" at bounding box center [399, 364] width 12 height 12
click at [397, 358] on input "Select an option" at bounding box center [399, 364] width 12 height 12
click at [108, 514] on button "التالي" at bounding box center [90, 522] width 57 height 27
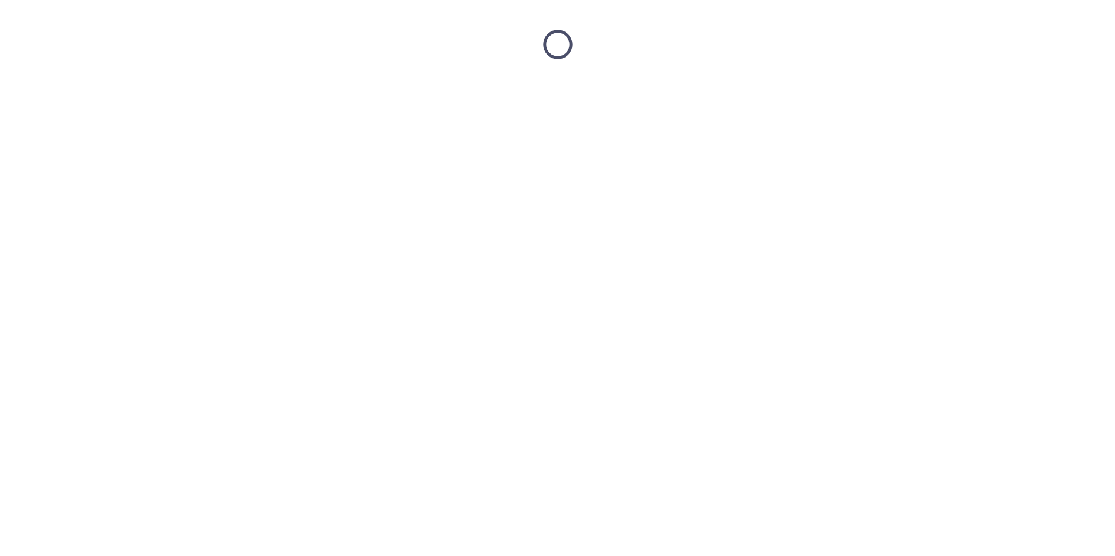
scroll to position [0, 0]
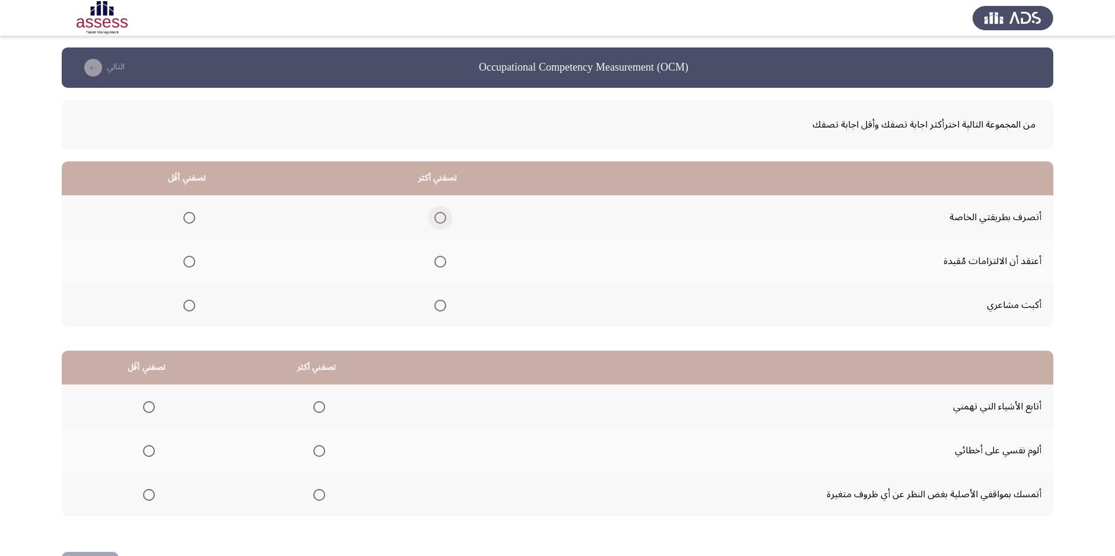
click at [445, 212] on span "Select an option" at bounding box center [441, 218] width 12 height 12
click at [445, 212] on input "Select an option" at bounding box center [441, 218] width 12 height 12
click at [191, 308] on span "Select an option" at bounding box center [189, 306] width 12 height 12
click at [191, 308] on input "Select an option" at bounding box center [189, 306] width 12 height 12
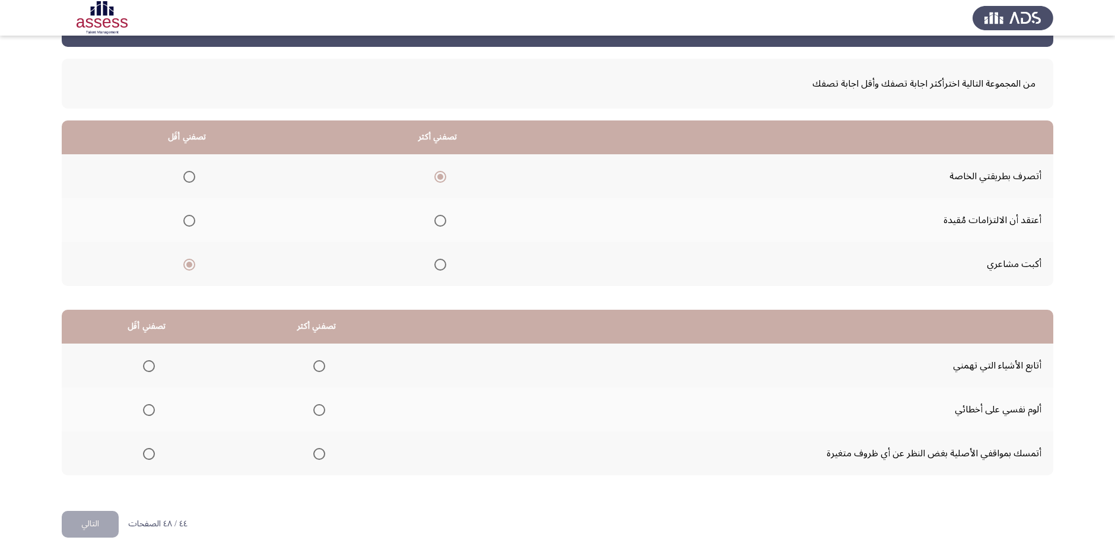
scroll to position [43, 0]
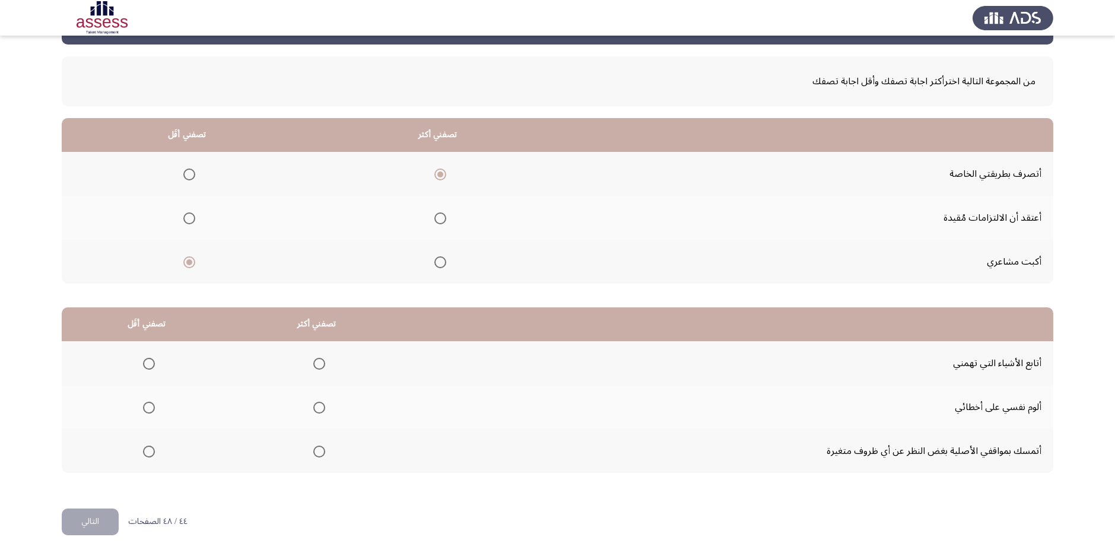
click at [149, 452] on span "Select an option" at bounding box center [149, 452] width 0 height 0
click at [150, 451] on input "Select an option" at bounding box center [149, 452] width 12 height 12
click at [321, 367] on span "Select an option" at bounding box center [319, 364] width 12 height 12
click at [321, 367] on input "Select an option" at bounding box center [319, 364] width 12 height 12
click at [80, 518] on button "التالي" at bounding box center [90, 522] width 57 height 27
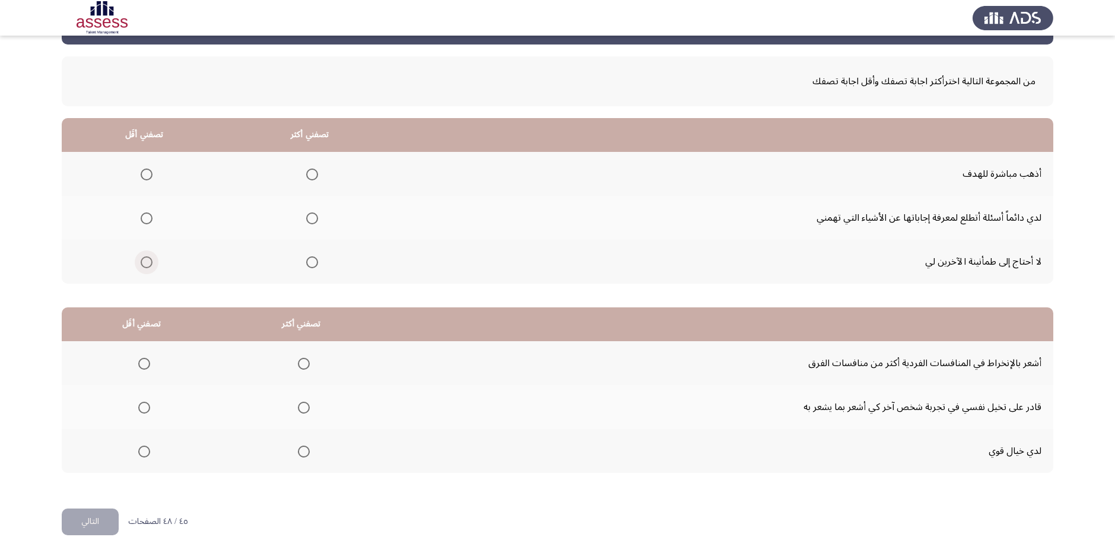
click at [147, 264] on span "Select an option" at bounding box center [147, 262] width 12 height 12
click at [147, 264] on input "Select an option" at bounding box center [147, 262] width 12 height 12
click at [308, 172] on span "Select an option" at bounding box center [312, 175] width 12 height 12
click at [308, 172] on input "Select an option" at bounding box center [312, 175] width 12 height 12
click at [307, 405] on span "Select an option" at bounding box center [304, 408] width 12 height 12
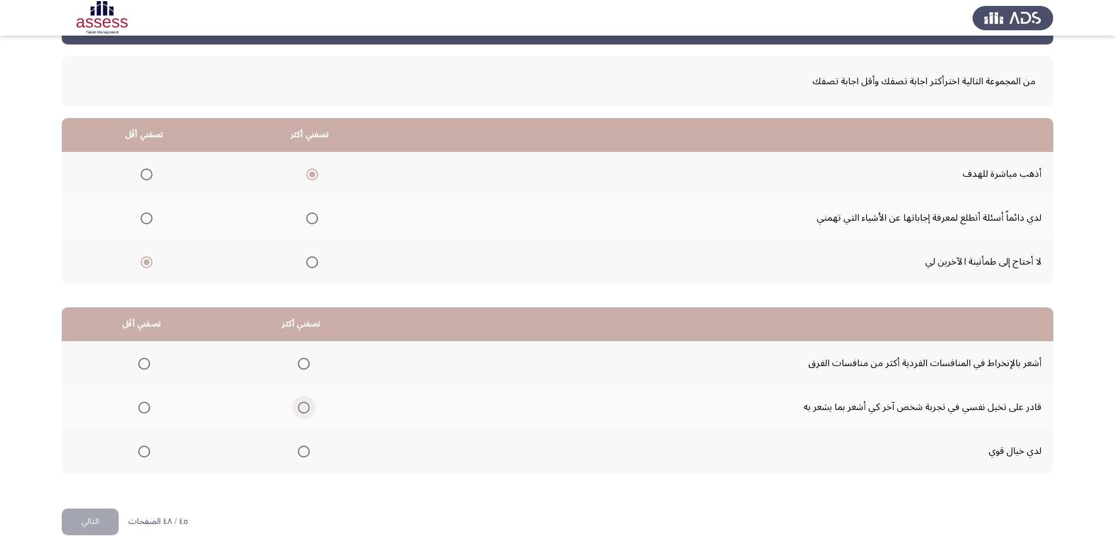
click at [307, 405] on input "Select an option" at bounding box center [304, 408] width 12 height 12
click at [141, 364] on span "Select an option" at bounding box center [144, 364] width 12 height 12
click at [141, 364] on input "Select an option" at bounding box center [144, 364] width 12 height 12
click at [78, 522] on button "التالي" at bounding box center [90, 522] width 57 height 27
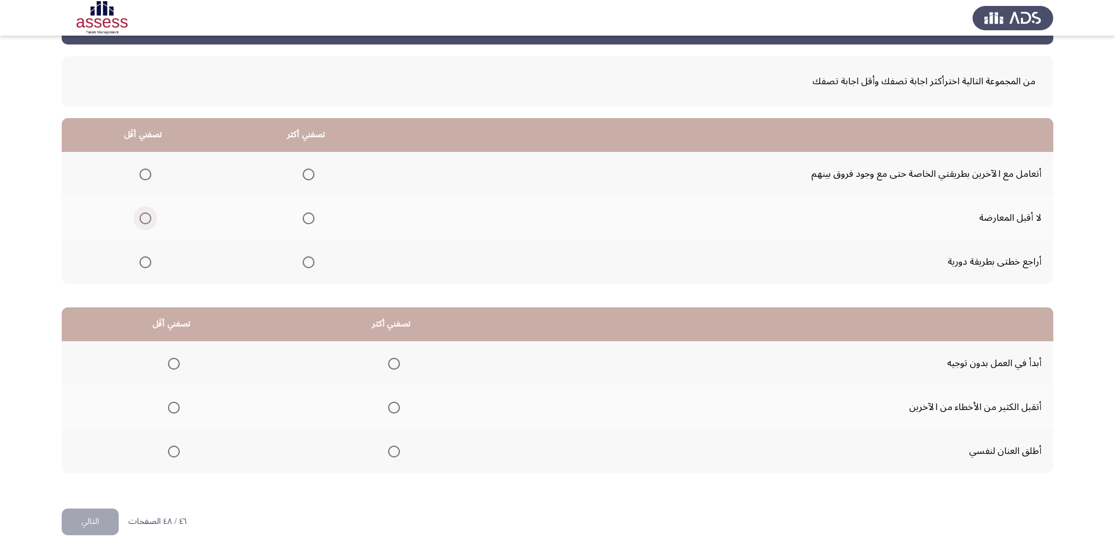
click at [149, 220] on span "Select an option" at bounding box center [145, 219] width 12 height 12
click at [149, 220] on input "Select an option" at bounding box center [145, 219] width 12 height 12
click at [315, 269] on mat-radio-group "Select an option" at bounding box center [306, 262] width 17 height 20
click at [307, 260] on span "Select an option" at bounding box center [309, 262] width 12 height 12
click at [307, 260] on input "Select an option" at bounding box center [309, 262] width 12 height 12
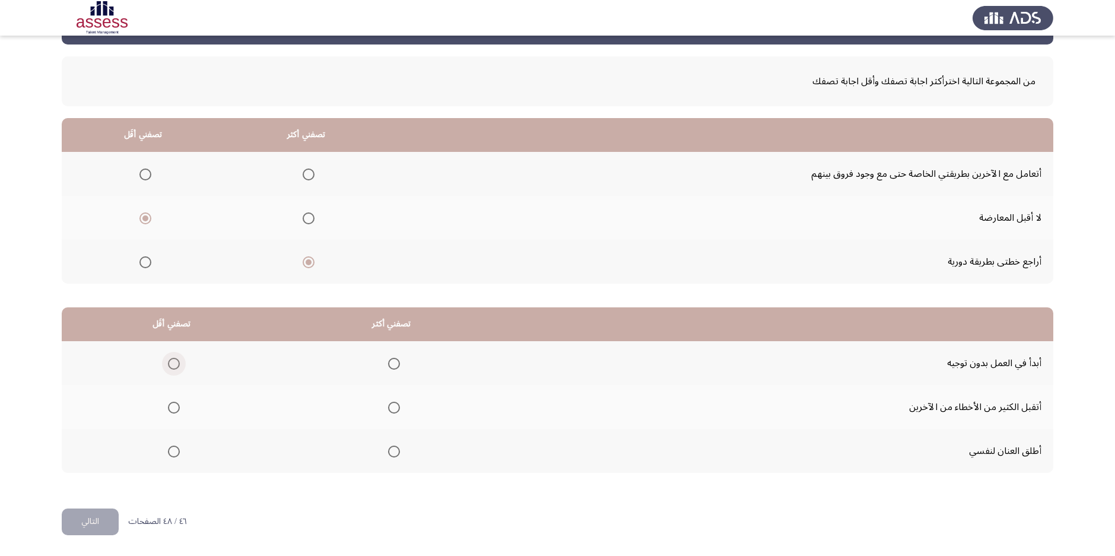
click at [171, 362] on span "Select an option" at bounding box center [174, 364] width 12 height 12
click at [171, 362] on input "Select an option" at bounding box center [174, 364] width 12 height 12
click at [387, 449] on label "Select an option" at bounding box center [391, 452] width 17 height 12
click at [388, 449] on input "Select an option" at bounding box center [394, 452] width 12 height 12
click at [113, 525] on button "التالي" at bounding box center [90, 522] width 57 height 27
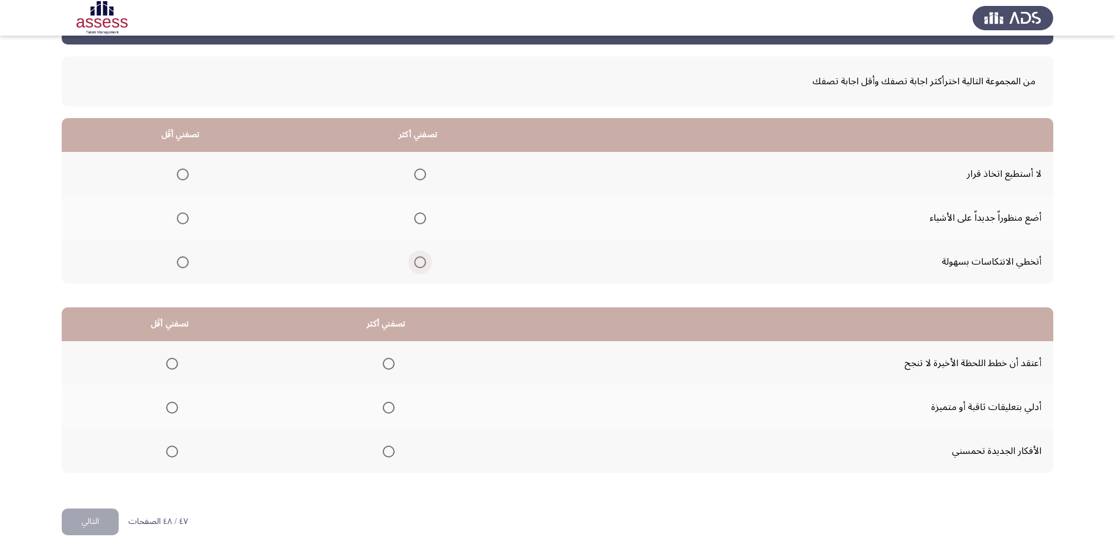
click at [418, 258] on span "Select an option" at bounding box center [420, 262] width 12 height 12
click at [418, 258] on input "Select an option" at bounding box center [420, 262] width 12 height 12
click at [185, 221] on span "Select an option" at bounding box center [183, 219] width 12 height 12
click at [185, 221] on input "Select an option" at bounding box center [183, 219] width 12 height 12
click at [383, 405] on span "Select an option" at bounding box center [389, 408] width 12 height 12
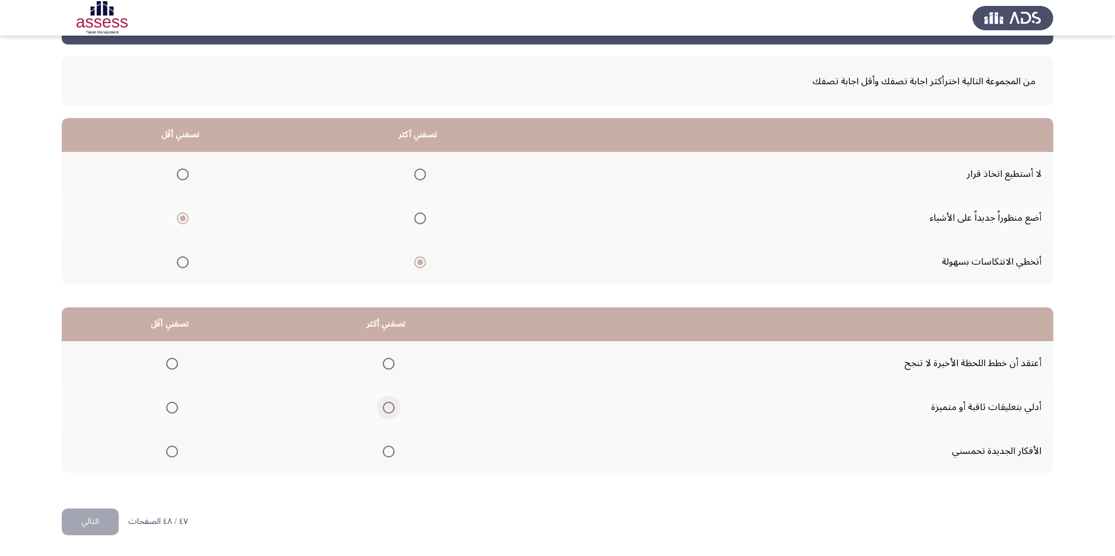
click at [383, 405] on input "Select an option" at bounding box center [389, 408] width 12 height 12
click at [383, 452] on span "Select an option" at bounding box center [389, 452] width 12 height 12
click at [383, 452] on input "Select an option" at bounding box center [389, 452] width 12 height 12
click at [169, 405] on span "Select an option" at bounding box center [172, 408] width 12 height 12
click at [169, 405] on input "Select an option" at bounding box center [172, 408] width 12 height 12
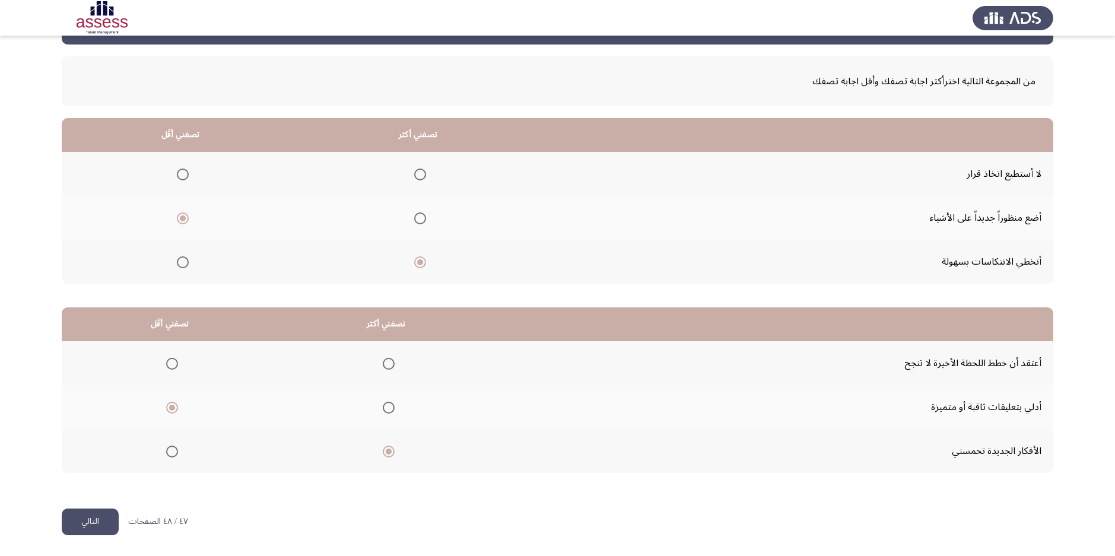
click at [97, 520] on button "التالي" at bounding box center [90, 522] width 57 height 27
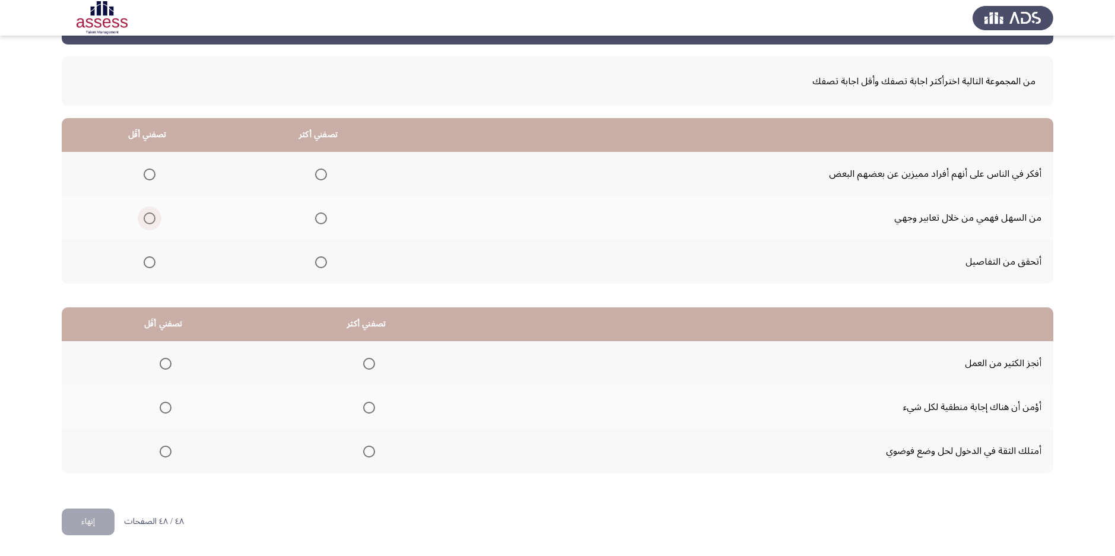
click at [148, 217] on span "Select an option" at bounding box center [150, 219] width 12 height 12
click at [148, 217] on input "Select an option" at bounding box center [150, 219] width 12 height 12
click at [325, 176] on span "Select an option" at bounding box center [321, 175] width 12 height 12
click at [325, 176] on input "Select an option" at bounding box center [321, 175] width 12 height 12
click at [366, 408] on span "Select an option" at bounding box center [369, 408] width 12 height 12
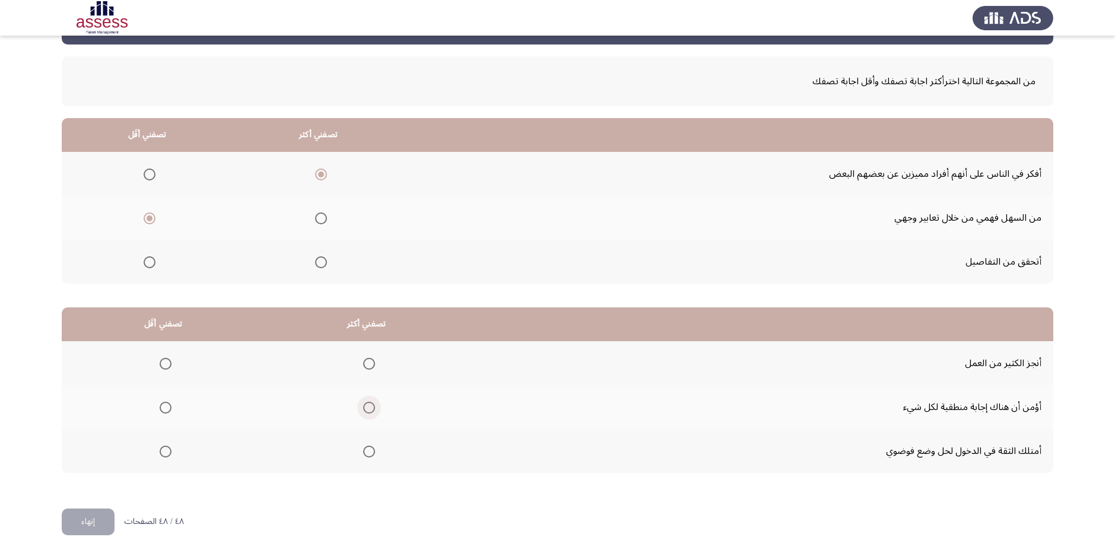
click at [366, 408] on input "Select an option" at bounding box center [369, 408] width 12 height 12
drag, startPoint x: 172, startPoint y: 456, endPoint x: 166, endPoint y: 456, distance: 6.0
click at [166, 456] on span "Select an option" at bounding box center [166, 452] width 12 height 12
click at [166, 456] on input "Select an option" at bounding box center [166, 452] width 12 height 12
click at [96, 527] on button "إنهاء" at bounding box center [88, 522] width 53 height 27
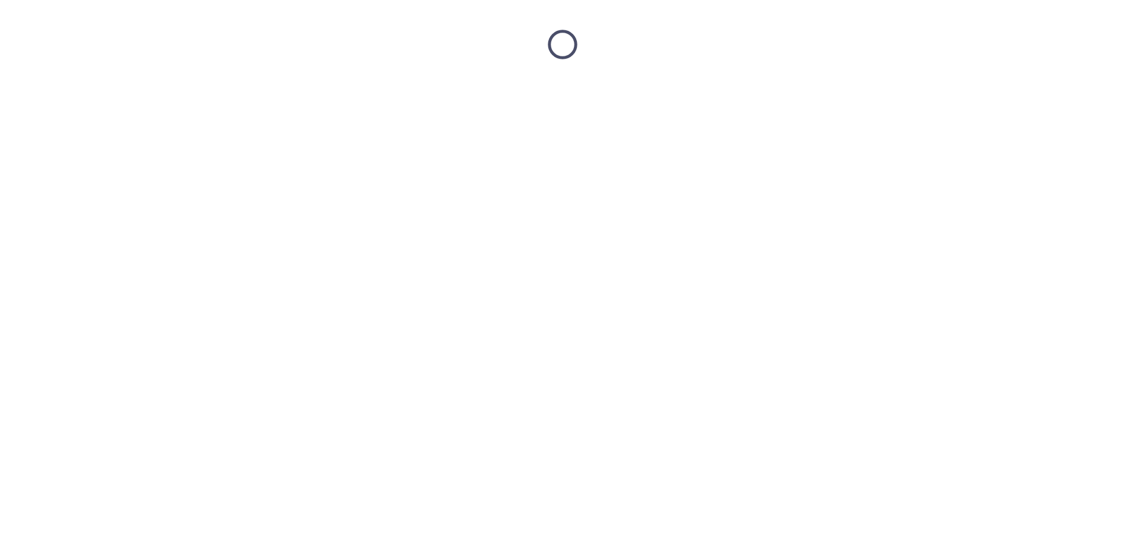
scroll to position [0, 0]
